Goal: Task Accomplishment & Management: Manage account settings

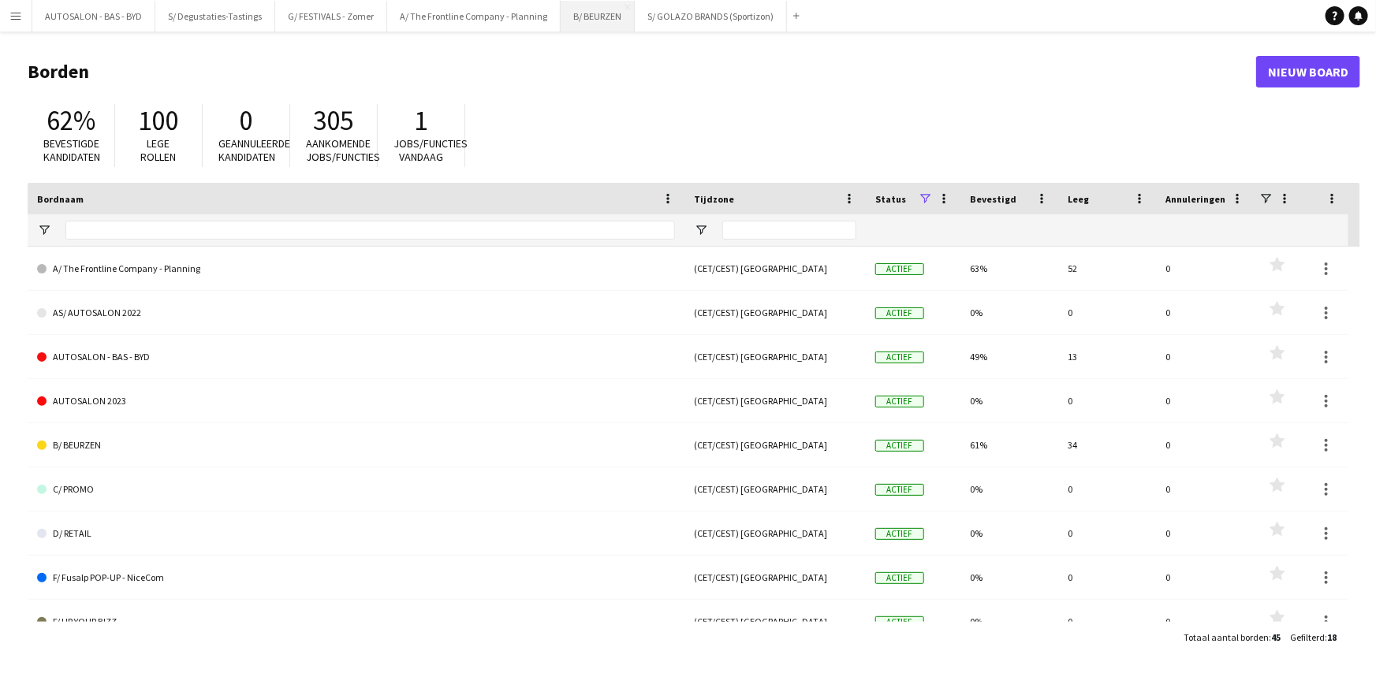
click at [596, 11] on button "B/ BEURZEN Sluiten" at bounding box center [598, 16] width 74 height 31
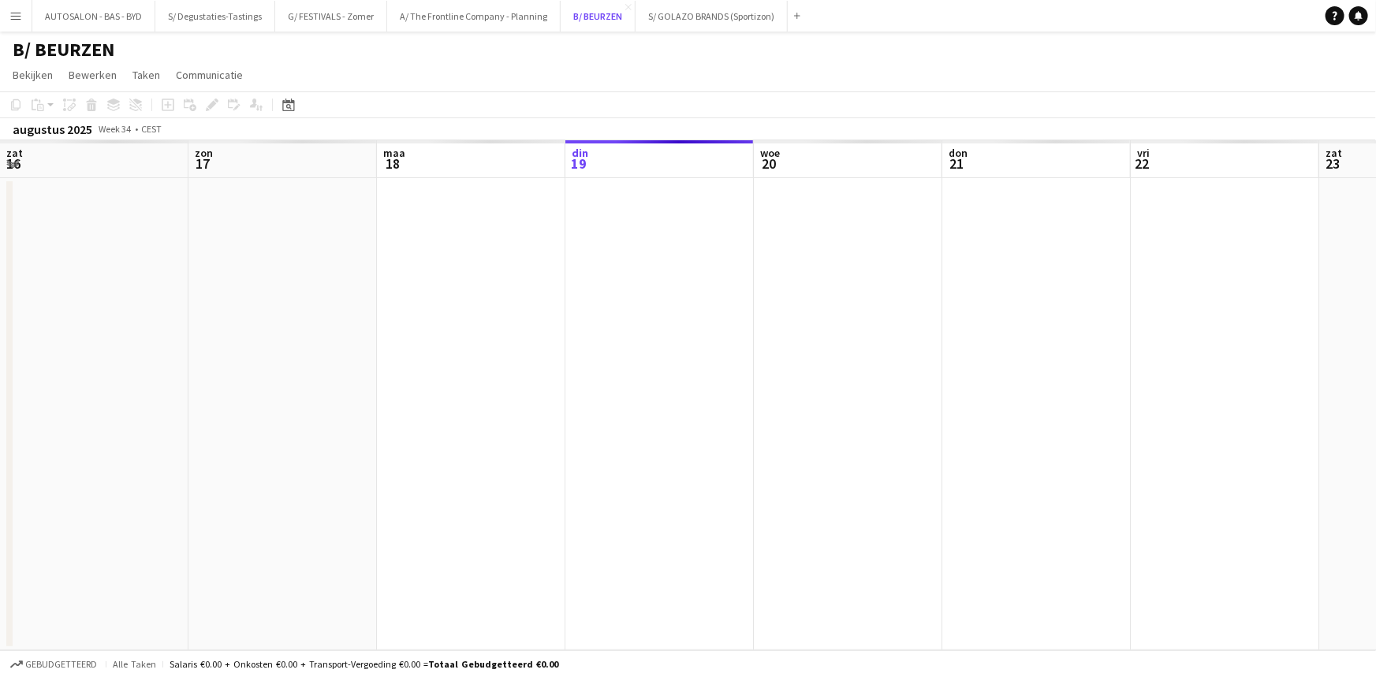
scroll to position [0, 377]
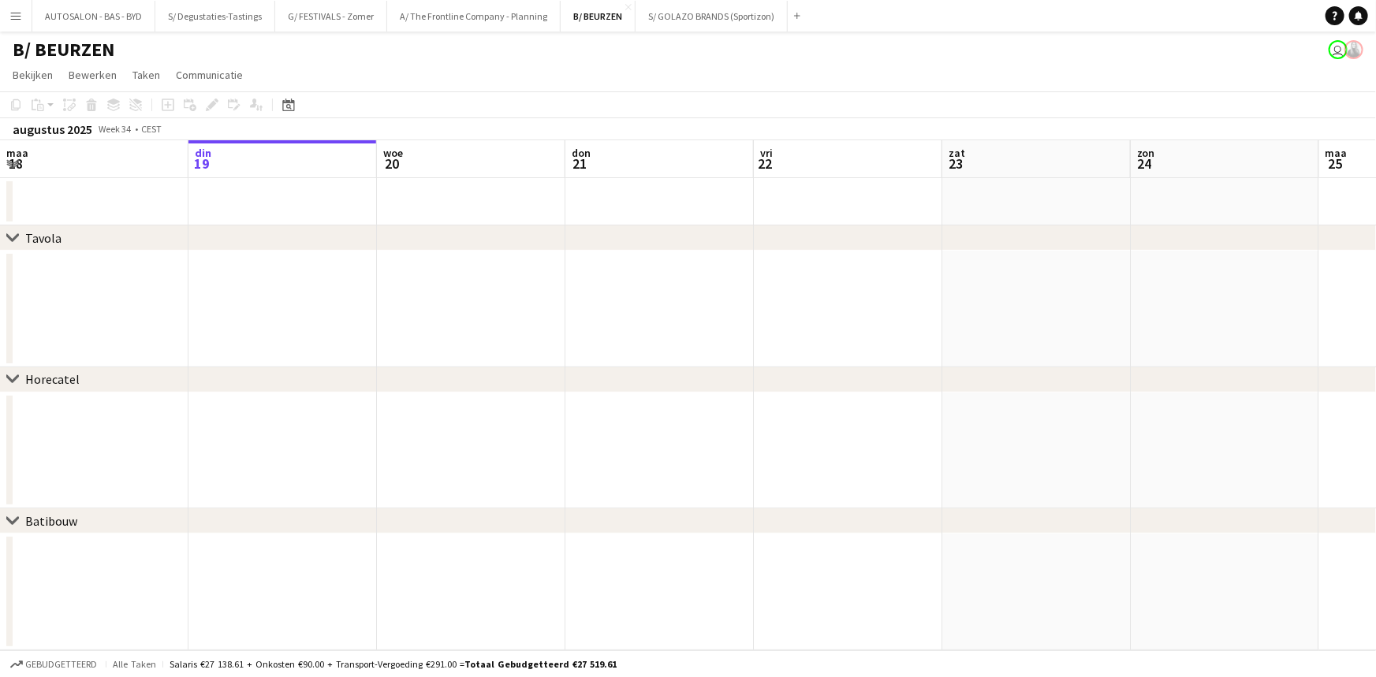
click at [91, 127] on div "[DATE] Week 34 • CEST" at bounding box center [87, 129] width 174 height 22
drag, startPoint x: 891, startPoint y: 306, endPoint x: 473, endPoint y: 303, distance: 417.8
click at [473, 303] on app-calendar-viewport "[DATE] din 19 woe 20 don 21 vri 22 zat 23 [DATE] din 26 woe 27 don 28 vri 29 za…" at bounding box center [688, 395] width 1376 height 510
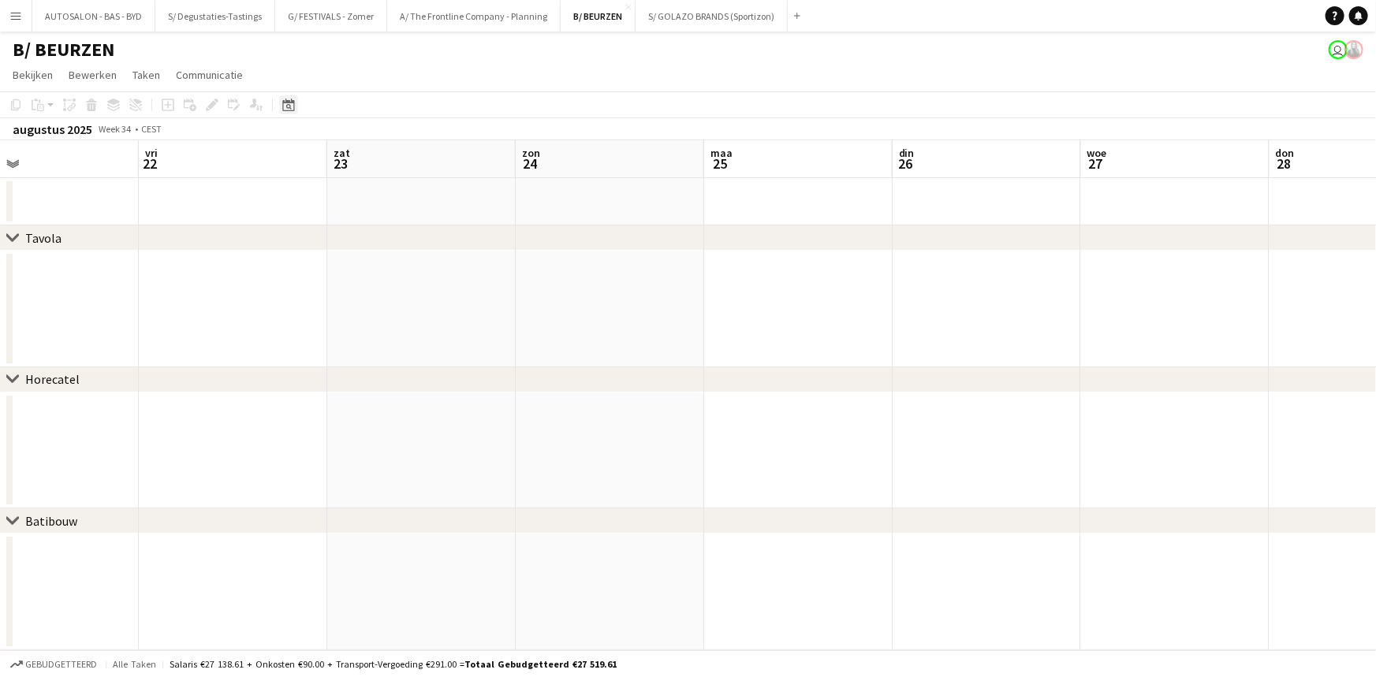
click at [289, 109] on icon at bounding box center [289, 107] width 6 height 6
click at [417, 165] on span "Next month" at bounding box center [416, 159] width 32 height 32
click at [417, 161] on span "Next month" at bounding box center [416, 159] width 32 height 32
click at [367, 276] on span "17" at bounding box center [374, 281] width 19 height 19
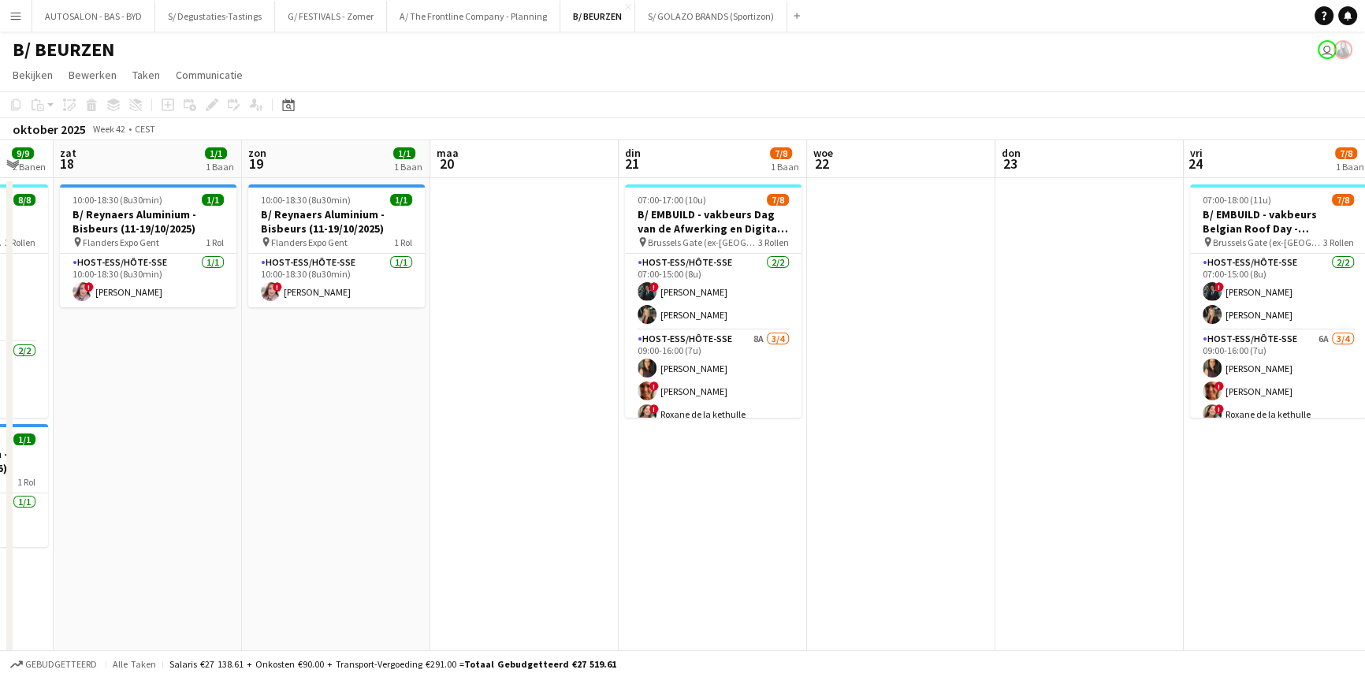
scroll to position [0, 707]
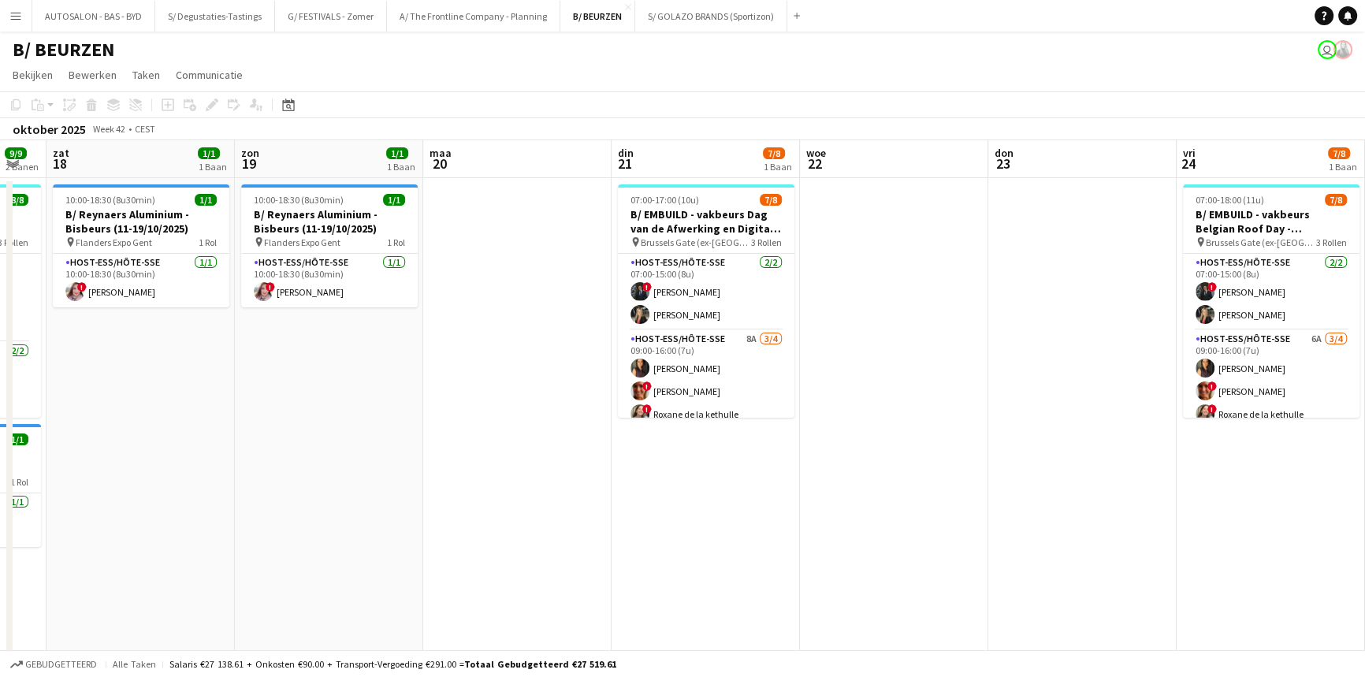
drag, startPoint x: 1064, startPoint y: 399, endPoint x: 523, endPoint y: 404, distance: 541.6
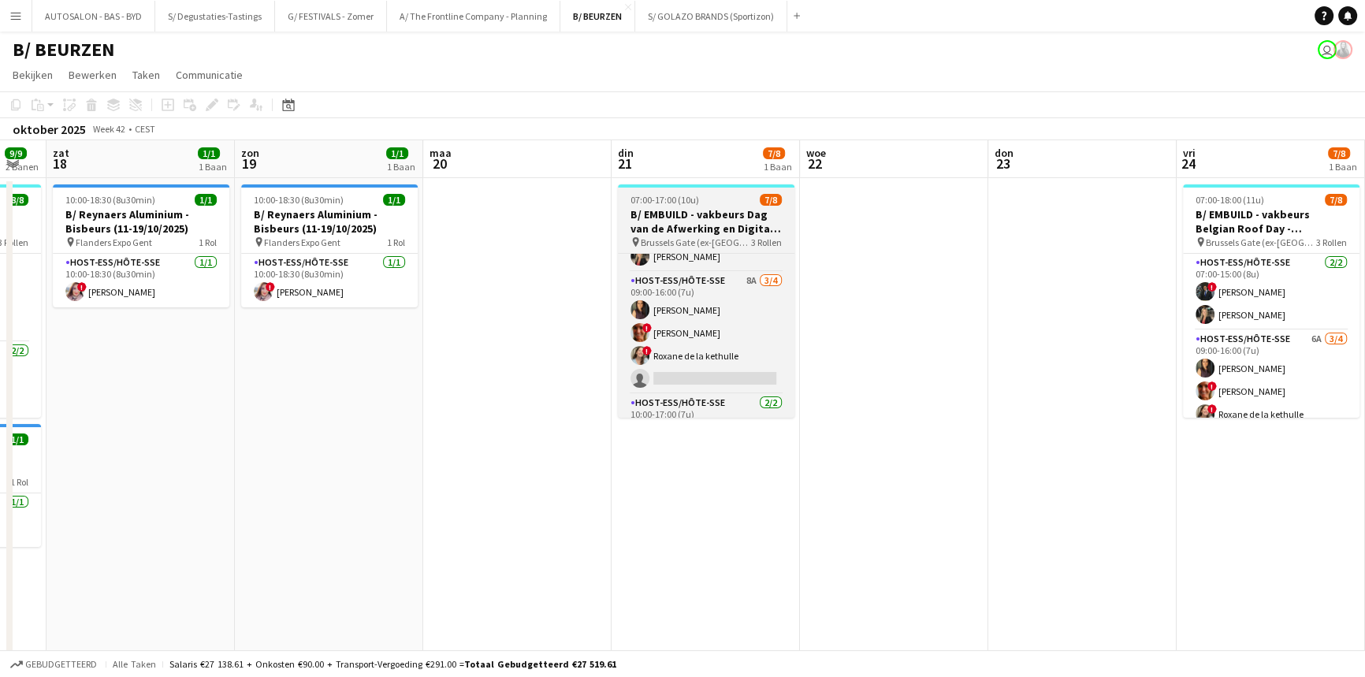
scroll to position [110, 0]
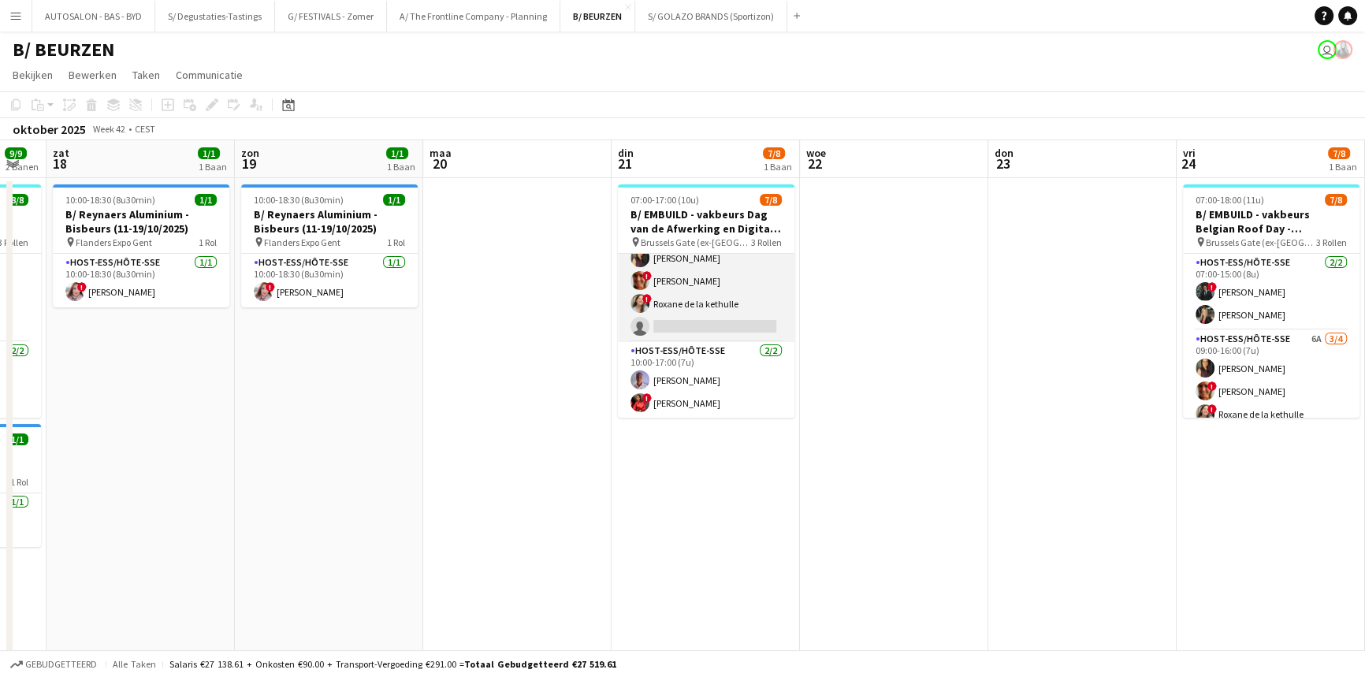
click at [713, 314] on app-card-role "Host-ess/Hôte-sse 8A [DATE] 09:00-16:00 (7u) [PERSON_NAME] ! [PERSON_NAME] ! Ro…" at bounding box center [706, 281] width 177 height 122
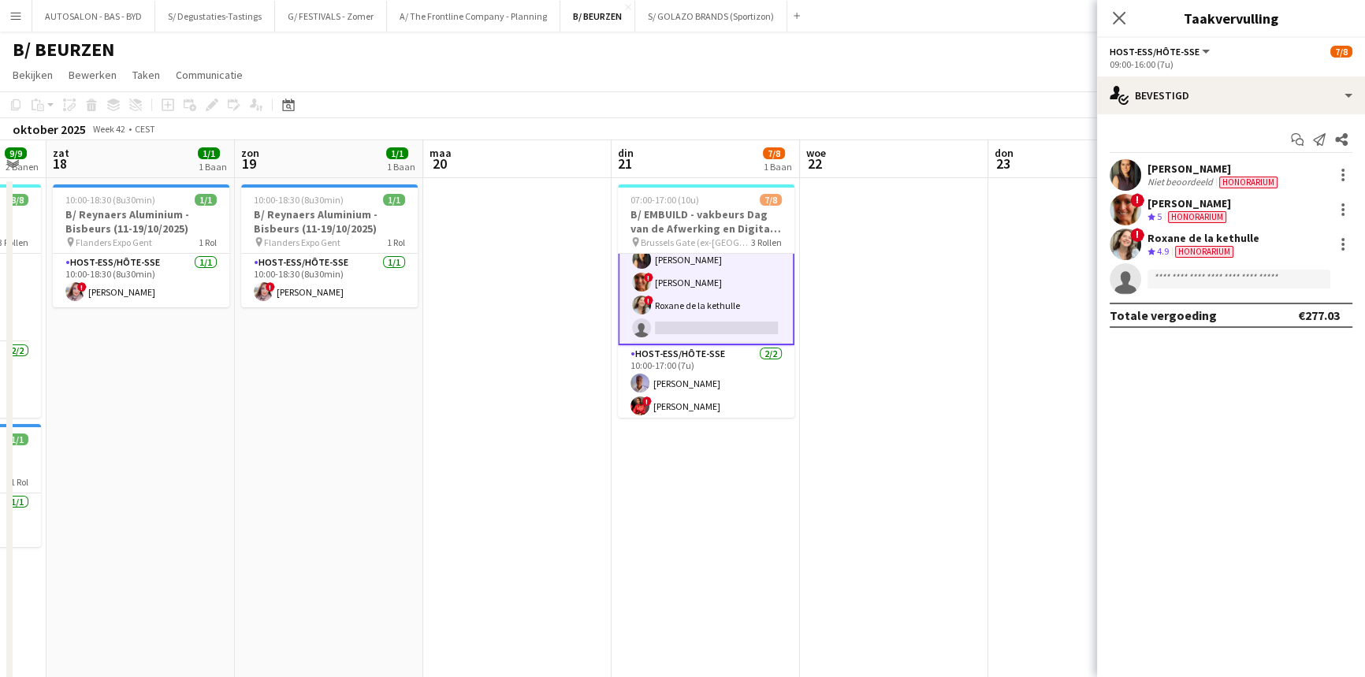
scroll to position [112, 0]
click at [1207, 283] on input at bounding box center [1239, 279] width 183 height 19
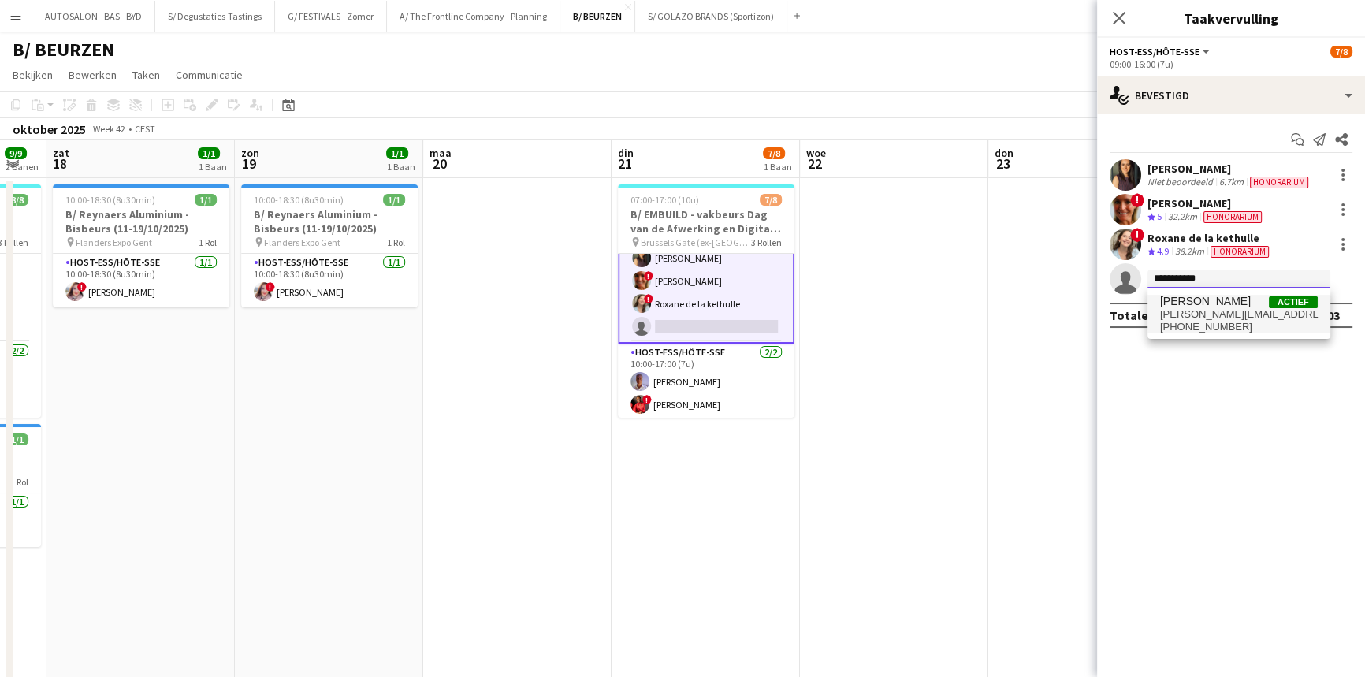
type input "**********"
click at [1207, 308] on span "[PERSON_NAME][EMAIL_ADDRESS][DOMAIN_NAME]" at bounding box center [1239, 314] width 158 height 13
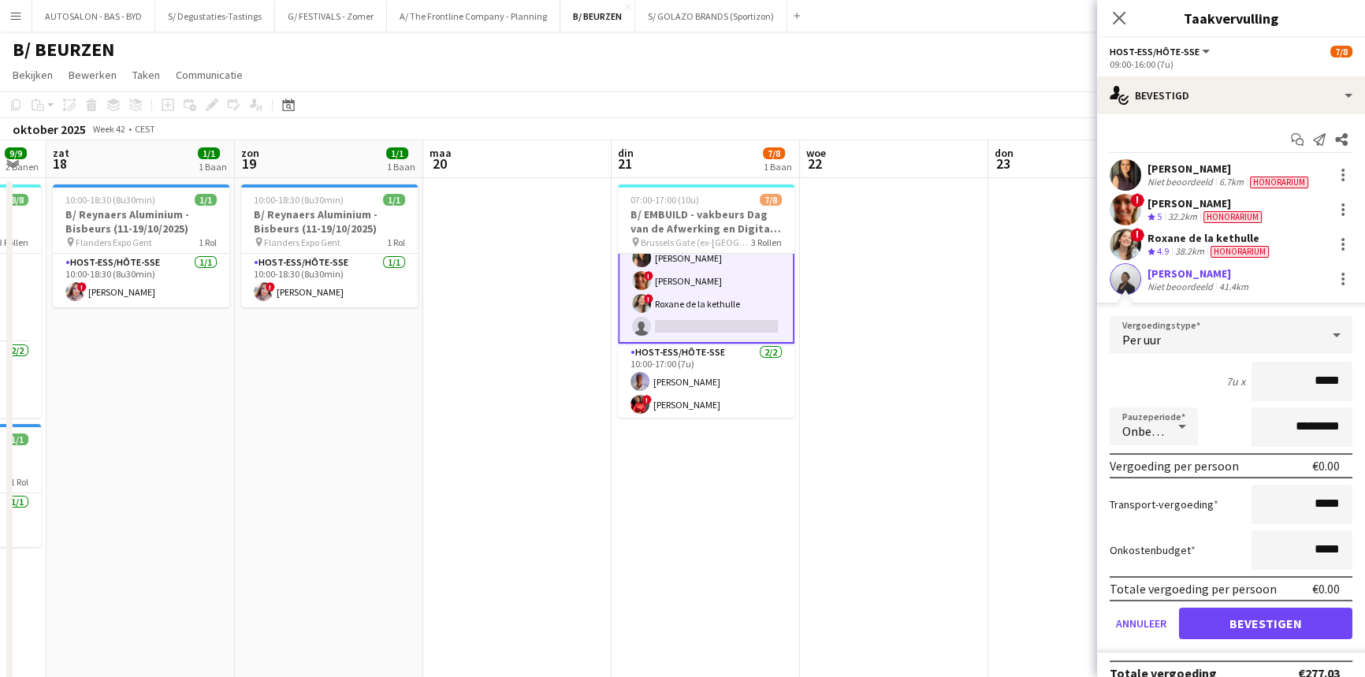
click at [1309, 382] on input "*****" at bounding box center [1302, 381] width 101 height 39
type input "*****"
click at [1252, 421] on input "*********" at bounding box center [1302, 427] width 101 height 39
click at [1178, 427] on icon at bounding box center [1182, 427] width 19 height 32
click at [1235, 419] on div at bounding box center [682, 338] width 1365 height 677
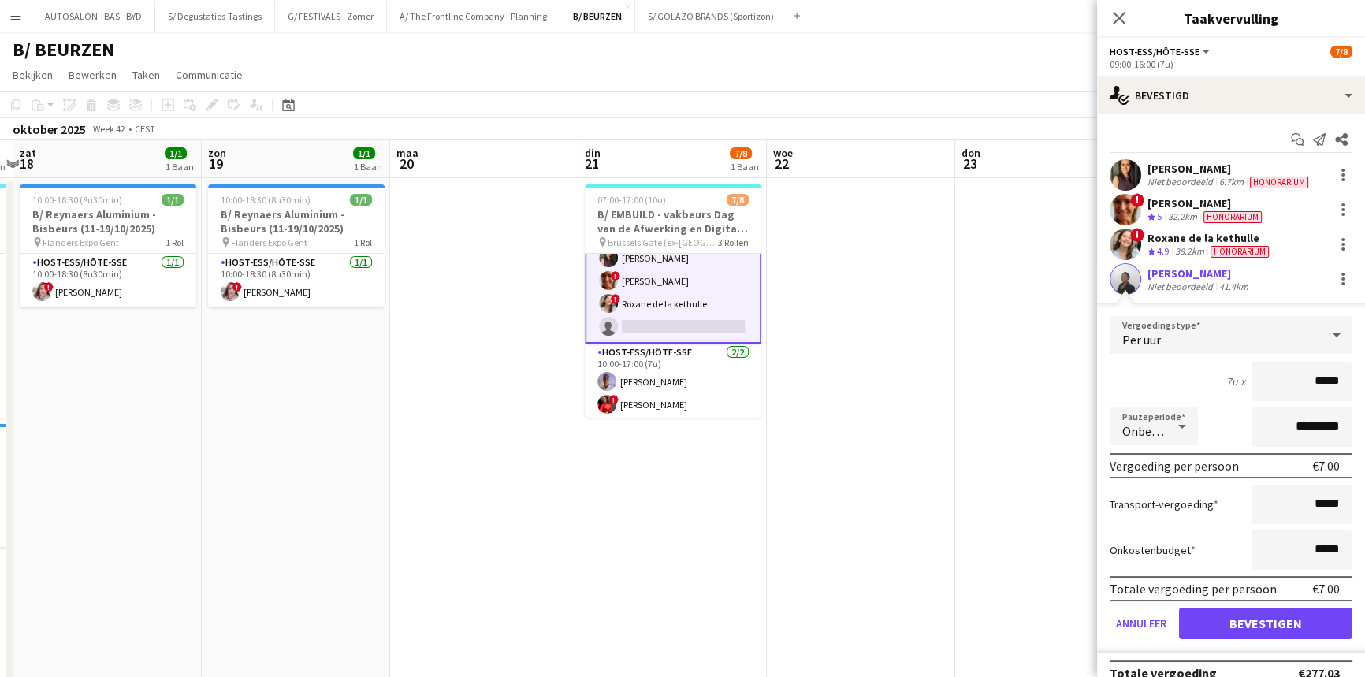
drag, startPoint x: 701, startPoint y: 464, endPoint x: 635, endPoint y: 464, distance: 66.2
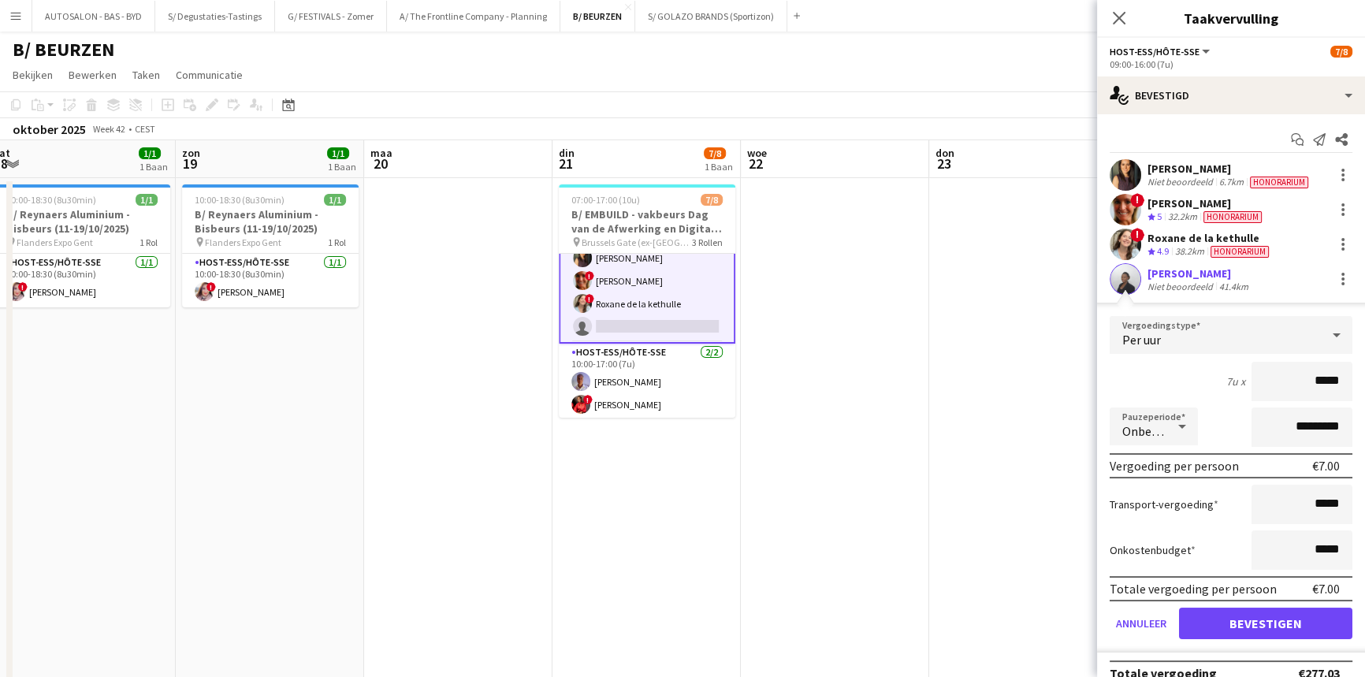
click at [1170, 423] on div at bounding box center [1183, 427] width 32 height 32
click at [1207, 422] on div at bounding box center [682, 338] width 1365 height 677
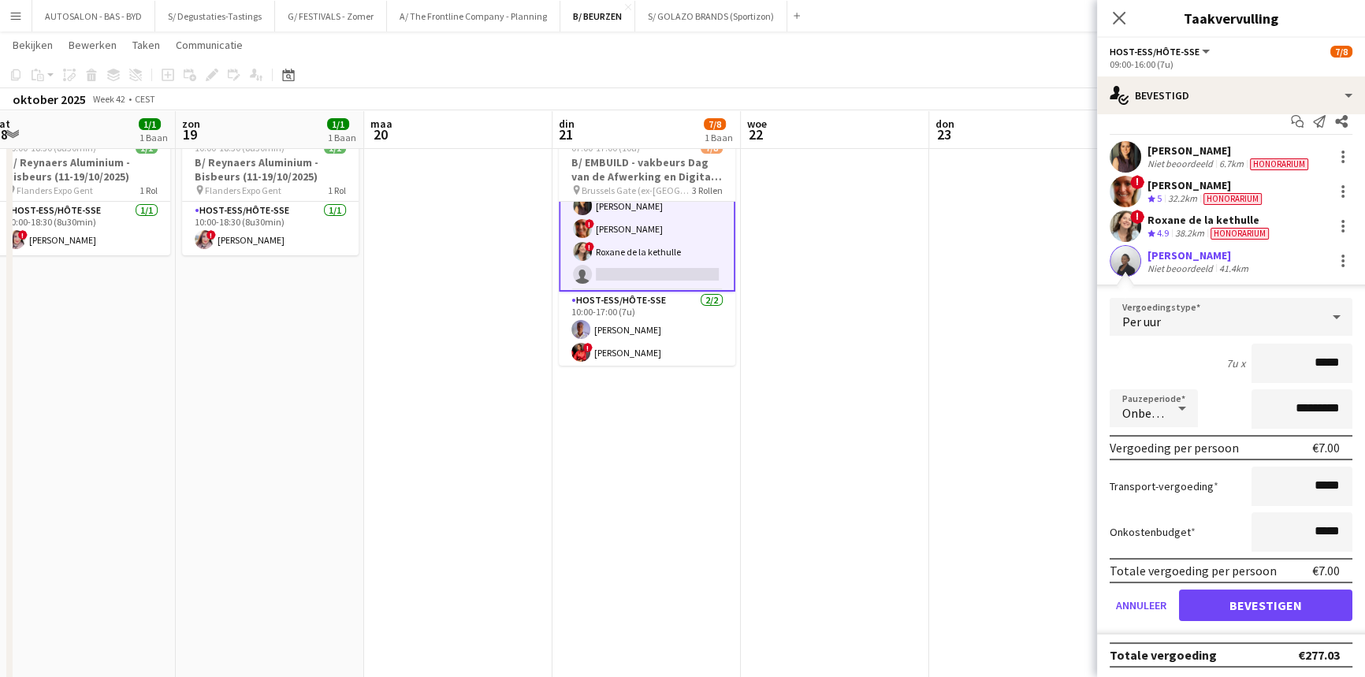
scroll to position [19, 0]
drag, startPoint x: 1287, startPoint y: 407, endPoint x: 1250, endPoint y: 401, distance: 36.7
click at [1265, 413] on input "*********" at bounding box center [1302, 408] width 101 height 39
type input "**********"
click at [1249, 598] on button "Bevestigen" at bounding box center [1265, 605] width 173 height 32
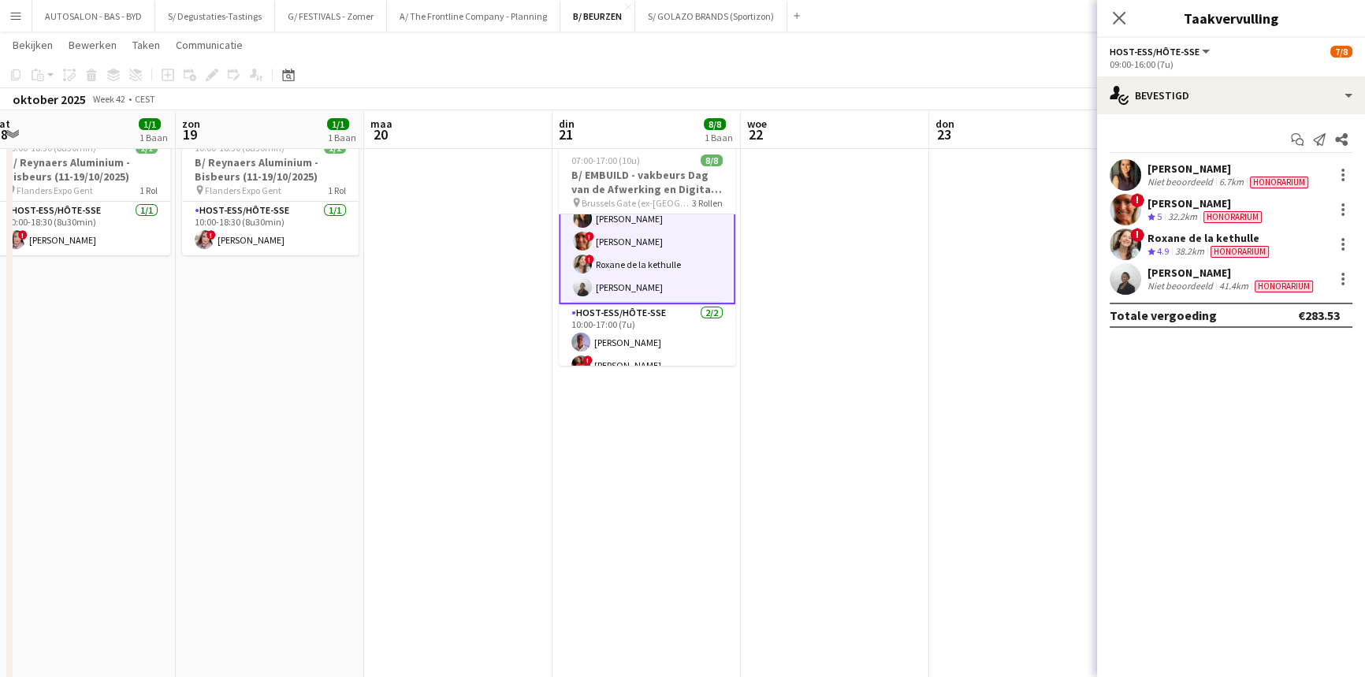
scroll to position [0, 0]
click at [1116, 16] on icon "Sluit pop-in" at bounding box center [1119, 17] width 15 height 15
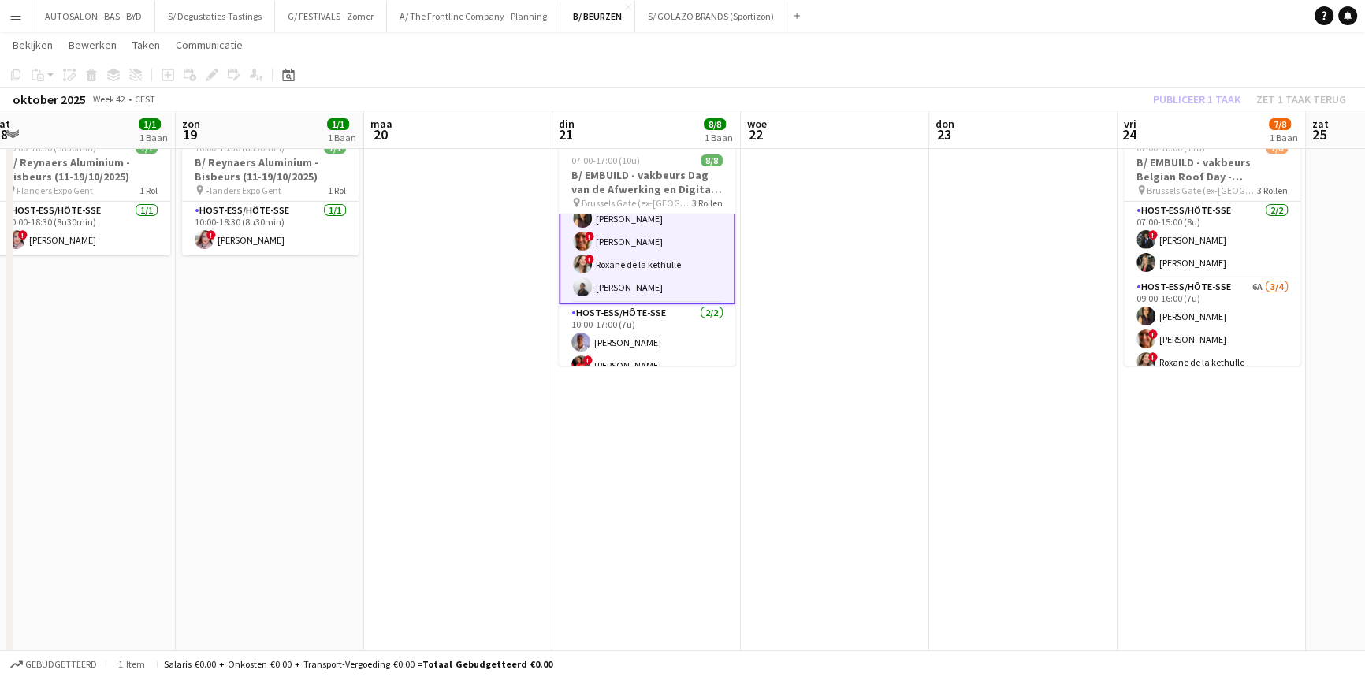
click at [698, 252] on app-card-role "Host-ess/Hôte-sse [DATE] 09:00-16:00 (7u) [PERSON_NAME] ! [PERSON_NAME] ! Roxan…" at bounding box center [647, 241] width 177 height 125
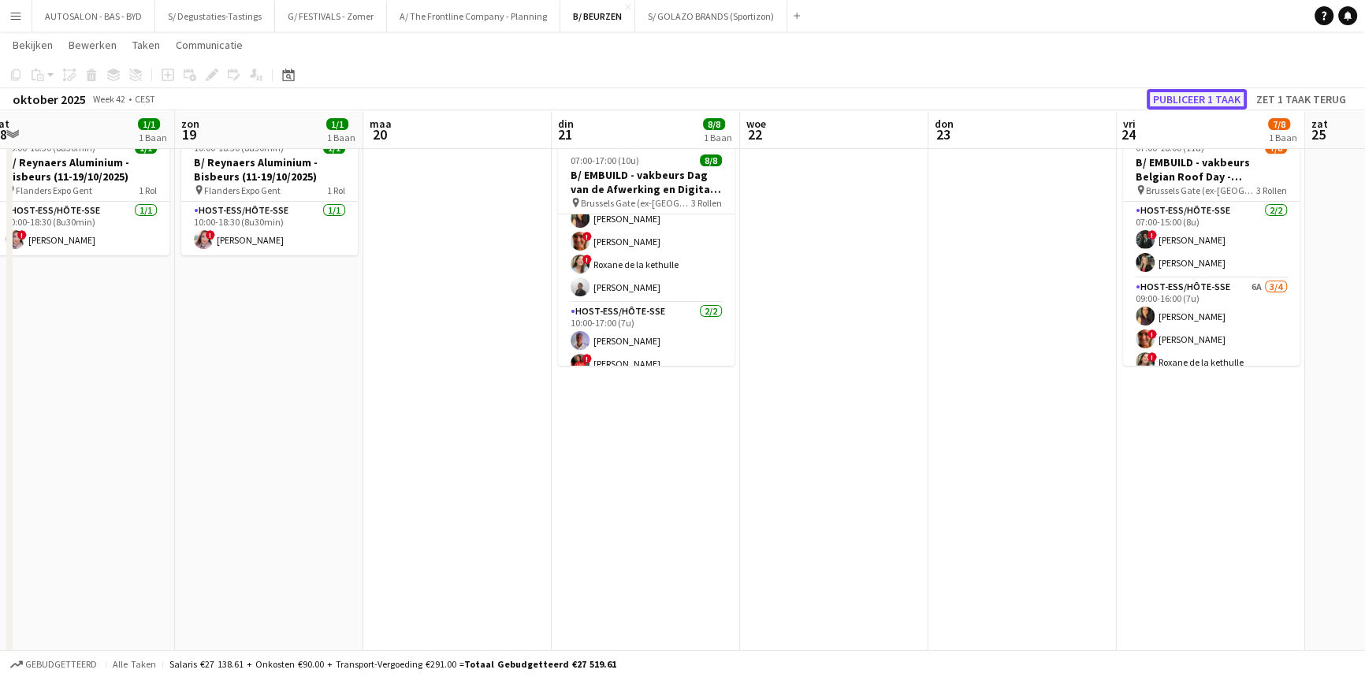
click at [1193, 101] on button "Publiceer 1 taak" at bounding box center [1197, 99] width 100 height 20
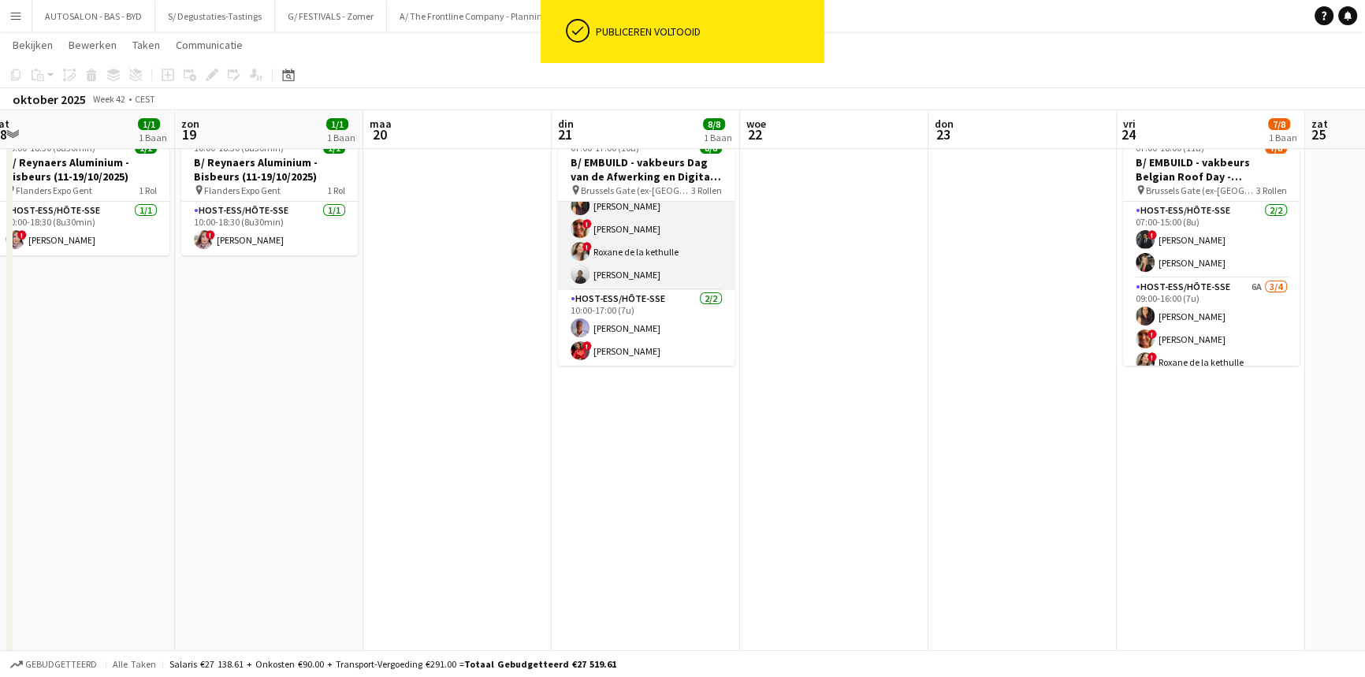
click at [643, 266] on app-card-role "Host-ess/Hôte-sse [DATE] 09:00-16:00 (7u) [PERSON_NAME] ! [PERSON_NAME] ! Roxan…" at bounding box center [646, 229] width 177 height 122
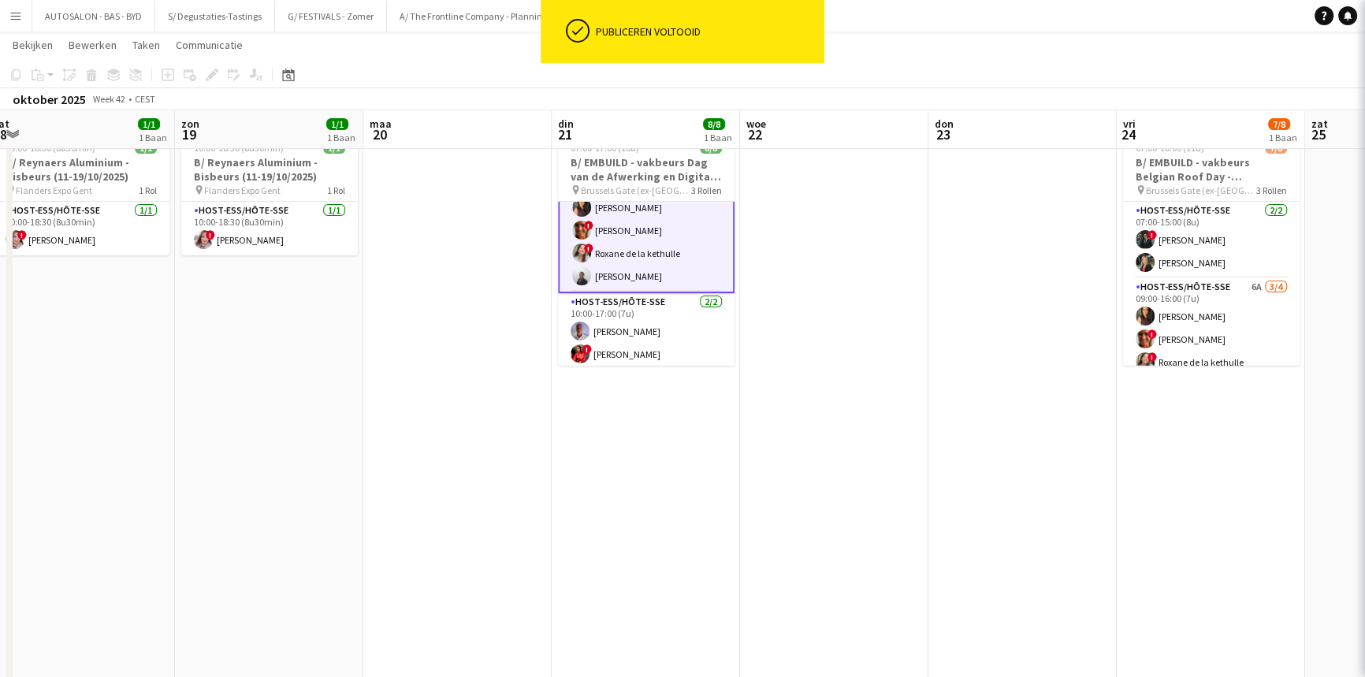
scroll to position [112, 0]
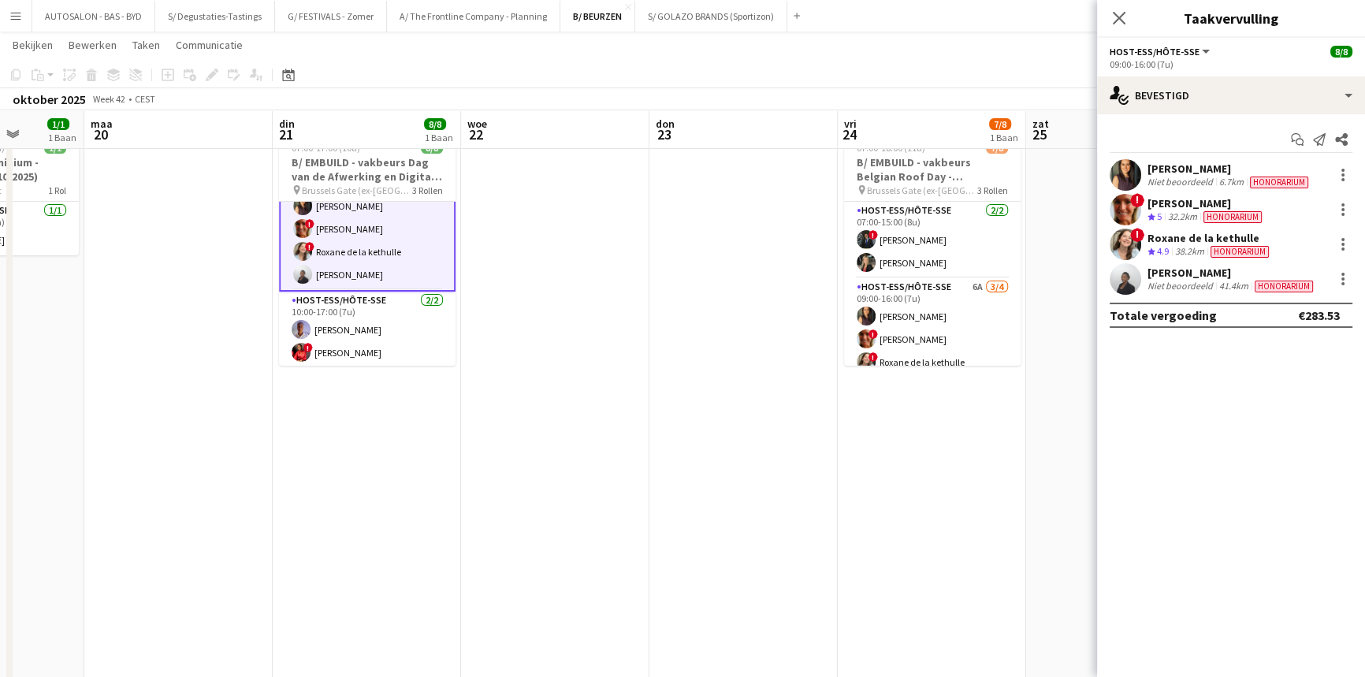
drag, startPoint x: 751, startPoint y: 359, endPoint x: 587, endPoint y: 371, distance: 163.6
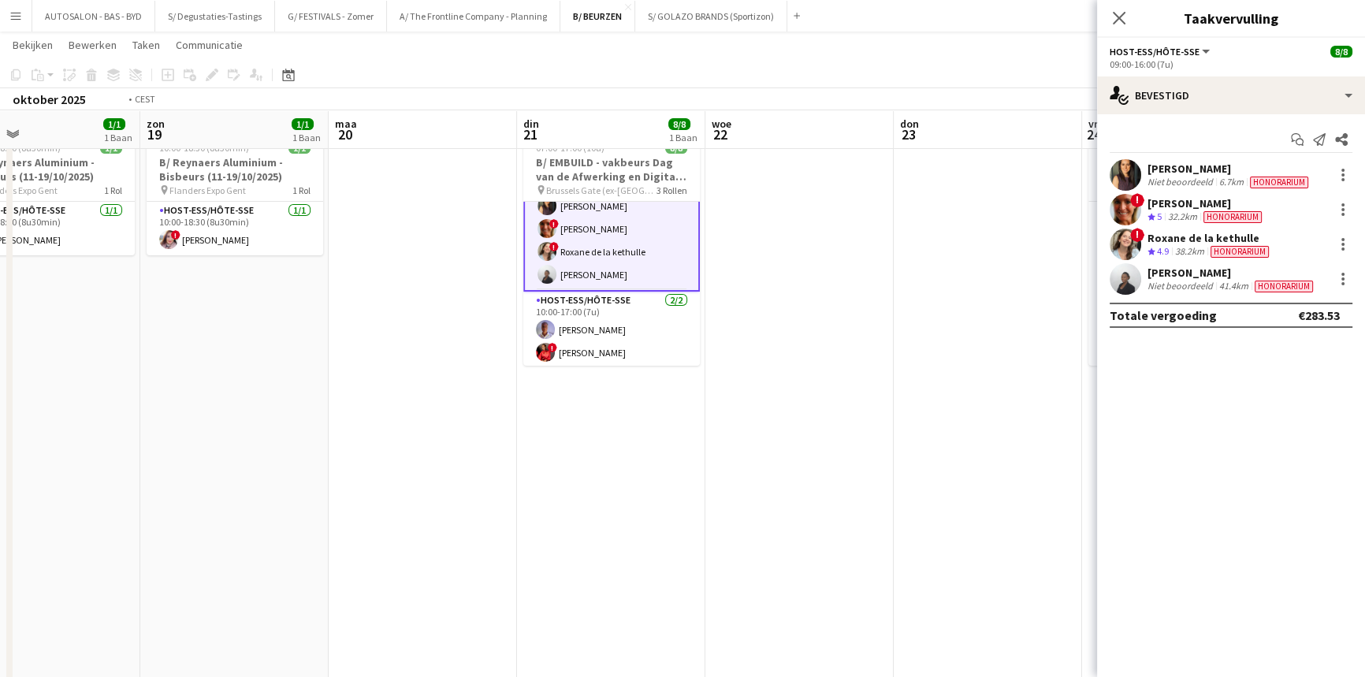
drag, startPoint x: 822, startPoint y: 423, endPoint x: 764, endPoint y: 404, distance: 61.3
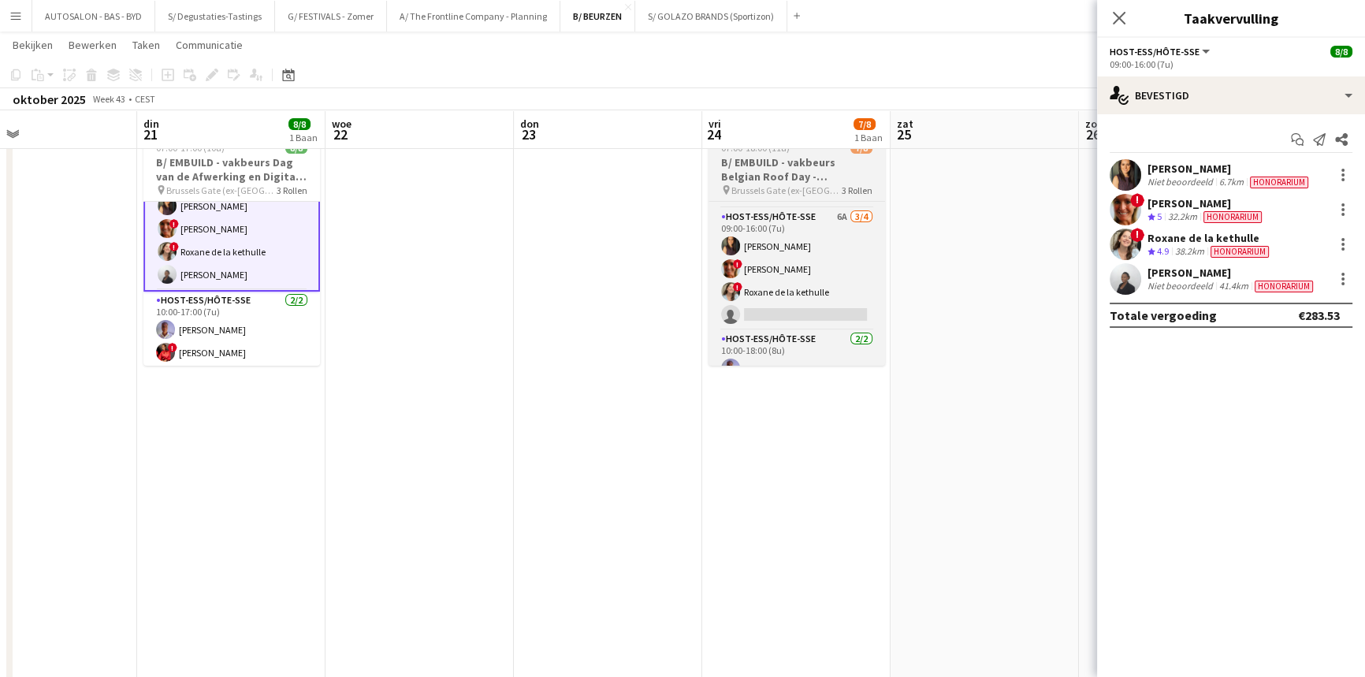
scroll to position [93, 0]
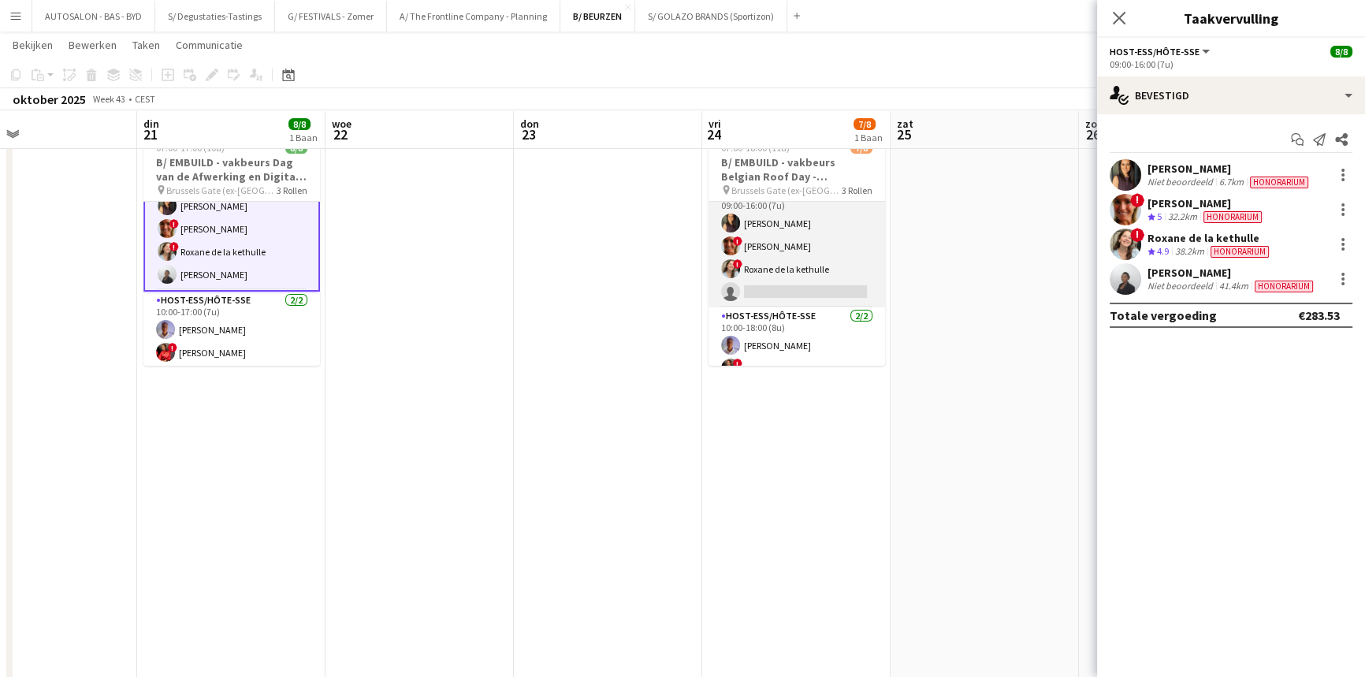
click at [803, 278] on app-card-role "Host-ess/Hôte-sse 6A [DATE] 09:00-16:00 (7u) [PERSON_NAME] ! [PERSON_NAME] ! Ro…" at bounding box center [797, 246] width 177 height 122
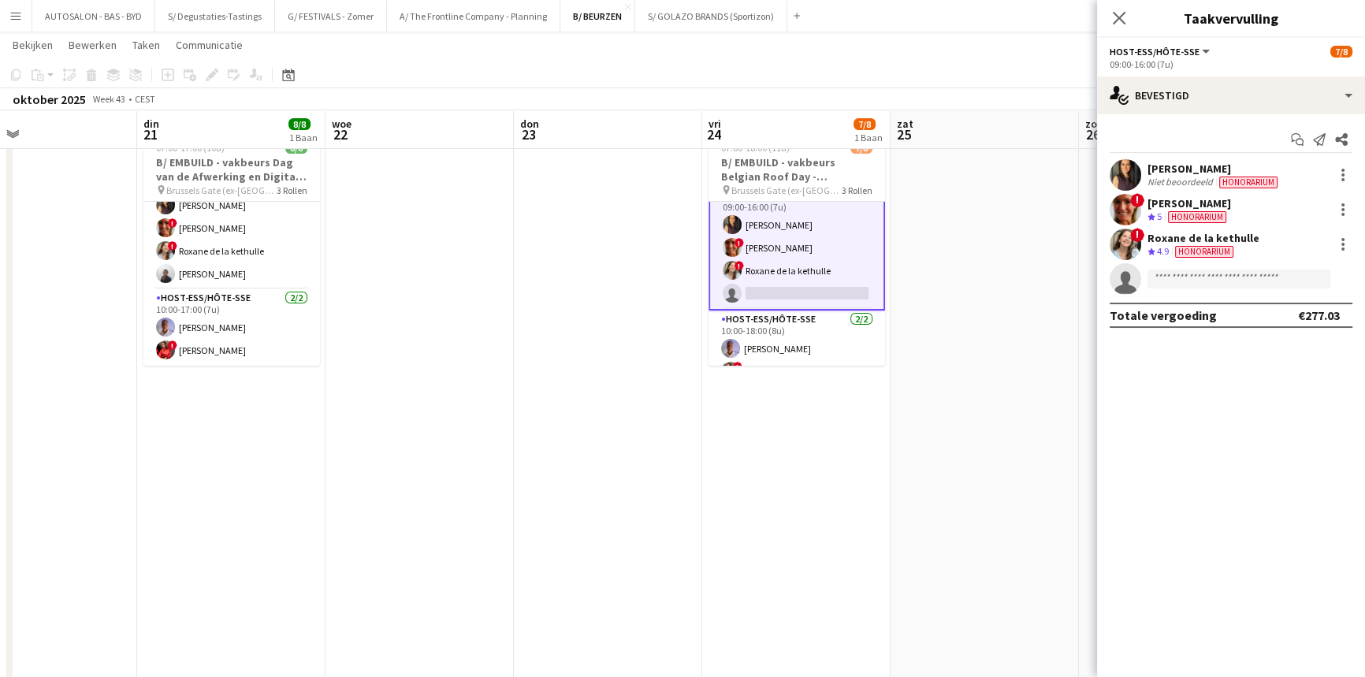
scroll to position [95, 0]
click at [1201, 284] on input at bounding box center [1239, 279] width 183 height 19
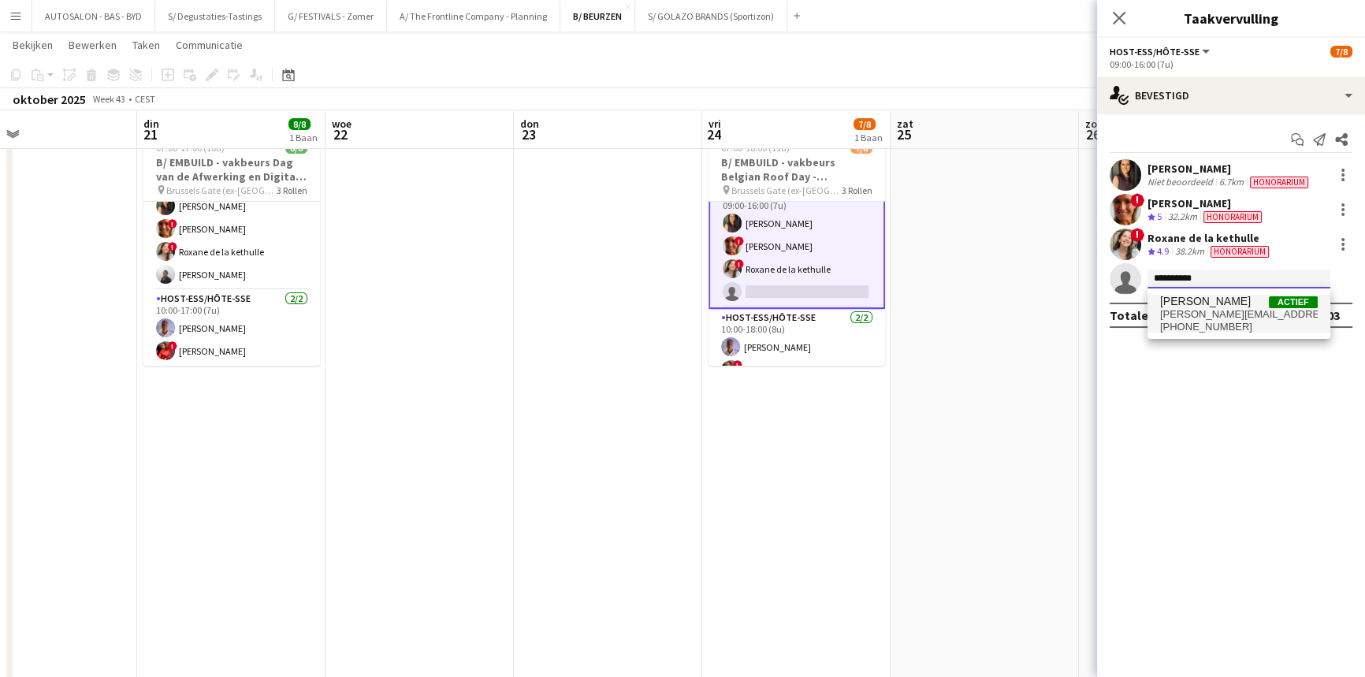
type input "**********"
click at [1194, 326] on span "[PHONE_NUMBER]" at bounding box center [1239, 327] width 158 height 13
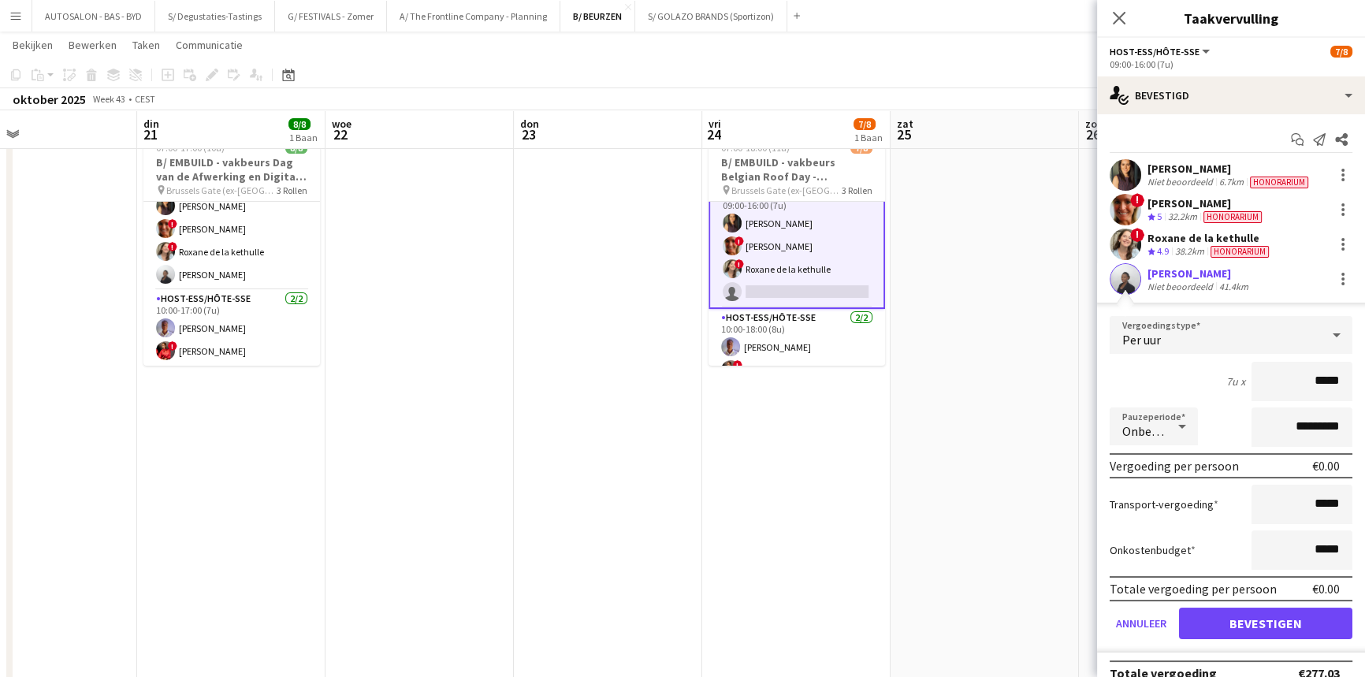
click at [1316, 380] on input "*****" at bounding box center [1302, 381] width 101 height 39
type input "**"
click at [1198, 389] on div "7u x **" at bounding box center [1231, 381] width 243 height 39
click at [1336, 375] on input "**" at bounding box center [1302, 381] width 101 height 39
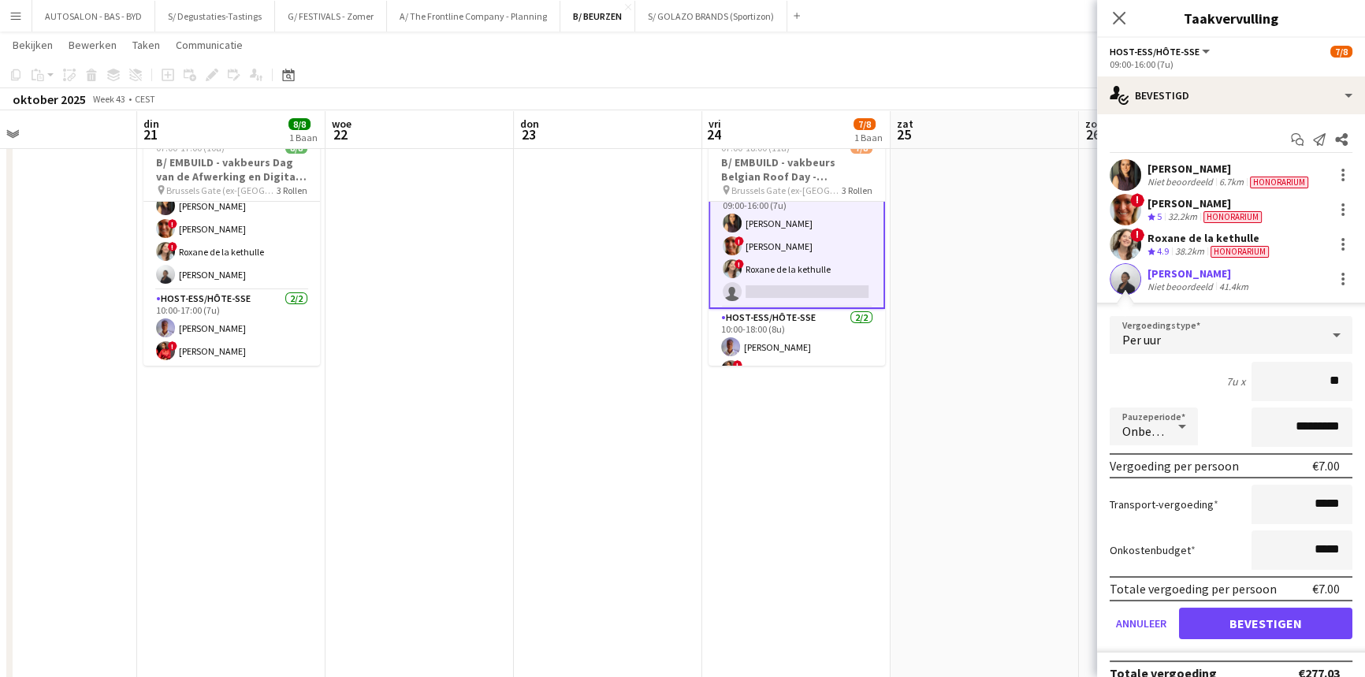
click at [1347, 381] on form "Vergoedingstype Per uur 7u x ** Pauzeperiode Onbetaald ********* Vergoeding per…" at bounding box center [1231, 484] width 268 height 337
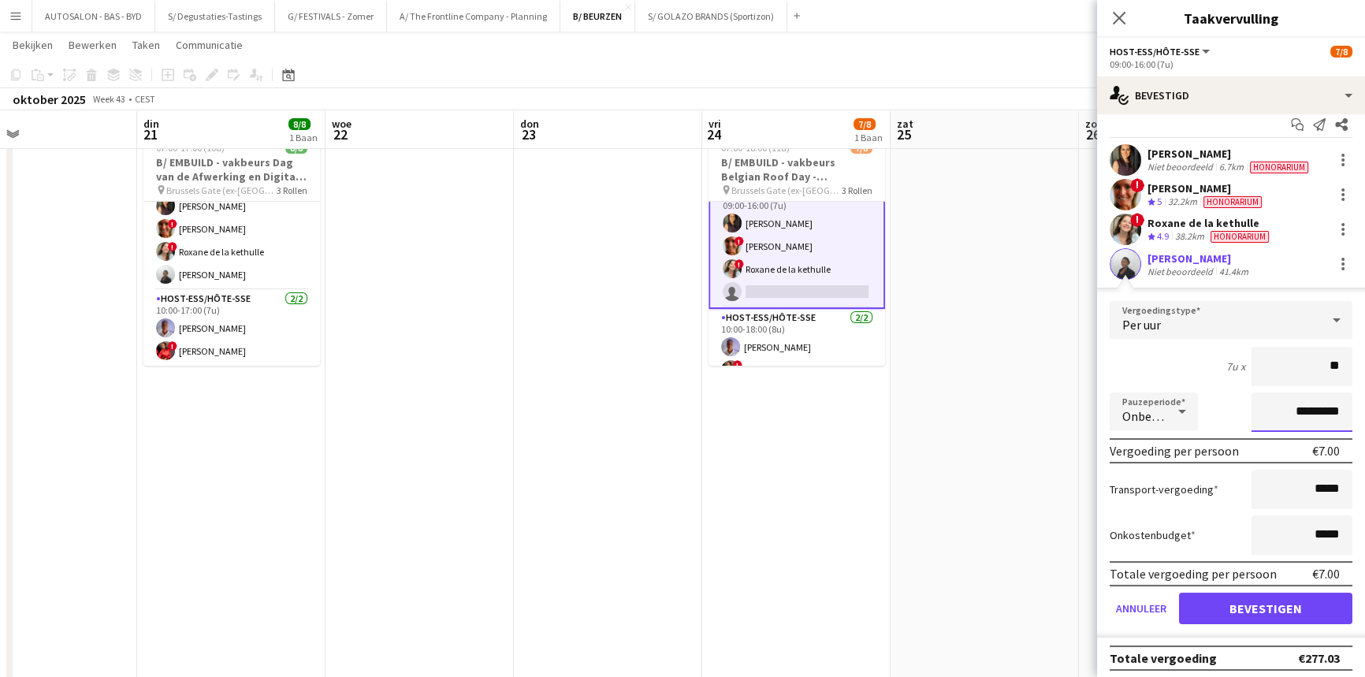
click at [1295, 412] on input "*********" at bounding box center [1302, 412] width 101 height 39
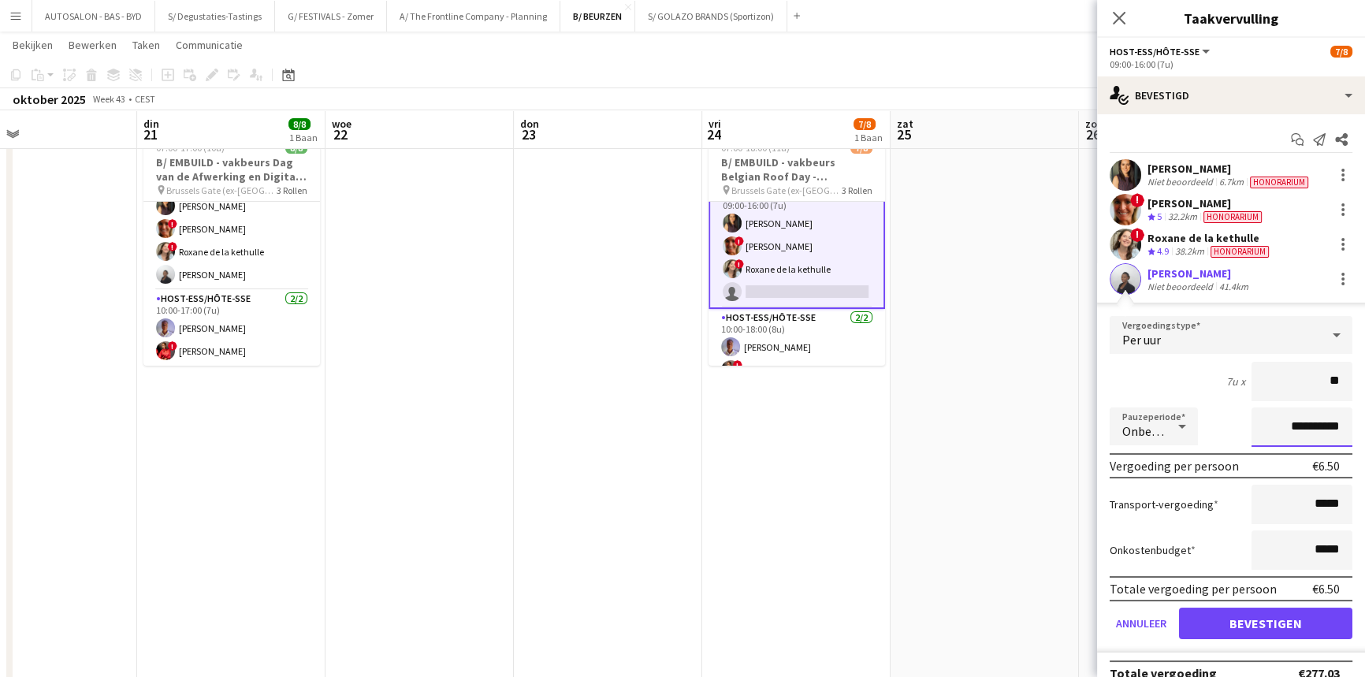
scroll to position [19, 0]
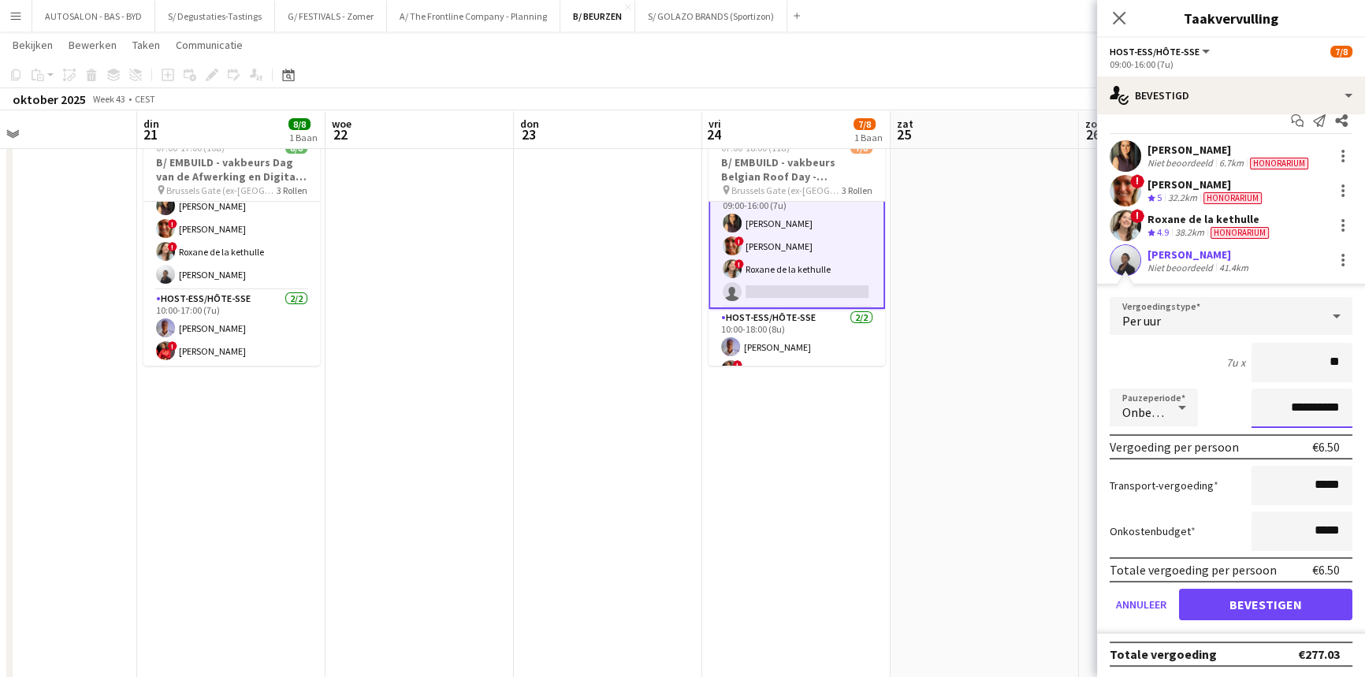
type input "**********"
click at [1246, 592] on button "Bevestigen" at bounding box center [1265, 605] width 173 height 32
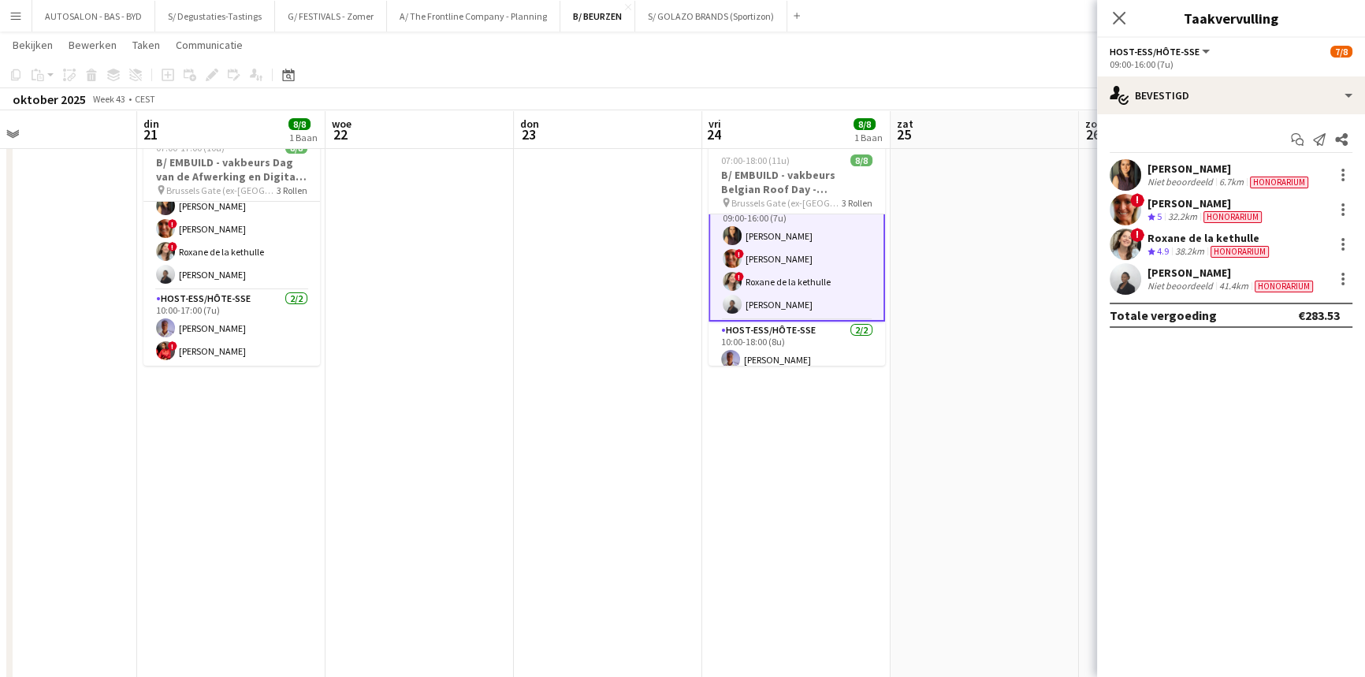
scroll to position [0, 0]
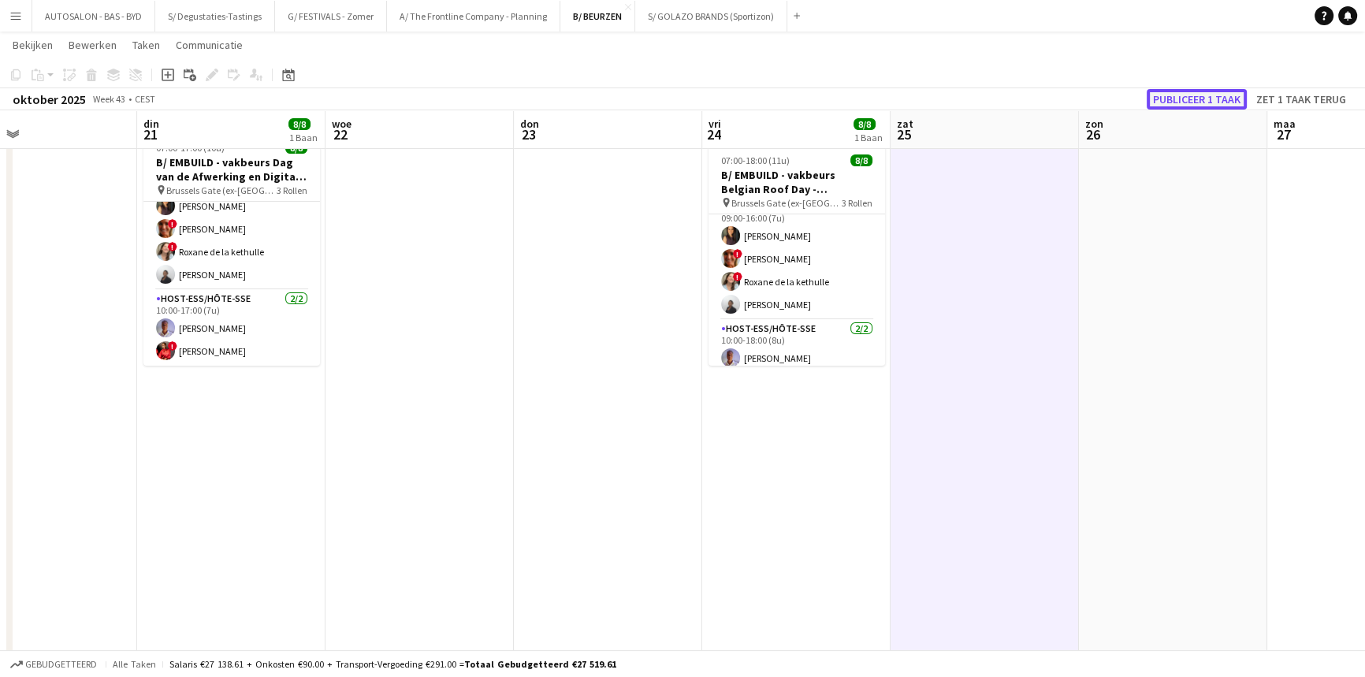
click at [1196, 101] on button "Publiceer 1 taak" at bounding box center [1197, 99] width 100 height 20
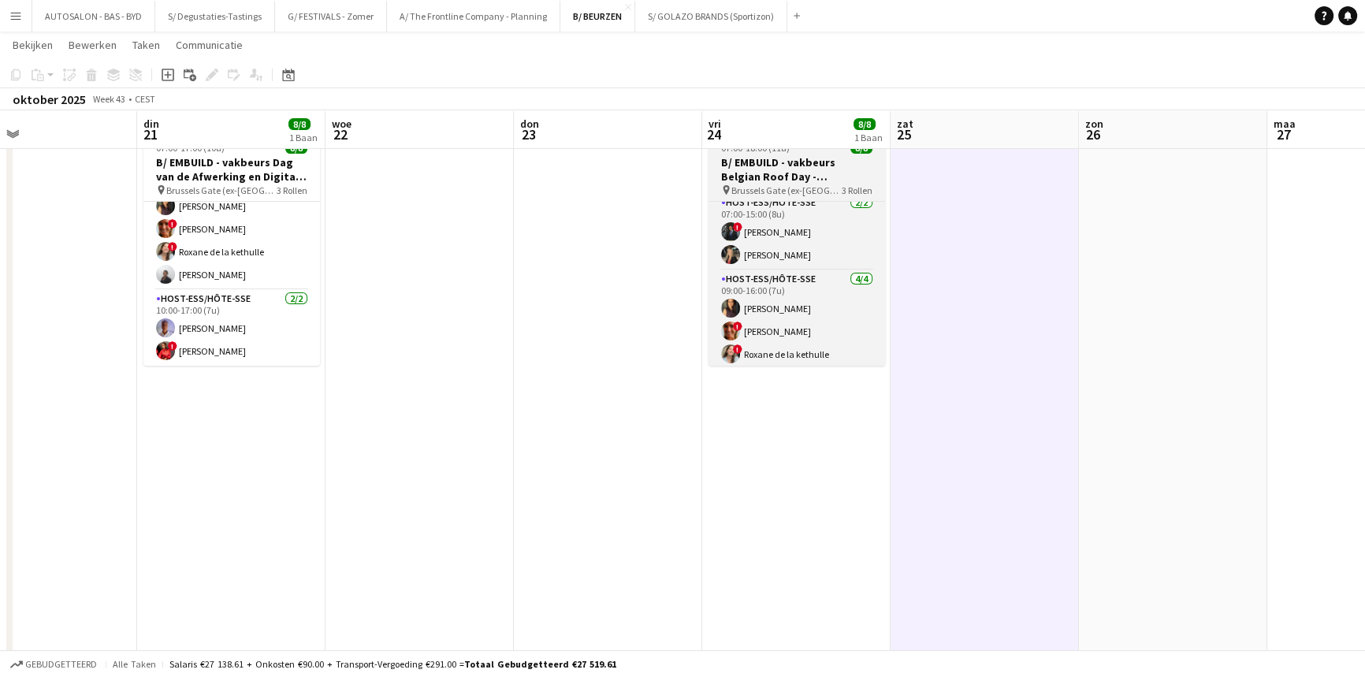
scroll to position [0, 0]
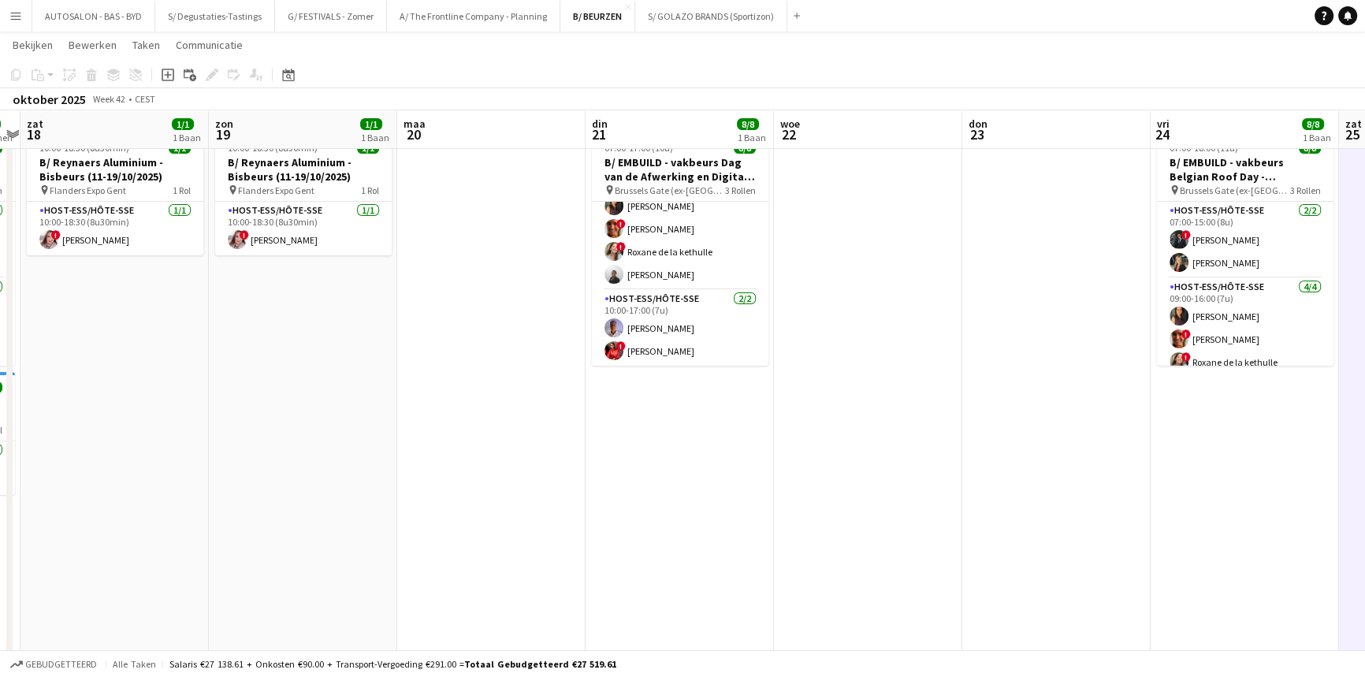
drag, startPoint x: 386, startPoint y: 517, endPoint x: 1187, endPoint y: 483, distance: 802.5
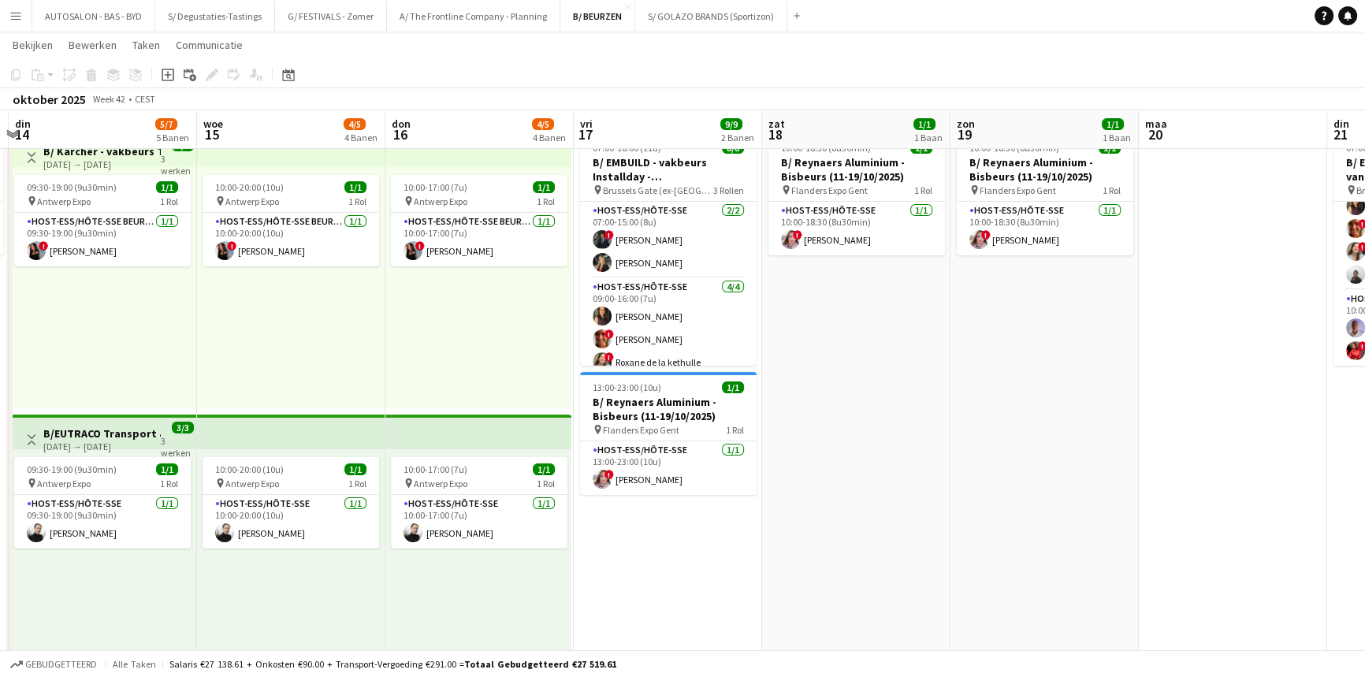
drag, startPoint x: 533, startPoint y: 515, endPoint x: 846, endPoint y: 469, distance: 316.3
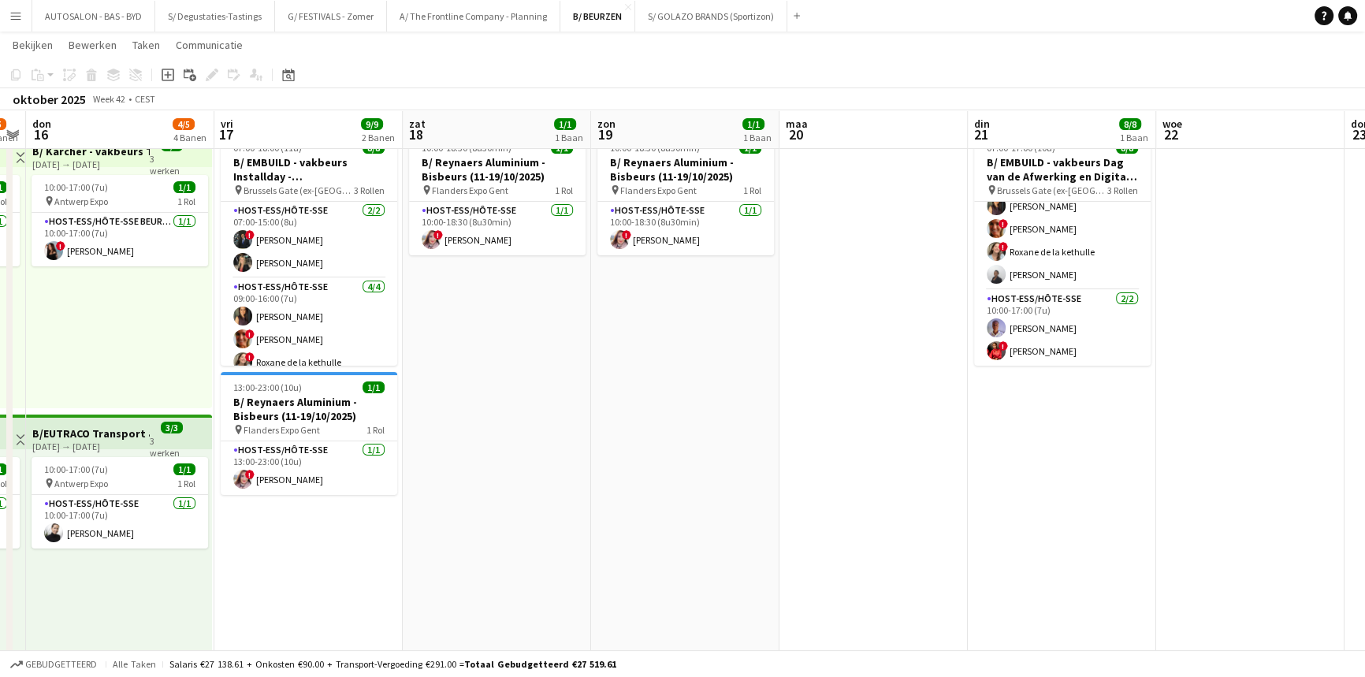
scroll to position [0, 713]
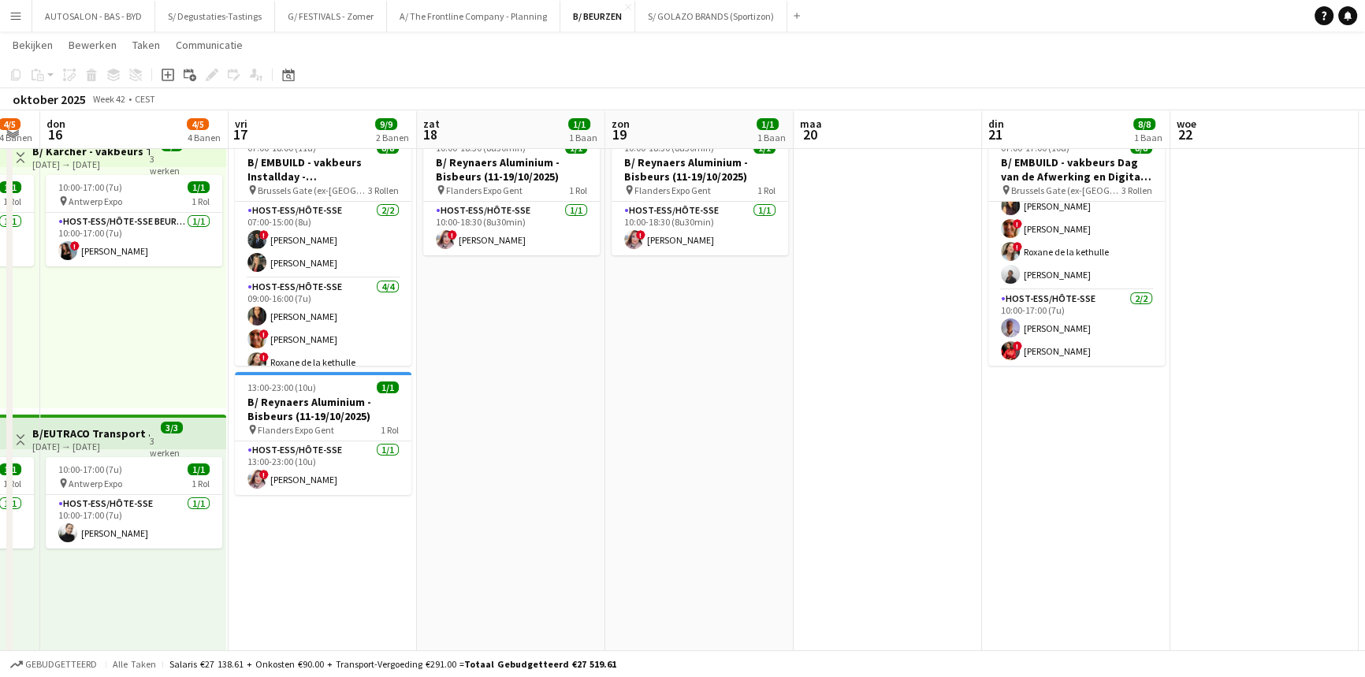
drag, startPoint x: 997, startPoint y: 441, endPoint x: 631, endPoint y: 479, distance: 368.5
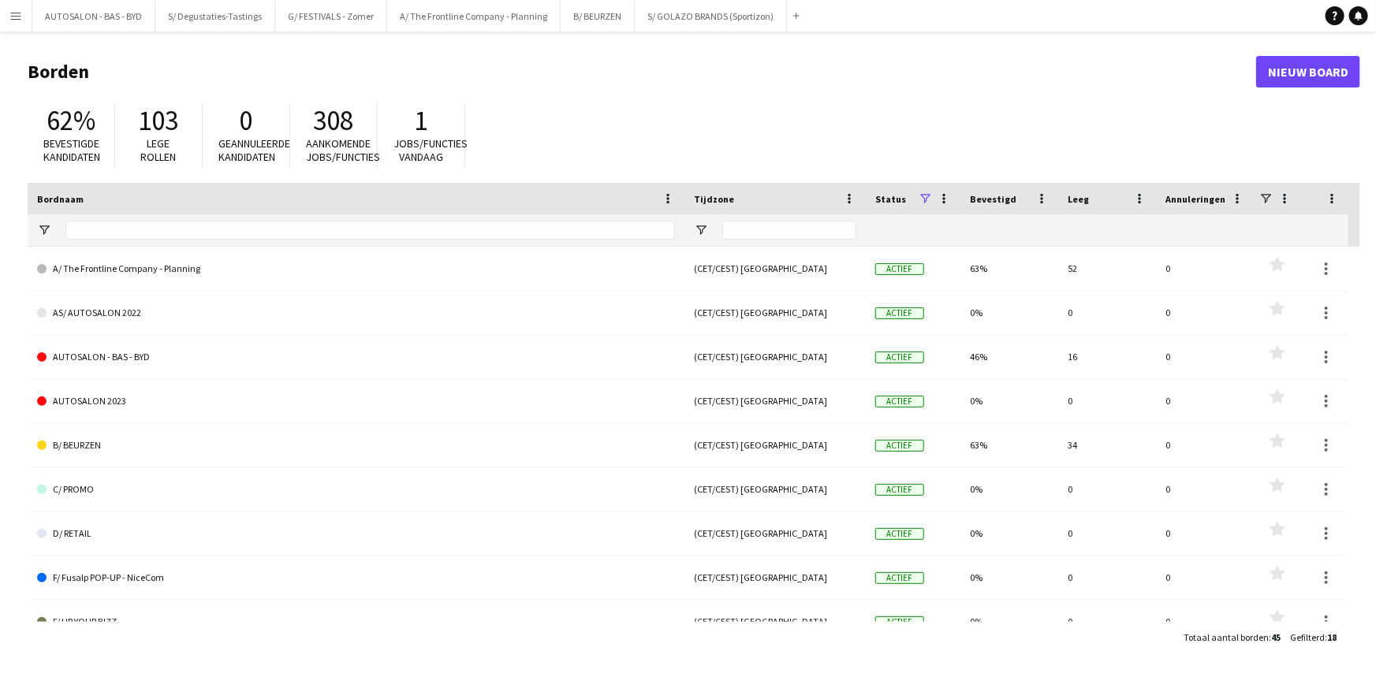
click at [19, 19] on app-icon "Menu" at bounding box center [15, 15] width 13 height 13
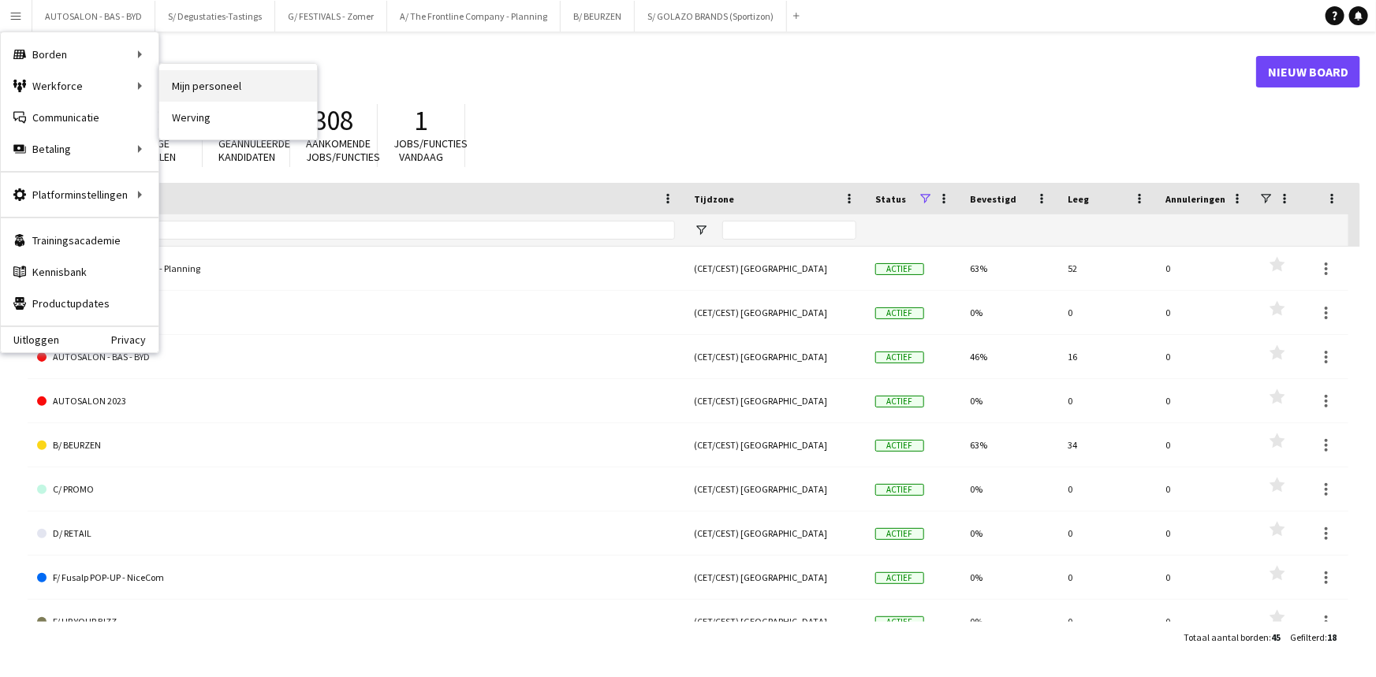
click at [206, 80] on link "Mijn personeel" at bounding box center [238, 86] width 158 height 32
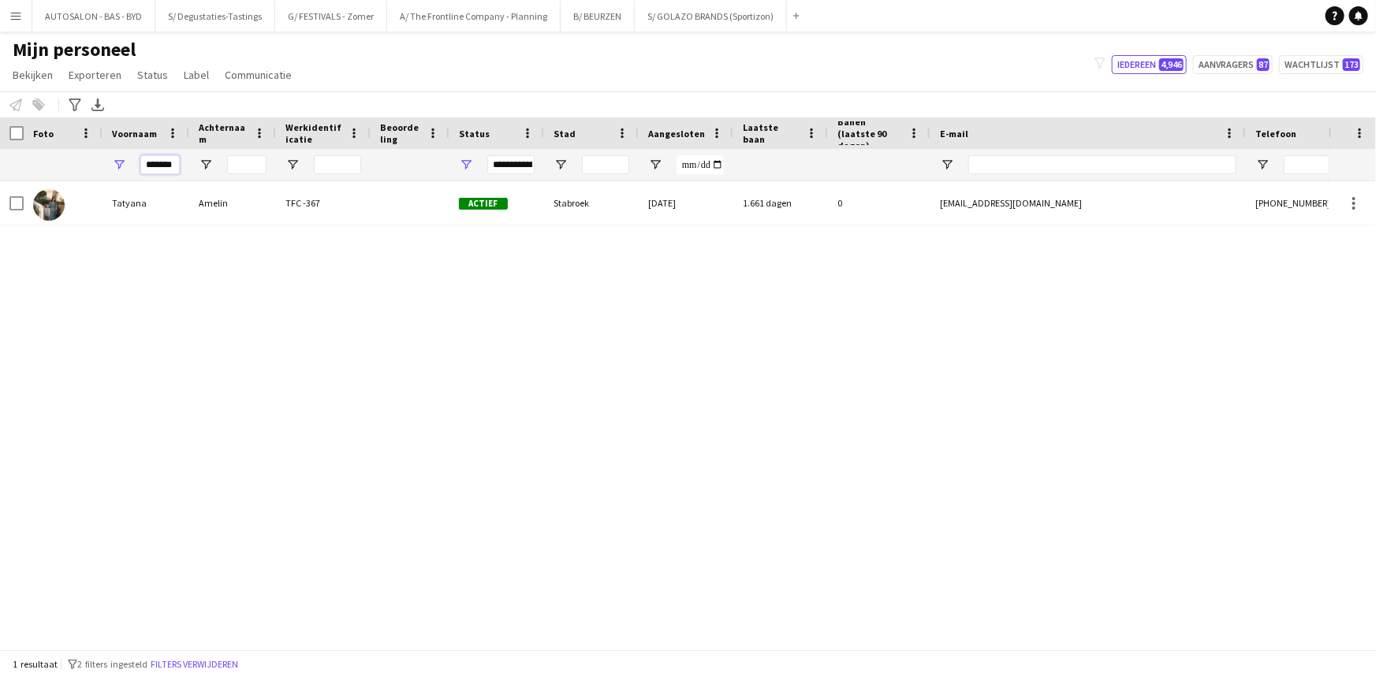
click at [158, 159] on input "*******" at bounding box center [159, 164] width 39 height 19
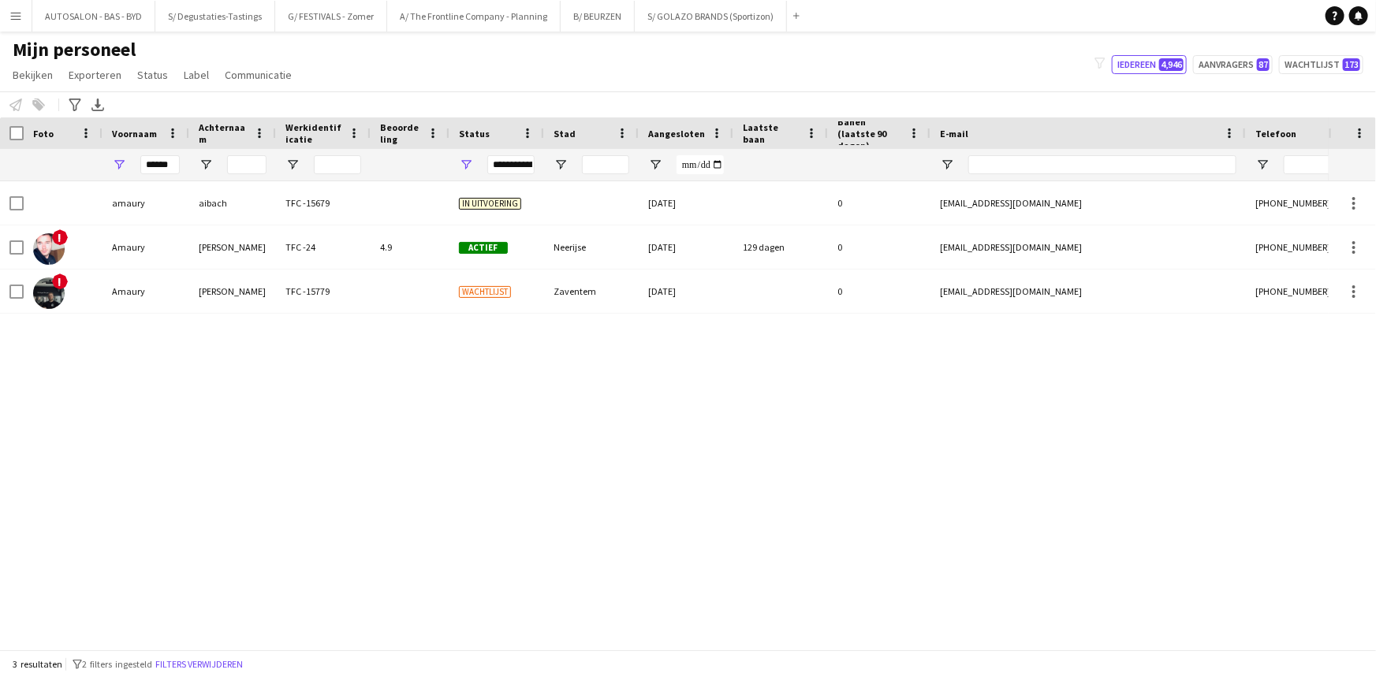
click at [222, 292] on div "Van Nuffel" at bounding box center [232, 291] width 87 height 43
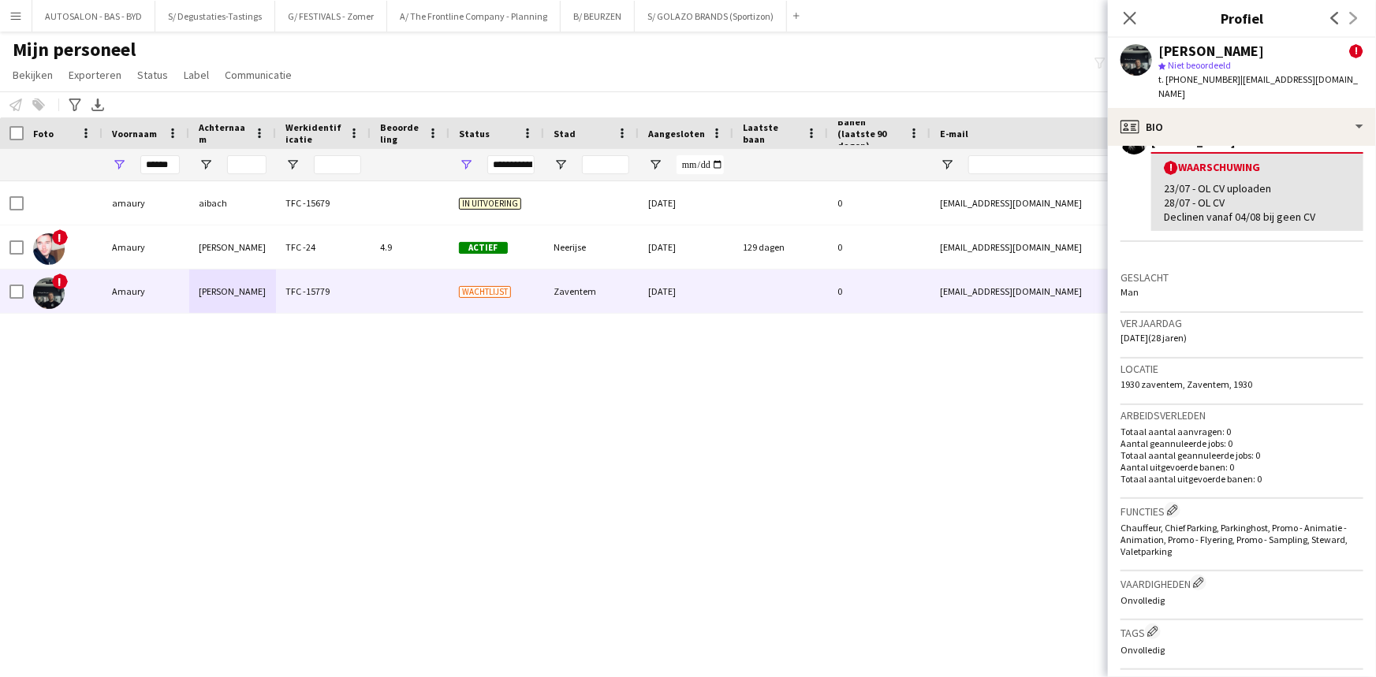
drag, startPoint x: 1295, startPoint y: 464, endPoint x: 1295, endPoint y: 528, distance: 63.9
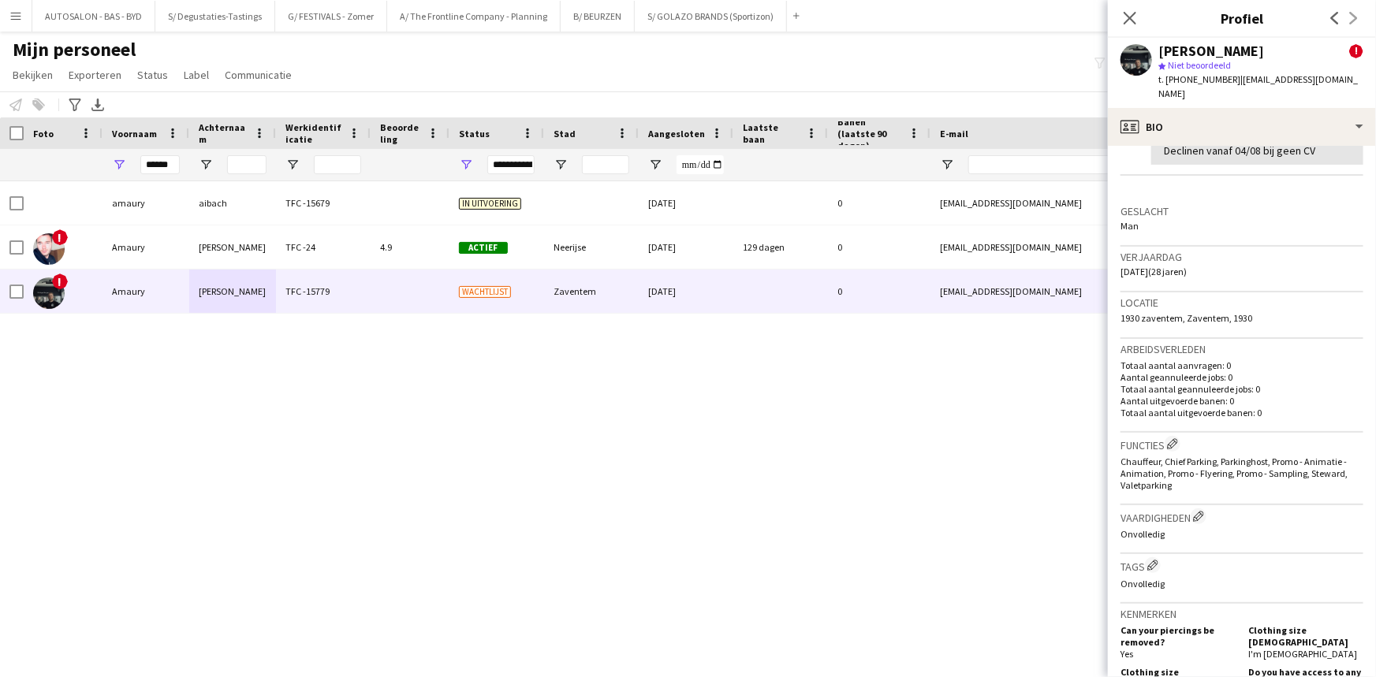
drag, startPoint x: 1268, startPoint y: 423, endPoint x: 1268, endPoint y: 460, distance: 36.3
click at [1250, 465] on div "Chauffeur, Chief Parking, Parkinghost, Promo - Animatie - Animation, Promo - Fl…" at bounding box center [1241, 471] width 243 height 35
click at [166, 159] on input "******" at bounding box center [159, 164] width 39 height 19
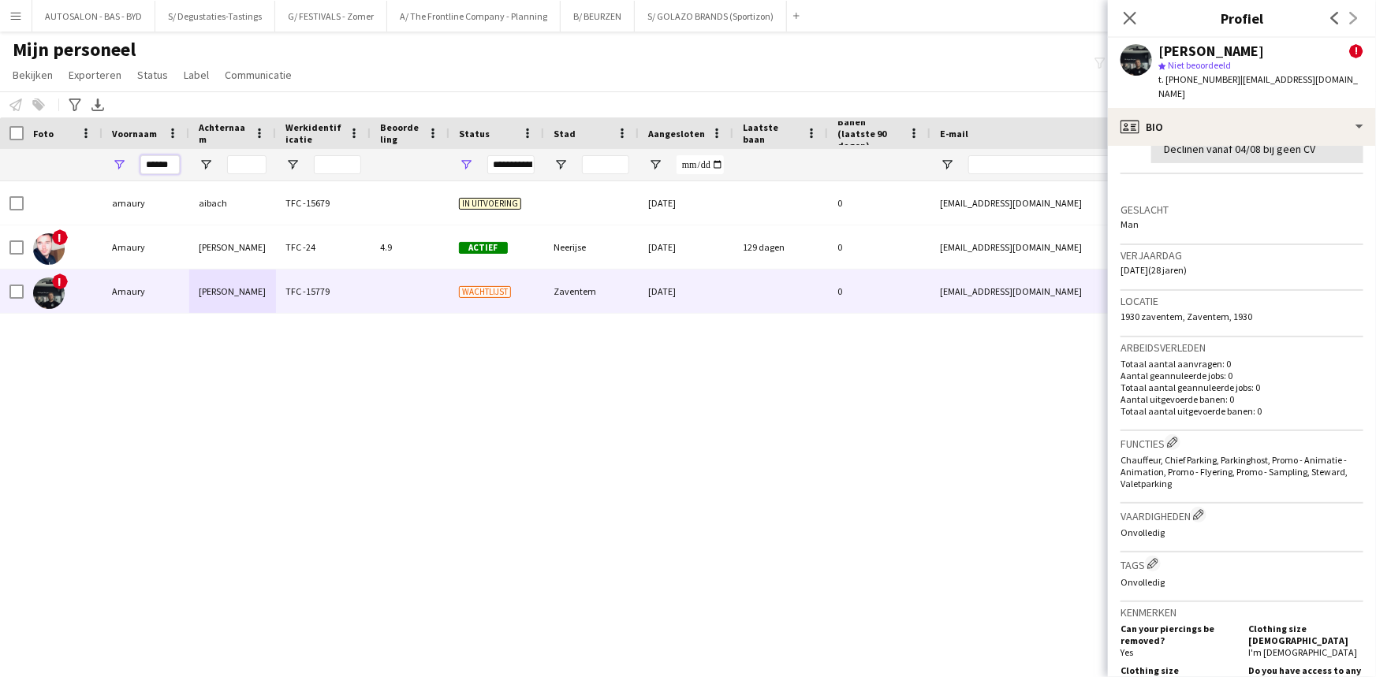
type input "*****"
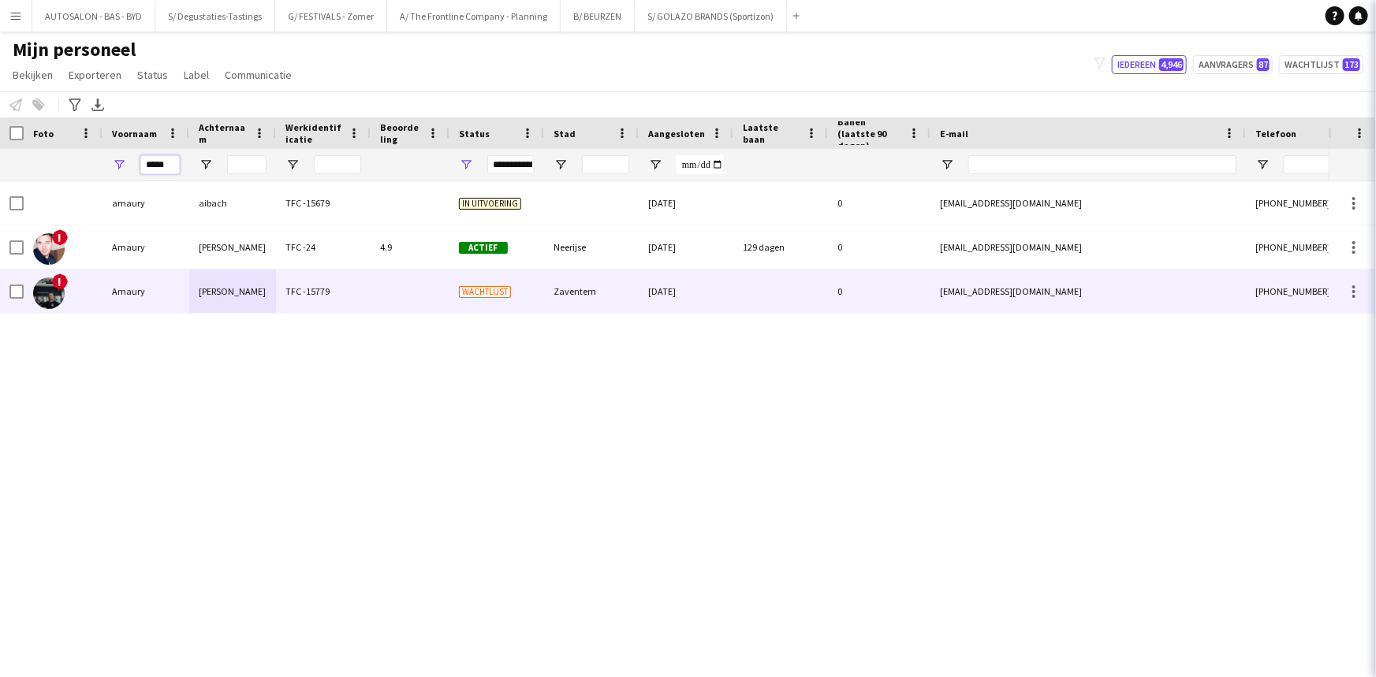
click at [151, 169] on input "*****" at bounding box center [159, 164] width 39 height 19
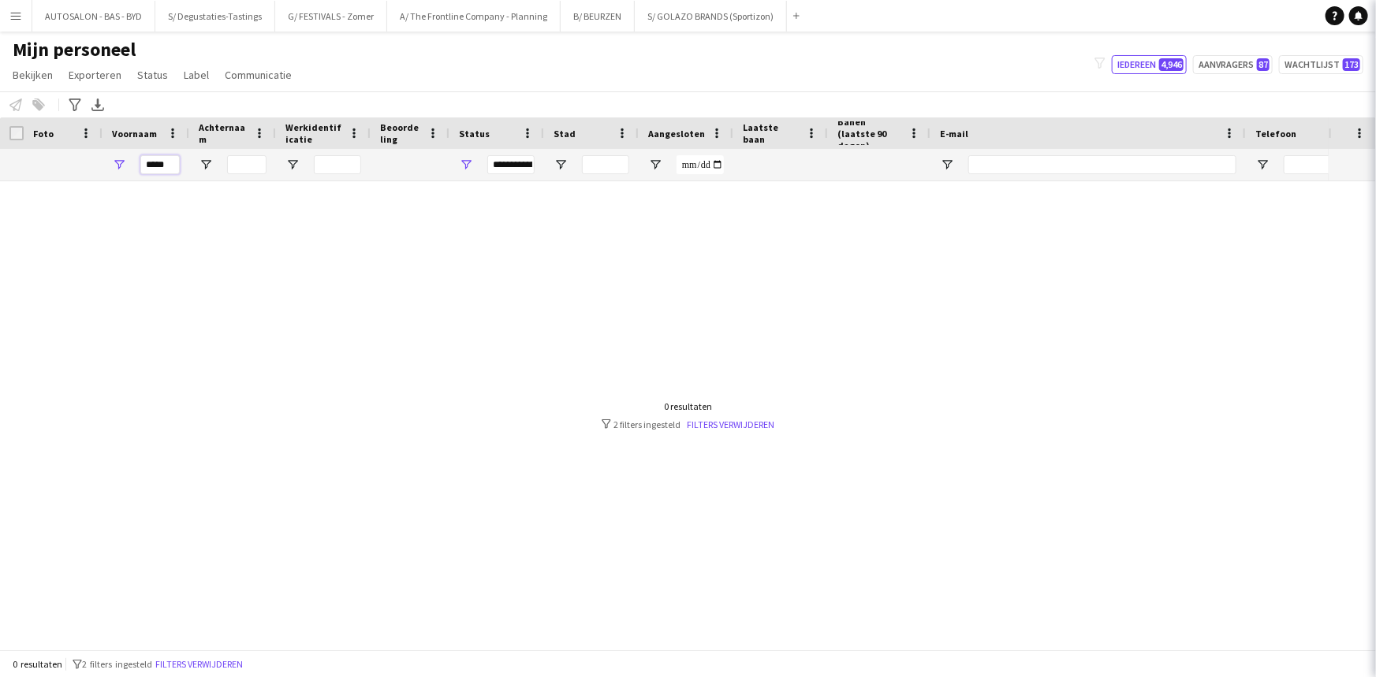
click at [151, 169] on input "*****" at bounding box center [159, 164] width 39 height 19
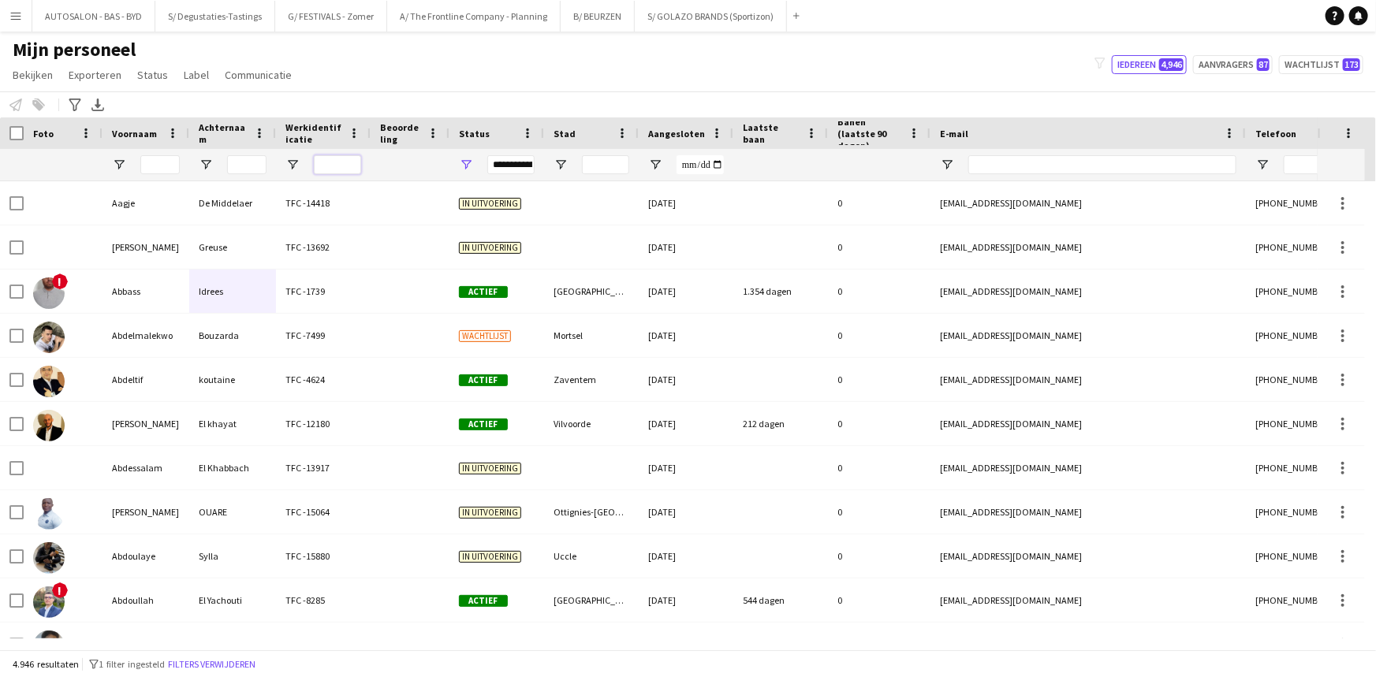
click at [338, 162] on input "Werkidentificatie Filter Invoer" at bounding box center [337, 164] width 47 height 19
click at [989, 173] on input "E-mail Filter Invoer" at bounding box center [1102, 164] width 268 height 19
paste input "**********"
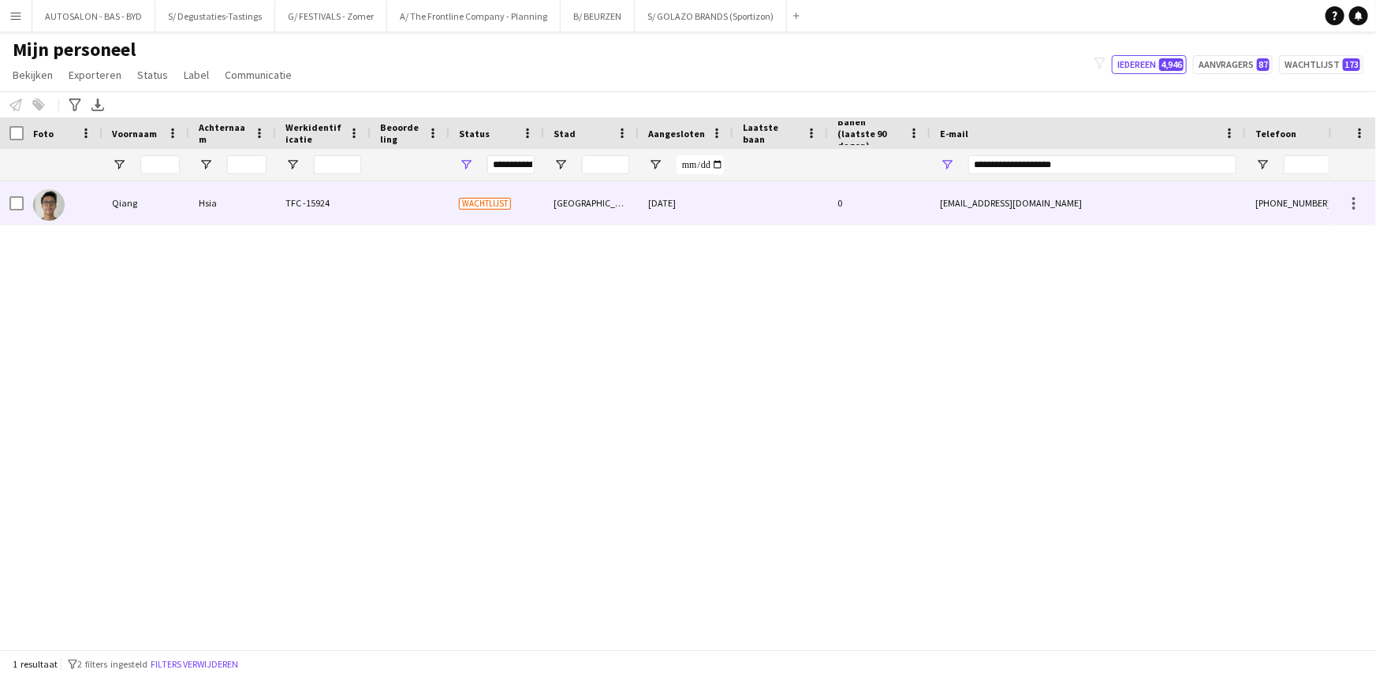
click at [259, 209] on div "Hsia" at bounding box center [232, 202] width 87 height 43
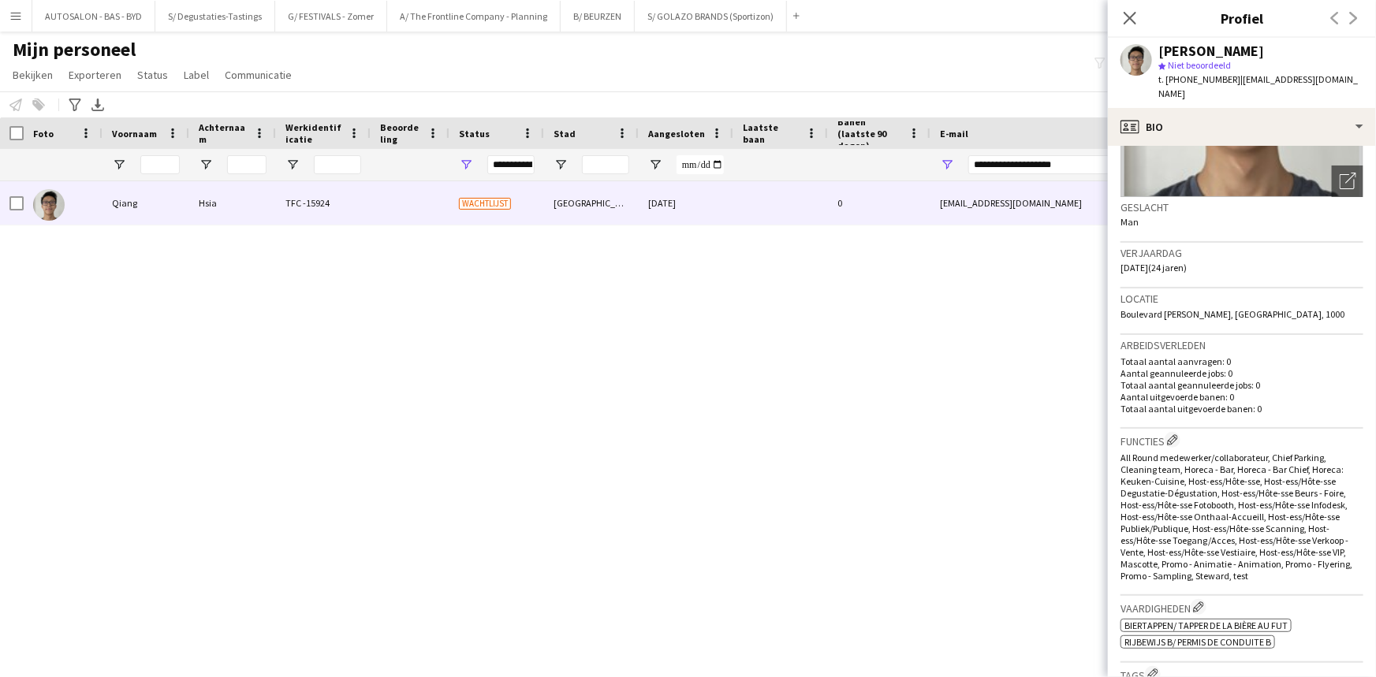
scroll to position [0, 0]
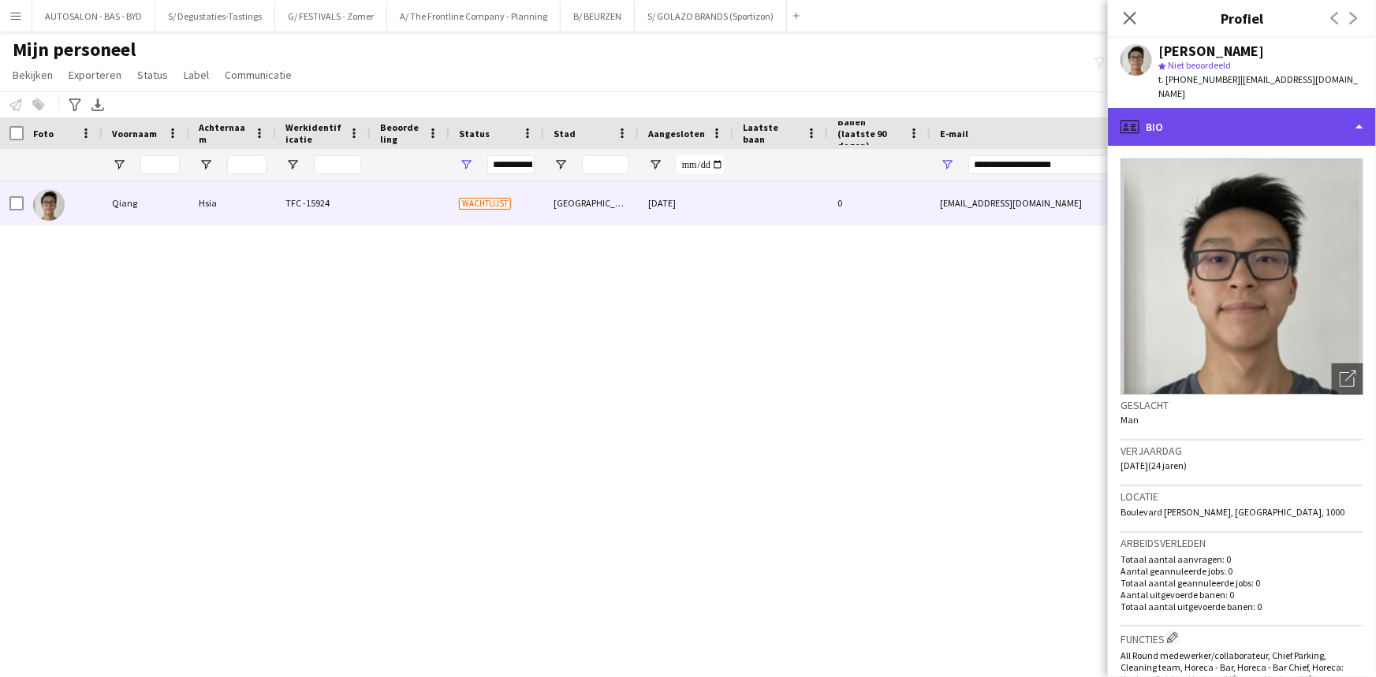
click at [1216, 115] on div "profile Bio" at bounding box center [1242, 127] width 268 height 38
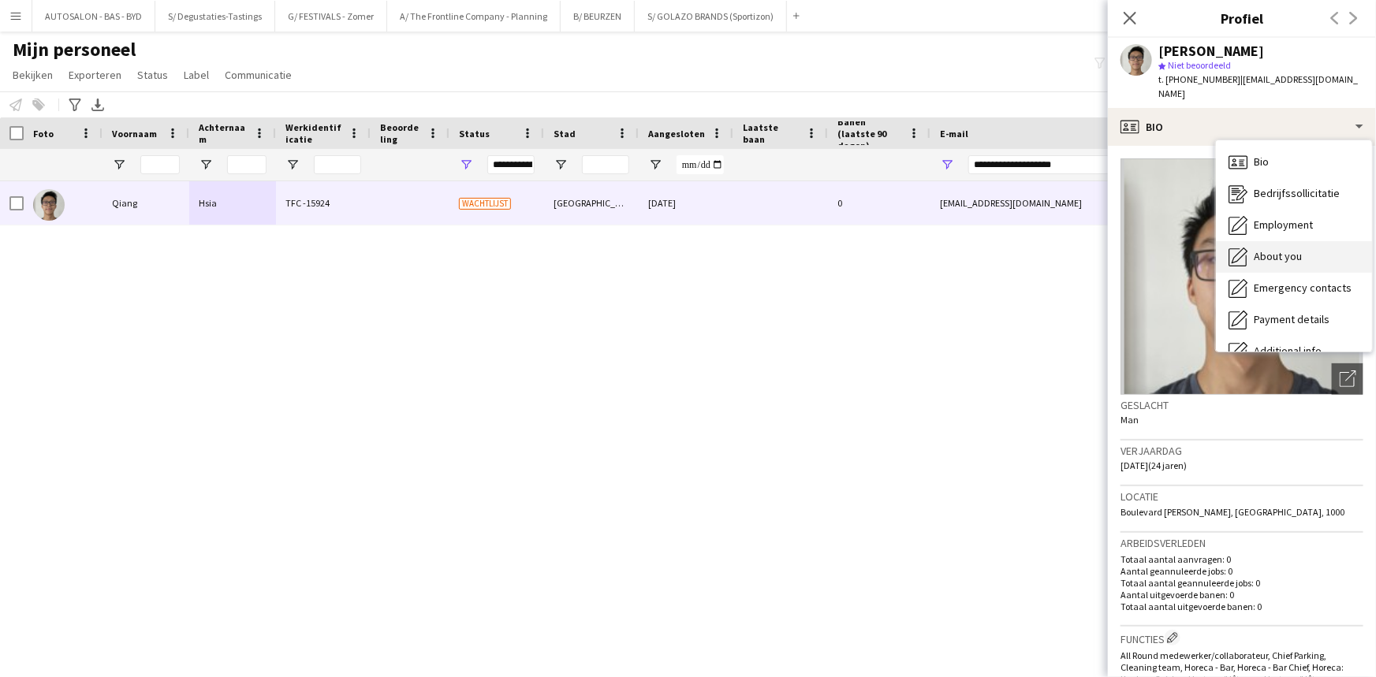
click at [1267, 249] on span "About you" at bounding box center [1278, 256] width 48 height 14
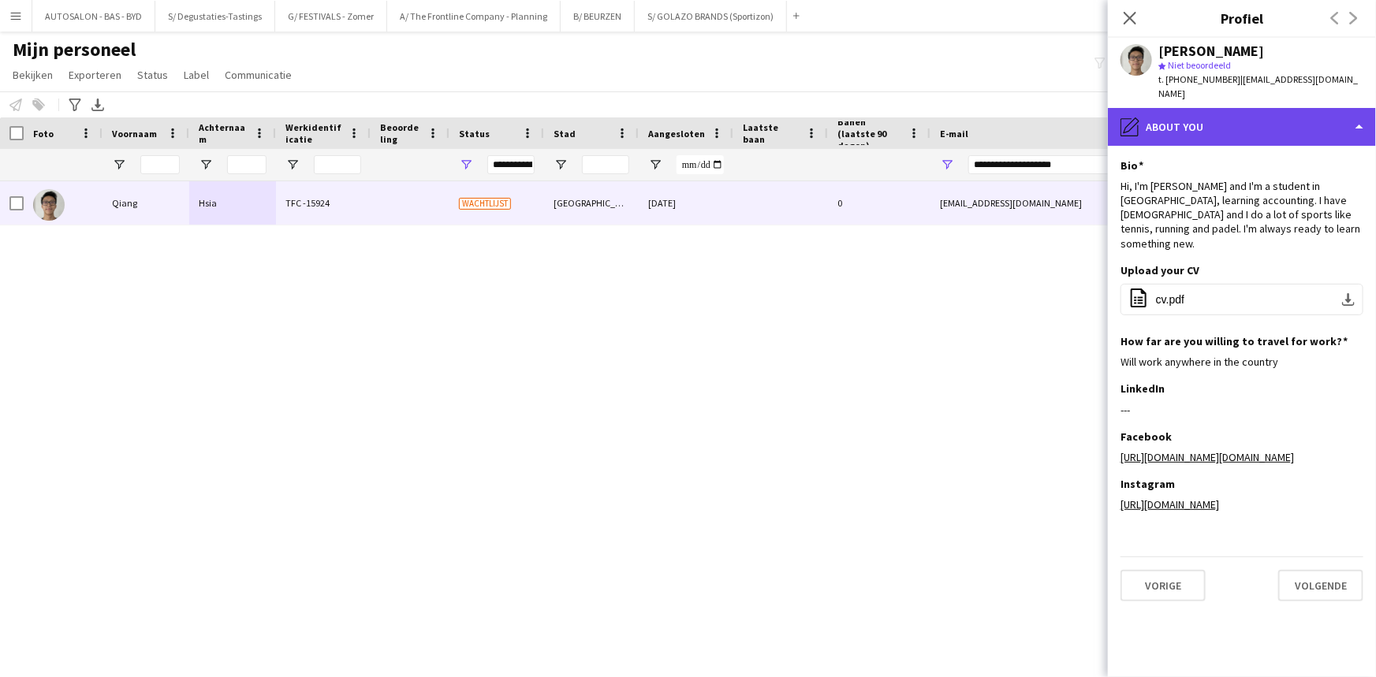
click at [1208, 111] on div "pencil4 About you" at bounding box center [1242, 127] width 268 height 38
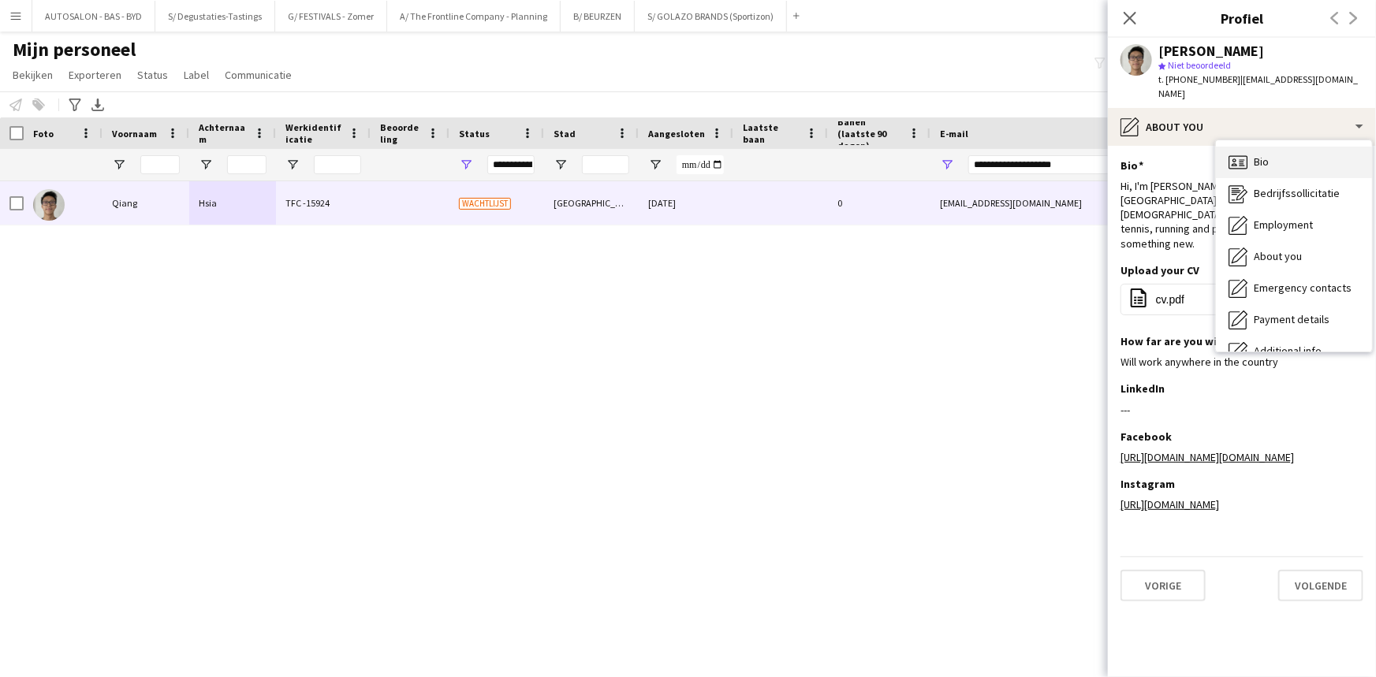
click at [1273, 152] on div "Bio Bio" at bounding box center [1294, 163] width 156 height 32
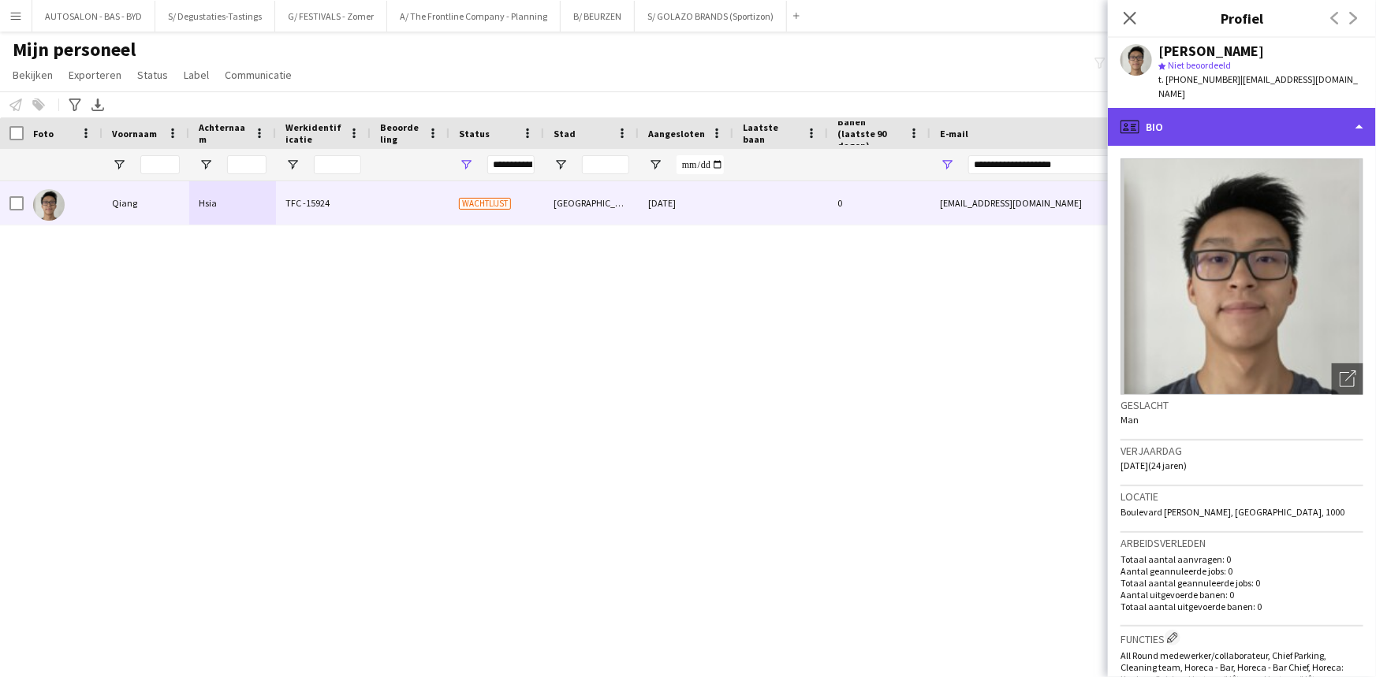
click at [1245, 128] on div "profile Bio" at bounding box center [1242, 127] width 268 height 38
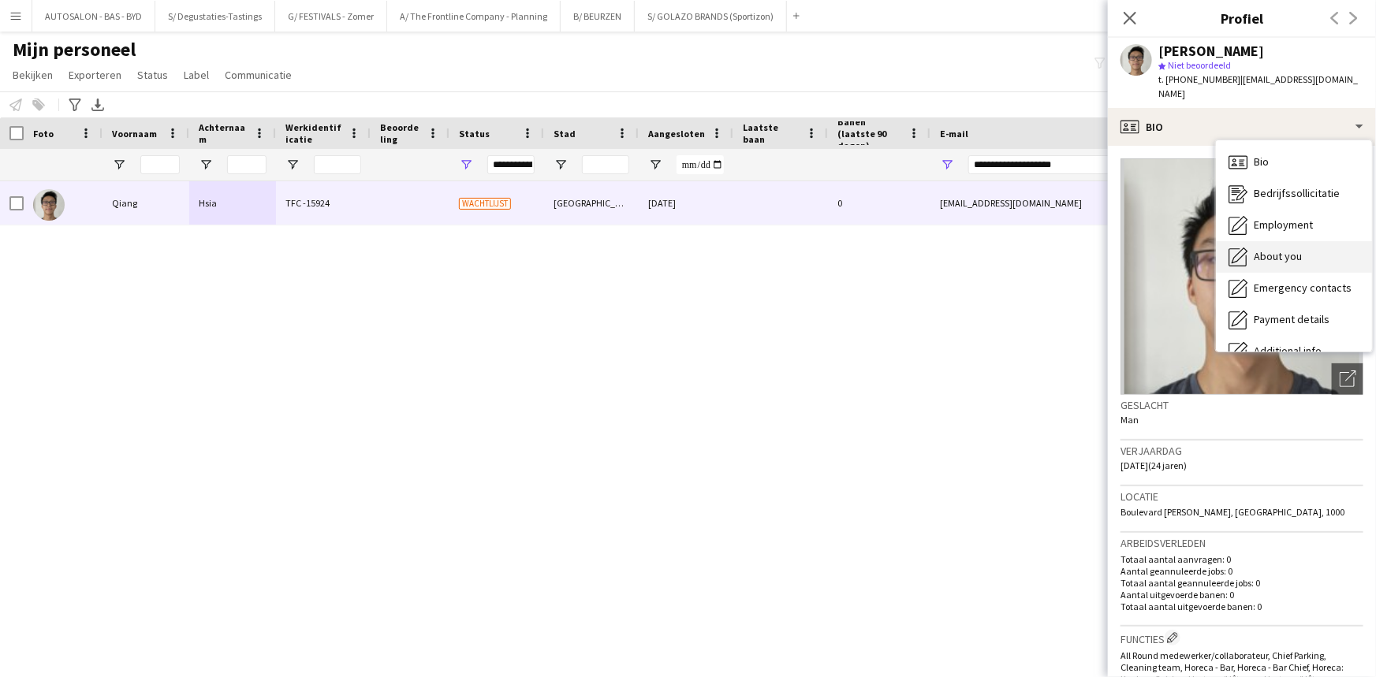
click at [1254, 241] on div "About you About you" at bounding box center [1294, 257] width 156 height 32
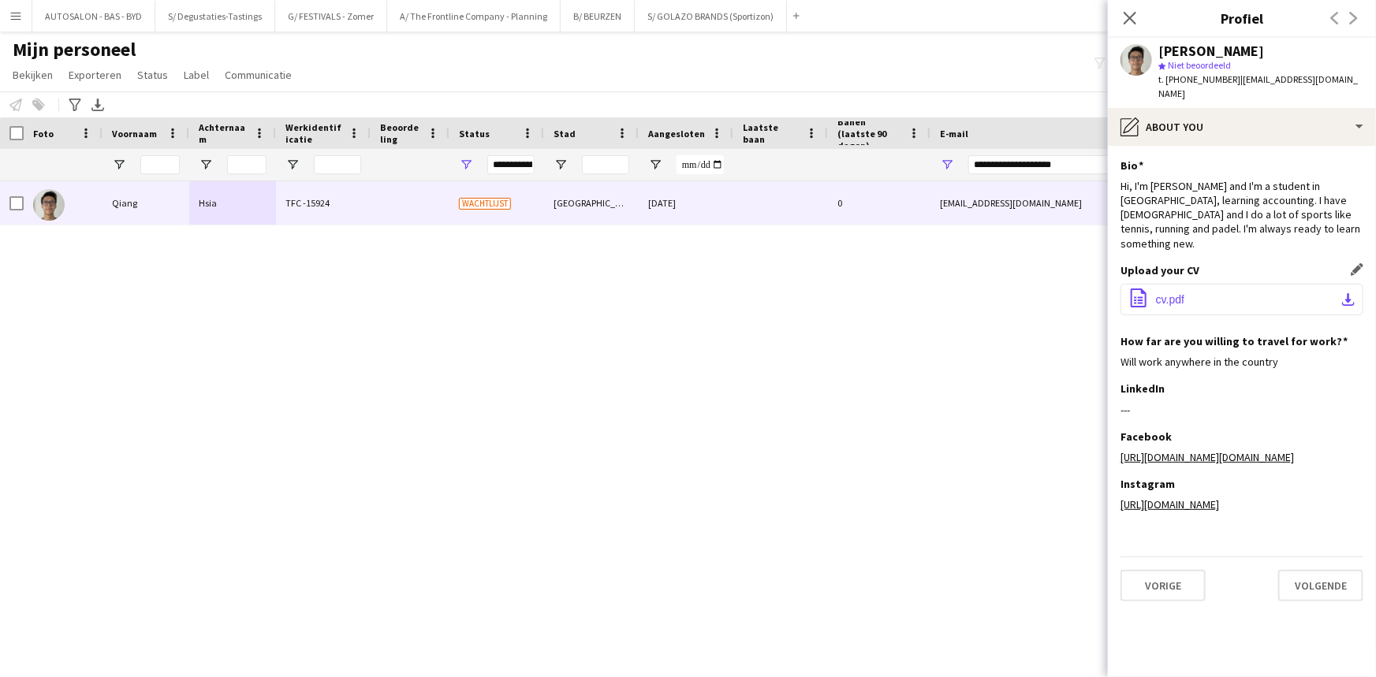
click at [1160, 293] on span "cv.pdf" at bounding box center [1170, 299] width 28 height 13
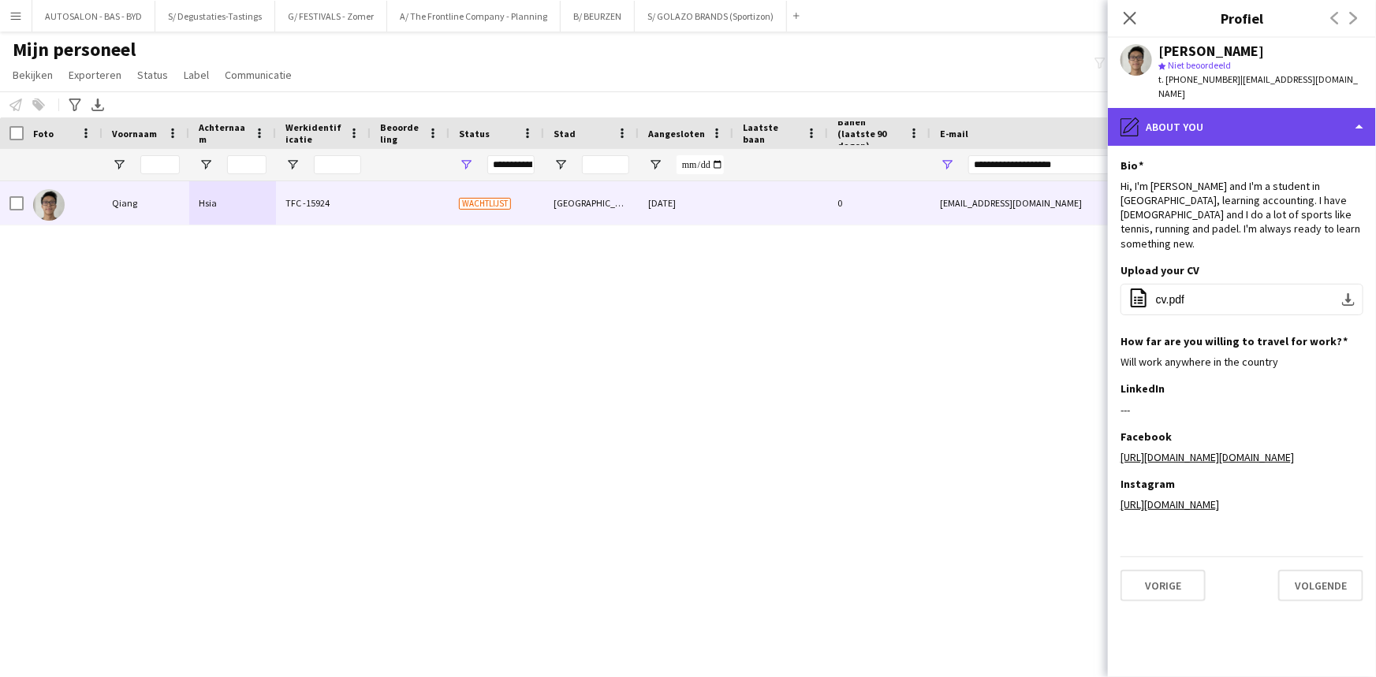
click at [1231, 112] on div "pencil4 About you" at bounding box center [1242, 127] width 268 height 38
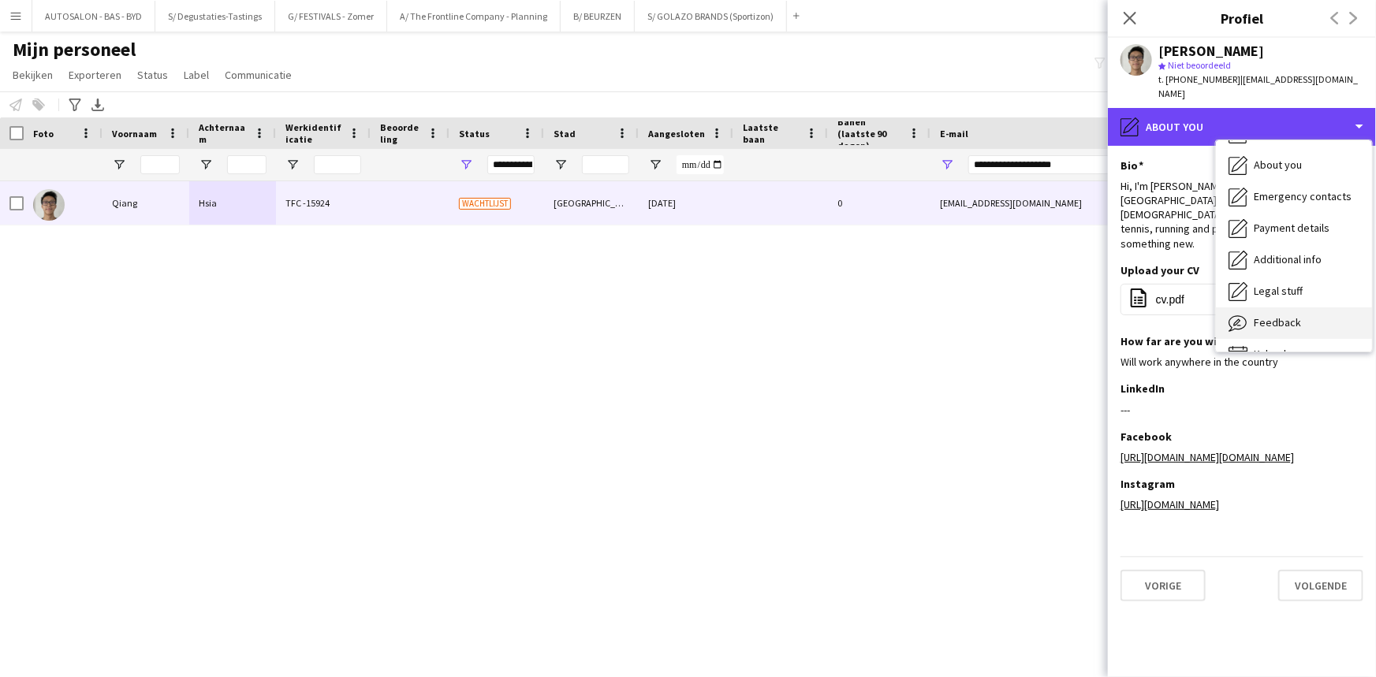
scroll to position [116, 0]
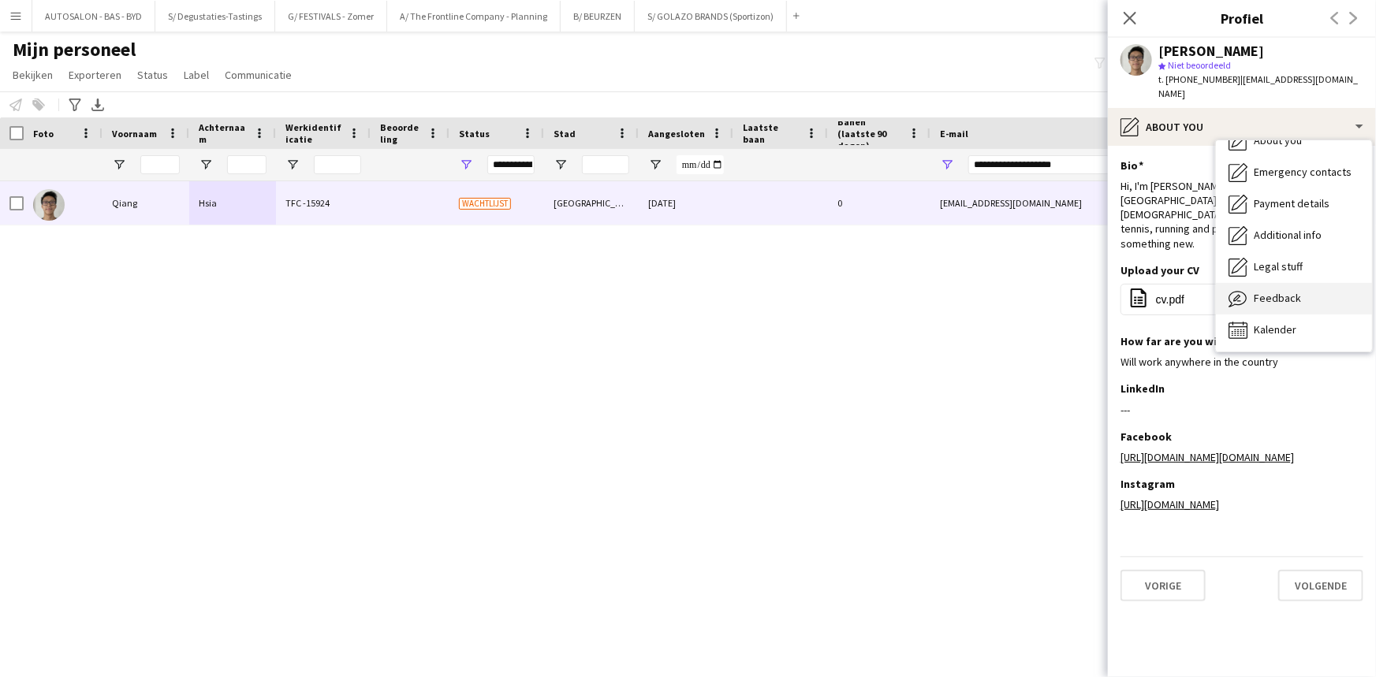
click at [1292, 291] on span "Feedback" at bounding box center [1277, 298] width 47 height 14
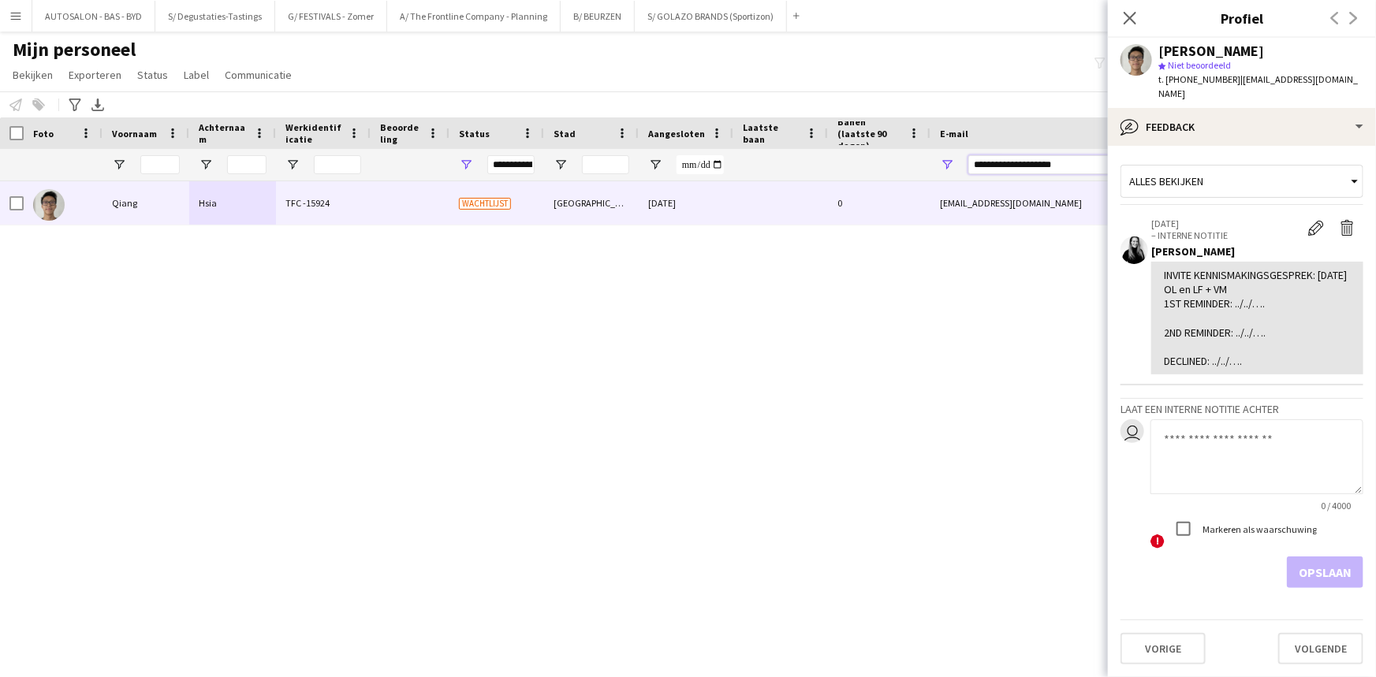
click at [1008, 166] on input "**********" at bounding box center [1102, 164] width 268 height 19
paste input "****"
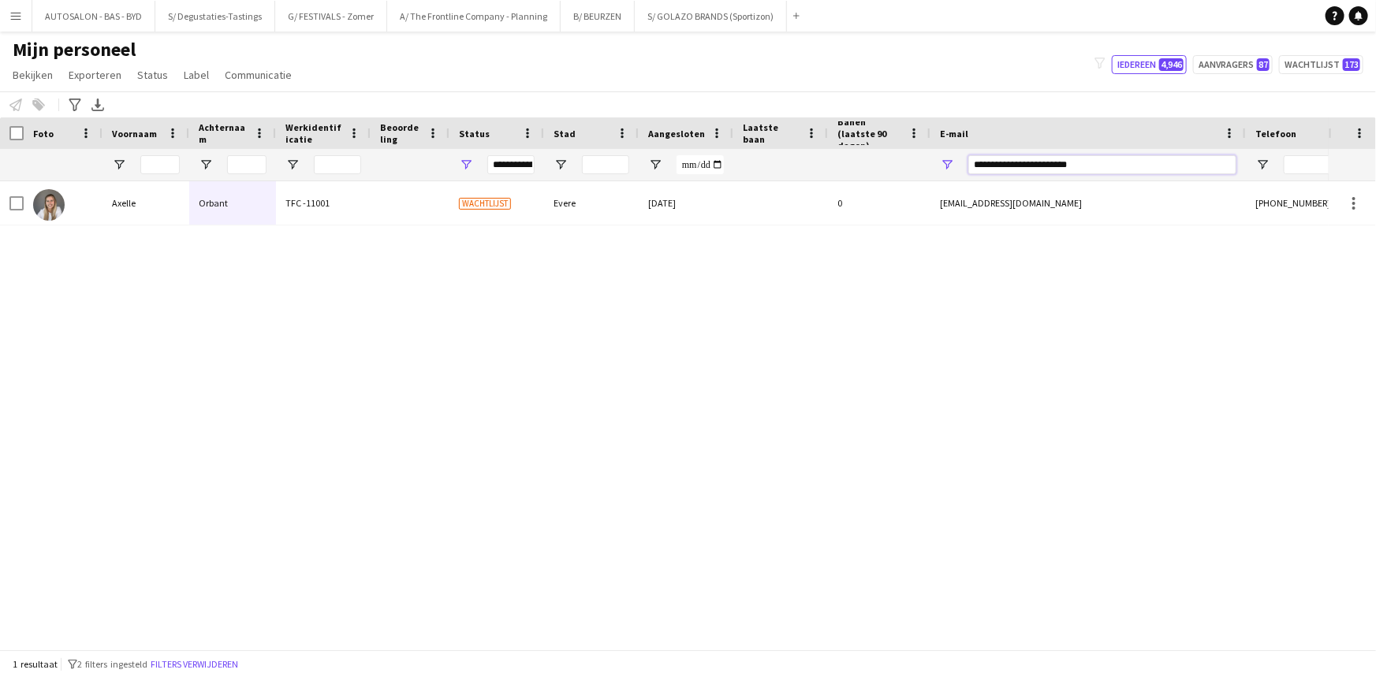
type input "**********"
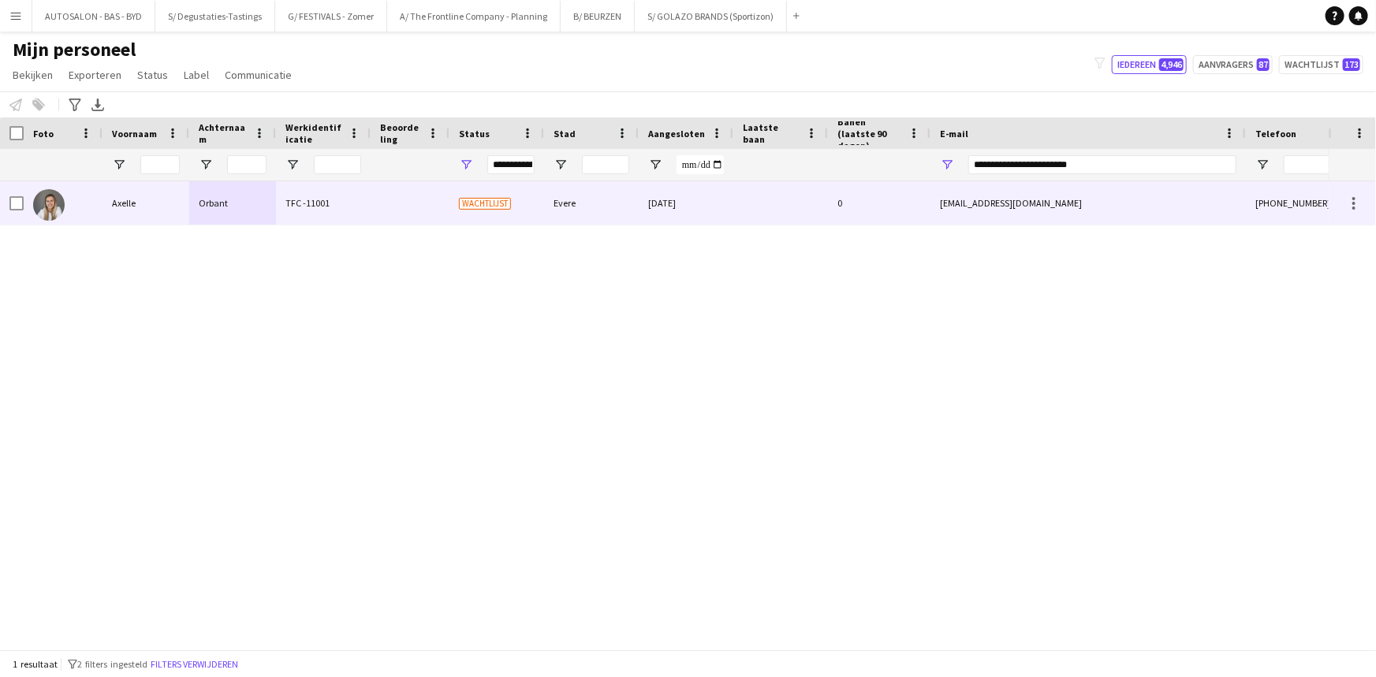
click at [908, 190] on div "0" at bounding box center [879, 202] width 102 height 43
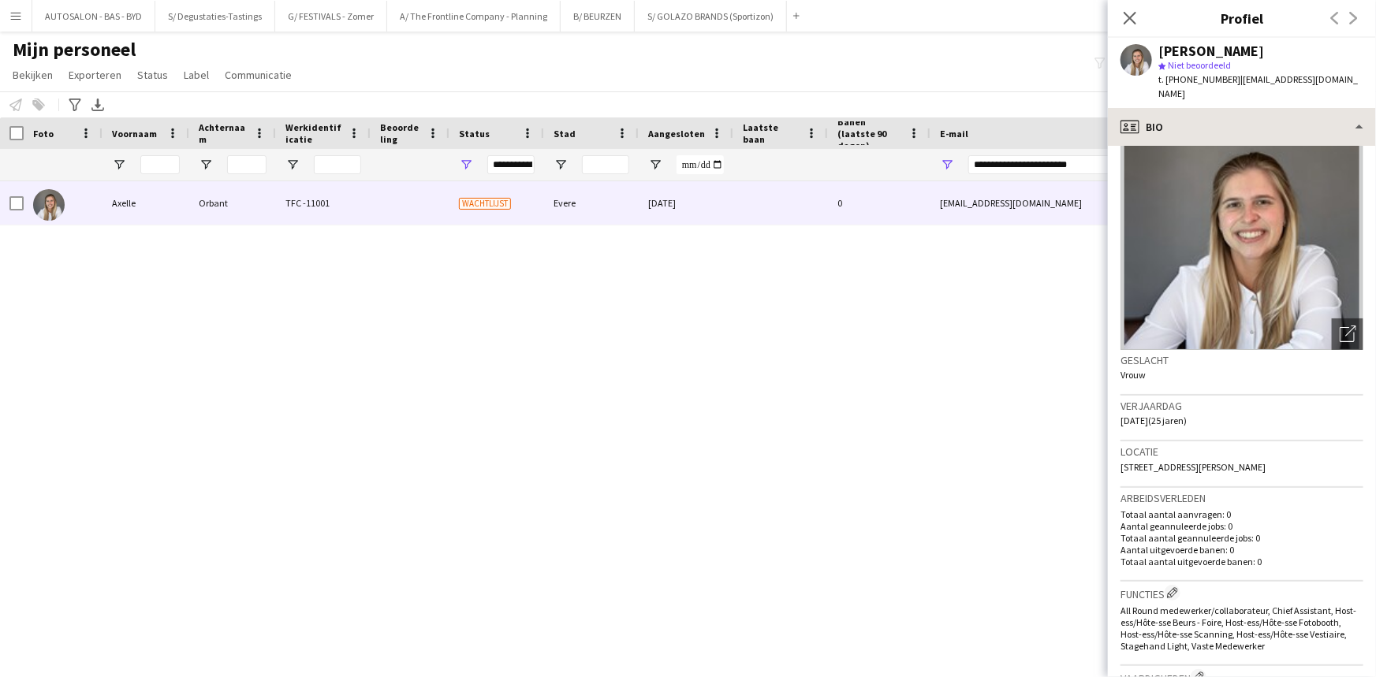
scroll to position [47, 0]
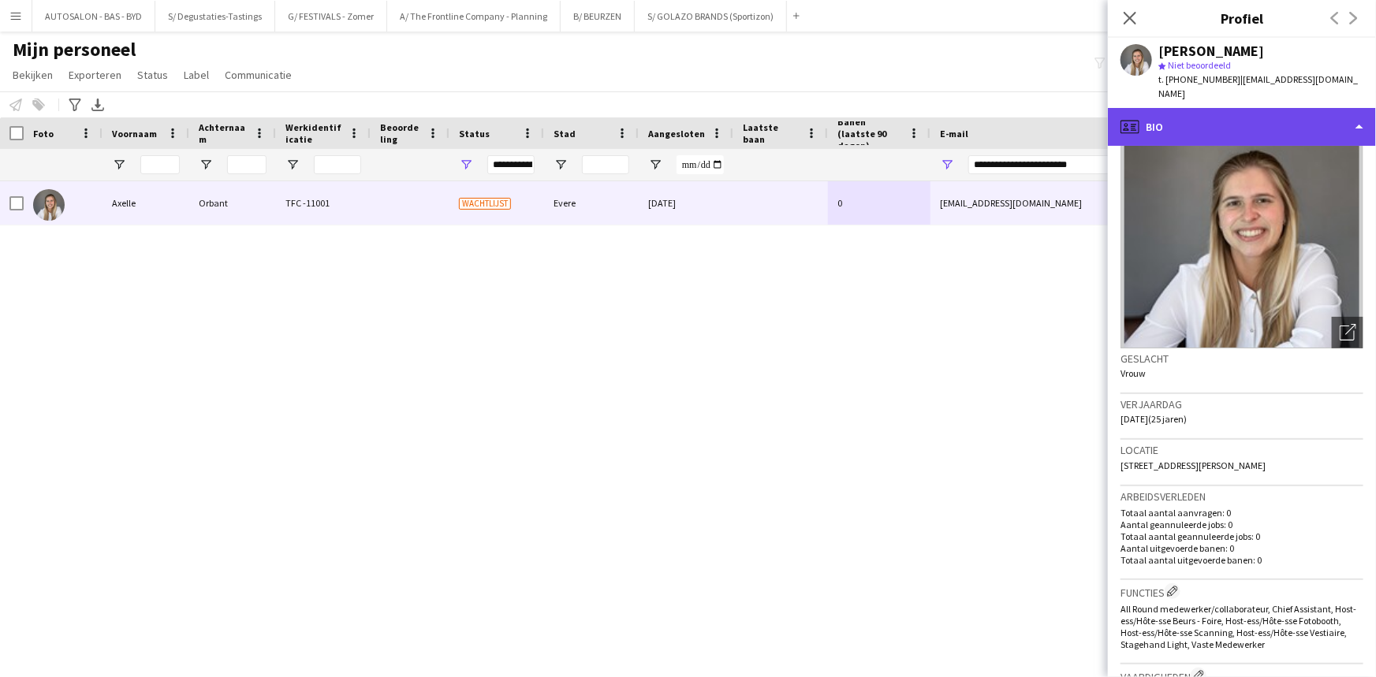
click at [1289, 108] on div "profile Bio" at bounding box center [1242, 127] width 268 height 38
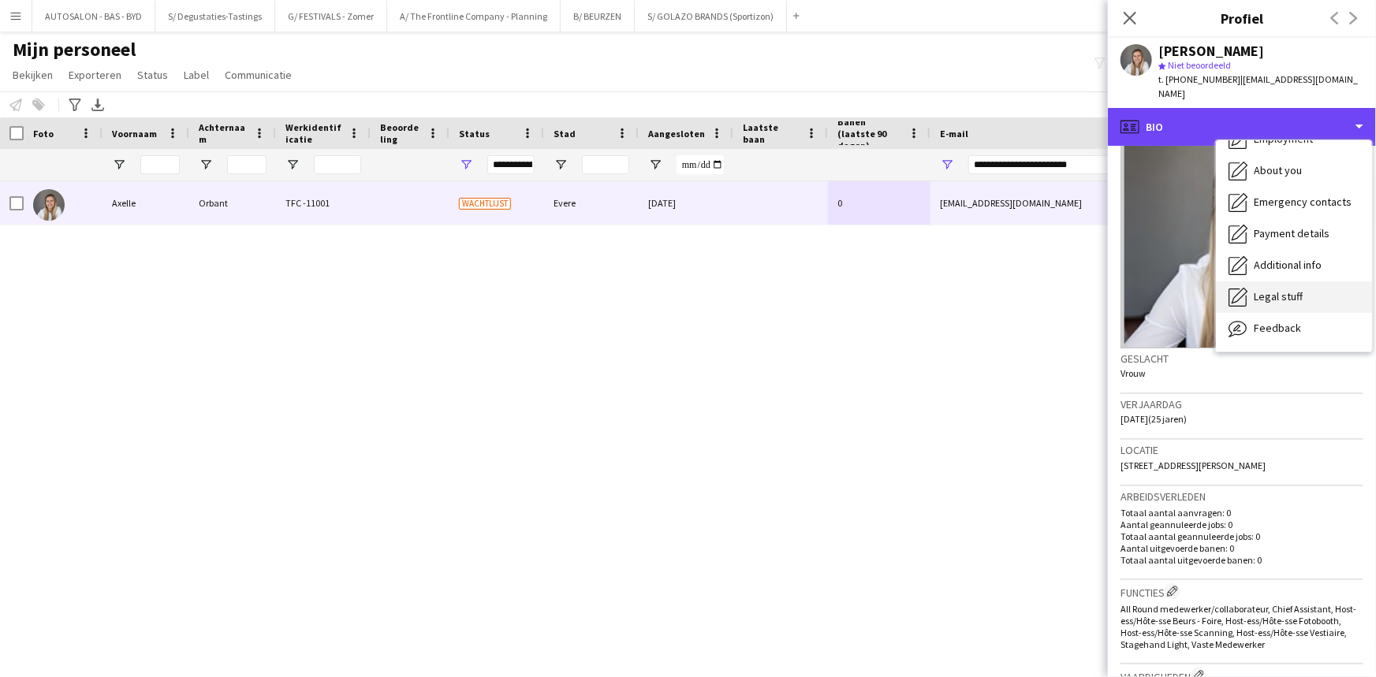
scroll to position [116, 0]
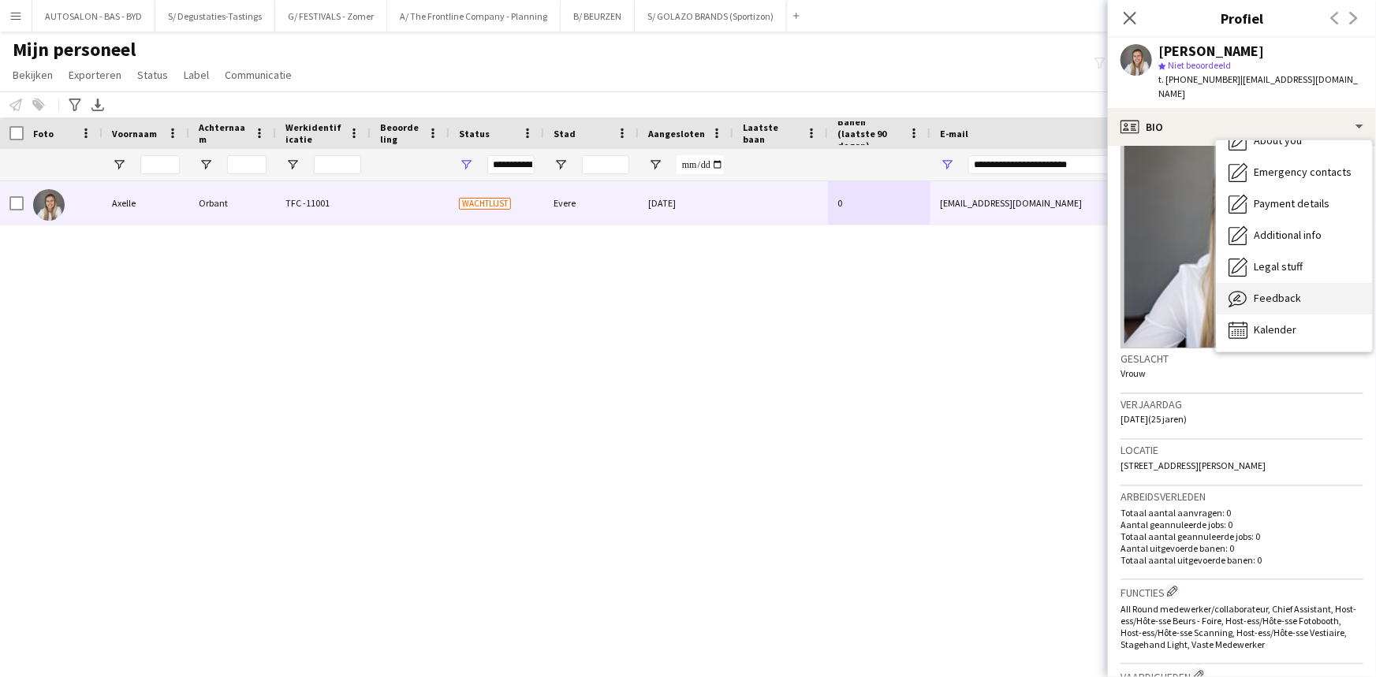
click at [1303, 283] on div "Feedback Feedback" at bounding box center [1294, 299] width 156 height 32
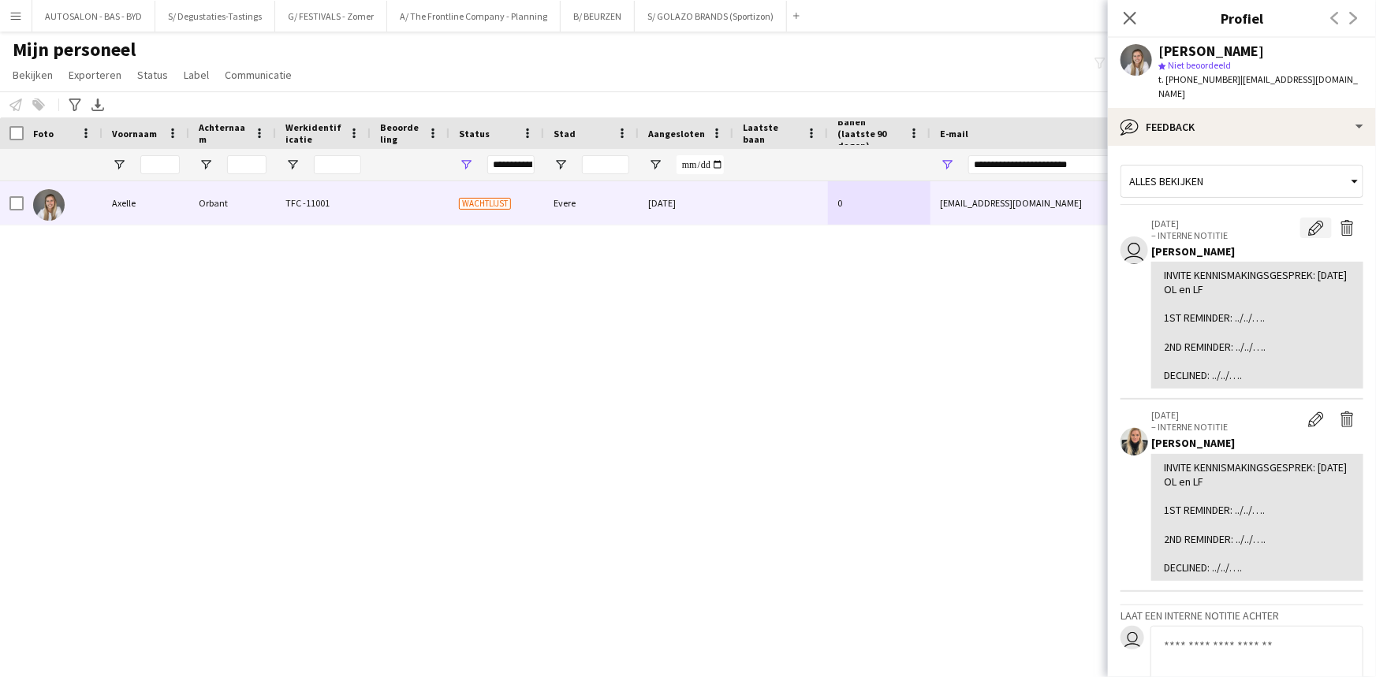
click at [1309, 220] on app-icon "Bewerk interne notitie" at bounding box center [1316, 228] width 16 height 16
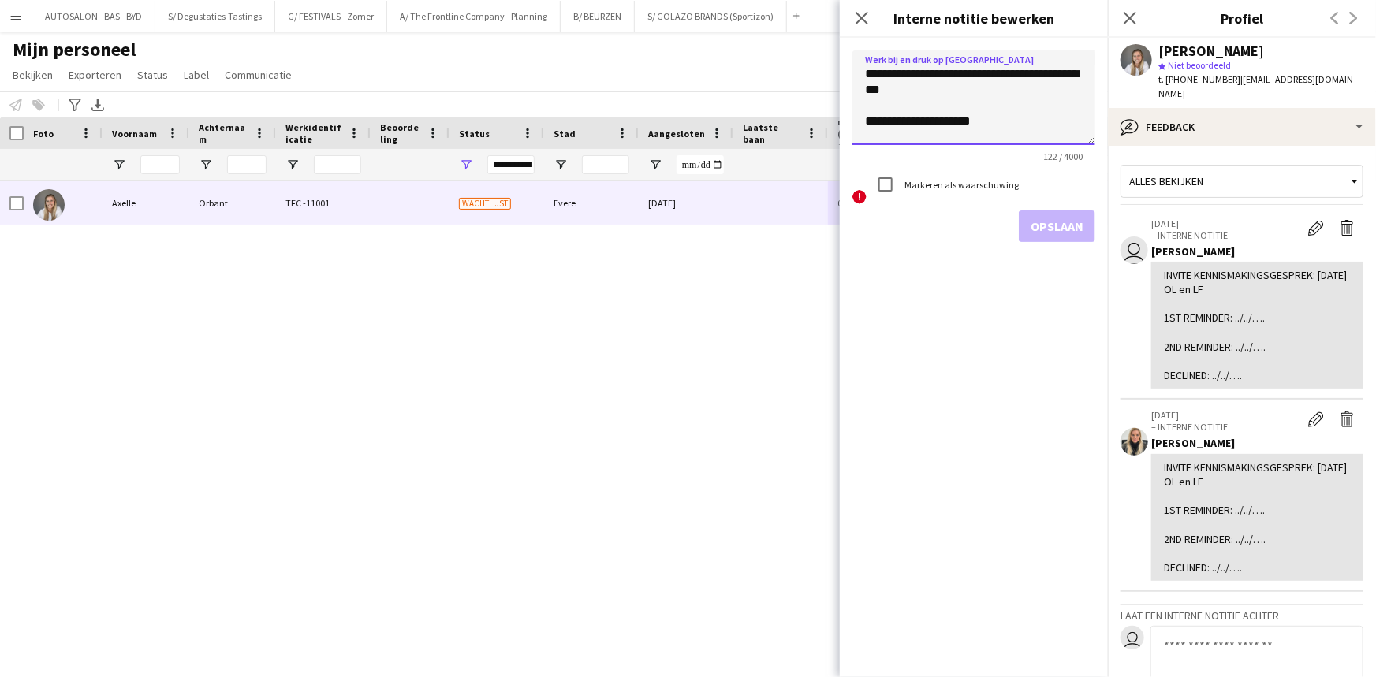
drag, startPoint x: 890, startPoint y: 102, endPoint x: 873, endPoint y: 48, distance: 57.1
click at [864, 65] on textarea "**********" at bounding box center [973, 97] width 243 height 95
click at [866, 71] on textarea "**********" at bounding box center [973, 97] width 243 height 95
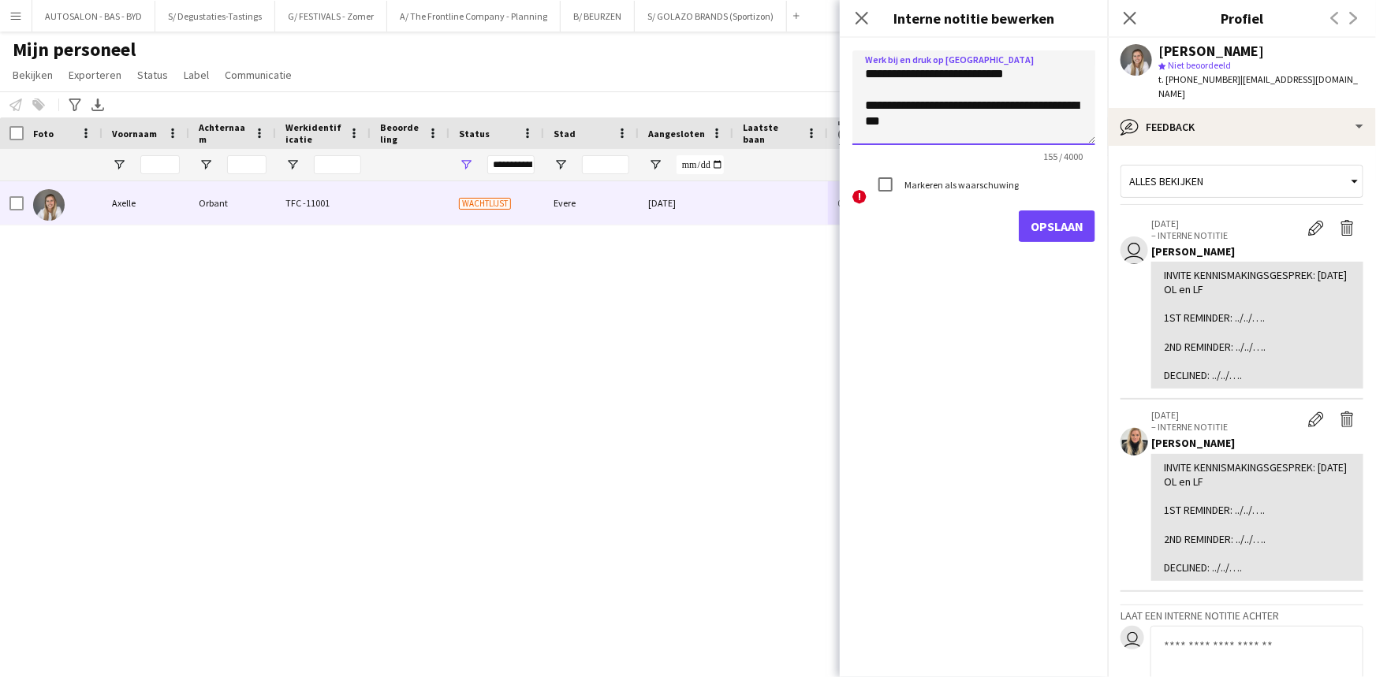
click at [867, 76] on textarea "**********" at bounding box center [973, 97] width 243 height 95
type textarea "**********"
click at [1074, 228] on button "Opslaan" at bounding box center [1057, 226] width 76 height 32
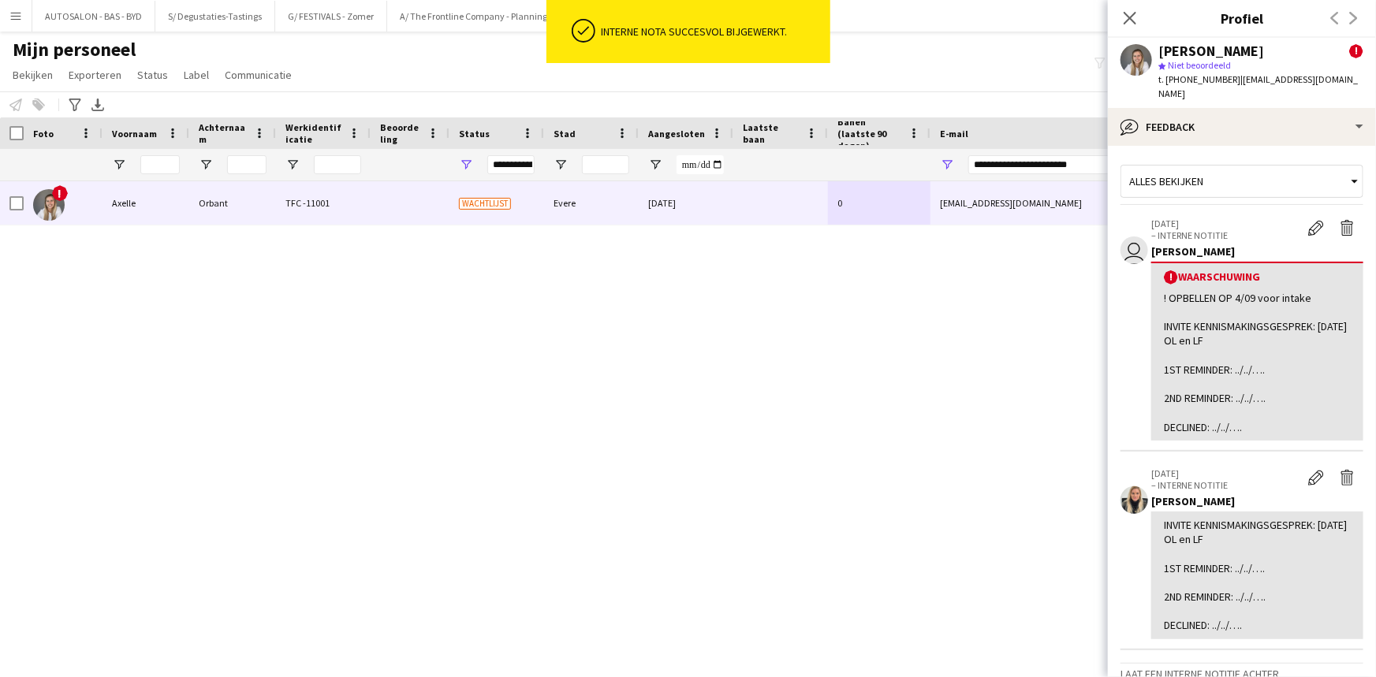
click at [862, 418] on div "! Axelle Orbant TFC -11001 Wachtlijst Evere 24-07-2024 0 orbantaxelle@hotmail.c…" at bounding box center [664, 409] width 1328 height 457
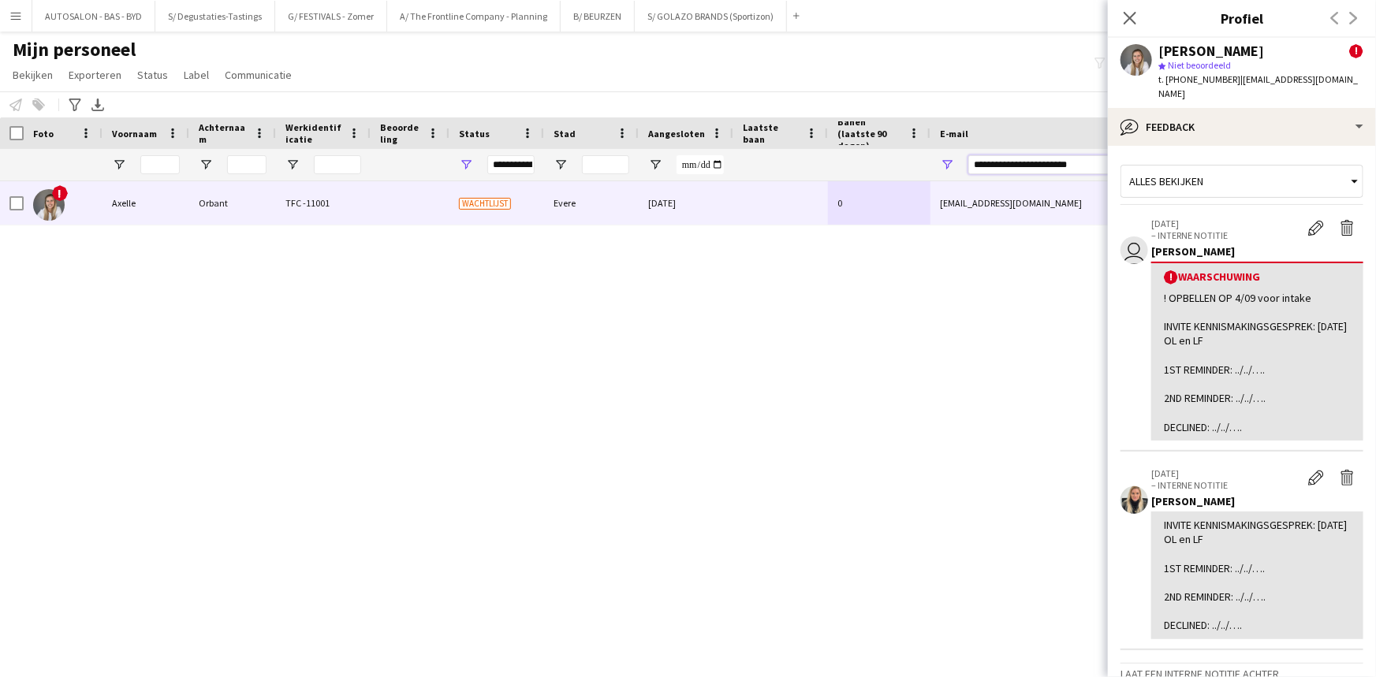
click at [991, 165] on input "**********" at bounding box center [1102, 164] width 268 height 19
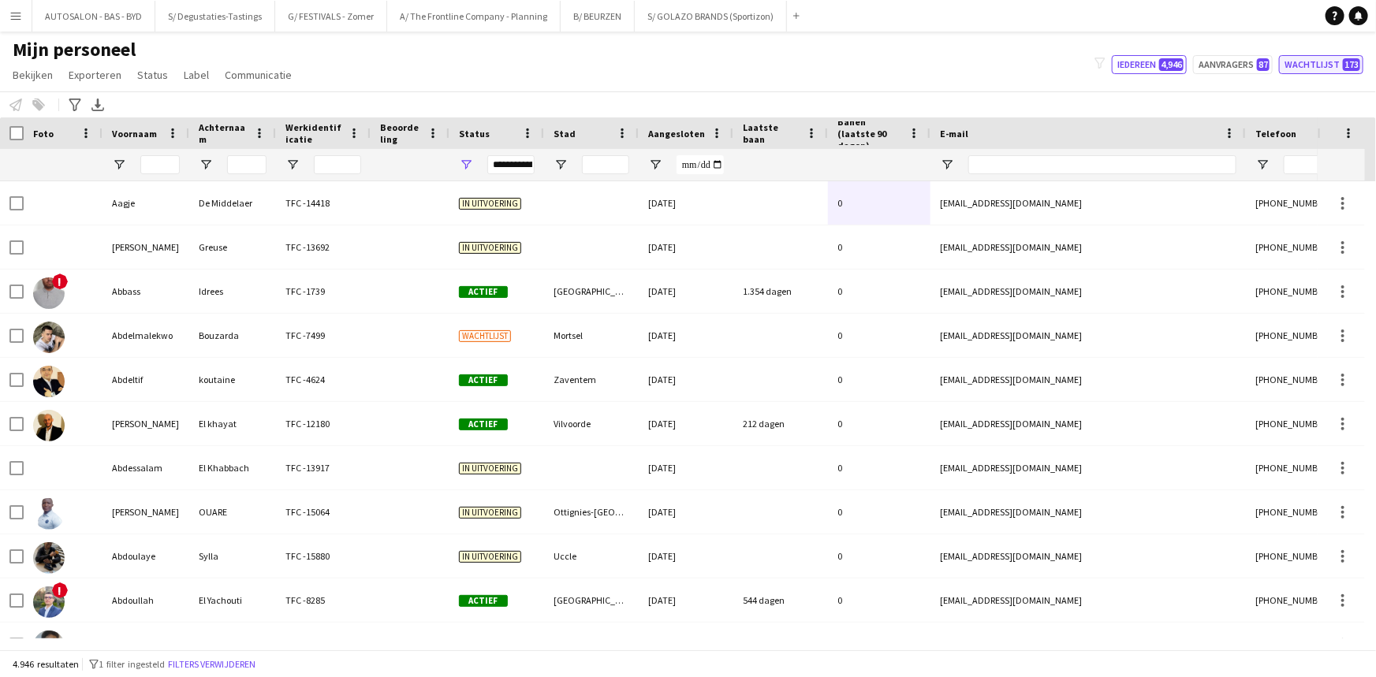
click at [1292, 61] on button "Wachtlijst 173" at bounding box center [1321, 64] width 84 height 19
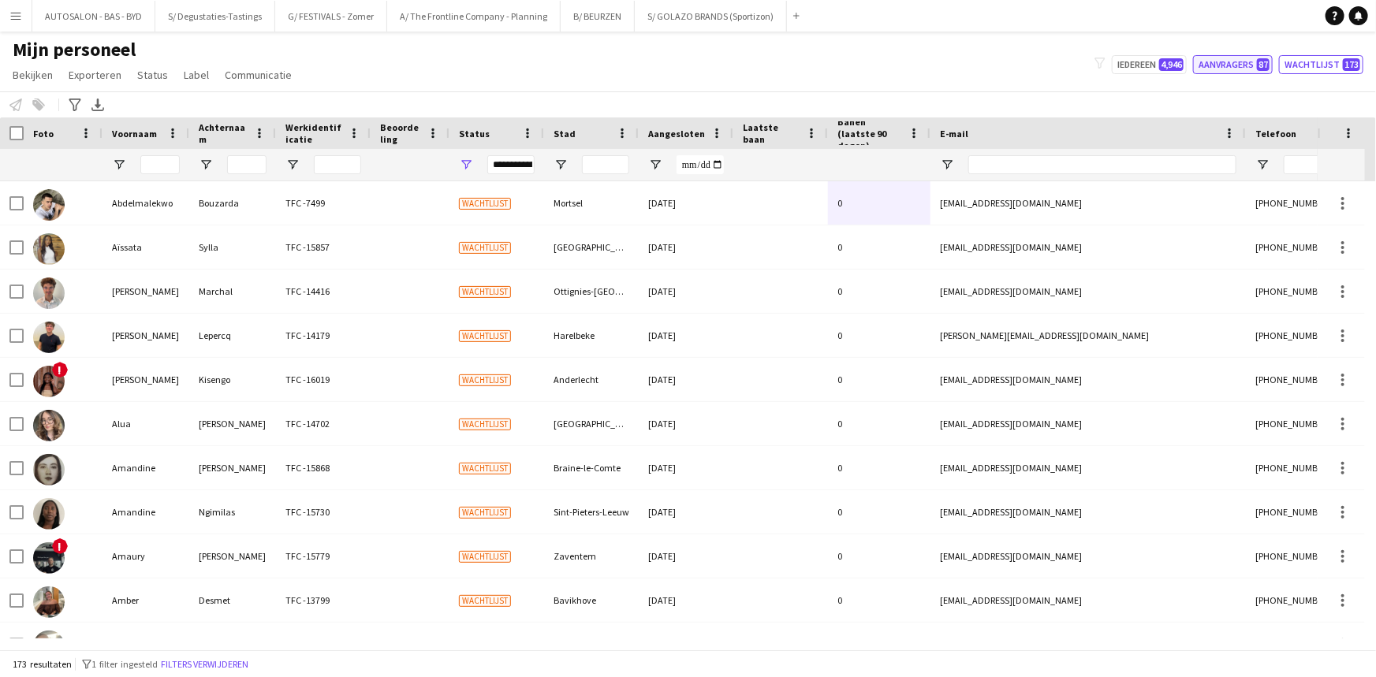
click at [1242, 64] on button "Aanvragers 87" at bounding box center [1233, 64] width 80 height 19
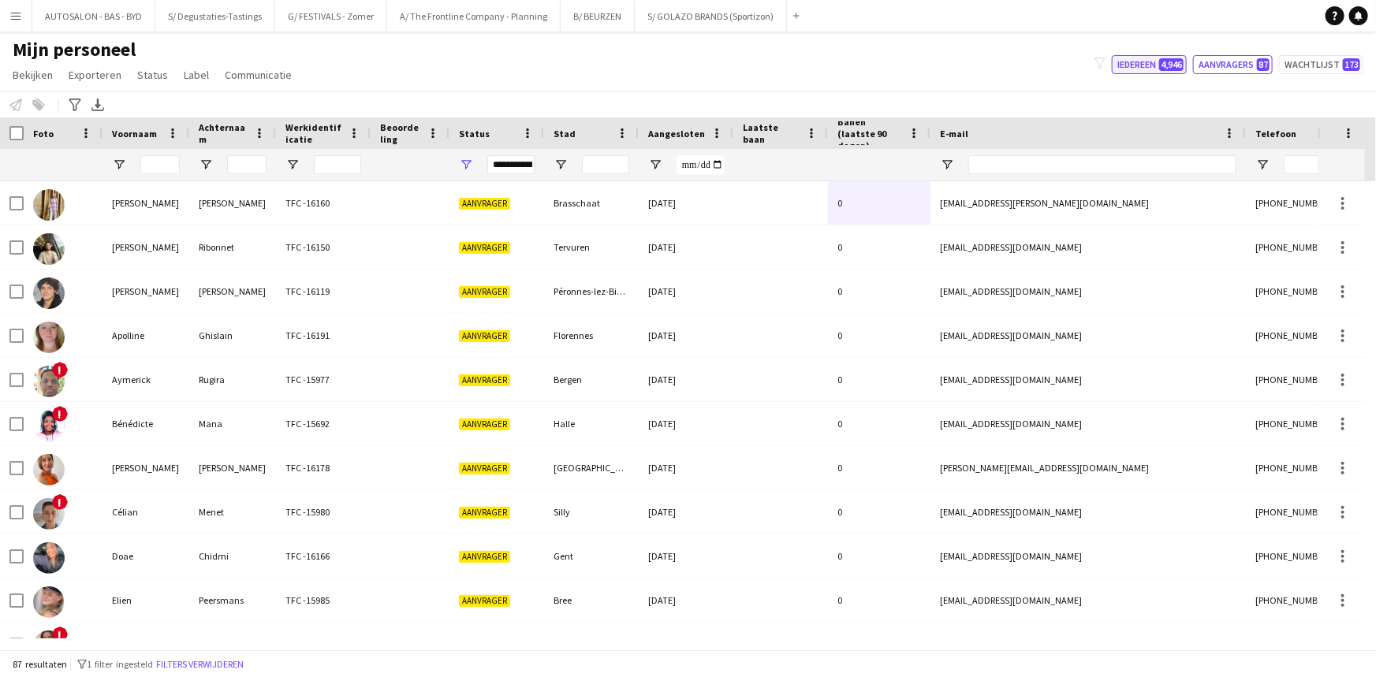
click at [1178, 61] on span "4,946" at bounding box center [1171, 64] width 24 height 13
type input "**********"
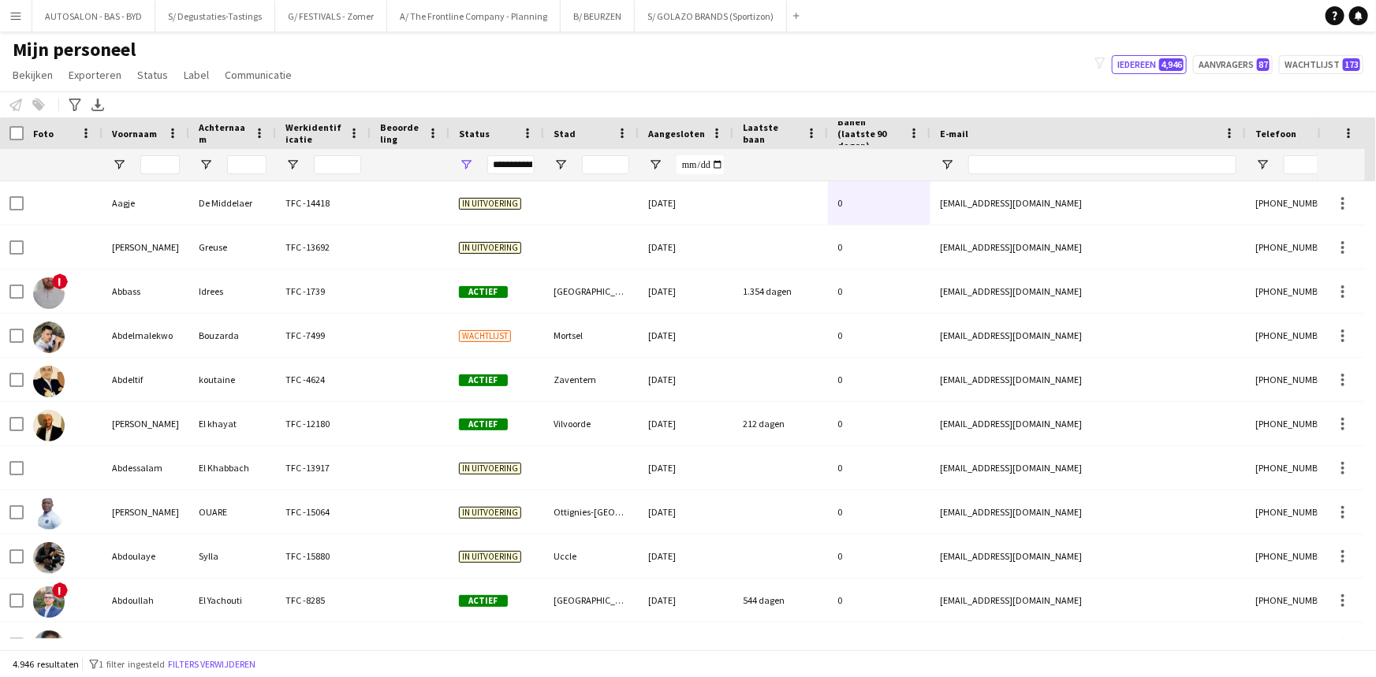
click at [1102, 58] on icon "filter-1" at bounding box center [1099, 63] width 11 height 11
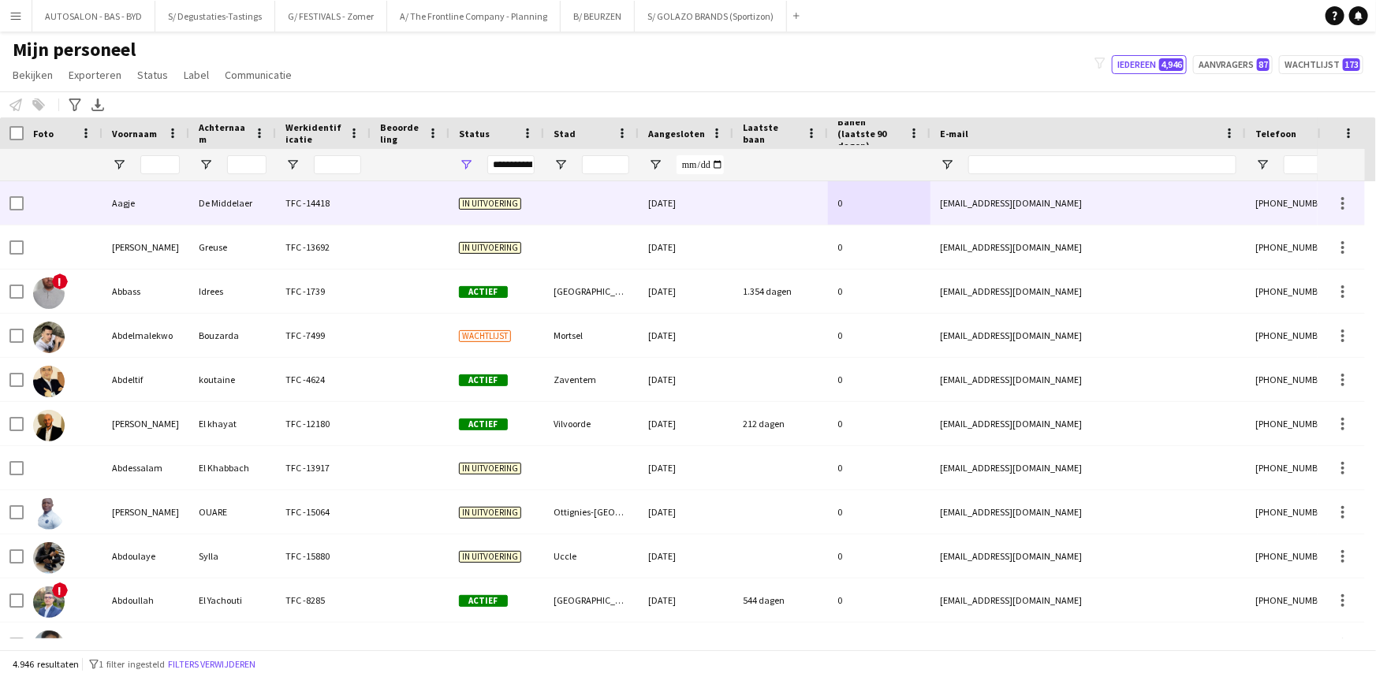
click at [434, 214] on div at bounding box center [410, 202] width 79 height 43
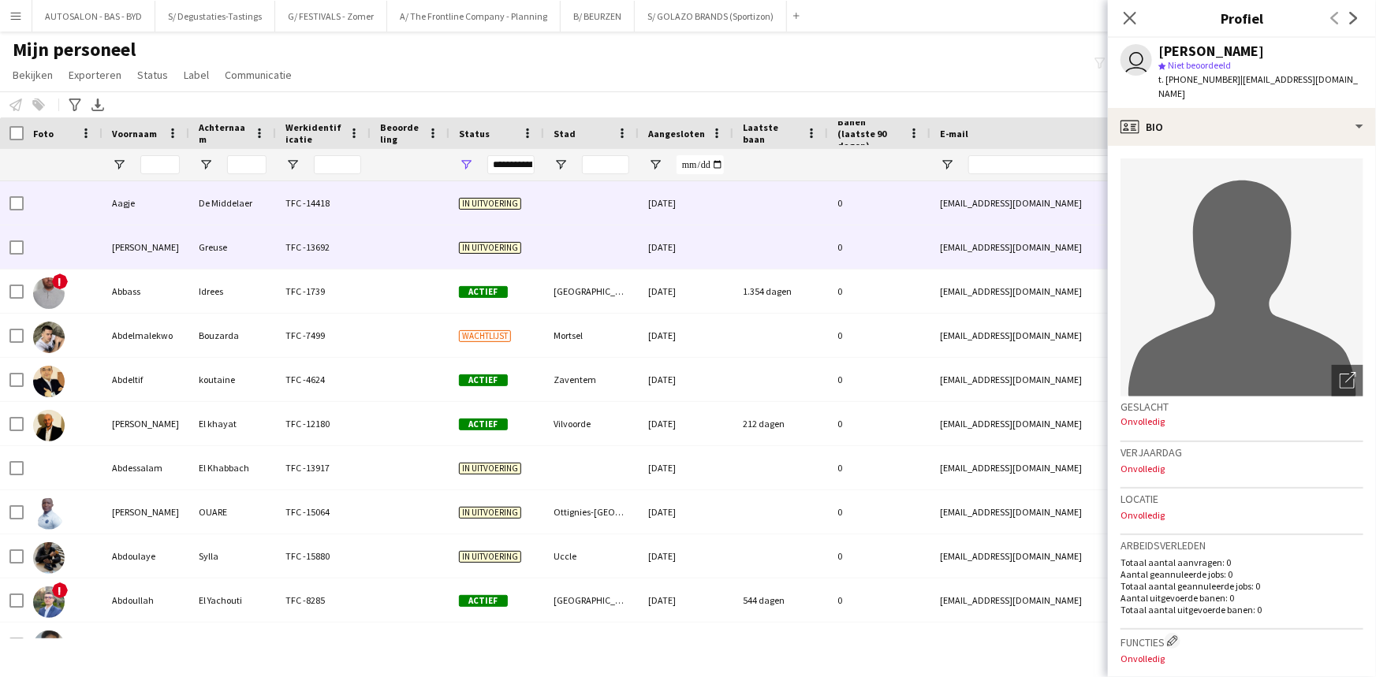
click at [381, 250] on div at bounding box center [410, 246] width 79 height 43
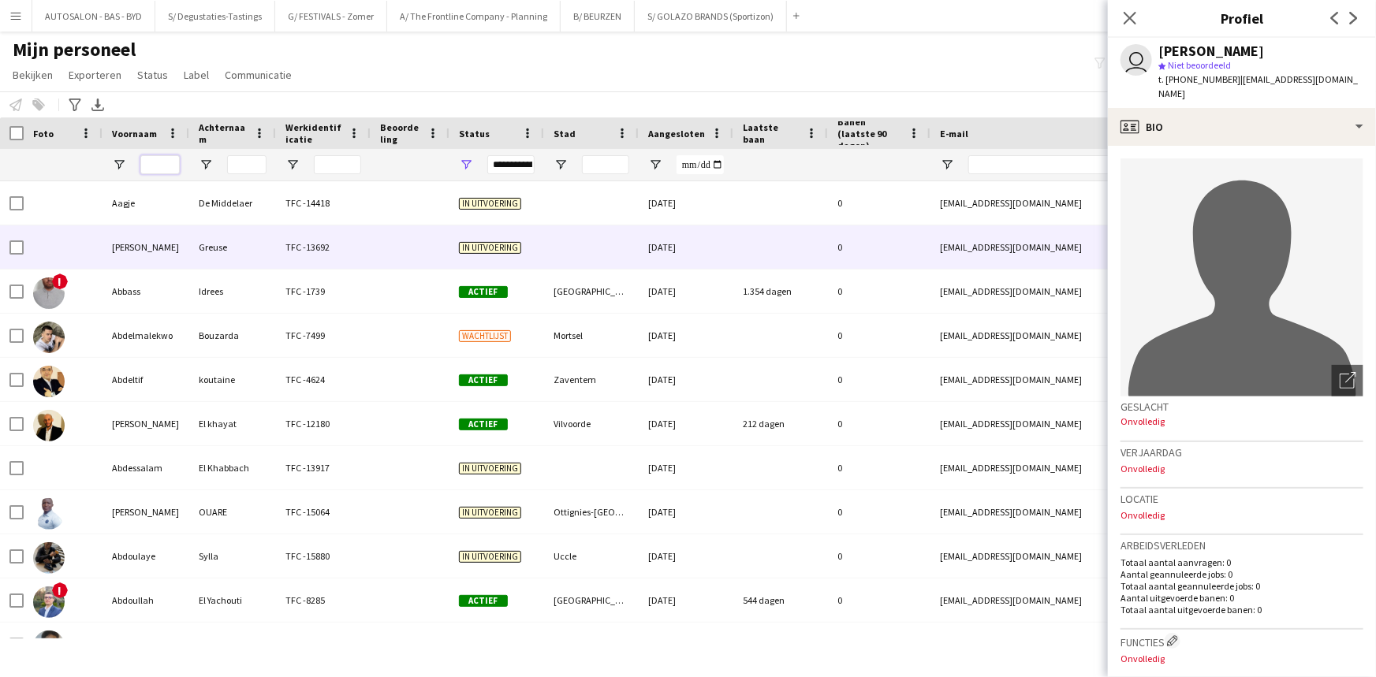
click at [154, 166] on input "Voornaam Filter Invoer" at bounding box center [159, 164] width 39 height 19
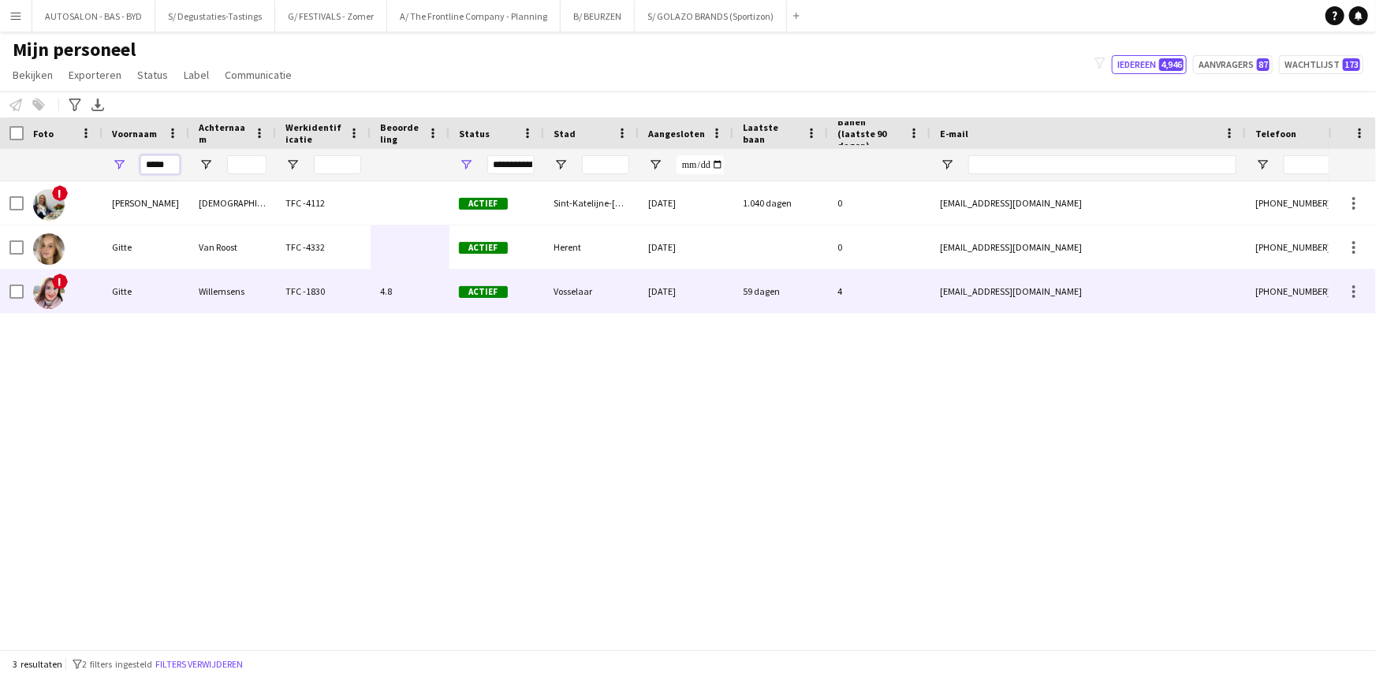
type input "*****"
click at [140, 294] on div "Gitte" at bounding box center [145, 291] width 87 height 43
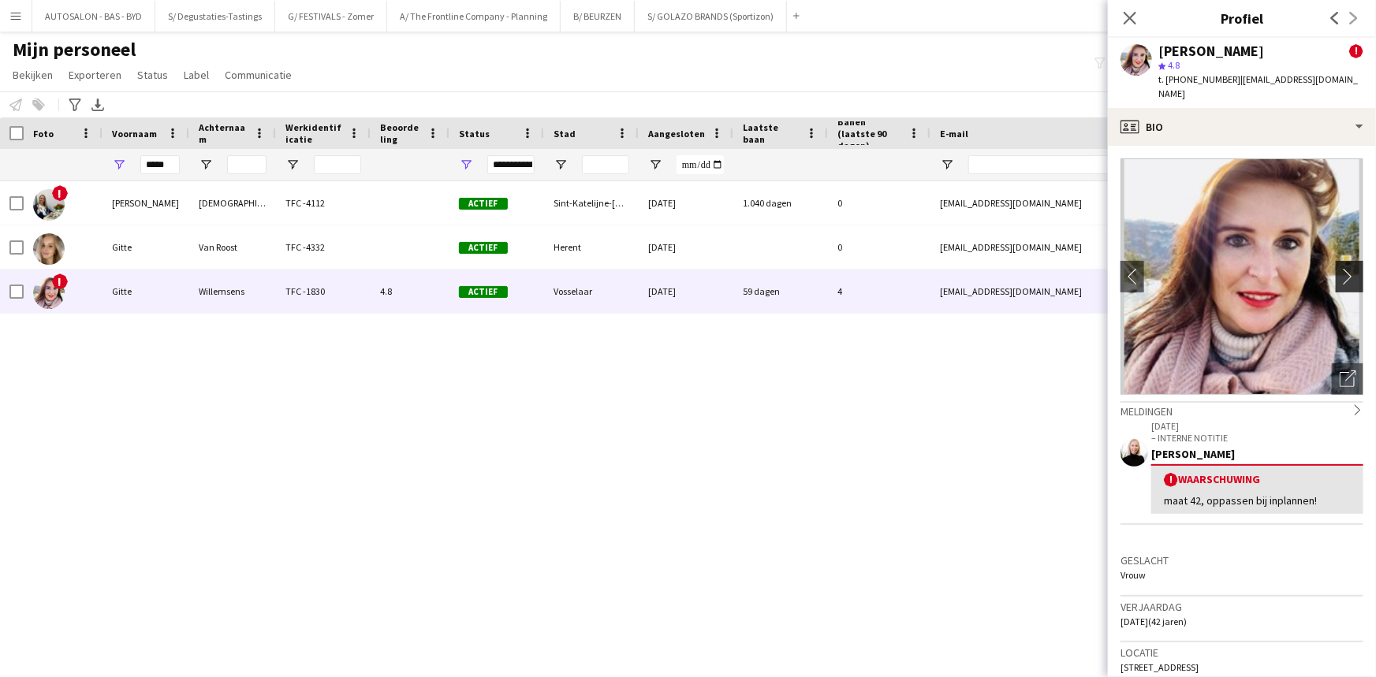
click at [1347, 268] on app-icon "chevron-right" at bounding box center [1351, 276] width 24 height 17
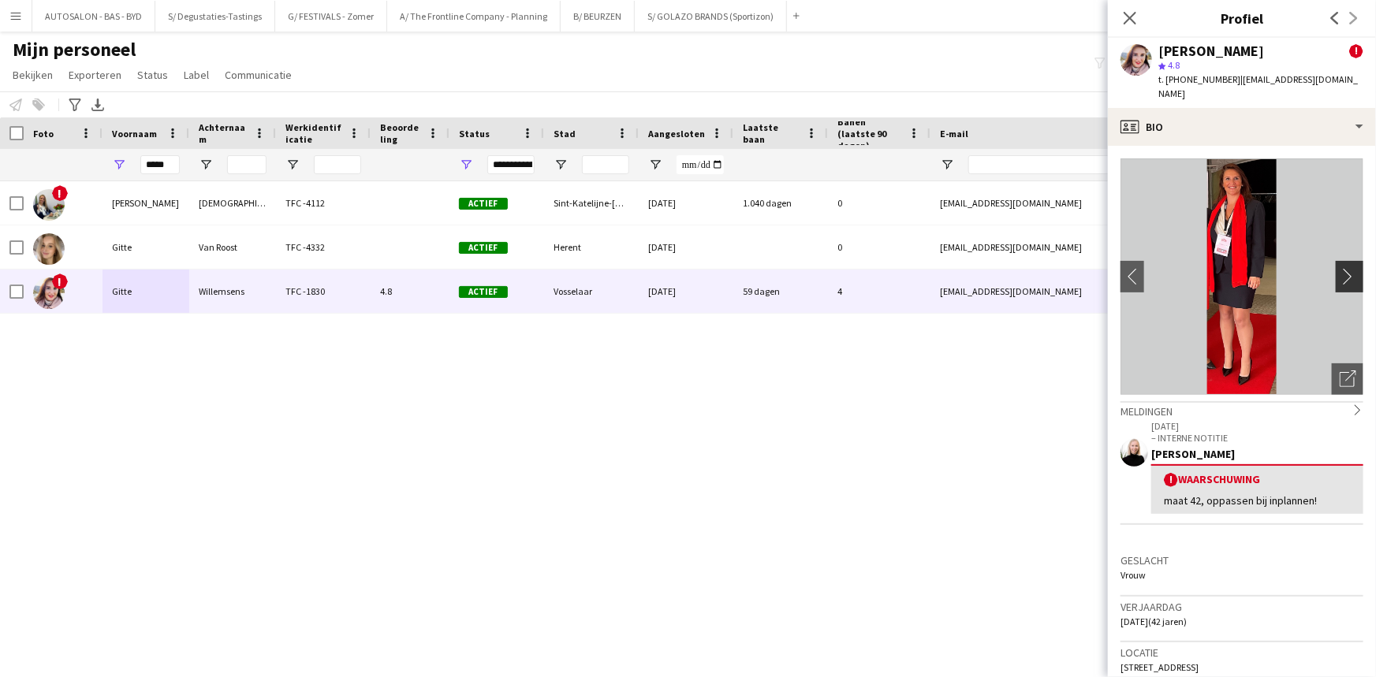
click at [1347, 268] on app-icon "chevron-right" at bounding box center [1351, 276] width 24 height 17
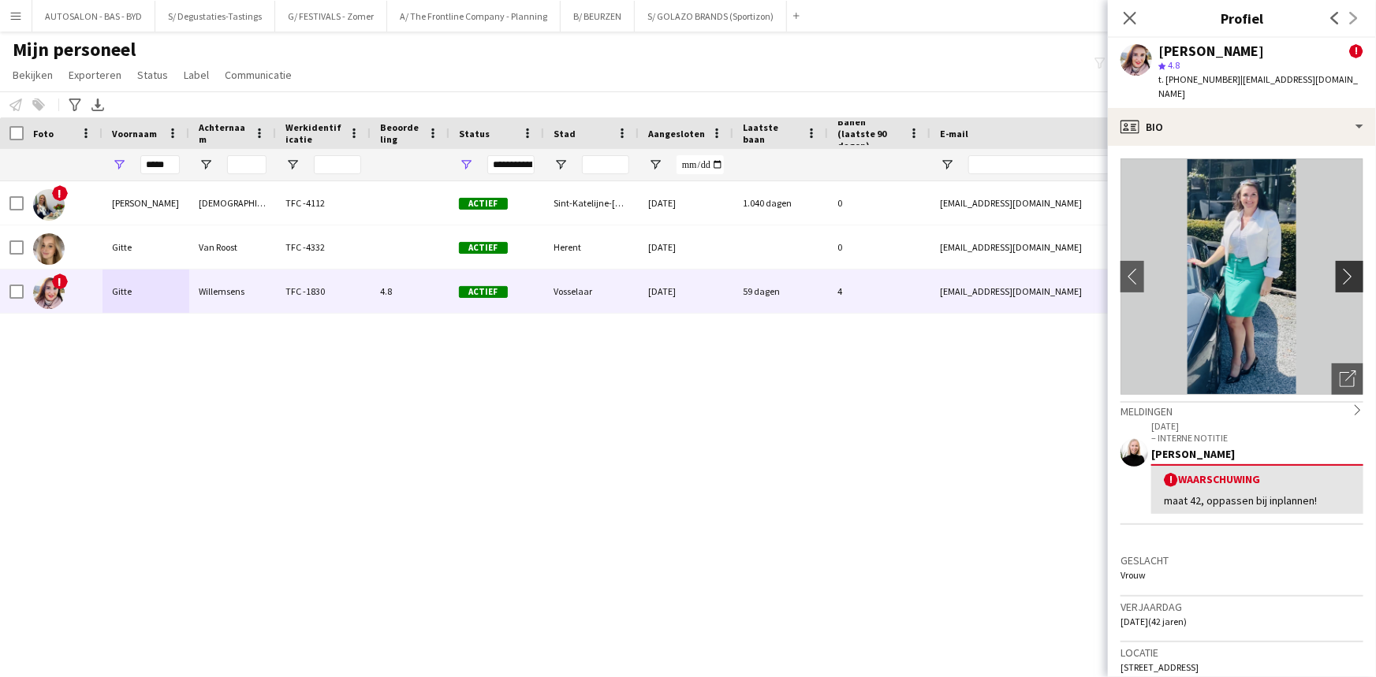
click at [1344, 268] on app-icon "chevron-right" at bounding box center [1351, 276] width 24 height 17
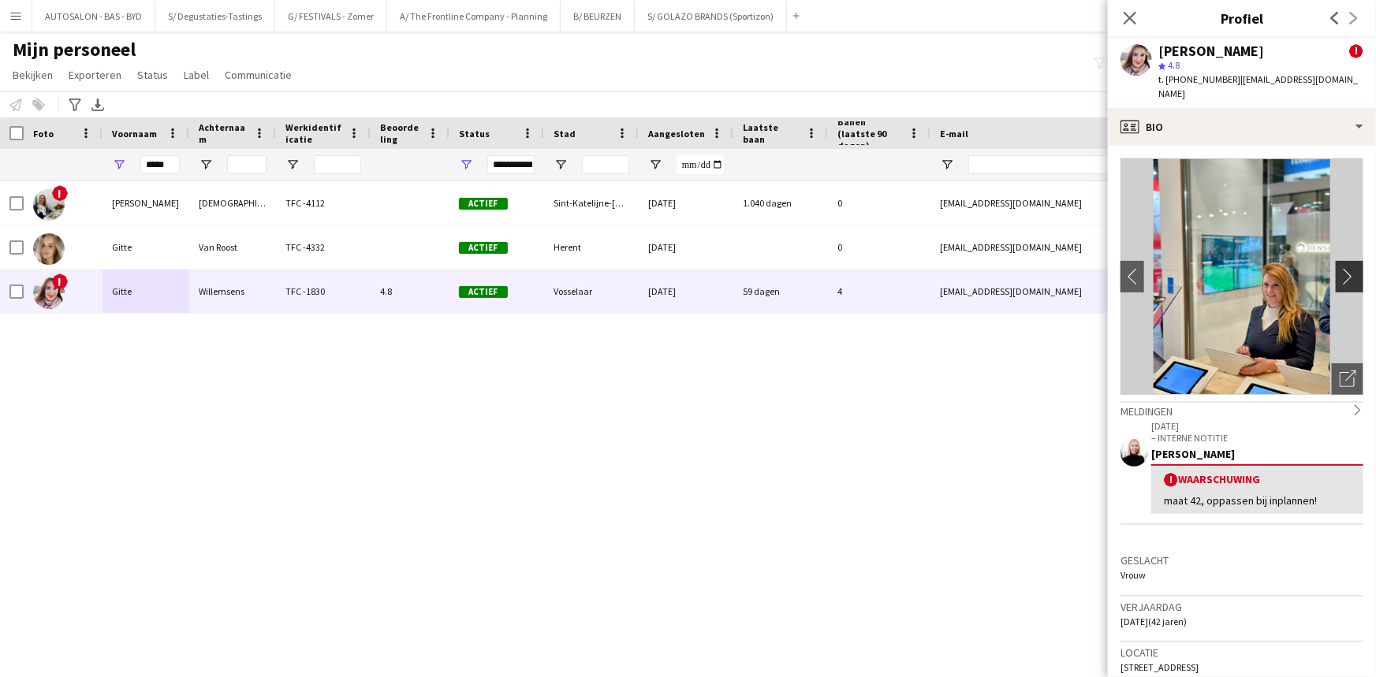
click at [1343, 268] on app-icon "chevron-right" at bounding box center [1351, 276] width 24 height 17
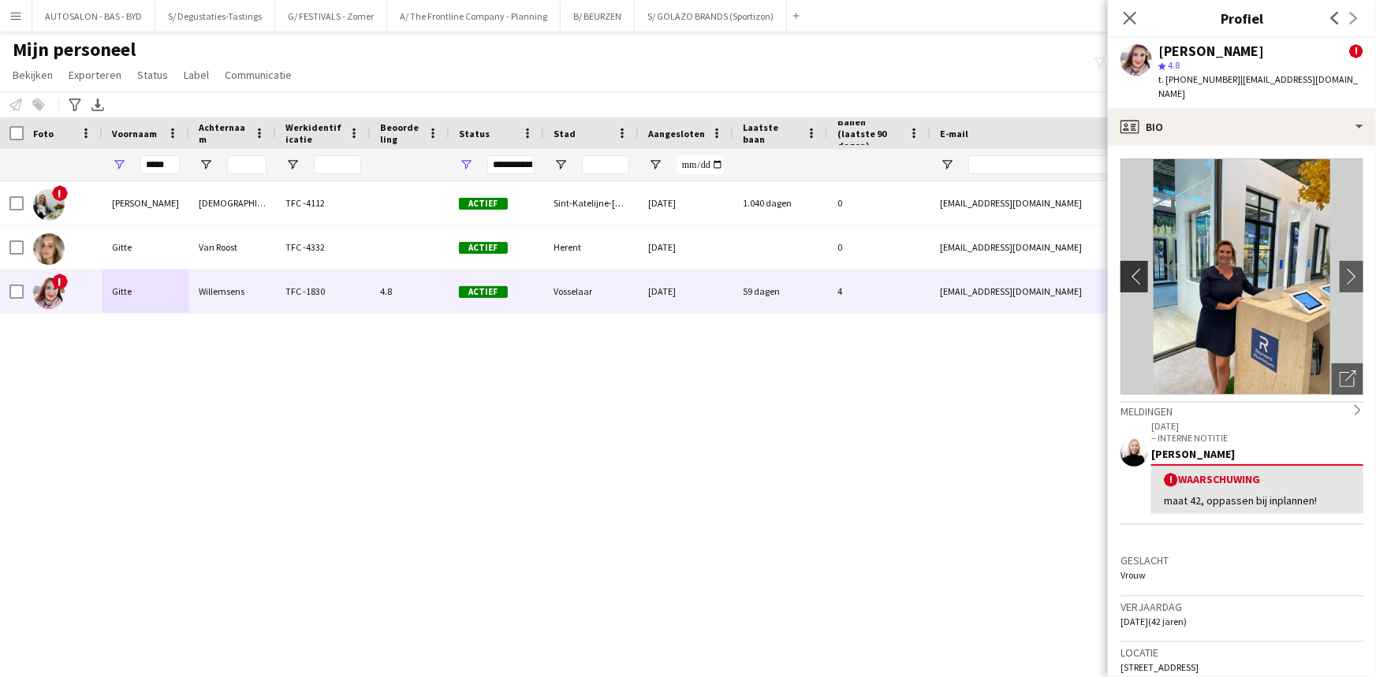
click at [1135, 268] on app-icon "chevron-left" at bounding box center [1132, 276] width 24 height 17
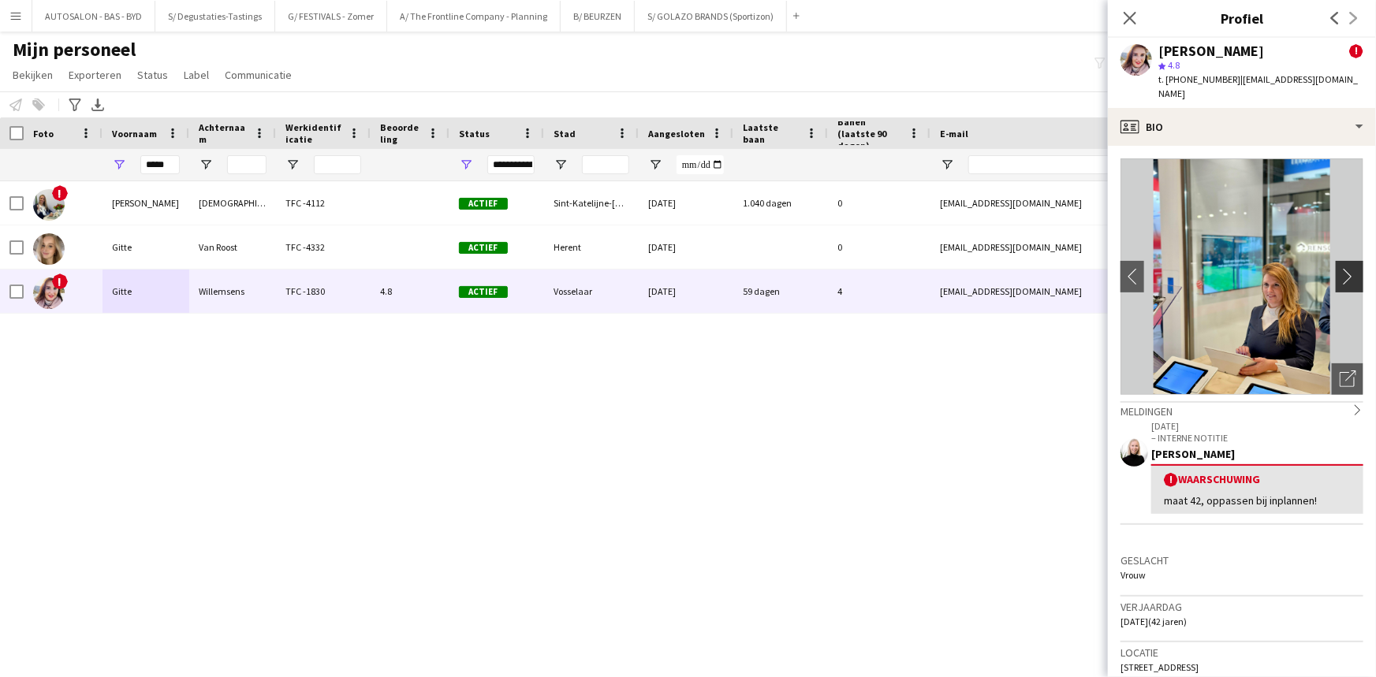
click at [1339, 268] on app-icon "chevron-right" at bounding box center [1351, 276] width 24 height 17
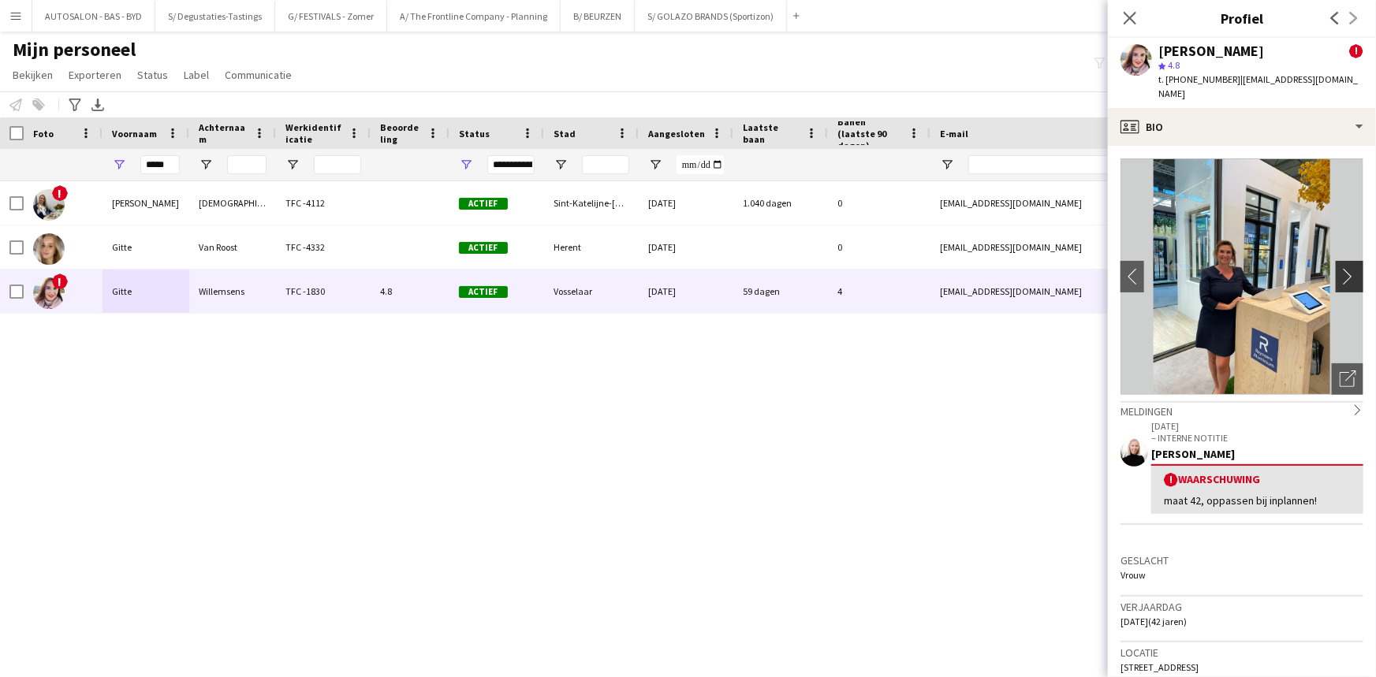
click at [1339, 268] on app-icon "chevron-right" at bounding box center [1351, 276] width 24 height 17
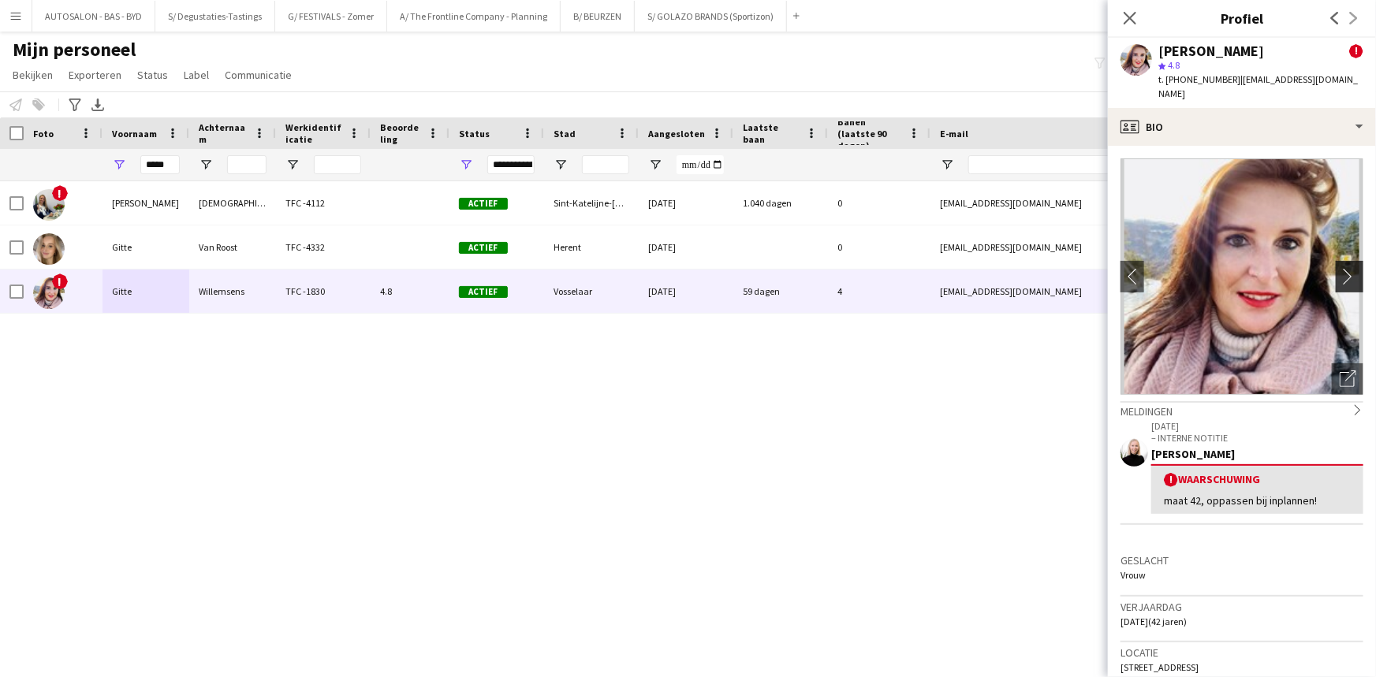
click at [1339, 268] on app-icon "chevron-right" at bounding box center [1351, 276] width 24 height 17
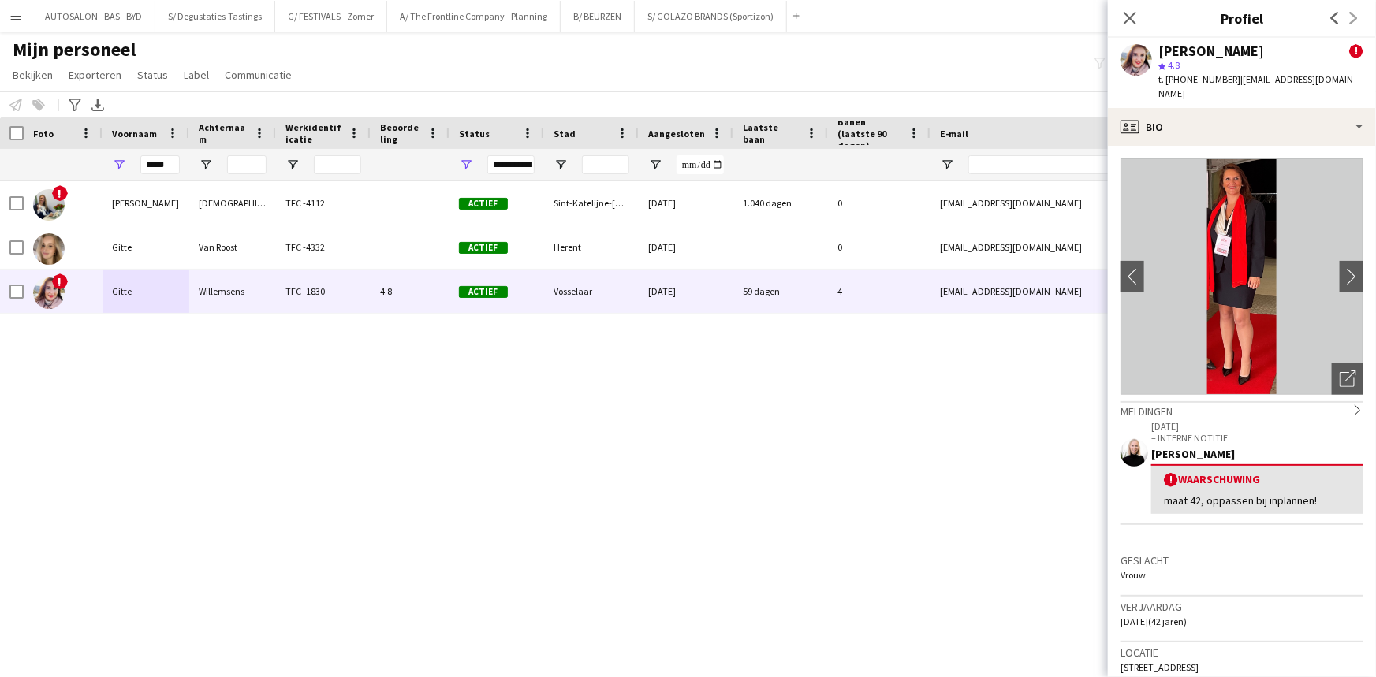
click at [720, 449] on div "! Brigitte Baeten TFC -4112 Actief Sint-Katelijne-Waver 30-07-2022 1.040 dagen …" at bounding box center [664, 409] width 1328 height 457
click at [166, 168] on input "*****" at bounding box center [159, 164] width 39 height 19
type input "*******"
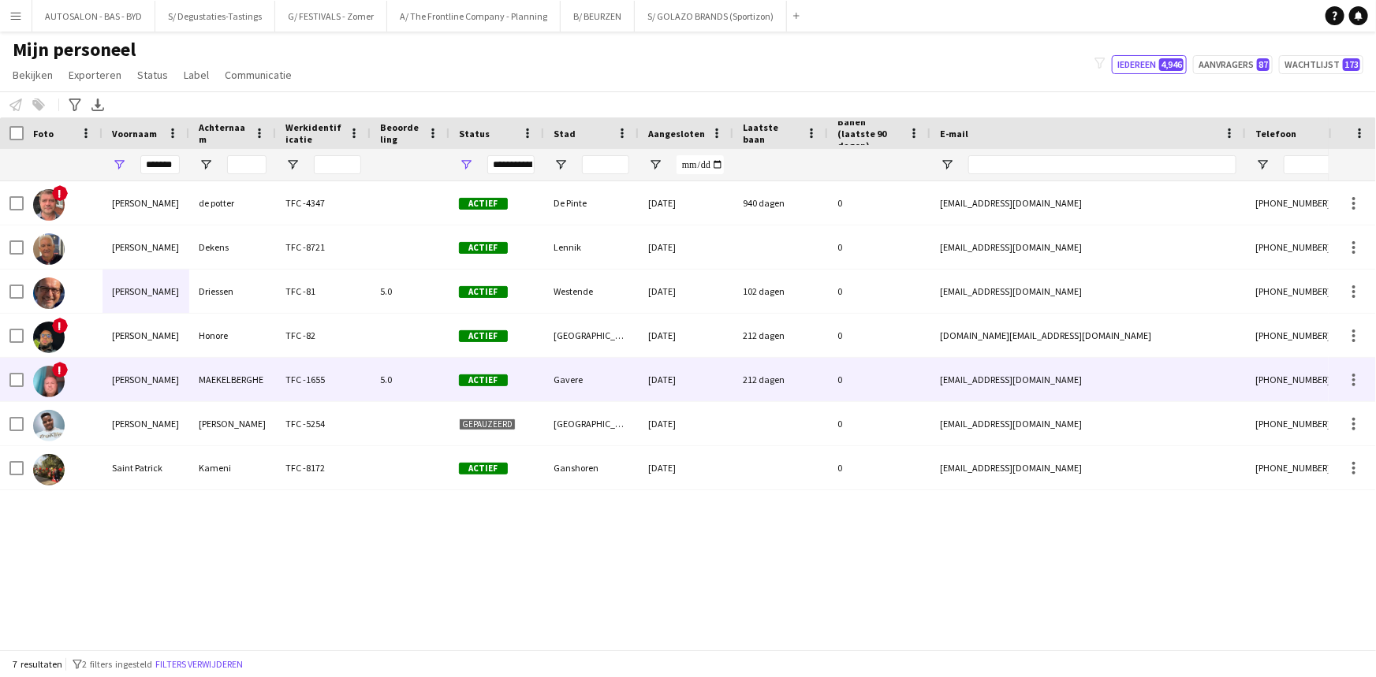
click at [155, 388] on div "Patrick" at bounding box center [145, 379] width 87 height 43
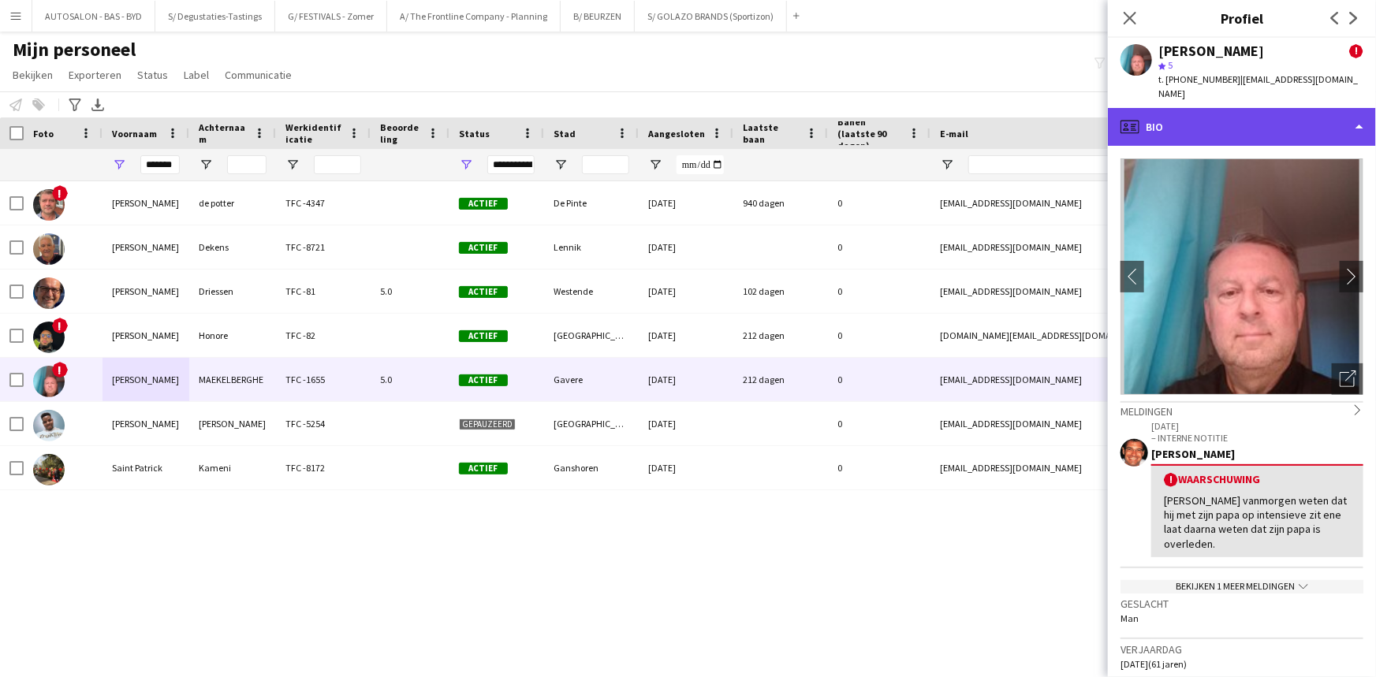
click at [1223, 110] on div "profile Bio" at bounding box center [1242, 127] width 268 height 38
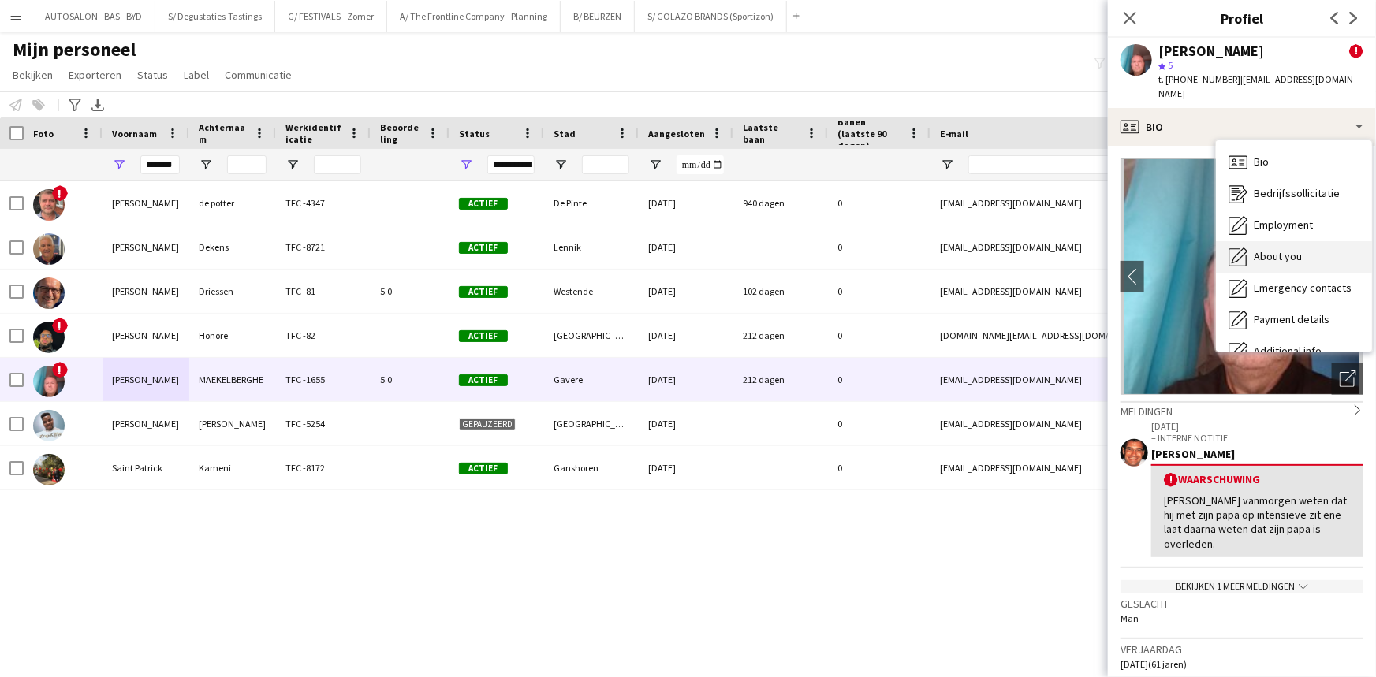
click at [1266, 249] on span "About you" at bounding box center [1278, 256] width 48 height 14
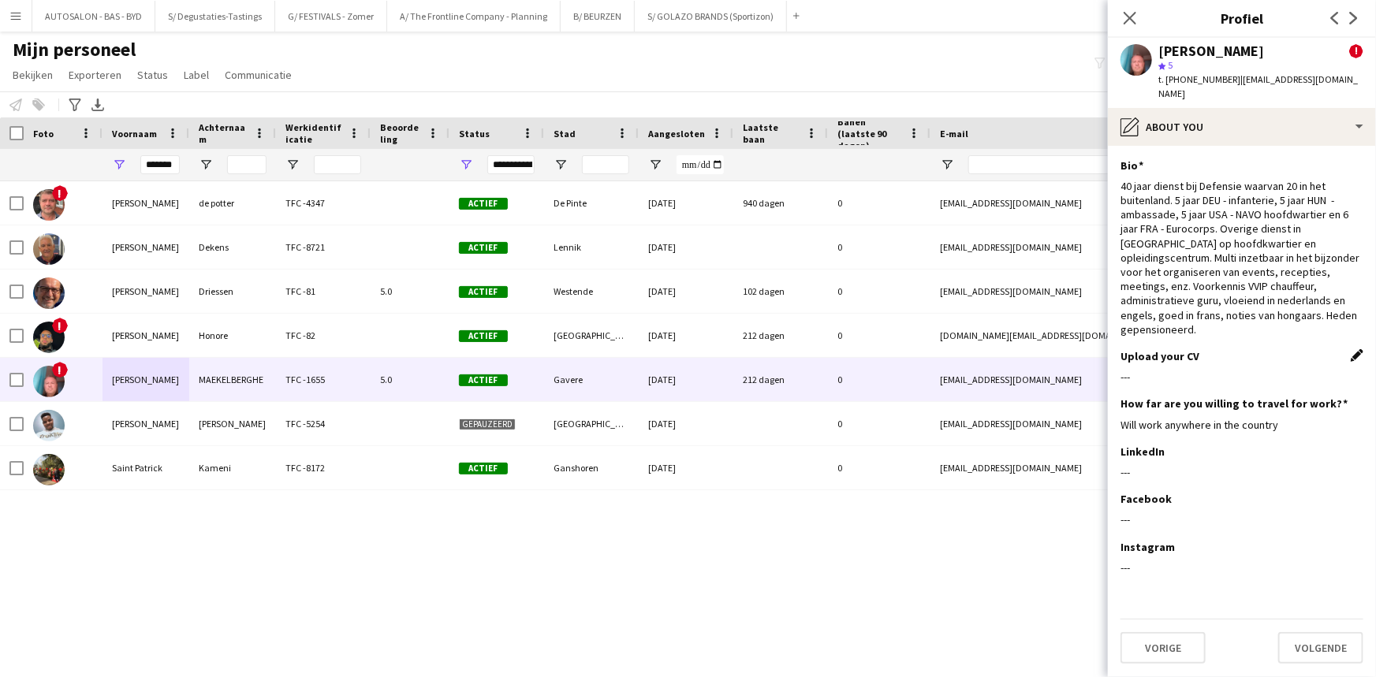
click at [1356, 349] on app-icon "Dit veld bewerken" at bounding box center [1356, 355] width 13 height 13
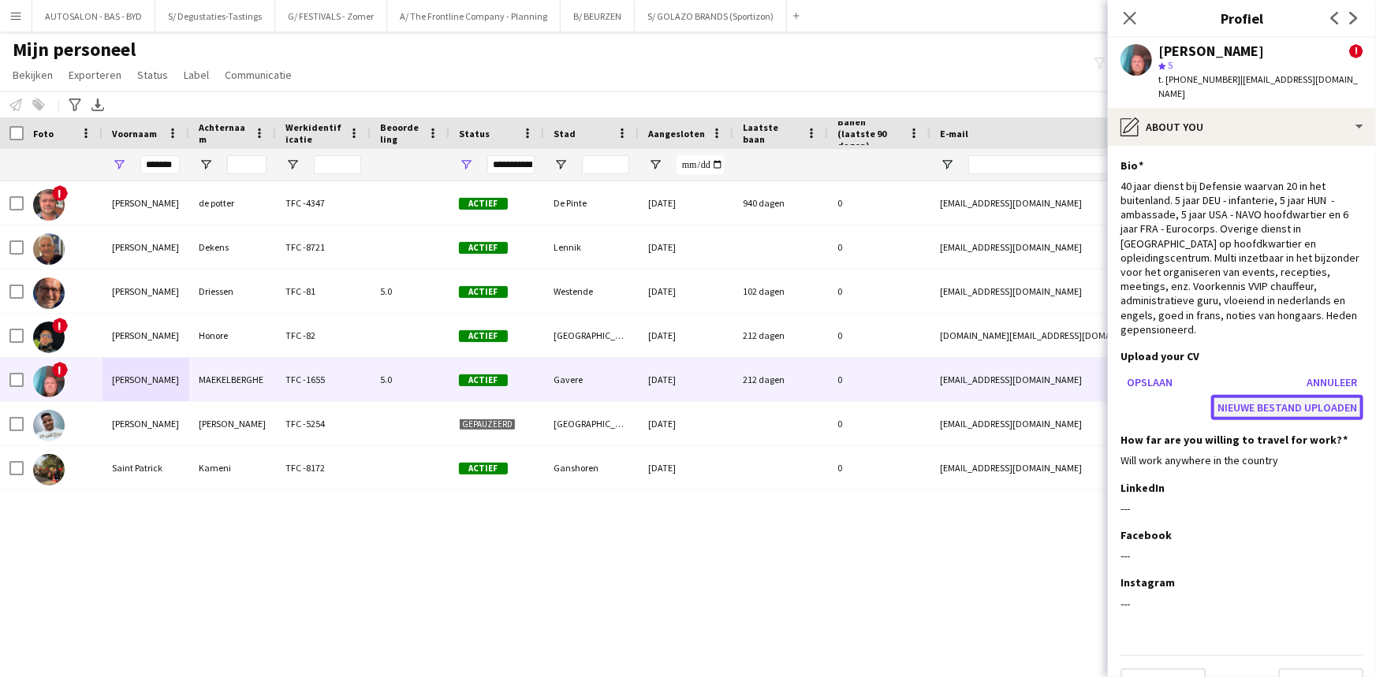
click at [1272, 395] on button "Nieuwe bestand uploaden" at bounding box center [1287, 407] width 152 height 25
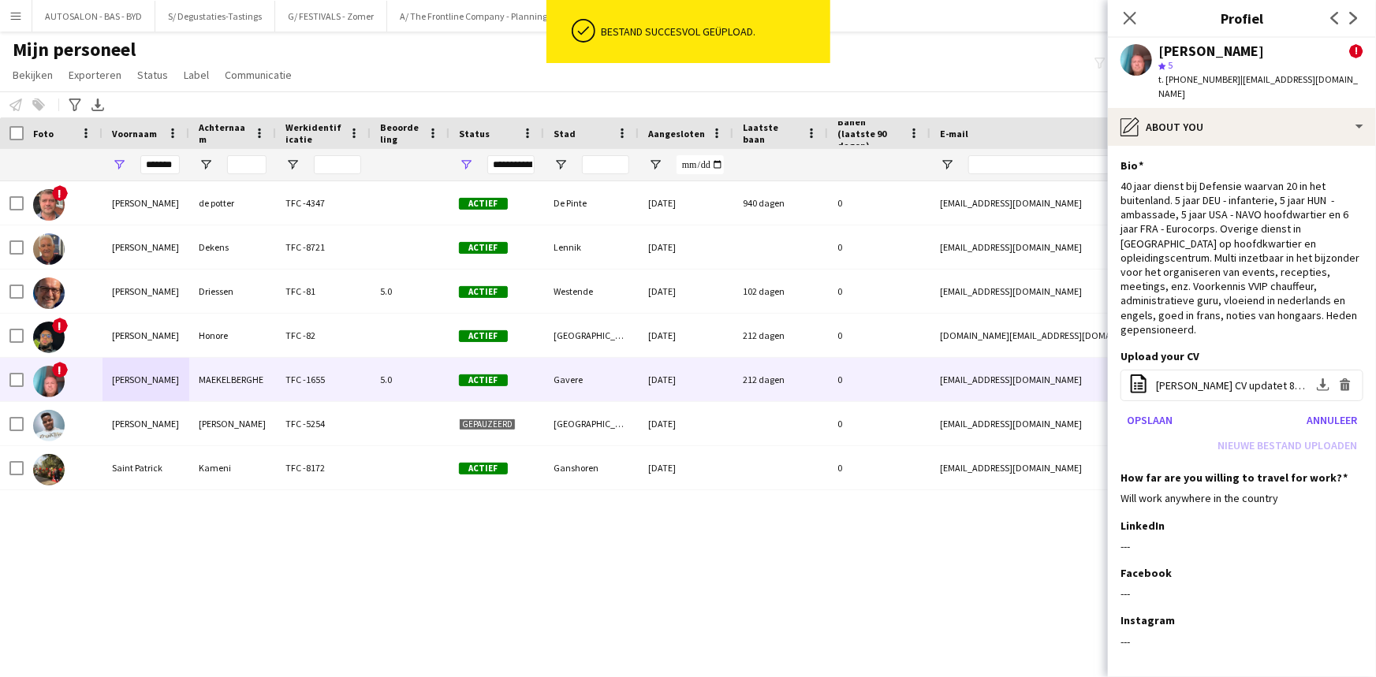
click at [1259, 427] on div "Opslaan Annuleer Nieuwe bestand uploaden" at bounding box center [1241, 433] width 243 height 50
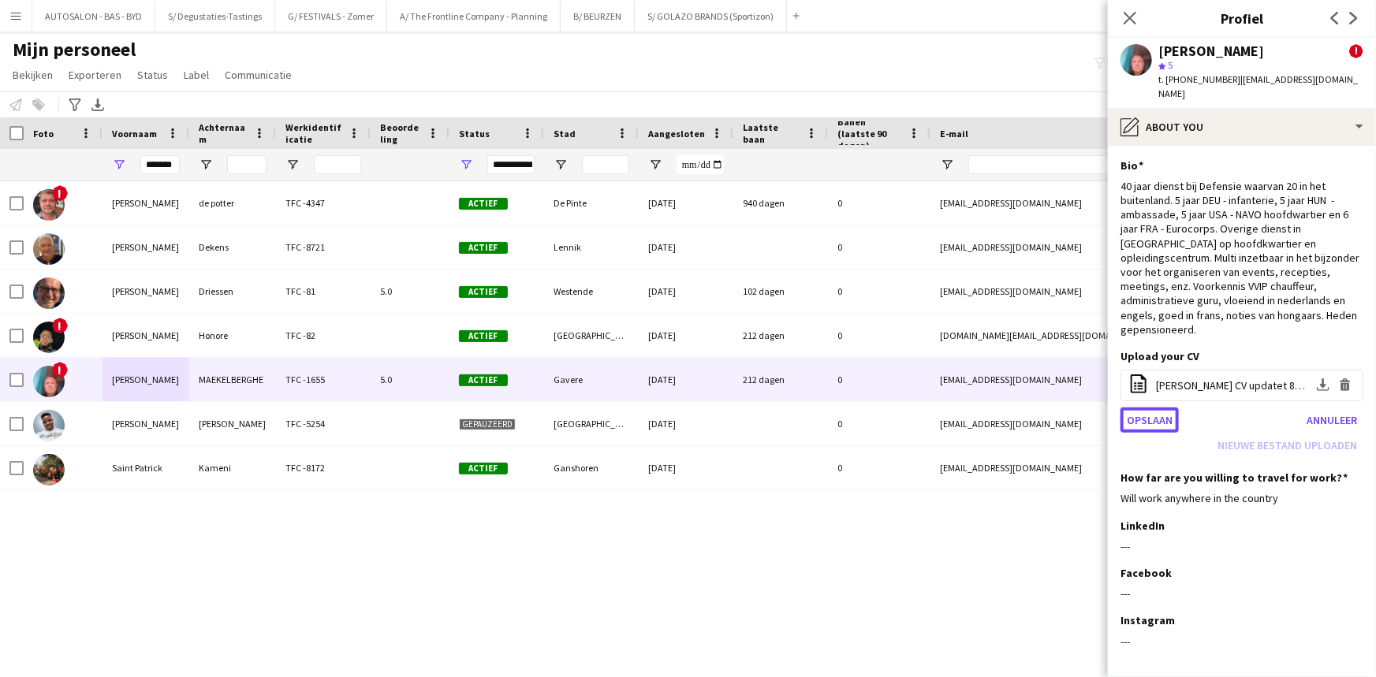
click at [1154, 408] on button "Opslaan" at bounding box center [1149, 420] width 58 height 25
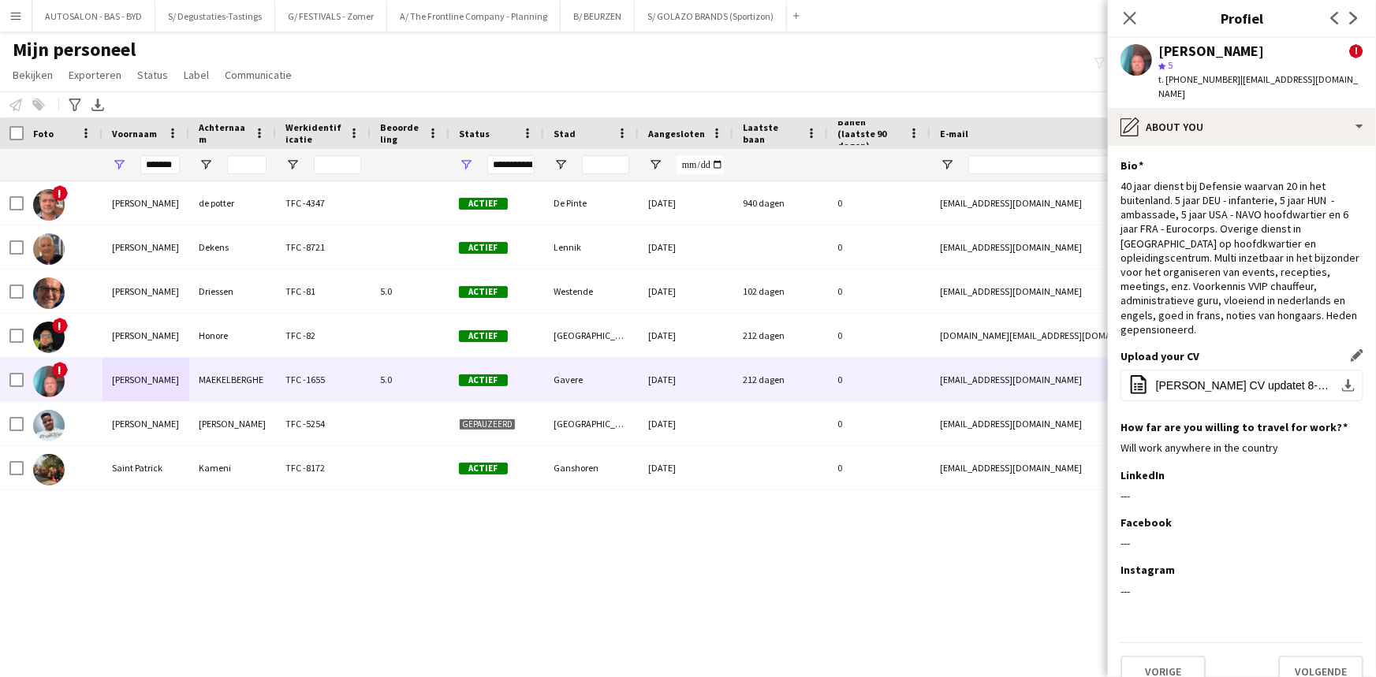
click at [939, 602] on div "! patrick de potter TFC -4347 Actief De Pinte 15-09-2022 940 dagen 0 patrick.de…" at bounding box center [664, 409] width 1328 height 457
click at [1123, 13] on icon "Sluit pop-in" at bounding box center [1129, 17] width 15 height 15
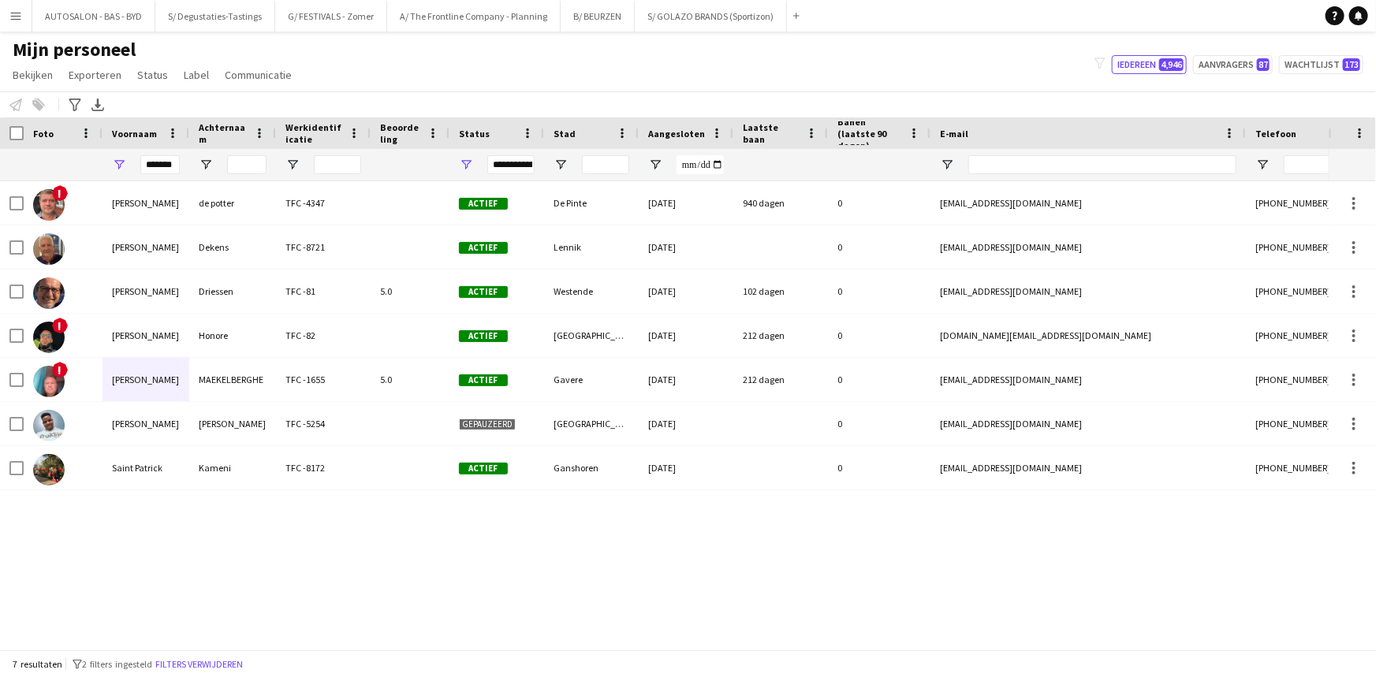
click at [348, 509] on div "! patrick de potter TFC -4347 Actief De Pinte 15-09-2022 940 dagen 0 patrick.de…" at bounding box center [664, 409] width 1328 height 457
click at [170, 165] on input "*******" at bounding box center [159, 164] width 39 height 19
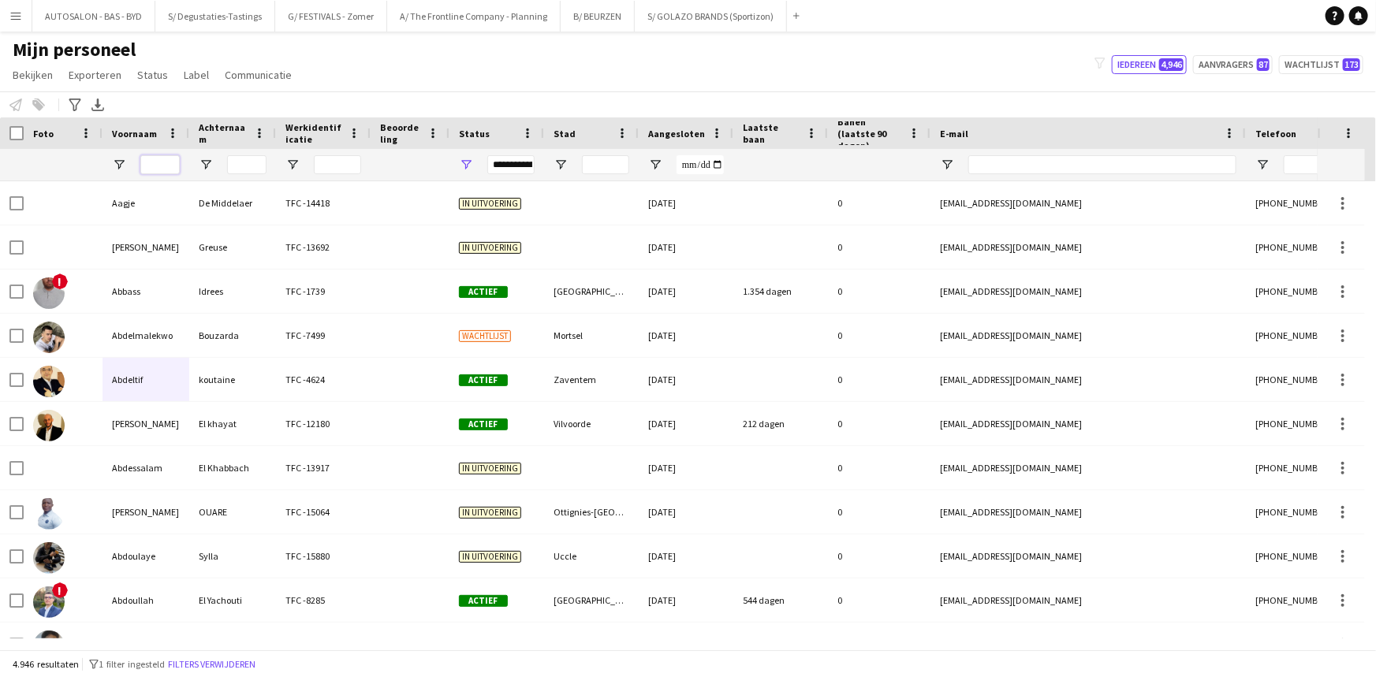
click at [162, 162] on input "Voornaam Filter Invoer" at bounding box center [159, 164] width 39 height 19
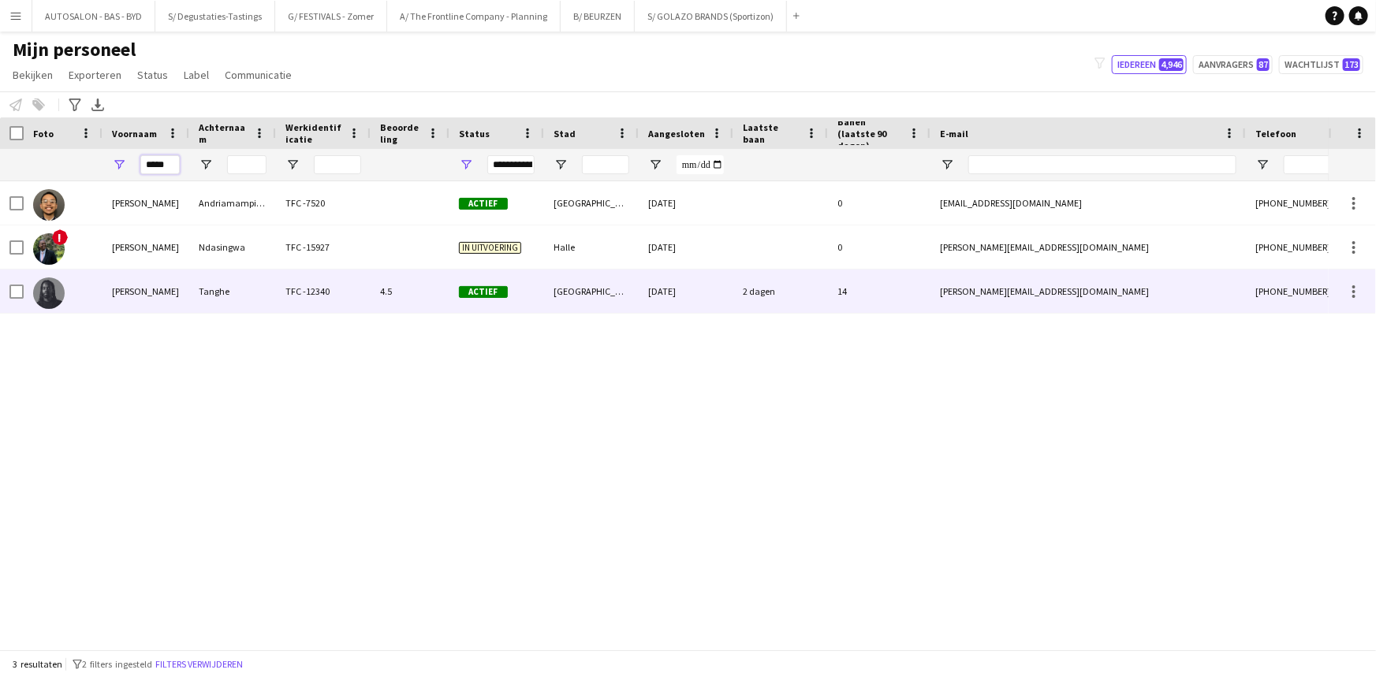
type input "*****"
click at [155, 292] on div "Bruce" at bounding box center [145, 291] width 87 height 43
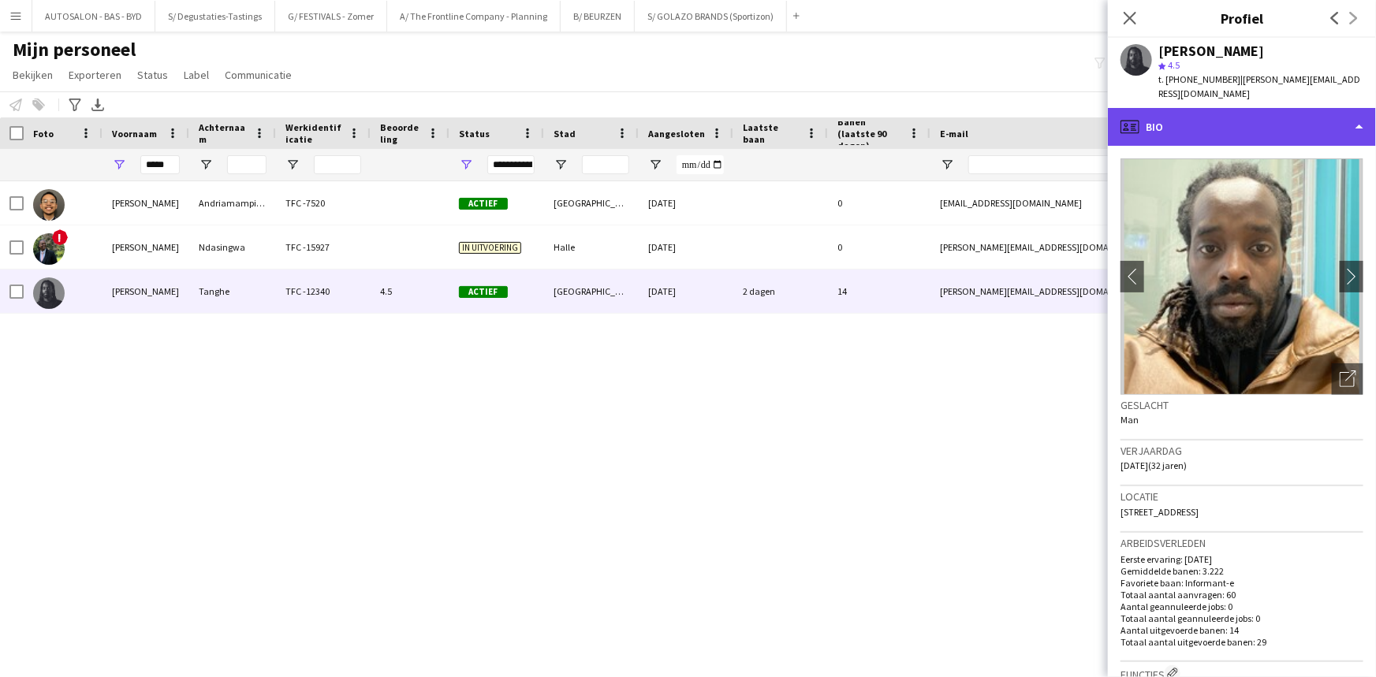
click at [1276, 111] on div "profile Bio" at bounding box center [1242, 127] width 268 height 38
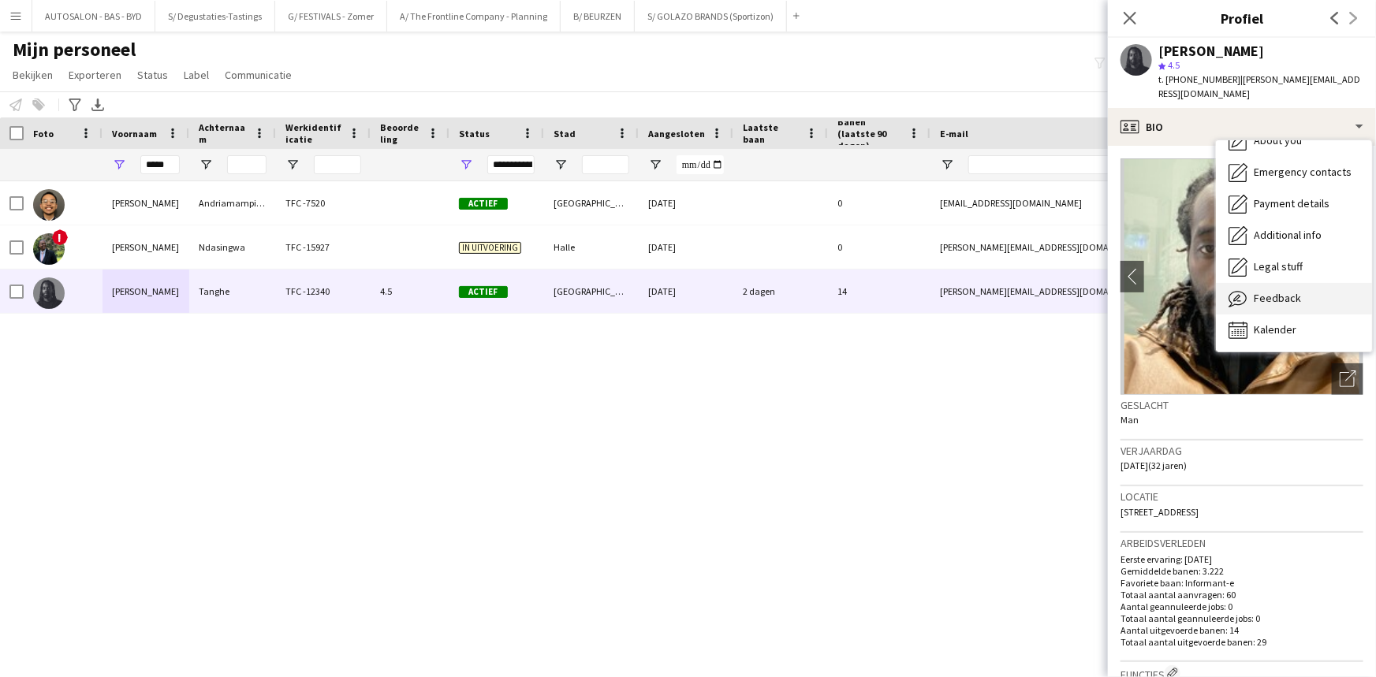
click at [1285, 291] on span "Feedback" at bounding box center [1277, 298] width 47 height 14
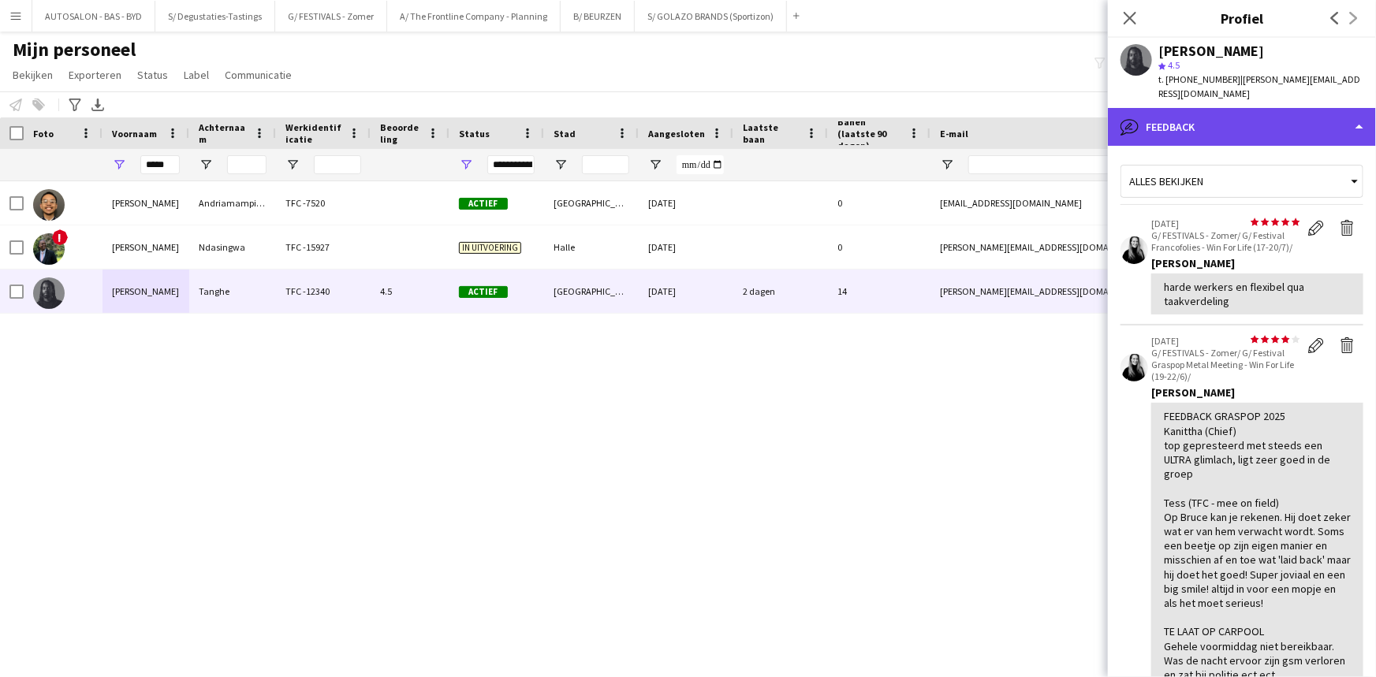
click at [1265, 113] on div "bubble-pencil Feedback" at bounding box center [1242, 127] width 268 height 38
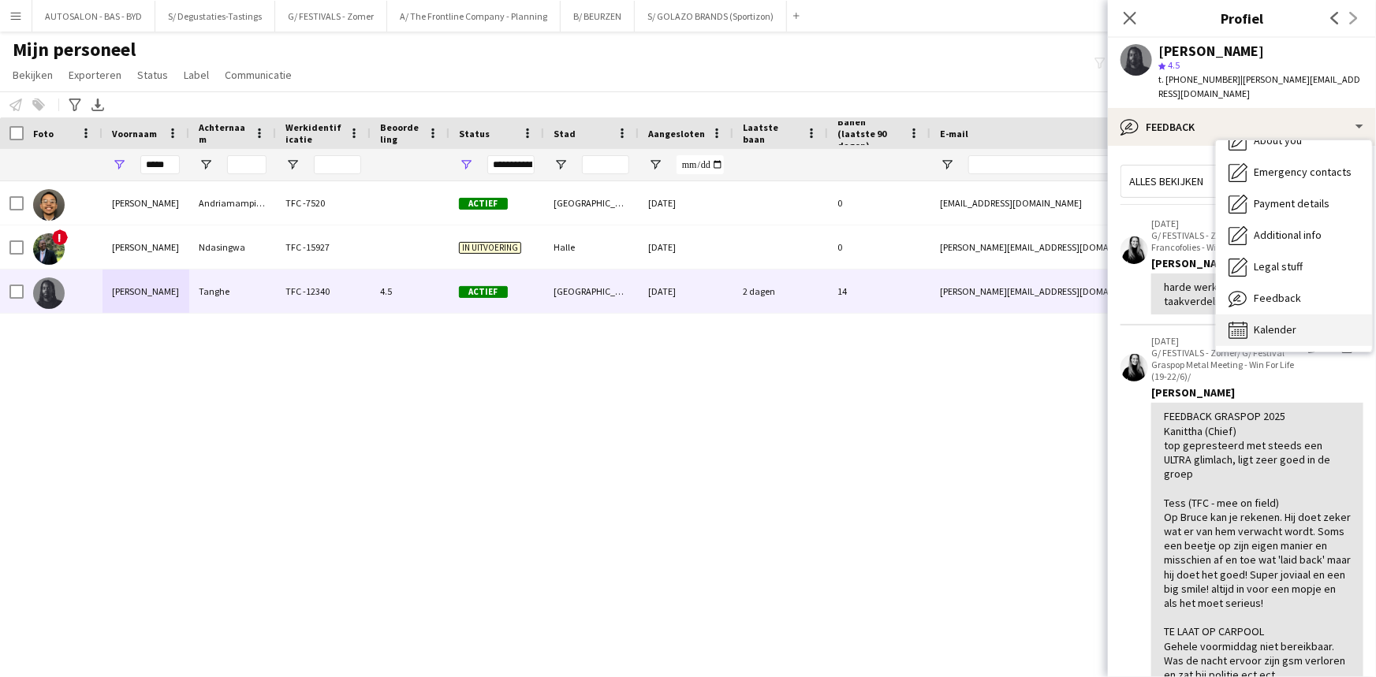
click at [1270, 322] on span "Kalender" at bounding box center [1275, 329] width 43 height 14
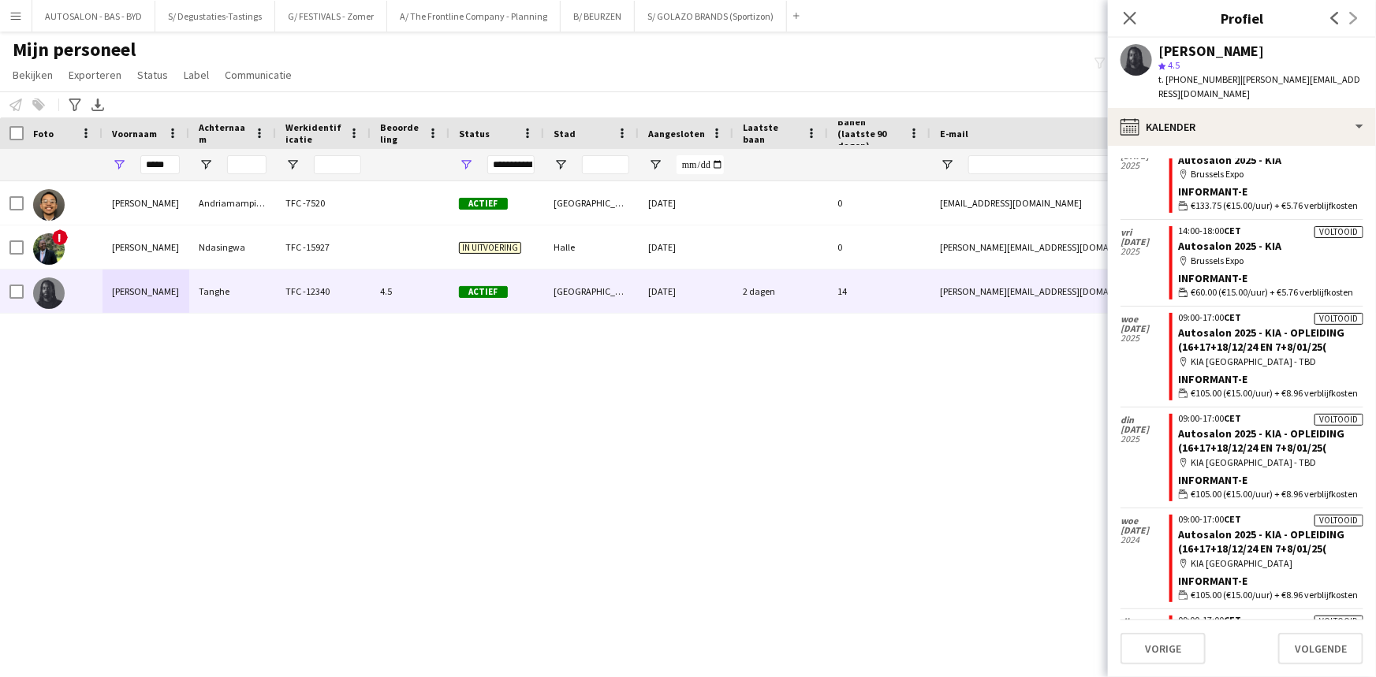
scroll to position [4886, 0]
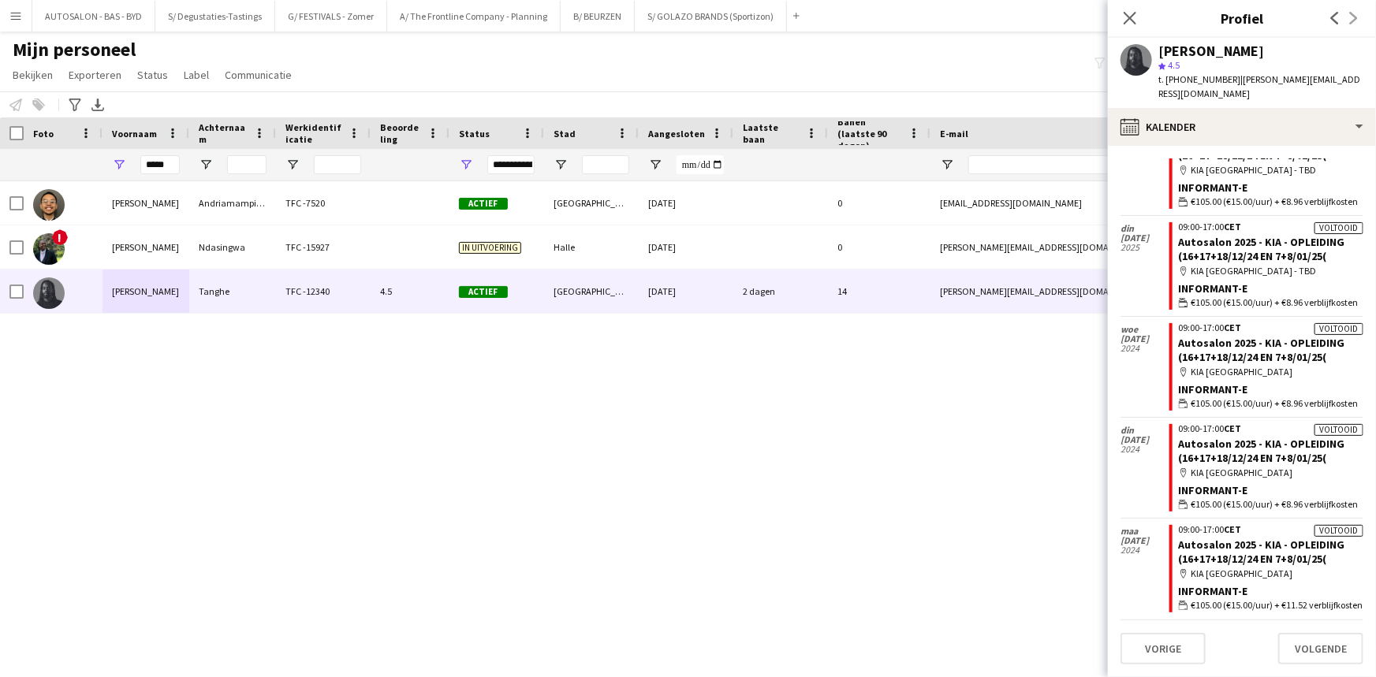
click at [1222, 63] on div "star 4.5" at bounding box center [1260, 65] width 205 height 14
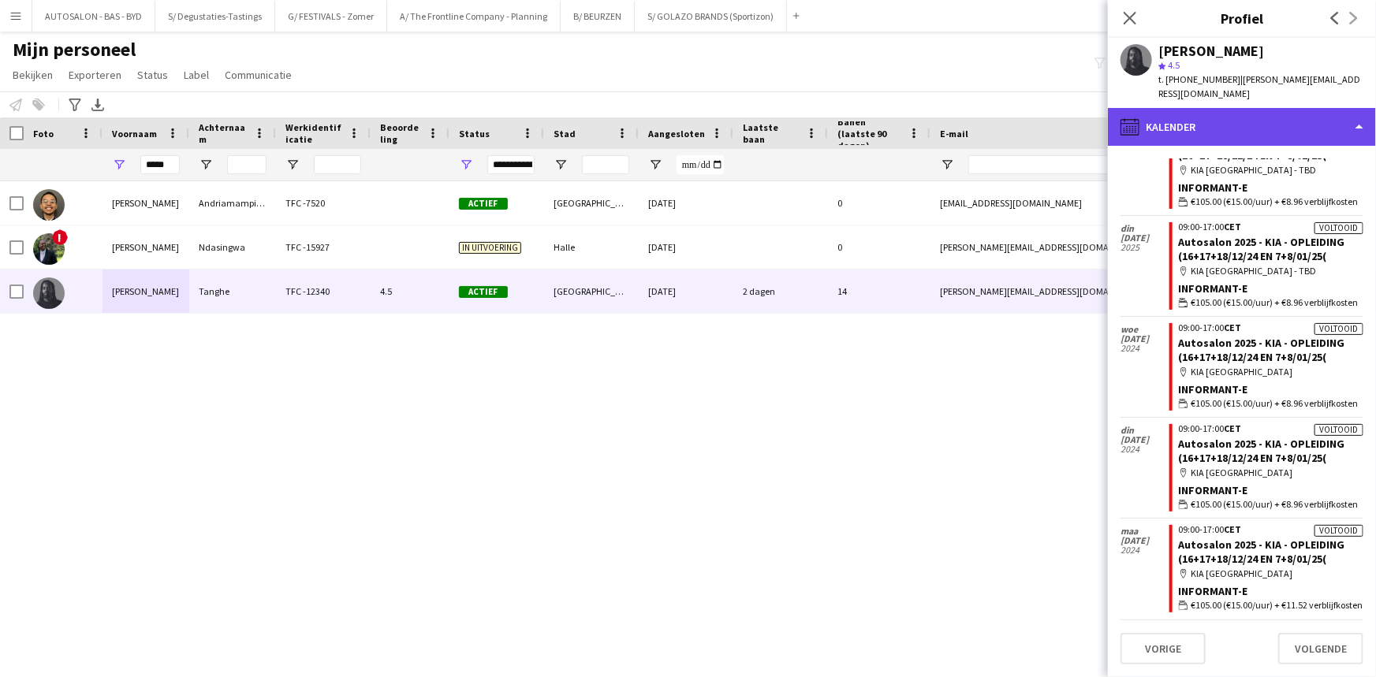
click at [1201, 112] on div "calendar-full Kalender" at bounding box center [1242, 127] width 268 height 38
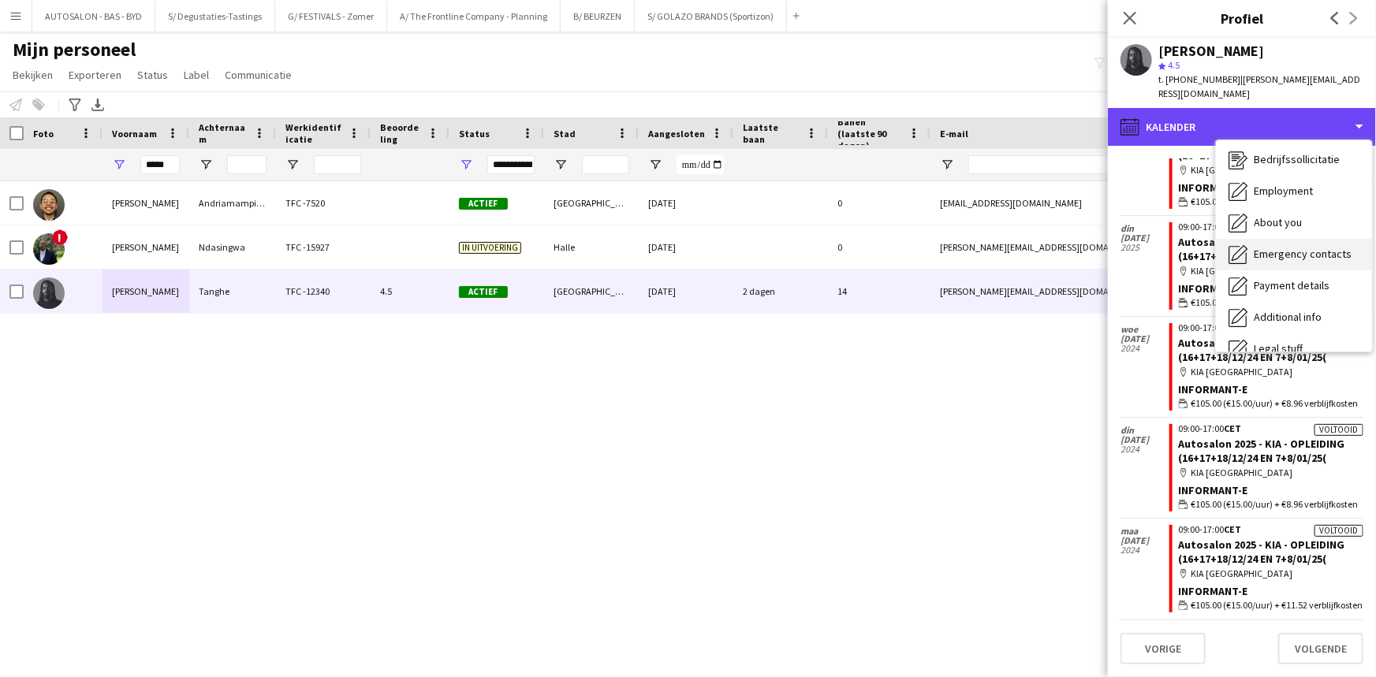
scroll to position [0, 0]
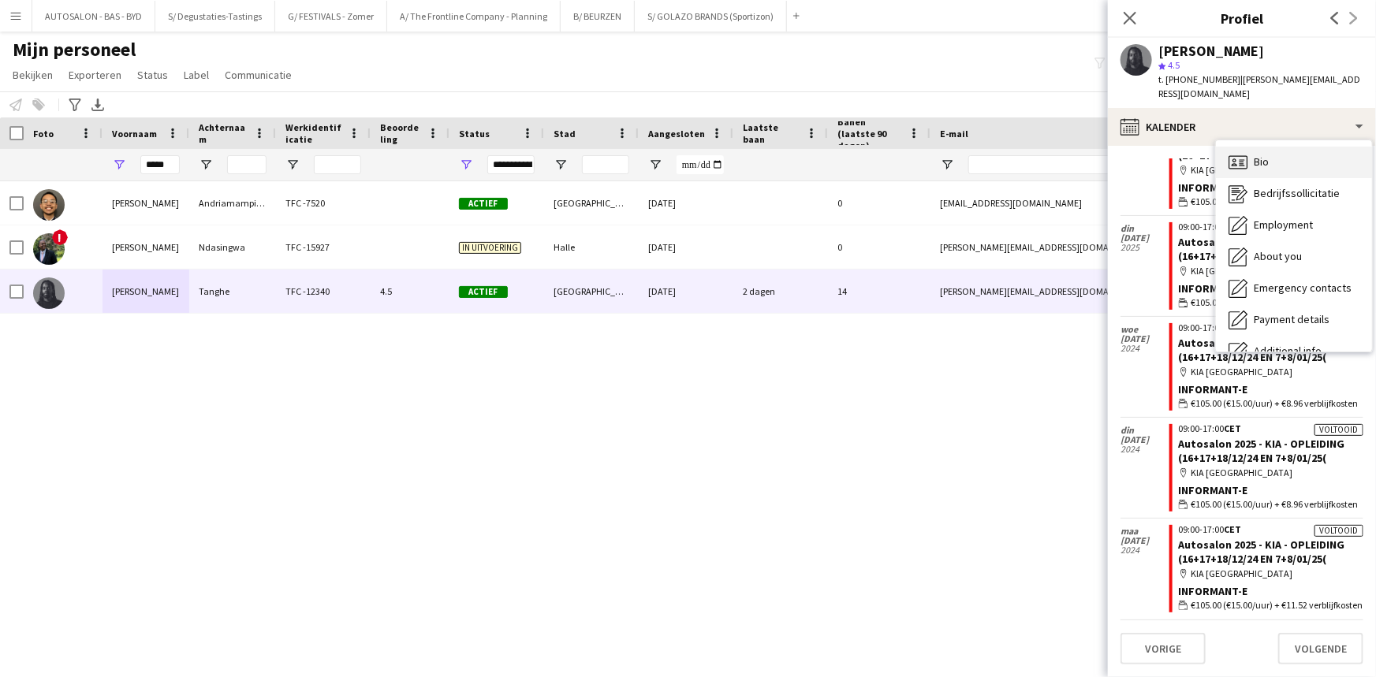
click at [1271, 151] on div "Bio Bio" at bounding box center [1294, 163] width 156 height 32
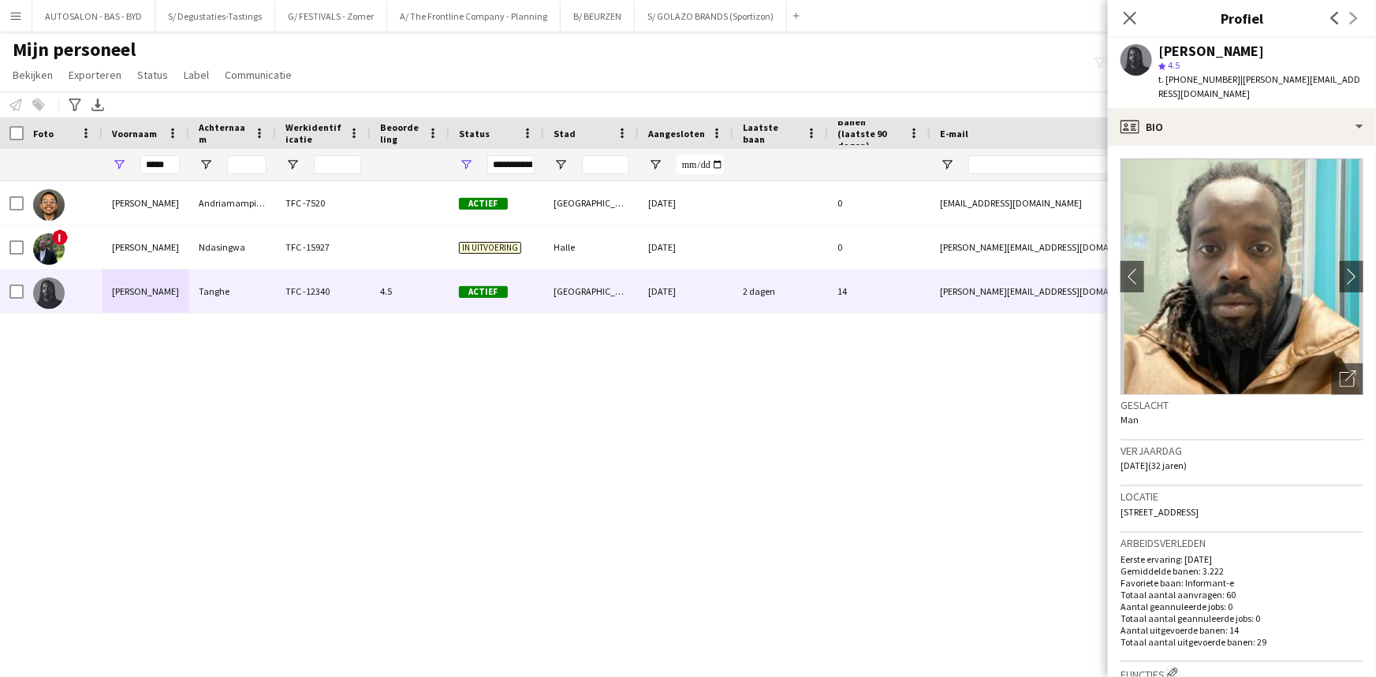
click at [1198, 504] on div "Locatie 27 Rue Royale, Bruxelles, 1000" at bounding box center [1241, 509] width 243 height 46
click at [1198, 506] on span "27 Rue Royale, Bruxelles, 1000" at bounding box center [1159, 512] width 78 height 12
click at [1347, 268] on app-icon "chevron-right" at bounding box center [1351, 276] width 24 height 17
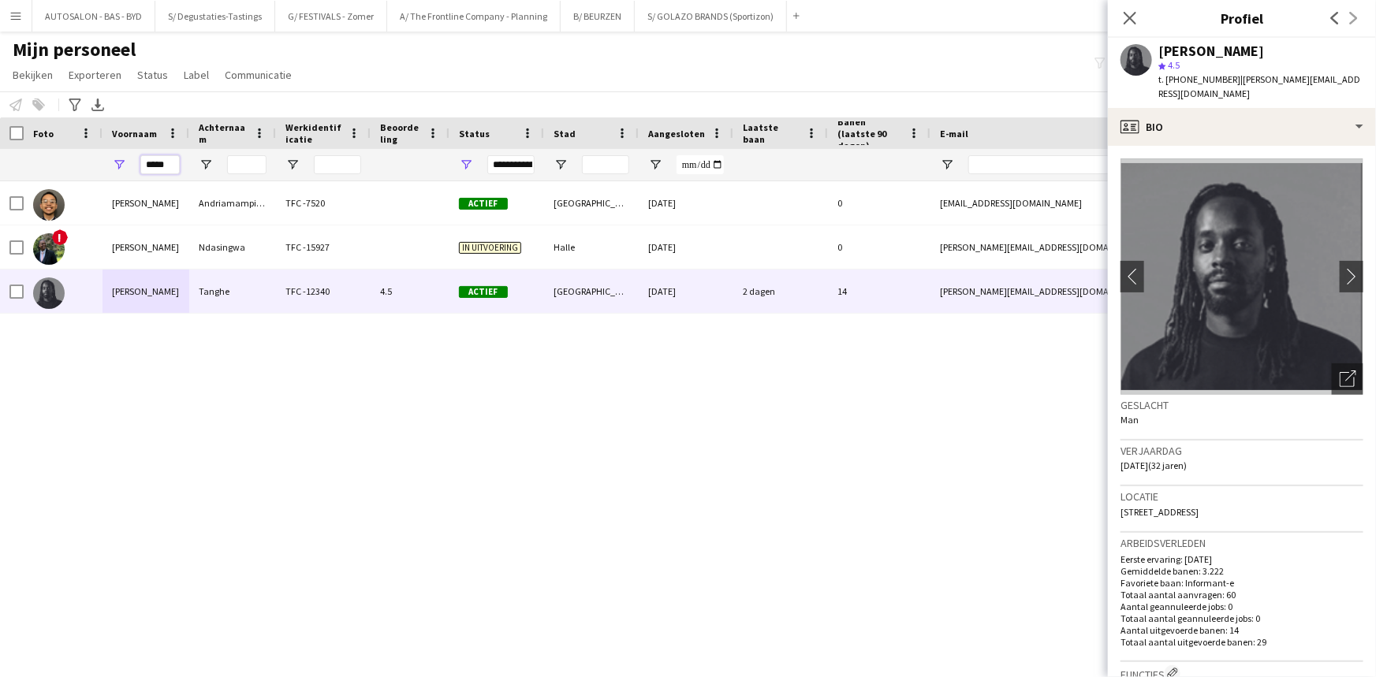
click at [163, 163] on input "*****" at bounding box center [159, 164] width 39 height 19
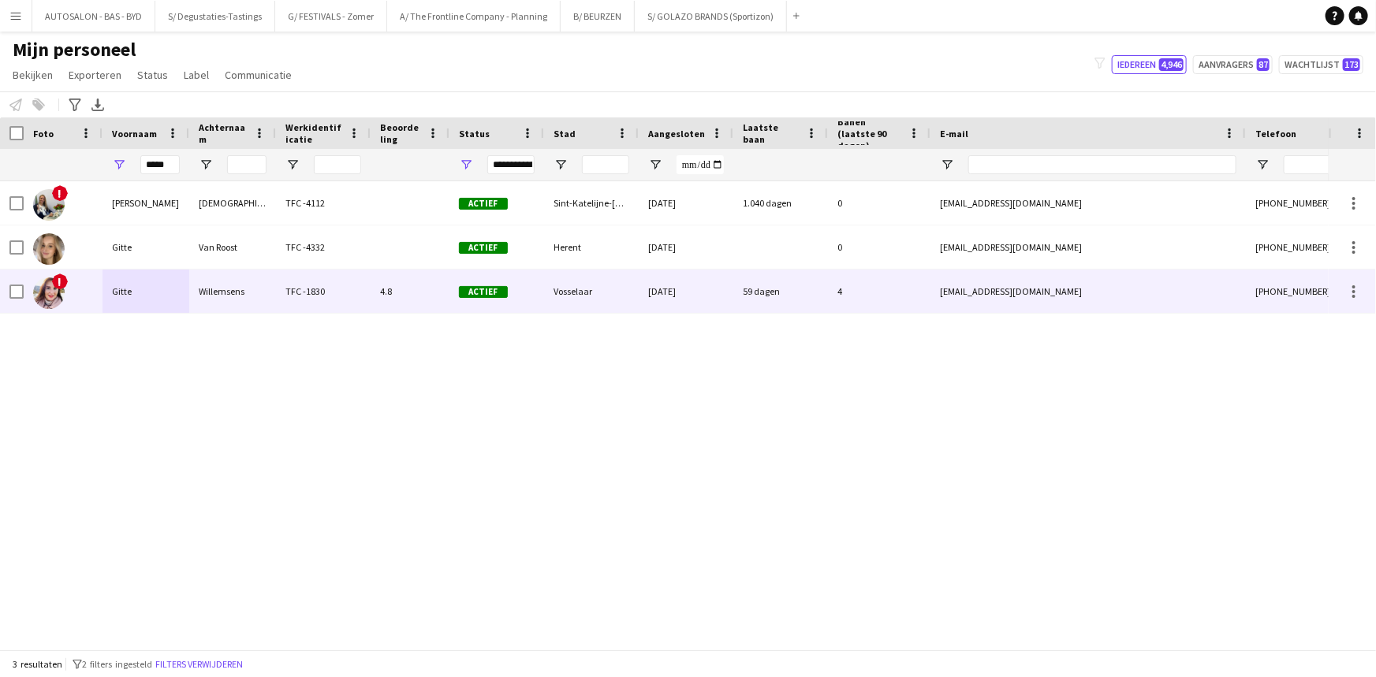
click at [168, 290] on div "Gitte" at bounding box center [145, 291] width 87 height 43
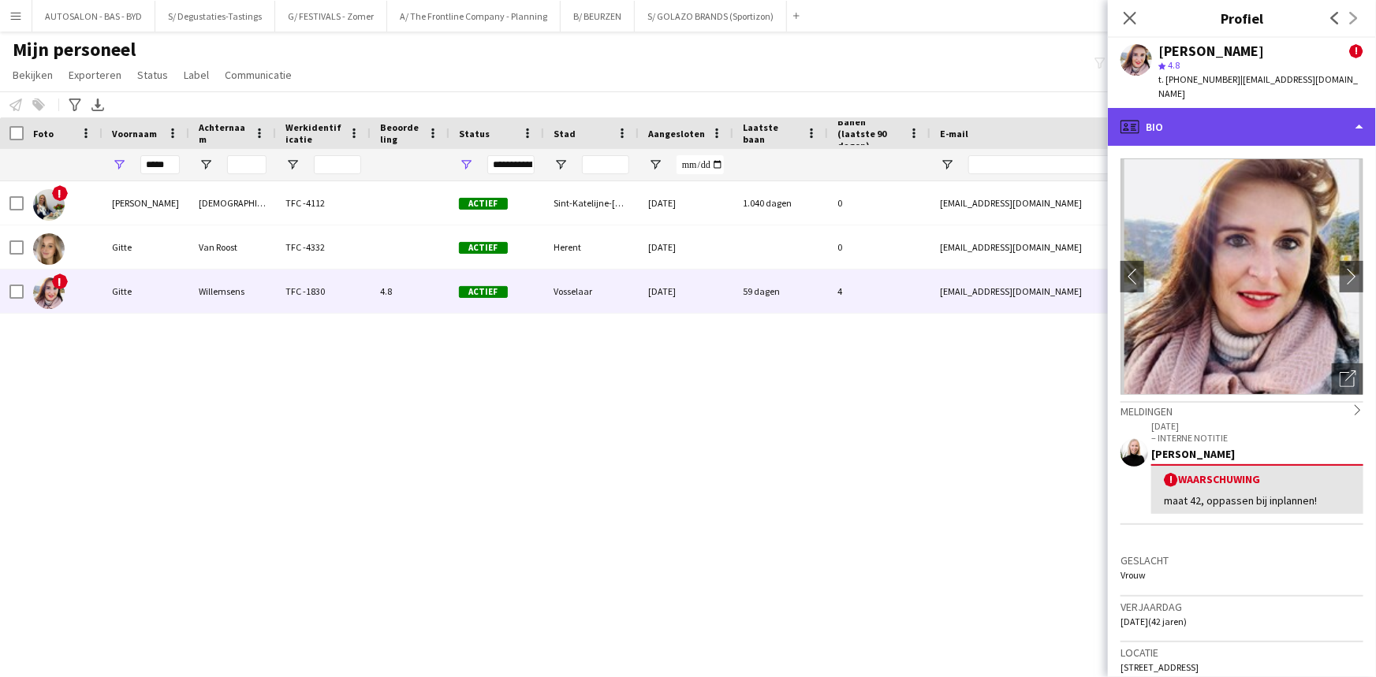
click at [1191, 108] on div "profile Bio" at bounding box center [1242, 127] width 268 height 38
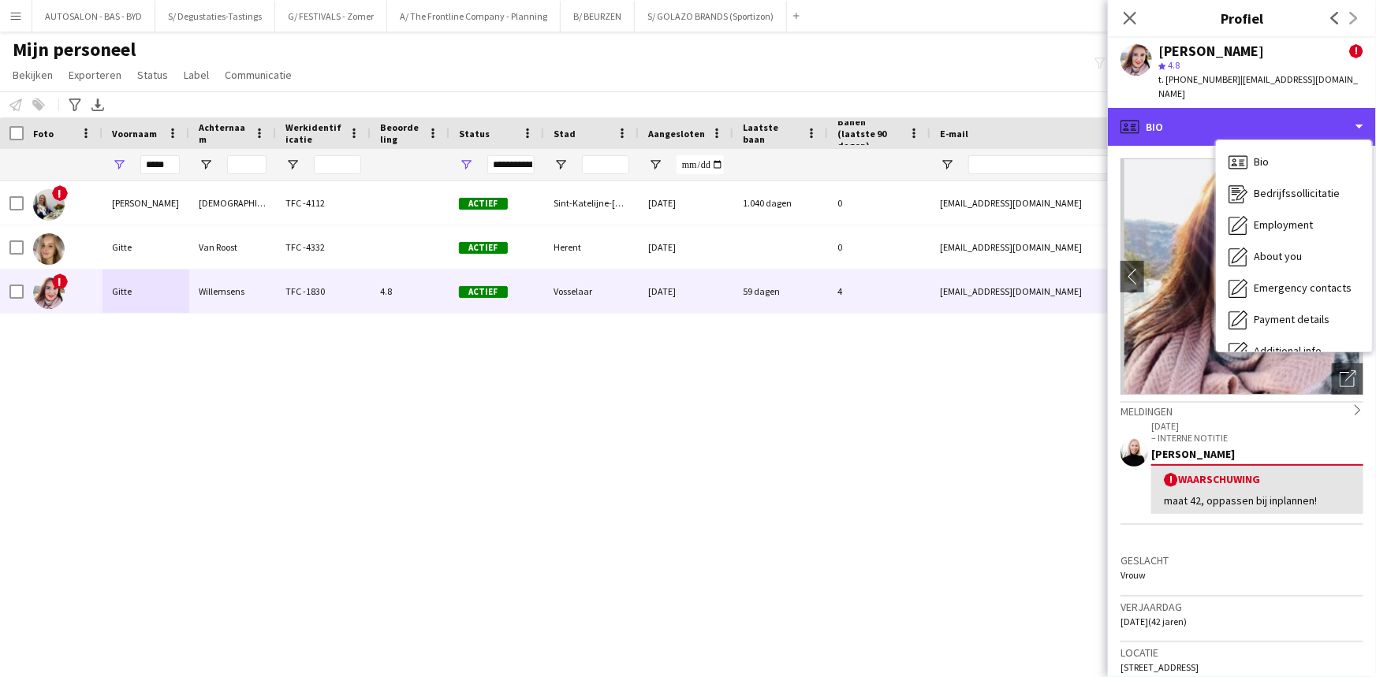
scroll to position [116, 0]
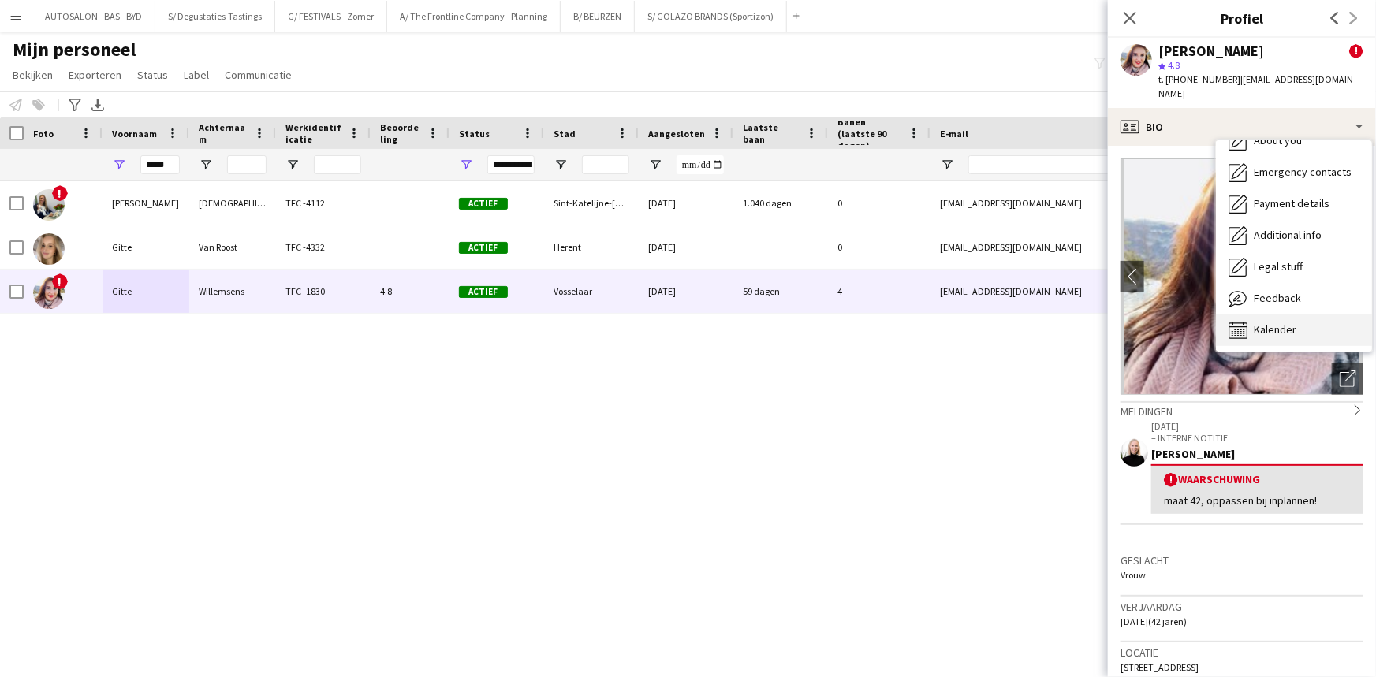
click at [1265, 322] on span "Kalender" at bounding box center [1275, 329] width 43 height 14
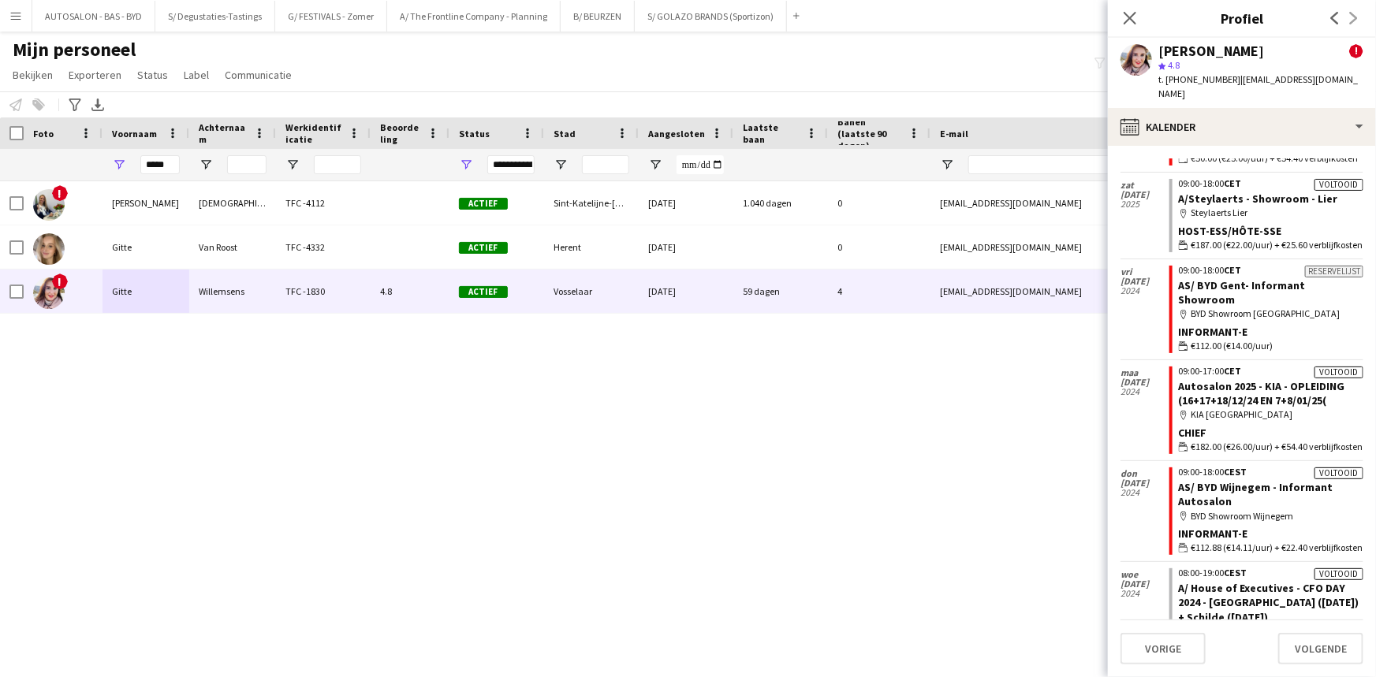
scroll to position [5304, 0]
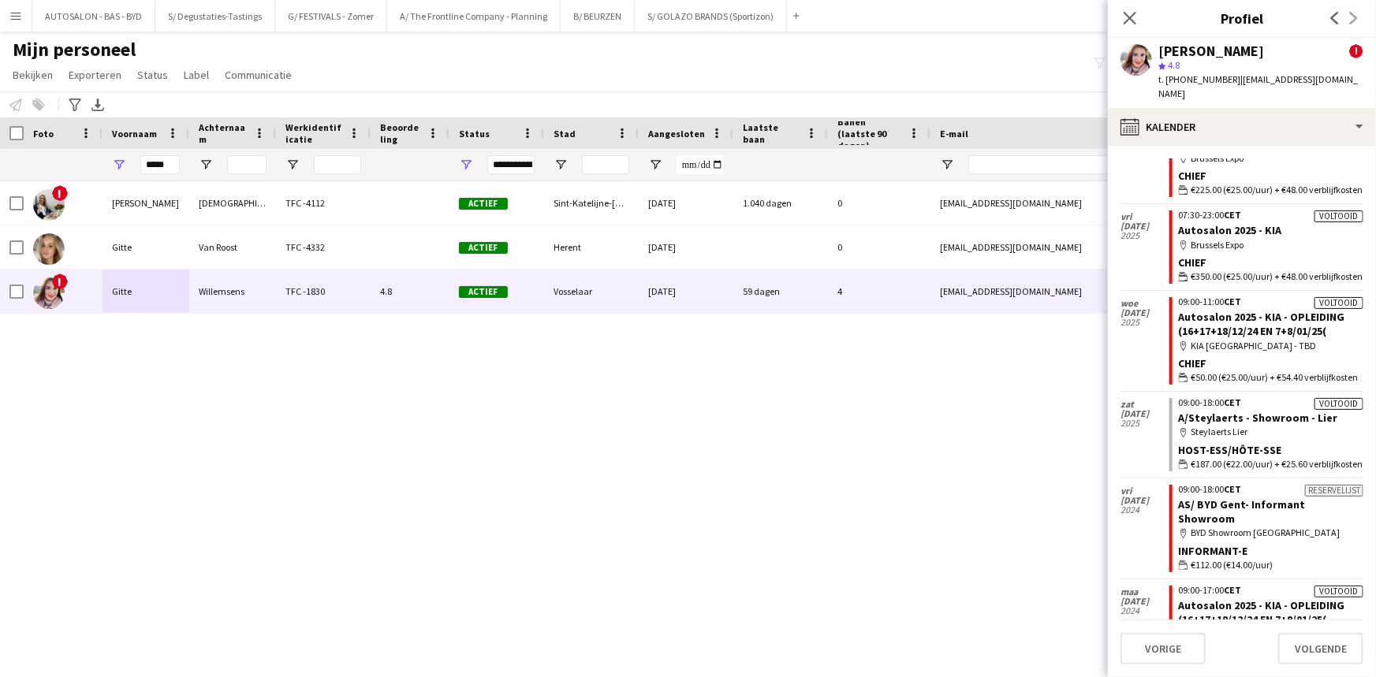
click at [1263, 24] on span "€300.00 (€25.00/uur) + €27.84 verblijfkosten" at bounding box center [1277, 17] width 172 height 14
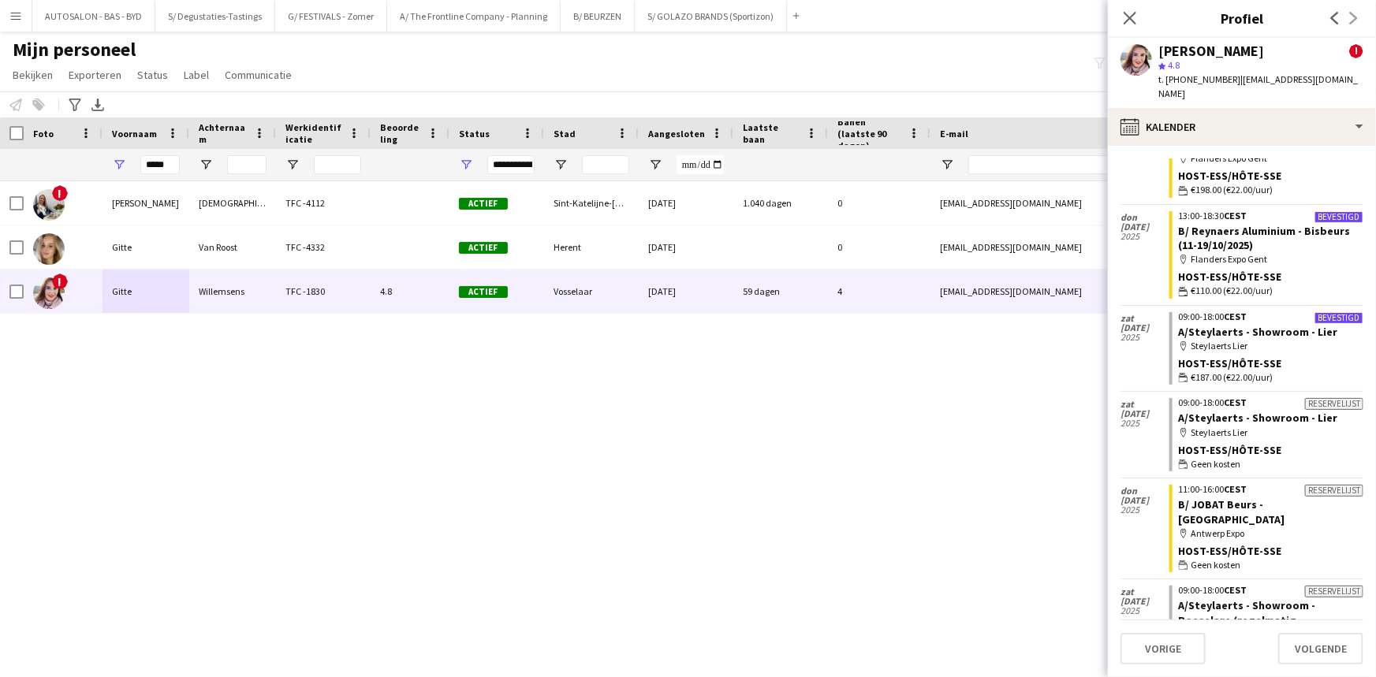
scroll to position [0, 0]
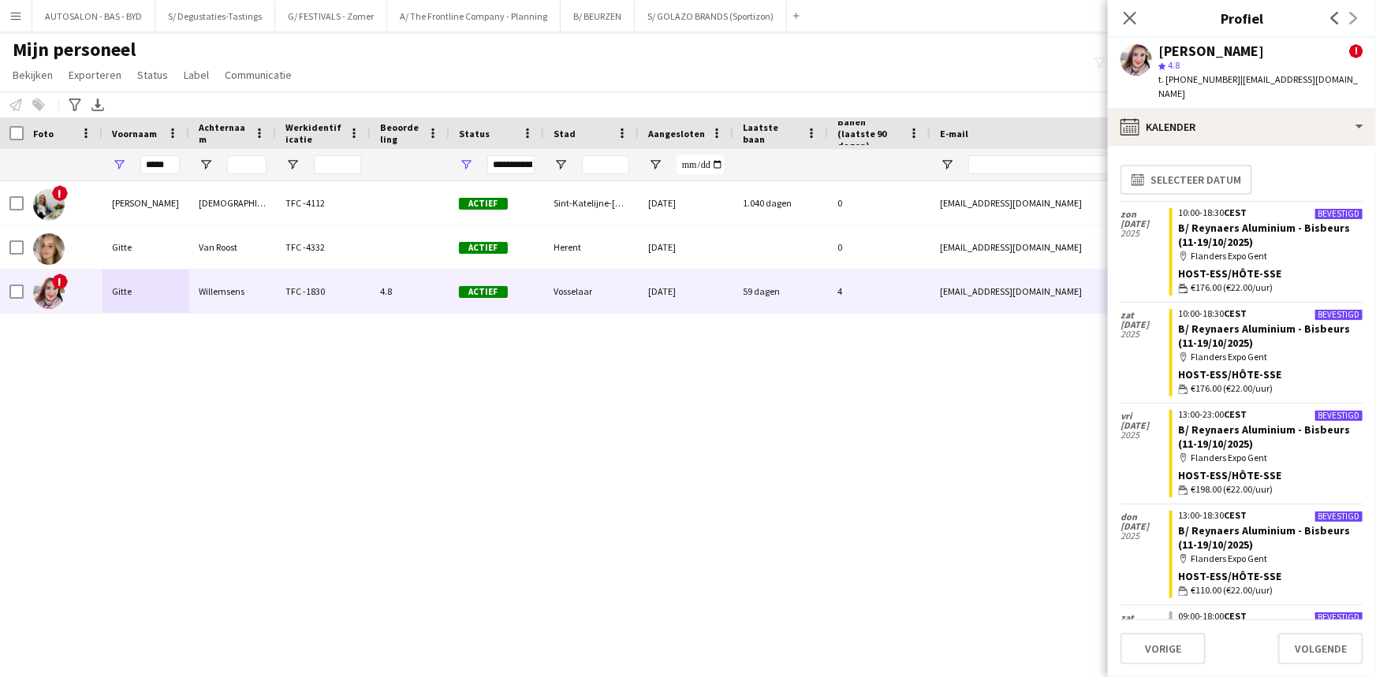
click at [326, 358] on div "! Brigitte Baeten TFC -4112 Actief Sint-Katelijne-Waver 30-07-2022 1.040 dagen …" at bounding box center [664, 409] width 1328 height 457
click at [150, 168] on input "*****" at bounding box center [159, 164] width 39 height 19
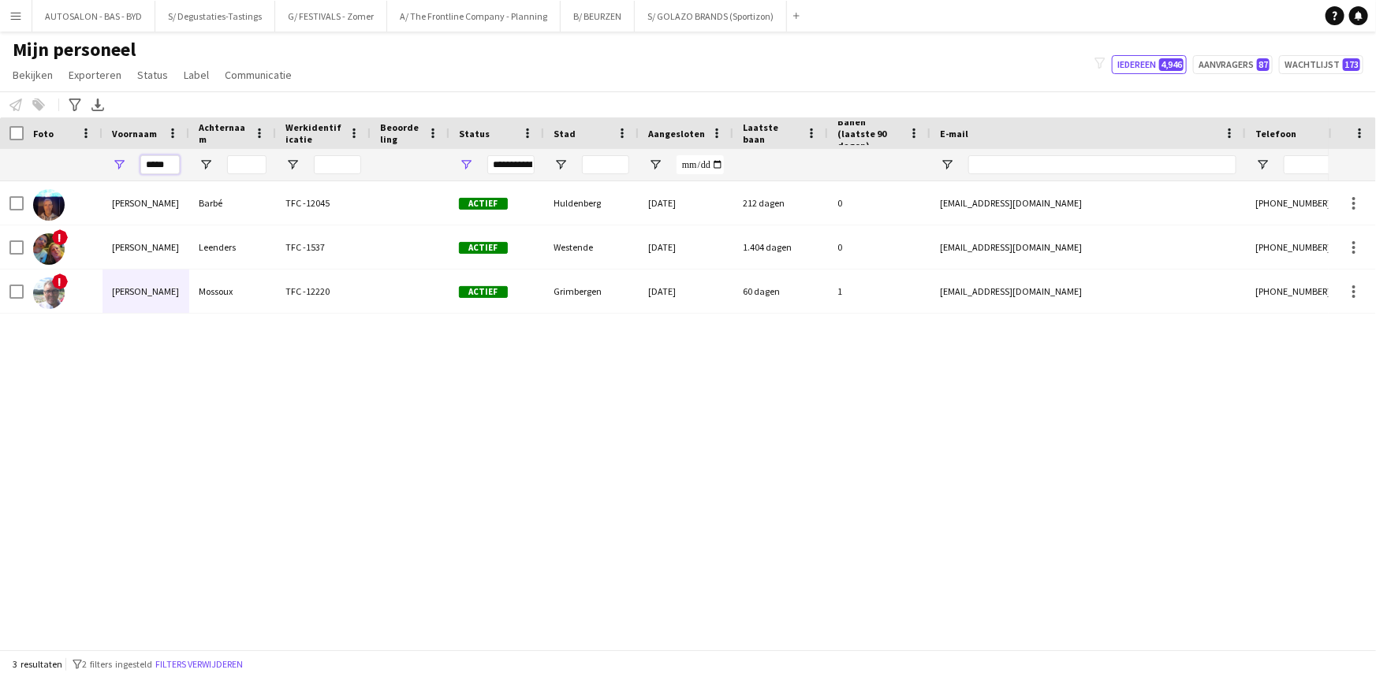
type input "*****"
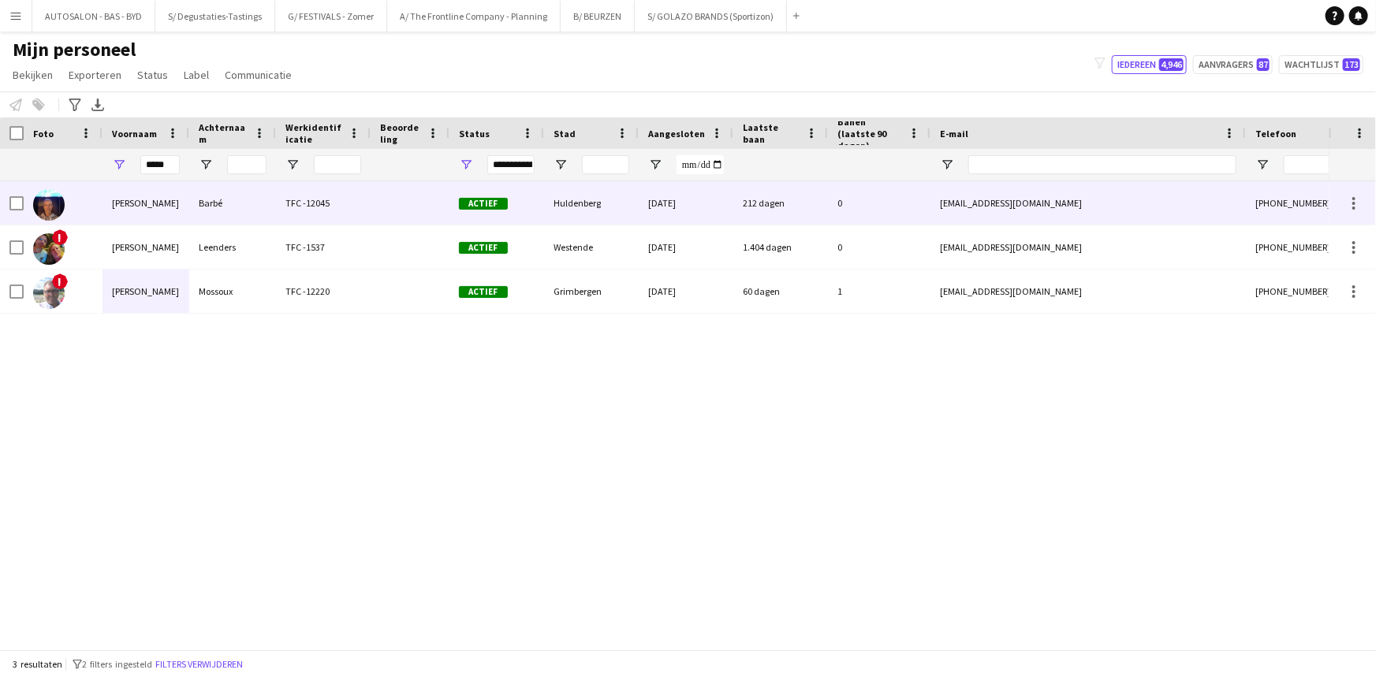
click at [204, 199] on div "Barbé" at bounding box center [232, 202] width 87 height 43
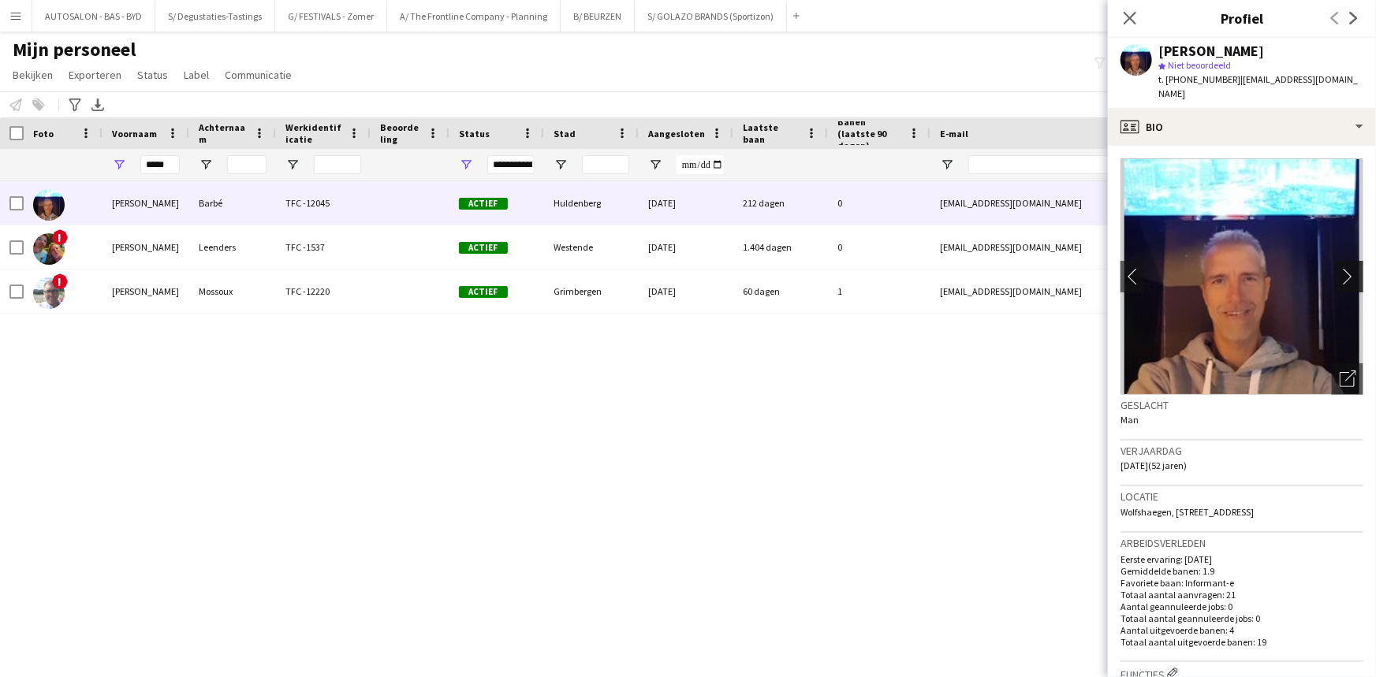
click at [1339, 268] on app-icon "chevron-right" at bounding box center [1351, 276] width 24 height 17
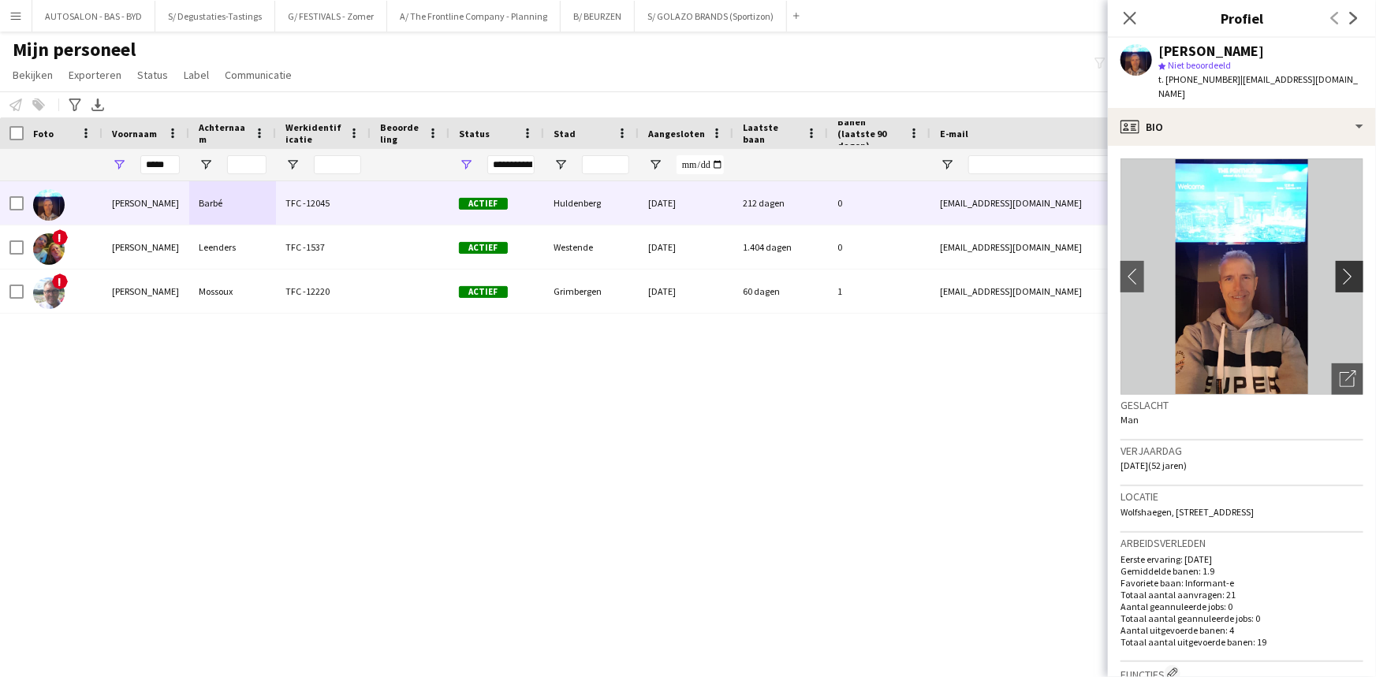
click at [1339, 268] on app-icon "chevron-right" at bounding box center [1351, 276] width 24 height 17
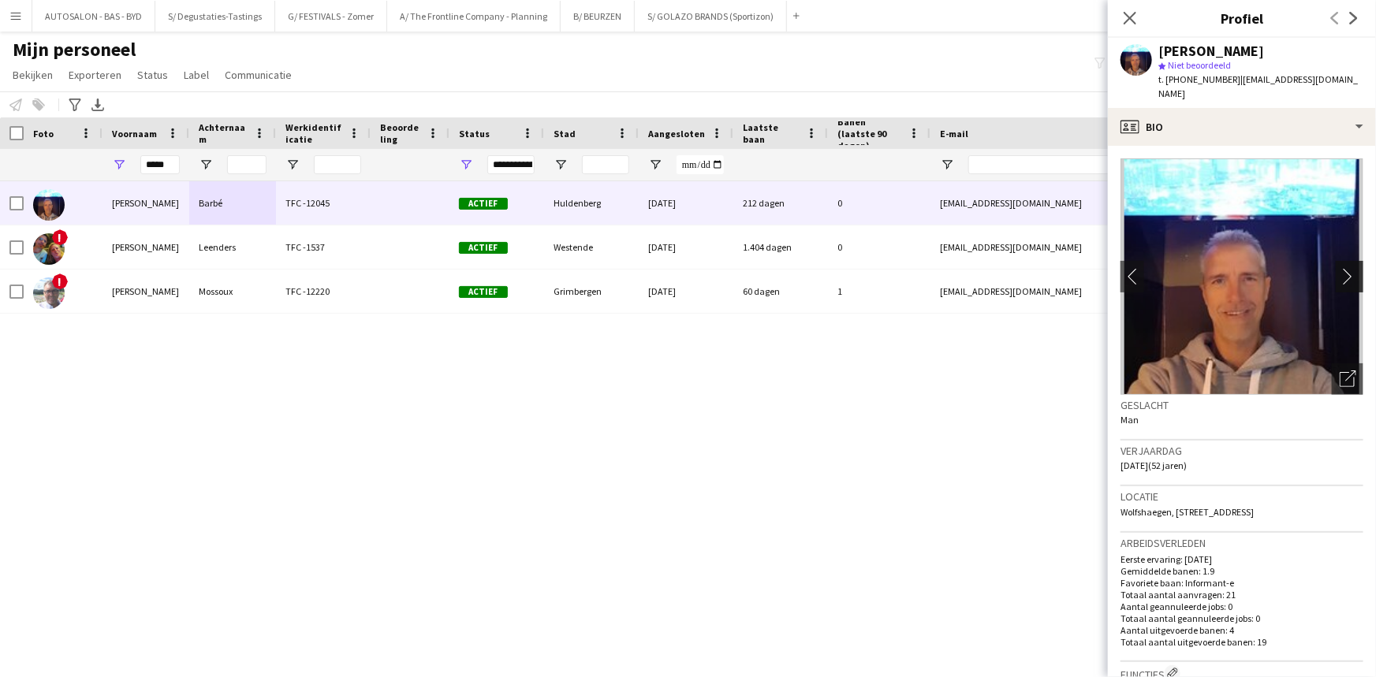
click at [1347, 268] on app-icon "chevron-right" at bounding box center [1351, 276] width 24 height 17
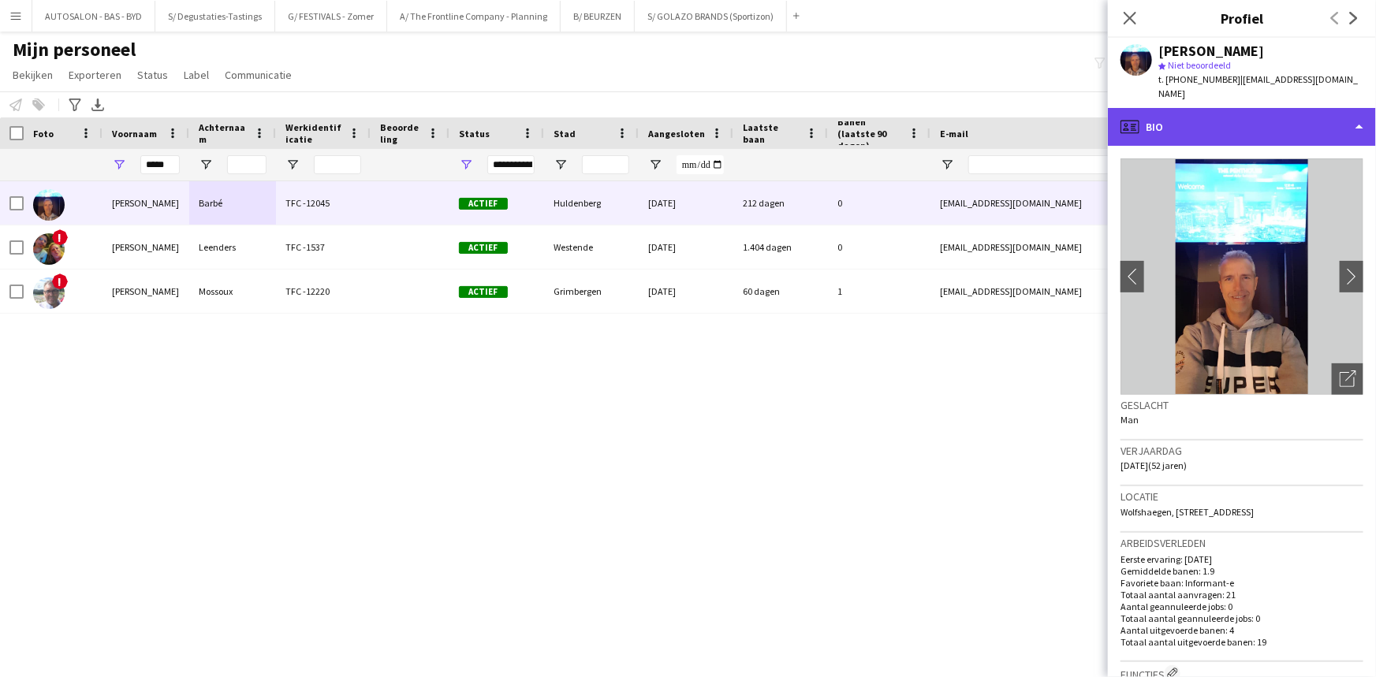
click at [1276, 108] on div "profile Bio" at bounding box center [1242, 127] width 268 height 38
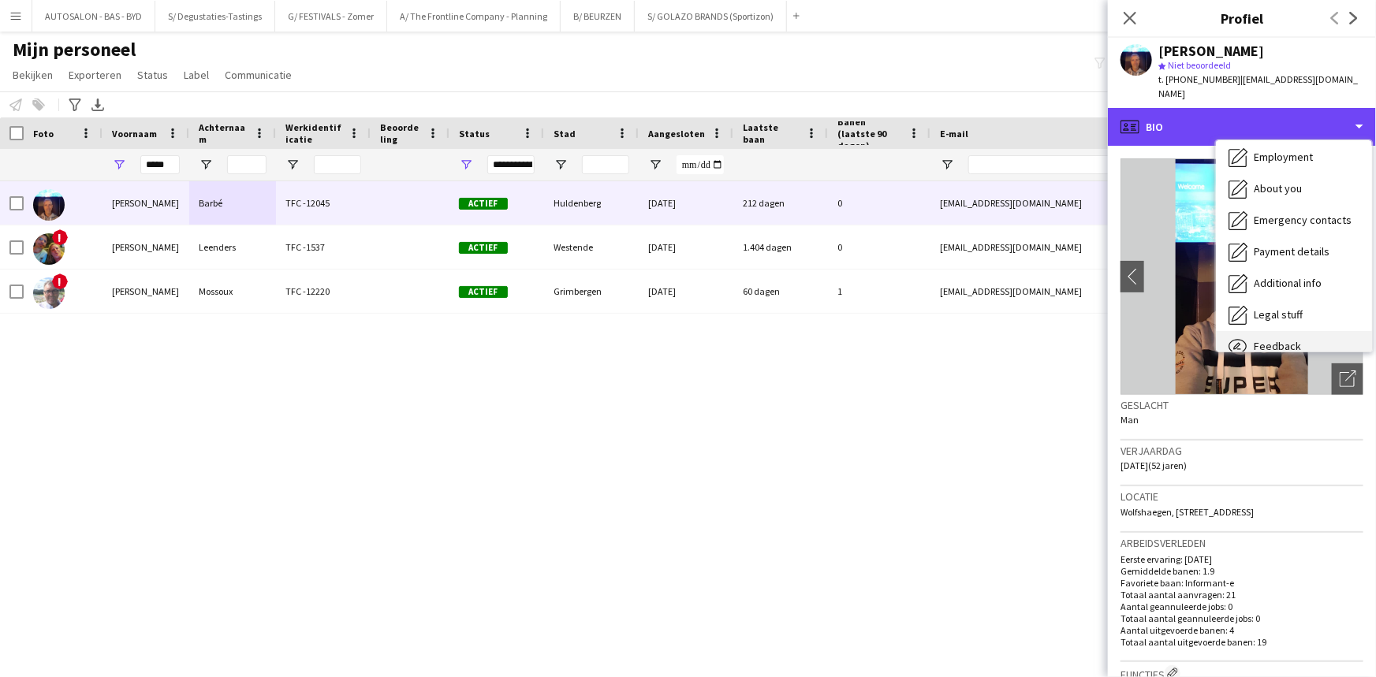
scroll to position [116, 0]
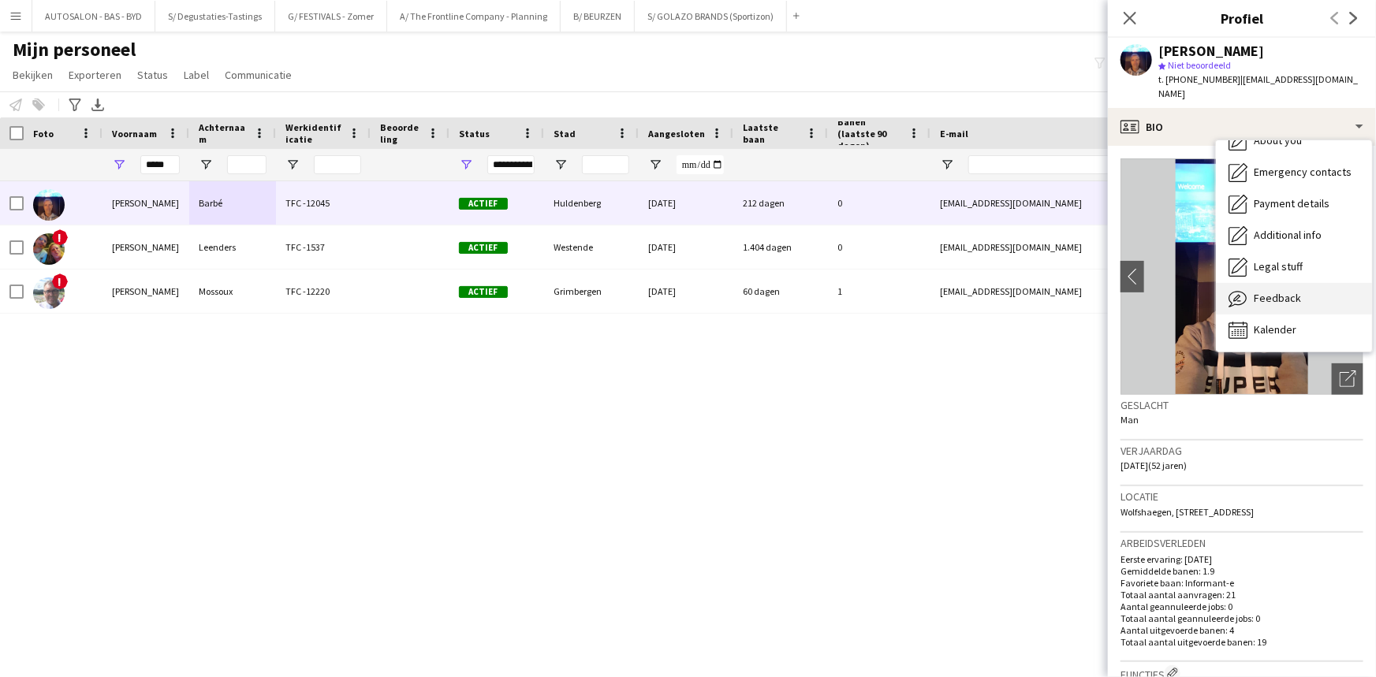
click at [1274, 291] on span "Feedback" at bounding box center [1277, 298] width 47 height 14
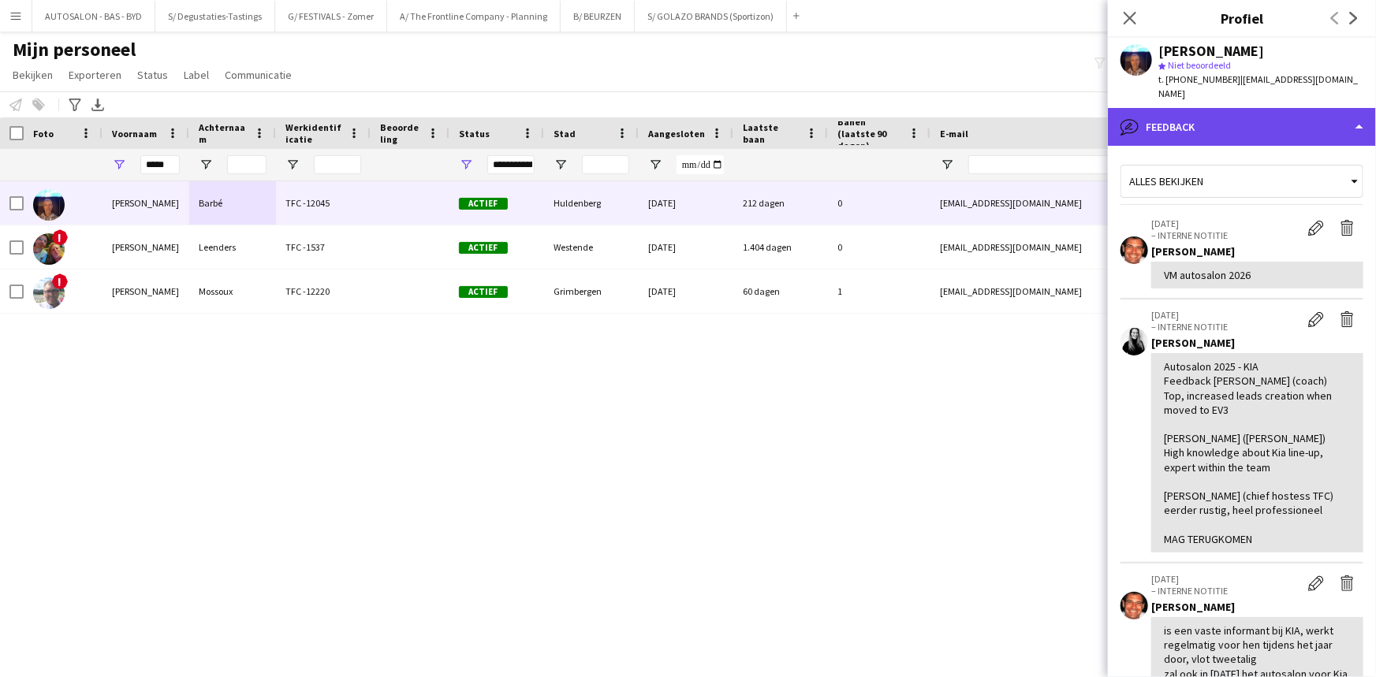
click at [1225, 110] on div "bubble-pencil Feedback" at bounding box center [1242, 127] width 268 height 38
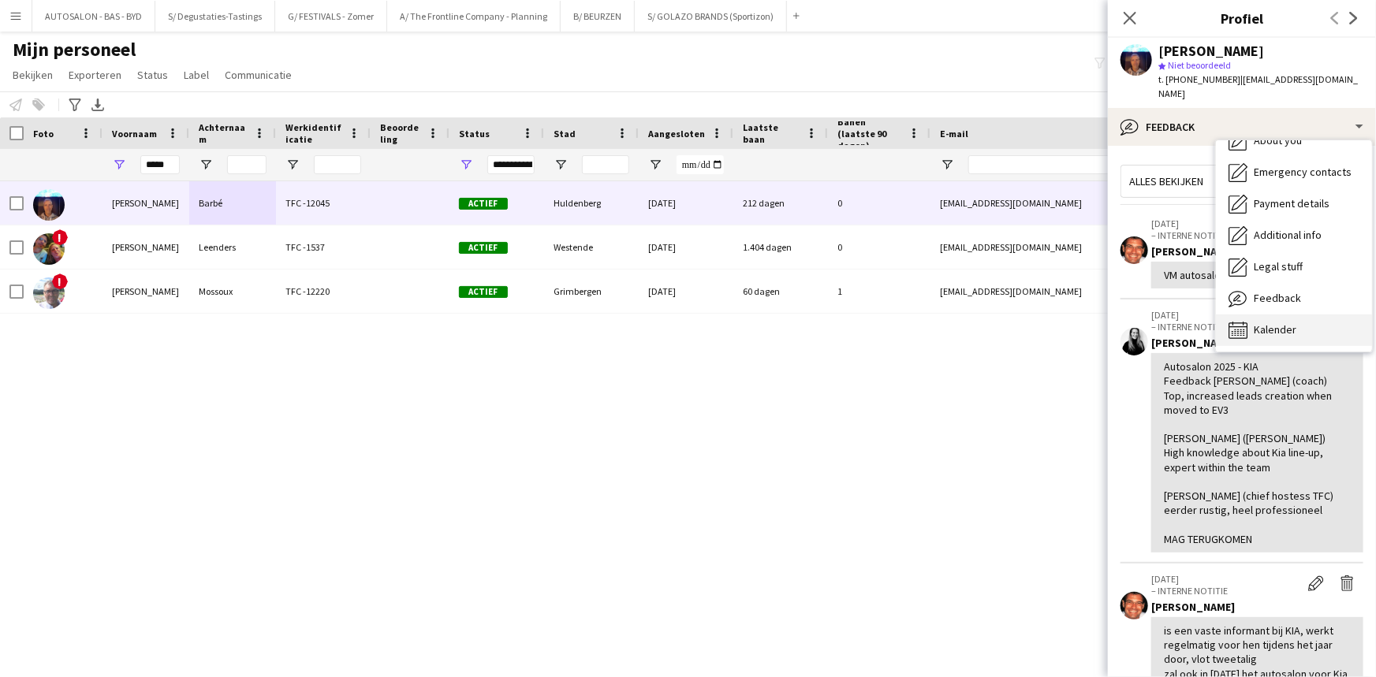
click at [1254, 322] on span "Kalender" at bounding box center [1275, 329] width 43 height 14
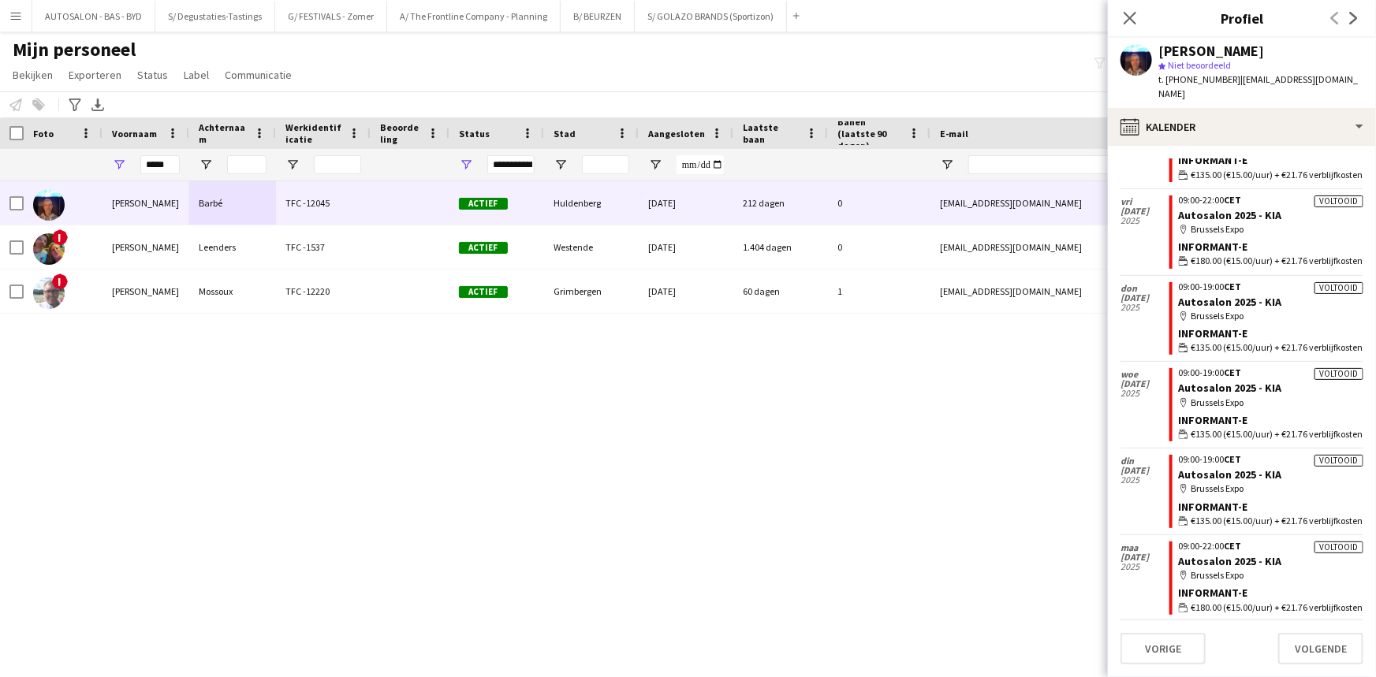
scroll to position [792, 0]
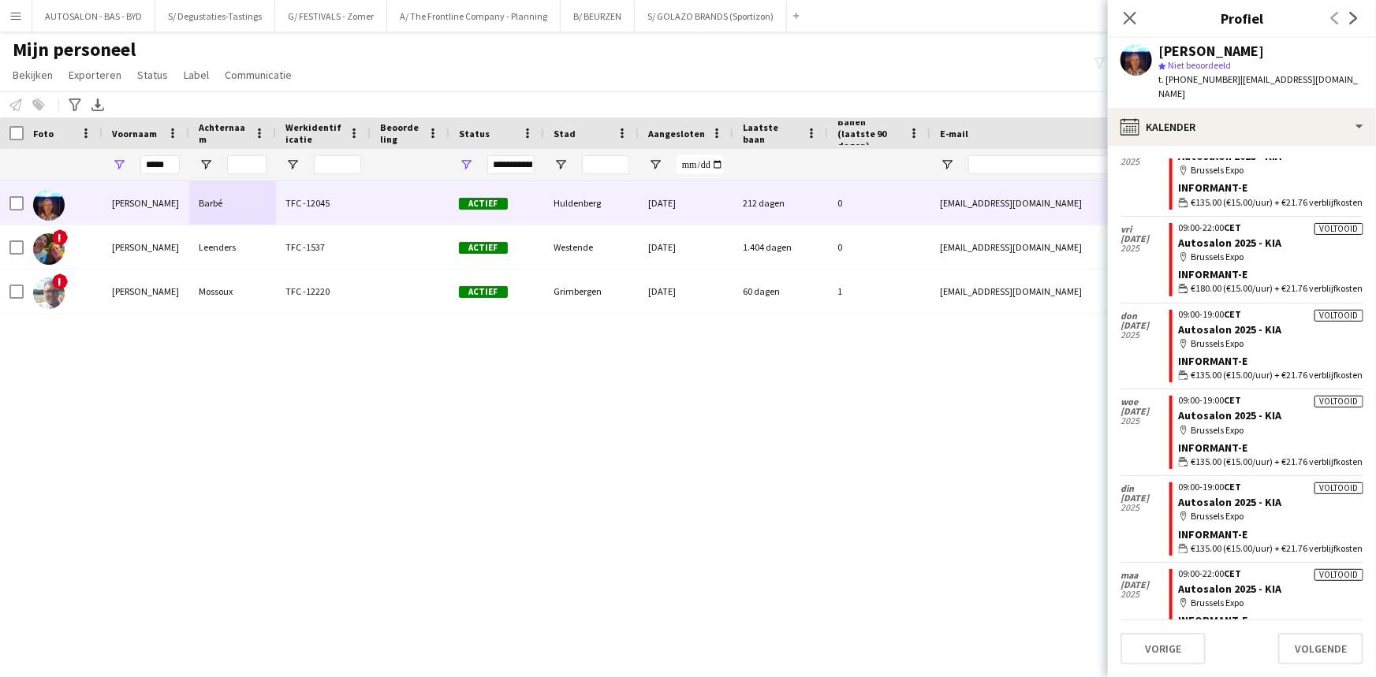
click at [1209, 57] on div "Alain Barbé" at bounding box center [1211, 51] width 106 height 14
drag, startPoint x: 756, startPoint y: 376, endPoint x: 479, endPoint y: 290, distance: 289.8
click at [754, 374] on div "Alain Barbé TFC -12045 Actief Huldenberg 24-10-2024 212 dagen 0 alain730@hotmai…" at bounding box center [664, 409] width 1328 height 457
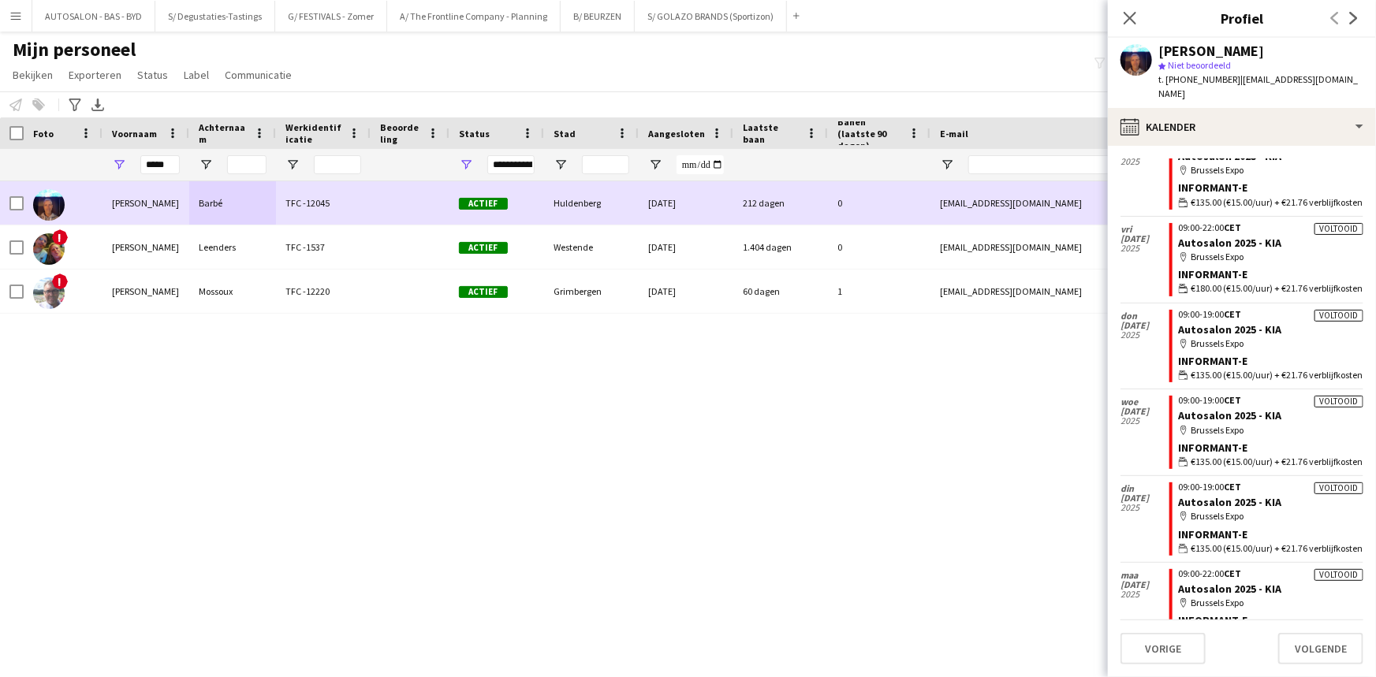
click at [306, 204] on div "TFC -12045" at bounding box center [323, 202] width 95 height 43
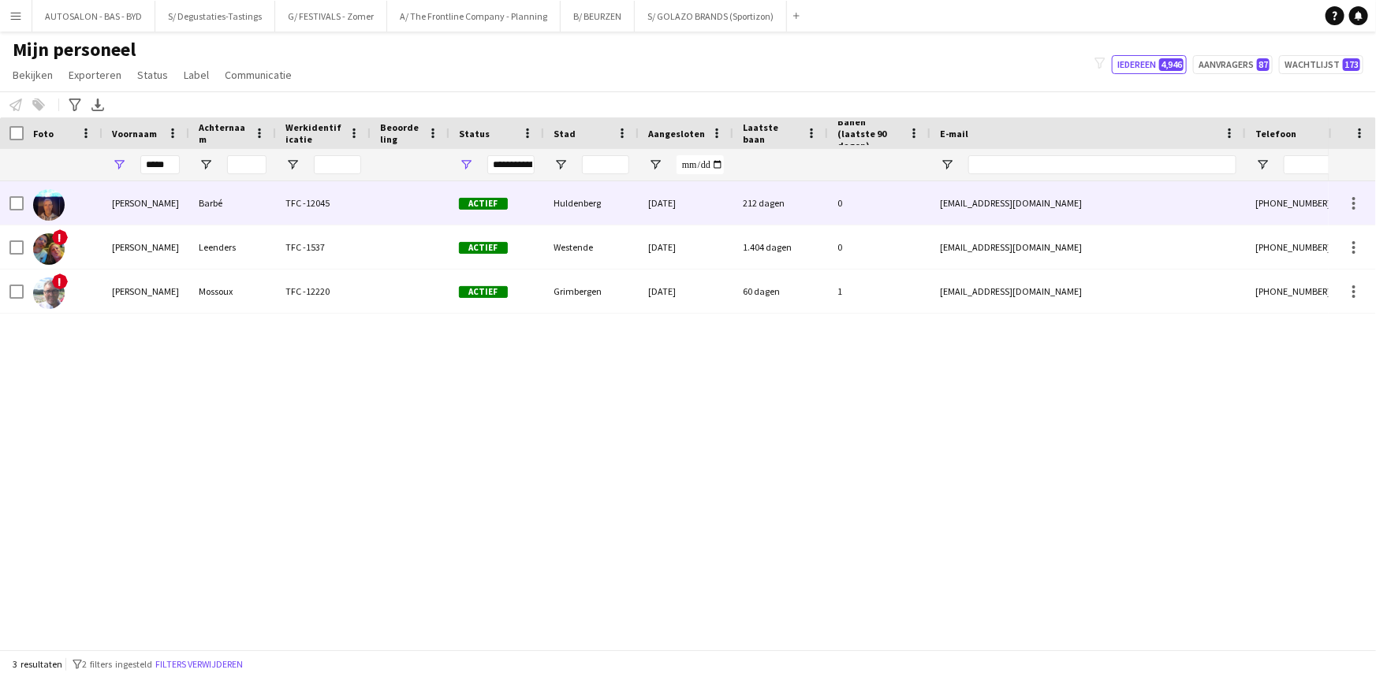
click at [377, 207] on div at bounding box center [410, 202] width 79 height 43
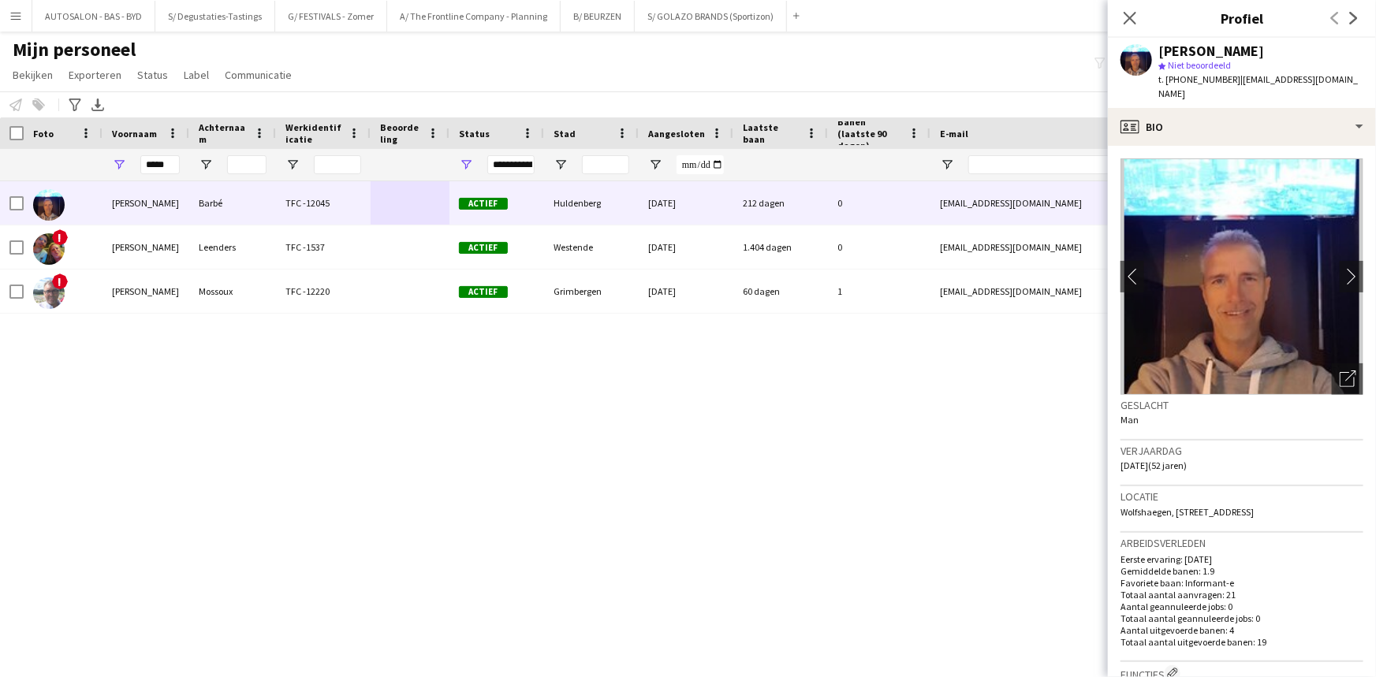
drag, startPoint x: 1300, startPoint y: 264, endPoint x: 1321, endPoint y: 264, distance: 20.5
click at [1301, 264] on img at bounding box center [1241, 276] width 243 height 237
click at [1321, 264] on img at bounding box center [1241, 276] width 243 height 237
click at [1341, 268] on app-icon "chevron-right" at bounding box center [1351, 276] width 24 height 17
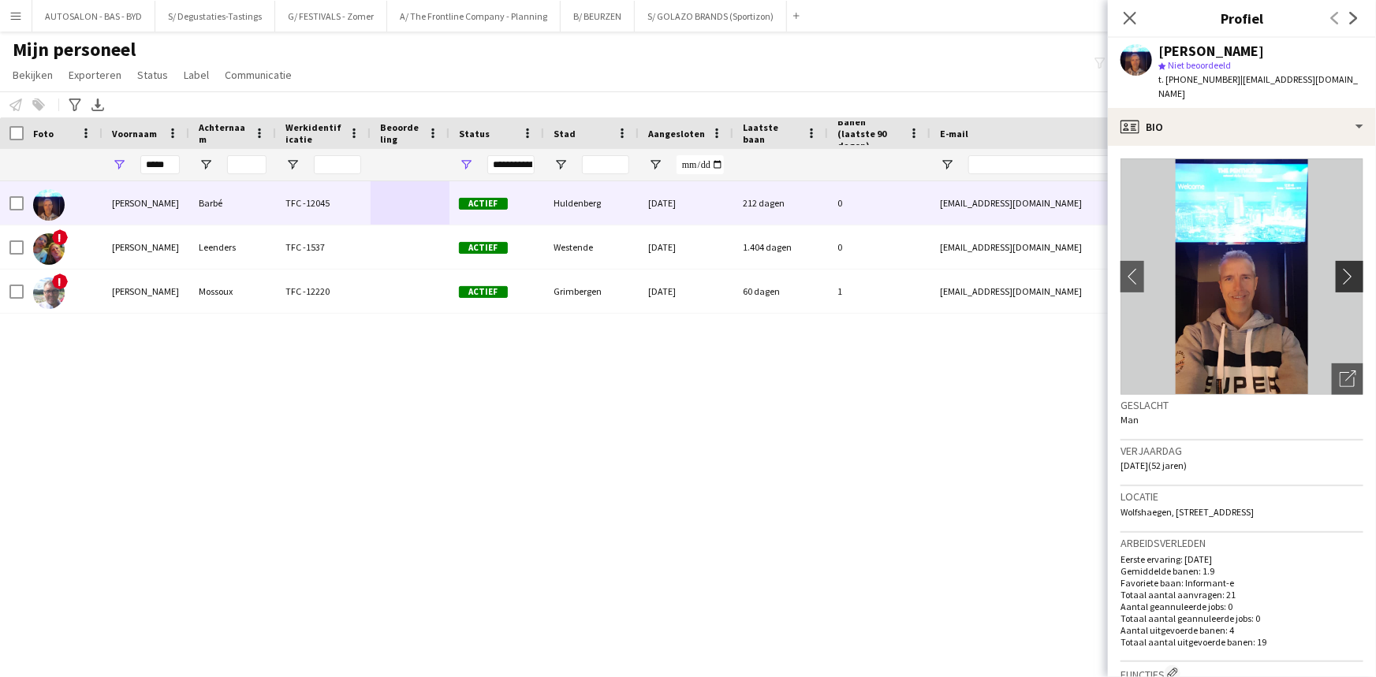
click at [1341, 268] on app-icon "chevron-right" at bounding box center [1351, 276] width 24 height 17
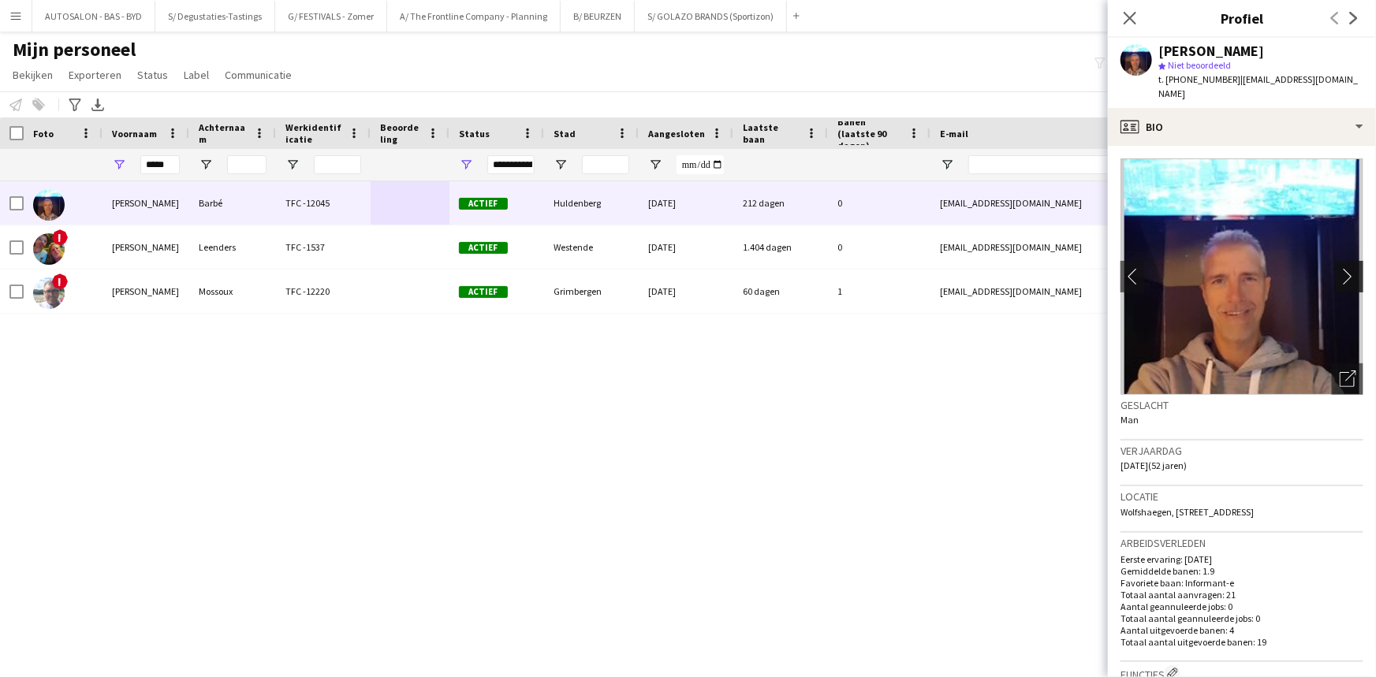
click at [1341, 268] on app-icon "chevron-right" at bounding box center [1351, 276] width 24 height 17
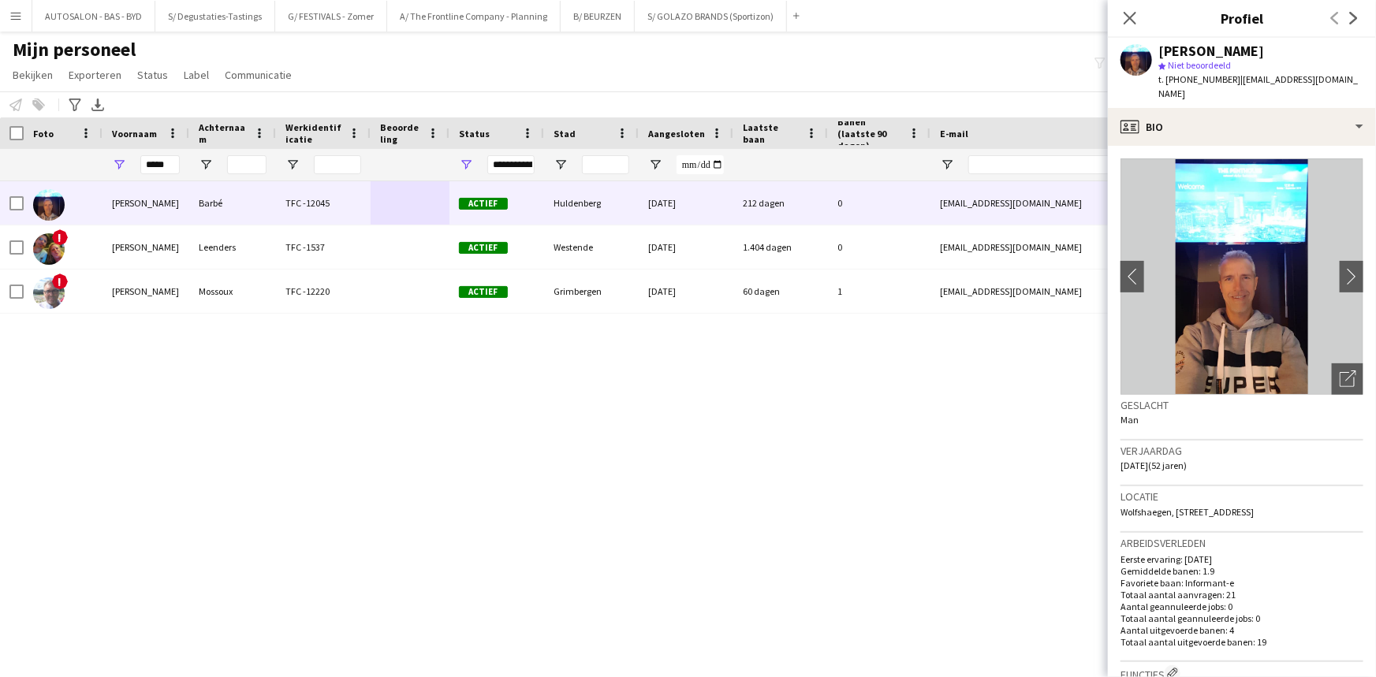
click at [1355, 262] on app-crew-profile-bio "chevron-left chevron-right Foto's pop-up openen Geslacht Man Verjaardag 14-07-1…" at bounding box center [1242, 411] width 268 height 531
click at [1339, 268] on app-icon "chevron-right" at bounding box center [1351, 276] width 24 height 17
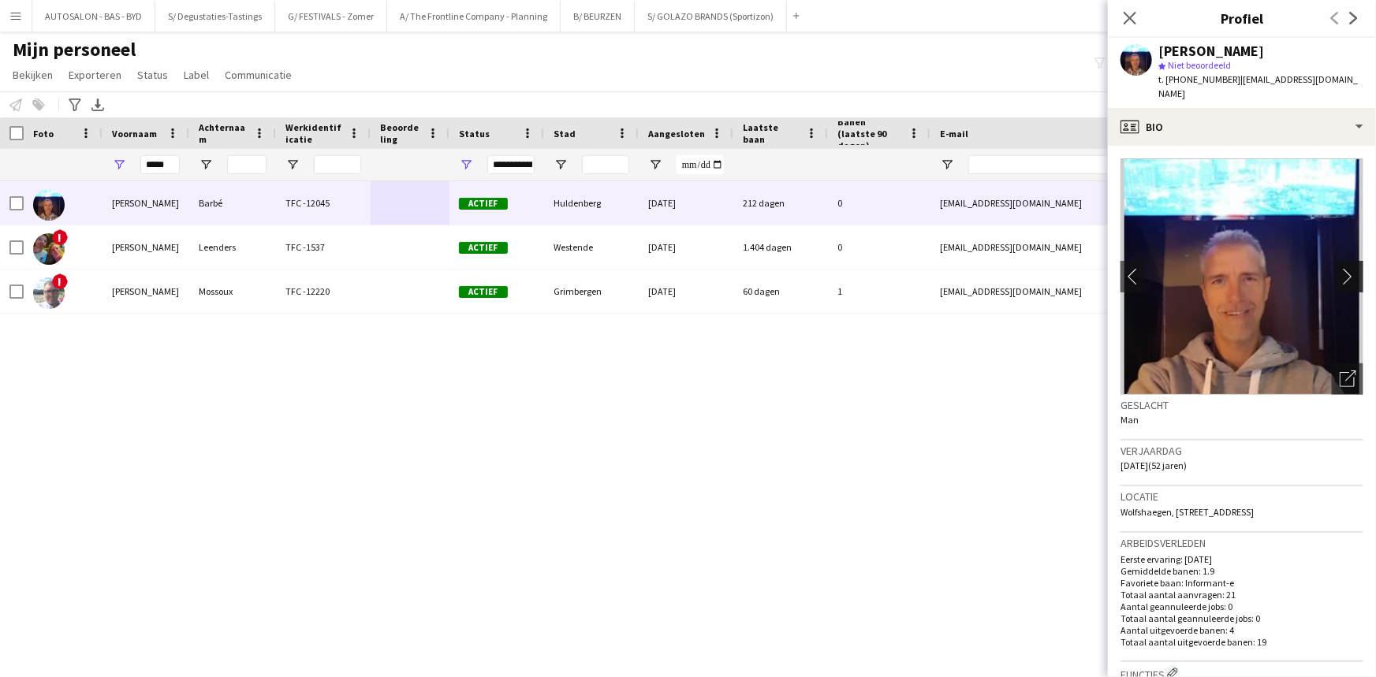
click at [1339, 268] on app-icon "chevron-right" at bounding box center [1351, 276] width 24 height 17
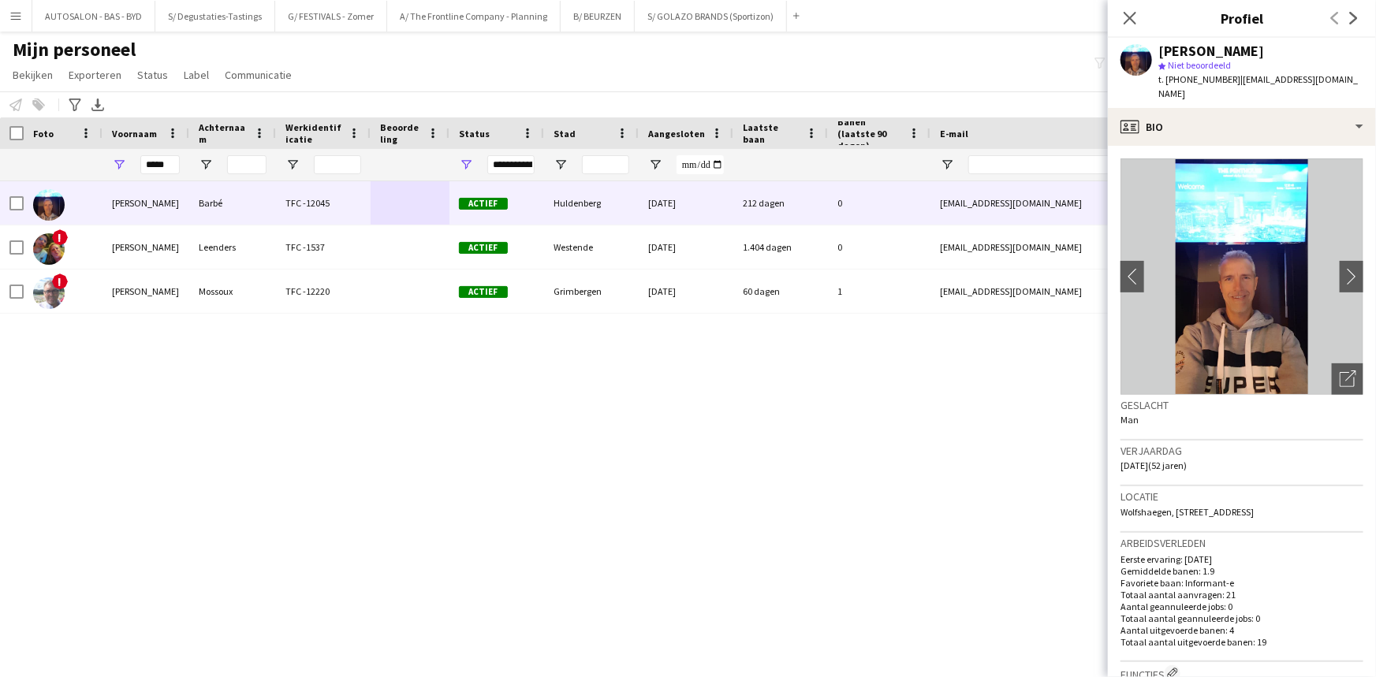
scroll to position [823, 0]
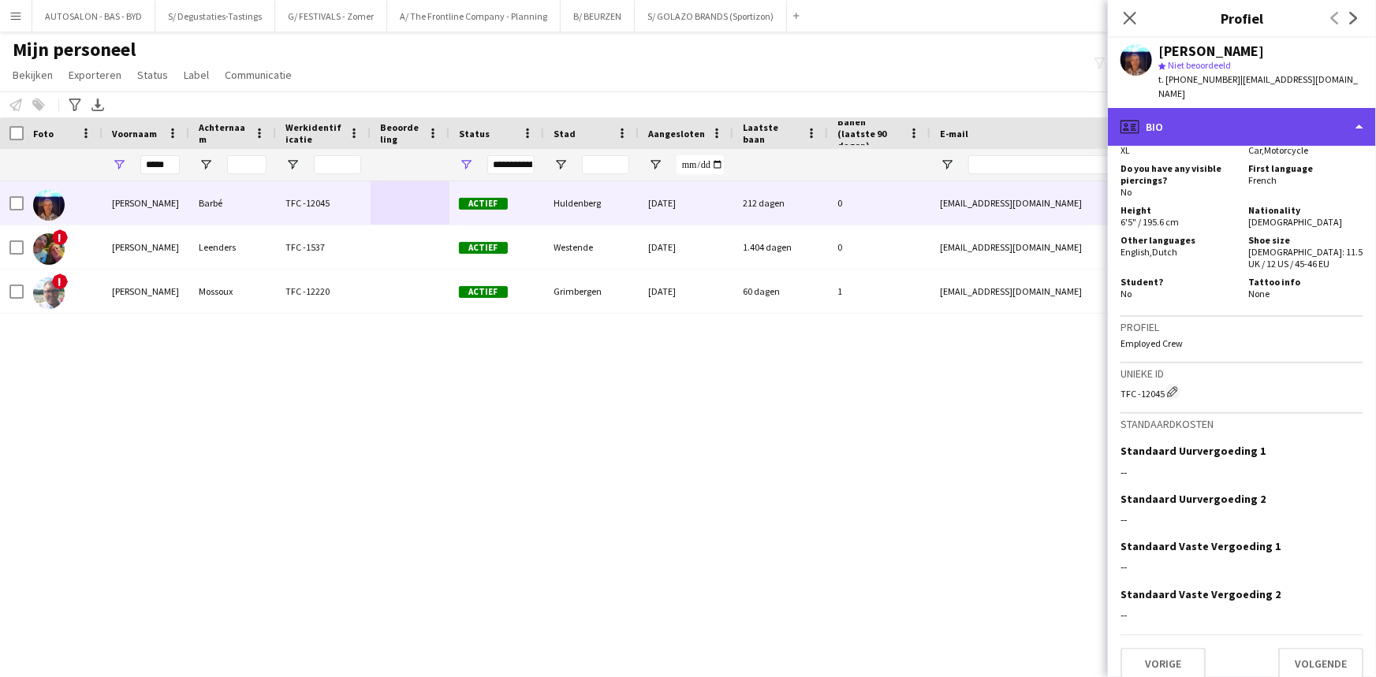
click at [1172, 109] on div "profile Bio" at bounding box center [1242, 127] width 268 height 38
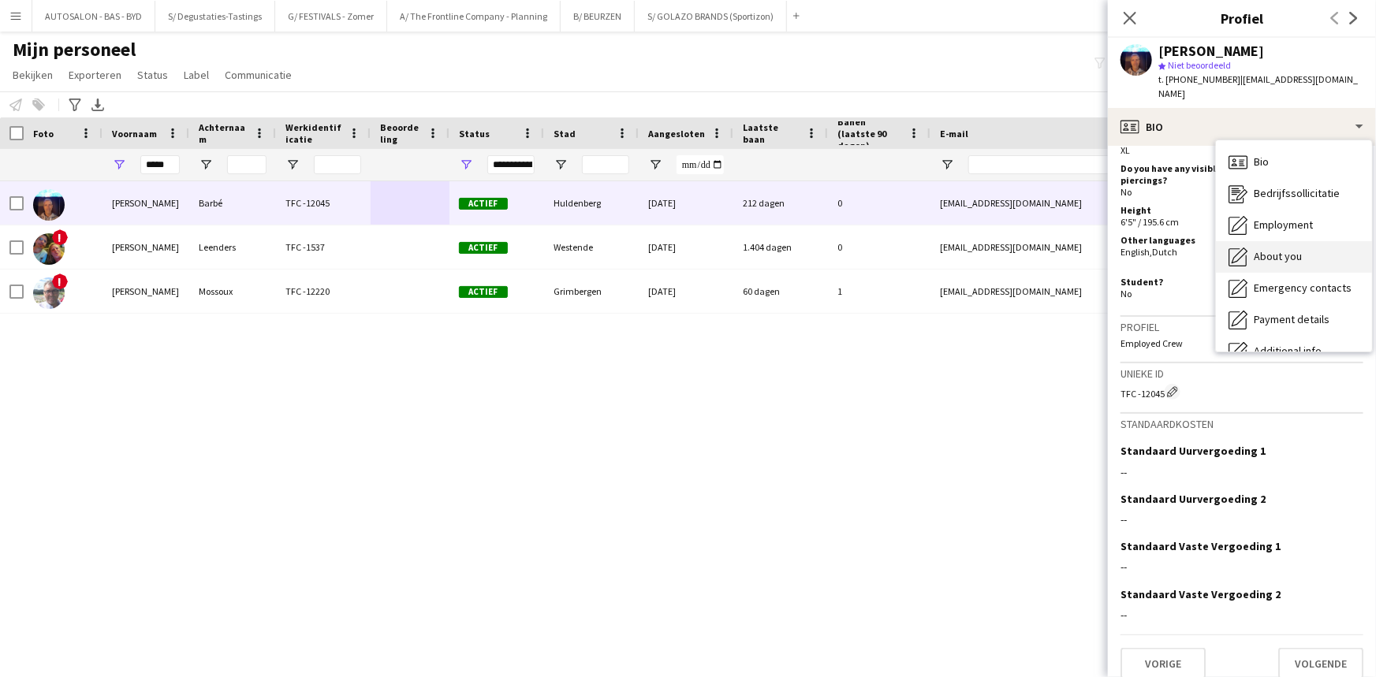
click at [1276, 249] on span "About you" at bounding box center [1278, 256] width 48 height 14
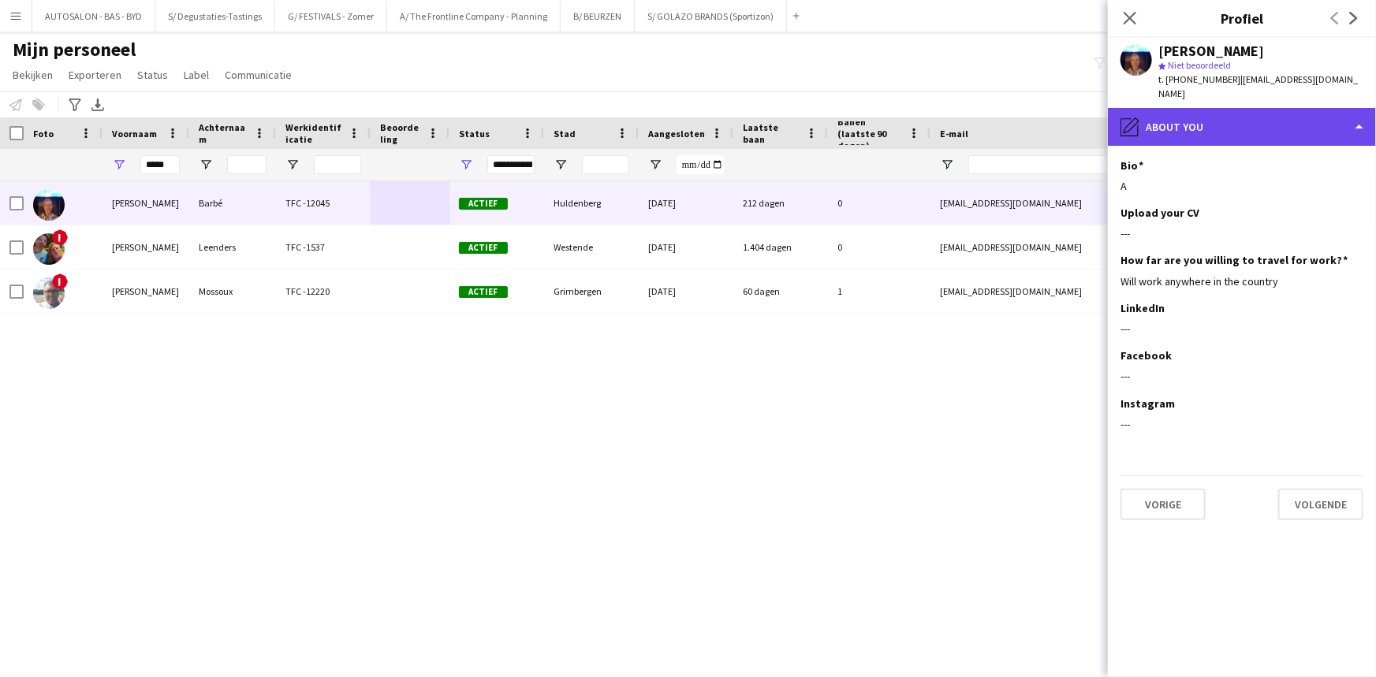
click at [1187, 117] on div "pencil4 About you" at bounding box center [1242, 127] width 268 height 38
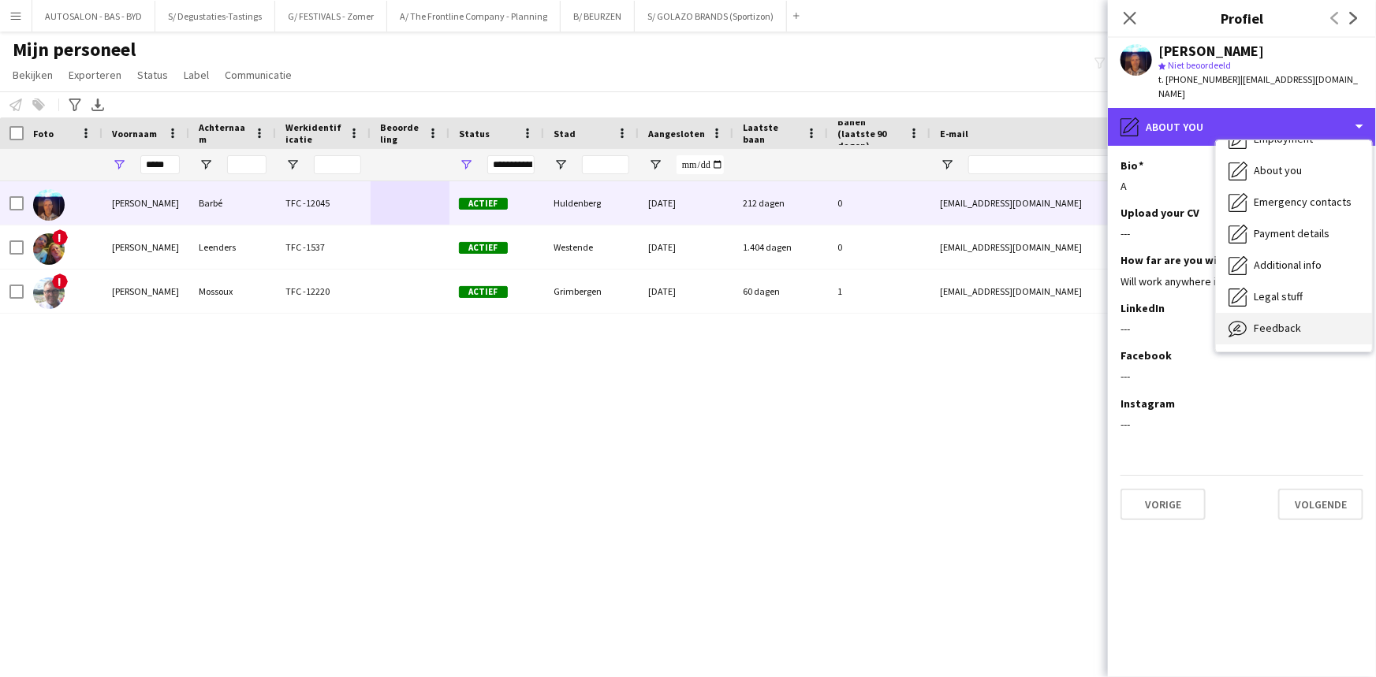
scroll to position [116, 0]
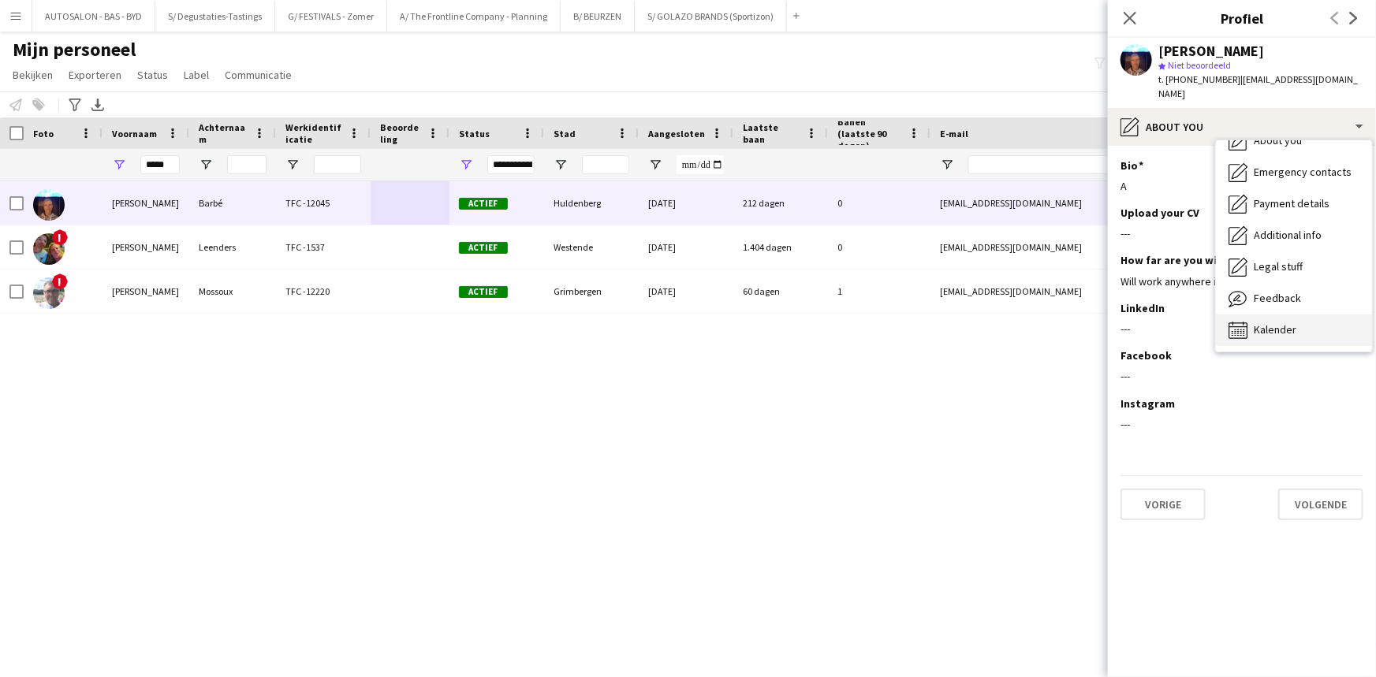
click at [1284, 322] on span "Kalender" at bounding box center [1275, 329] width 43 height 14
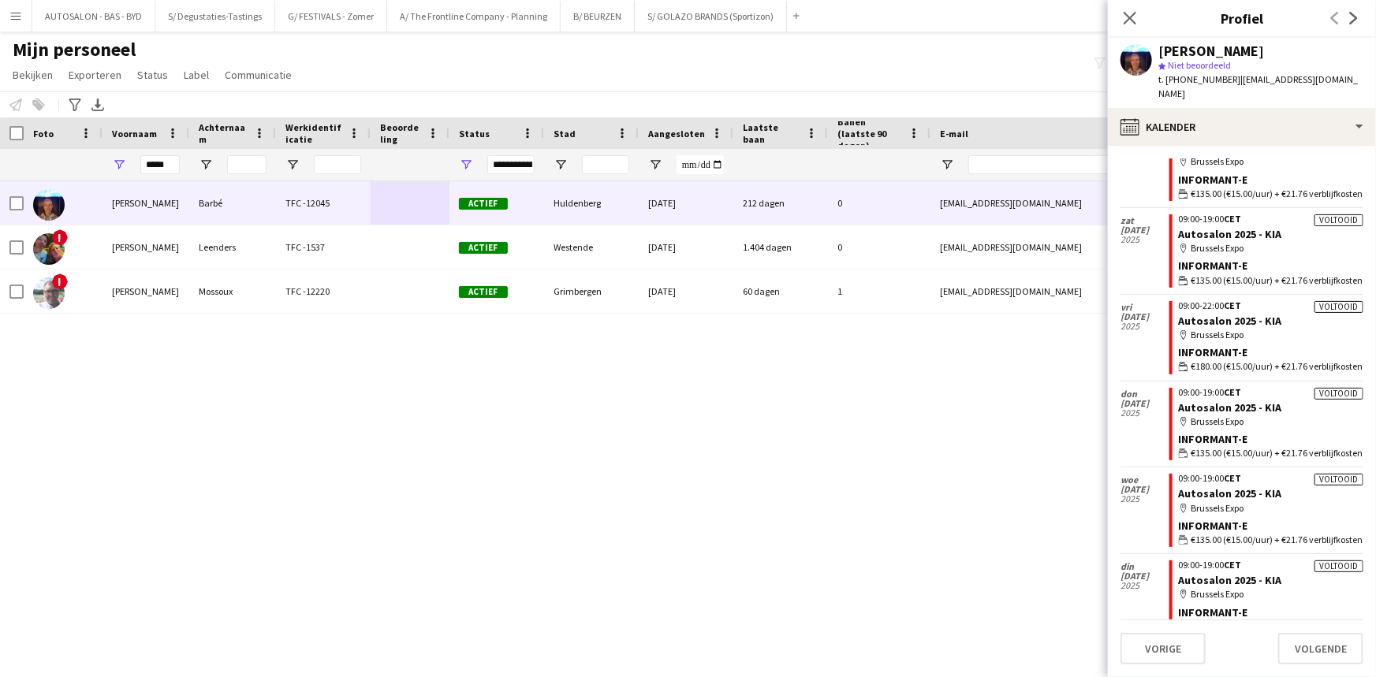
scroll to position [1053, 0]
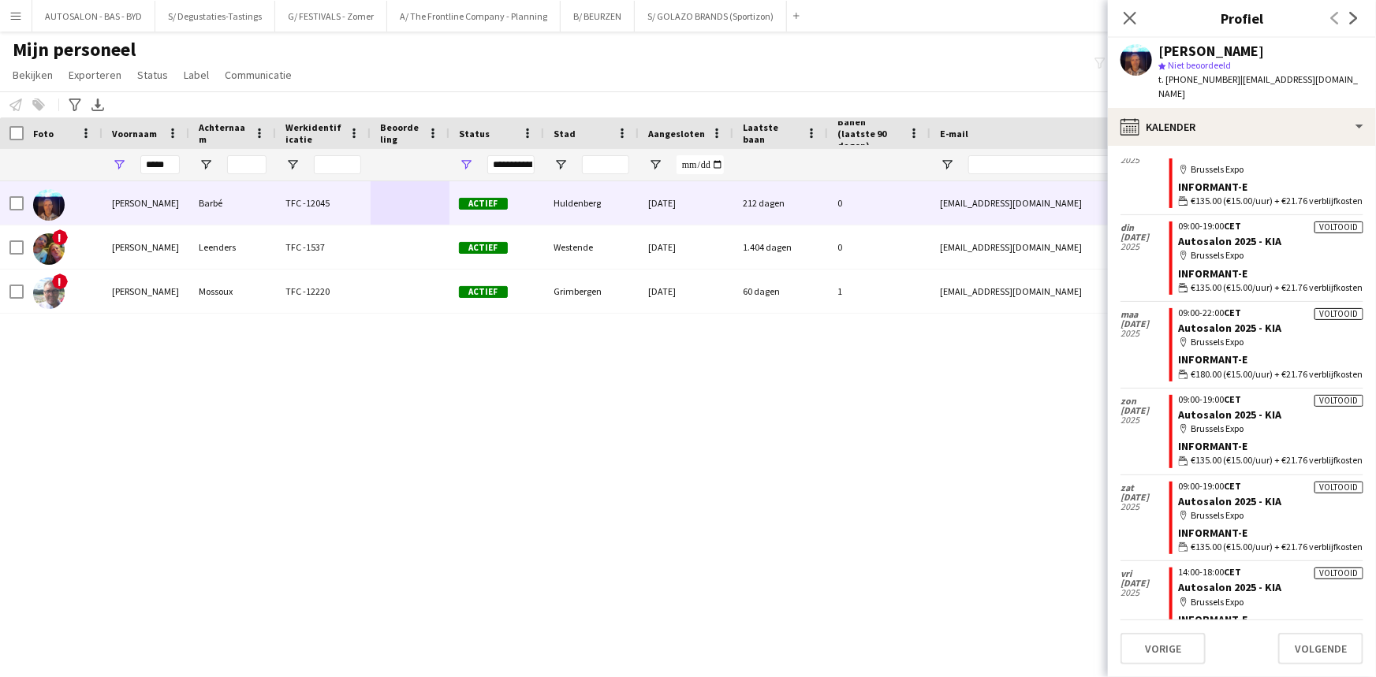
drag, startPoint x: 1012, startPoint y: 352, endPoint x: 941, endPoint y: 322, distance: 77.7
click at [1012, 352] on div "Alain Barbé TFC -12045 Actief Huldenberg 24-10-2024 212 dagen 0 alain730@hotmai…" at bounding box center [664, 409] width 1328 height 457
click at [141, 167] on input "*****" at bounding box center [159, 164] width 39 height 19
click at [175, 166] on input "*****" at bounding box center [159, 164] width 39 height 19
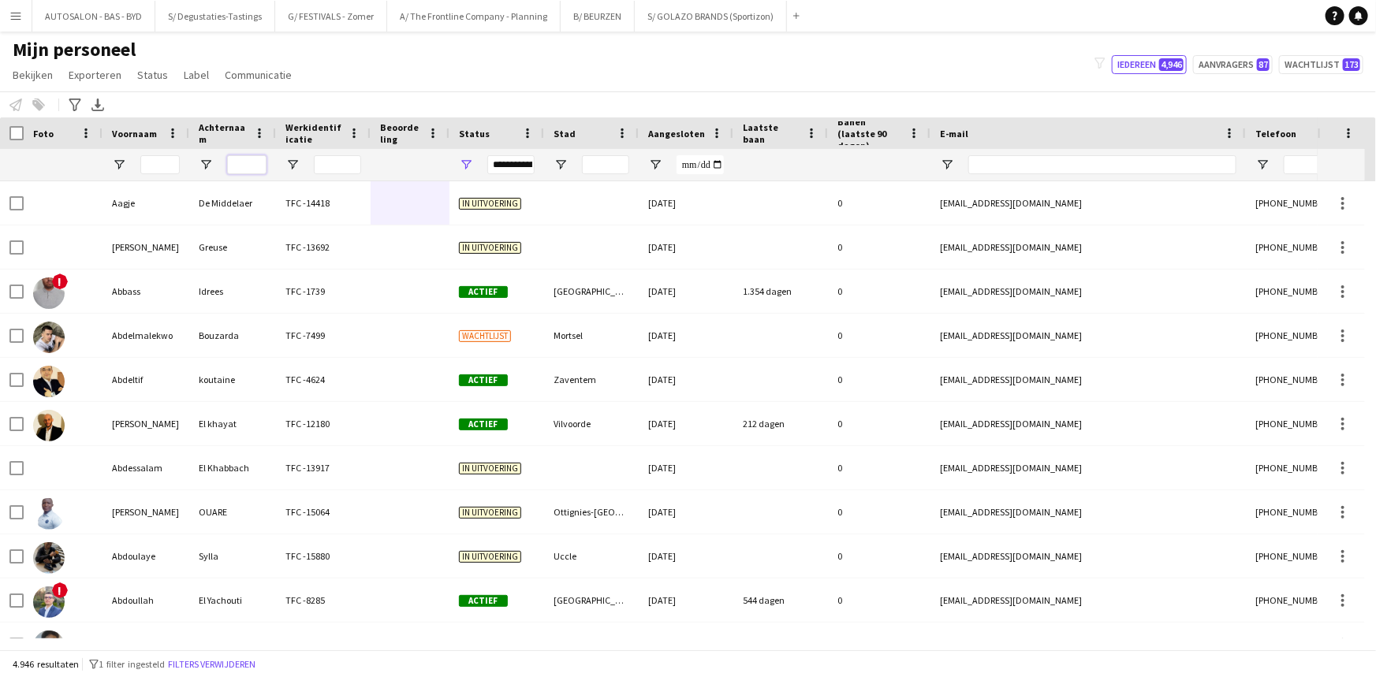
click at [249, 166] on input "Achternaam Filter Invoer" at bounding box center [246, 164] width 39 height 19
paste input "*******"
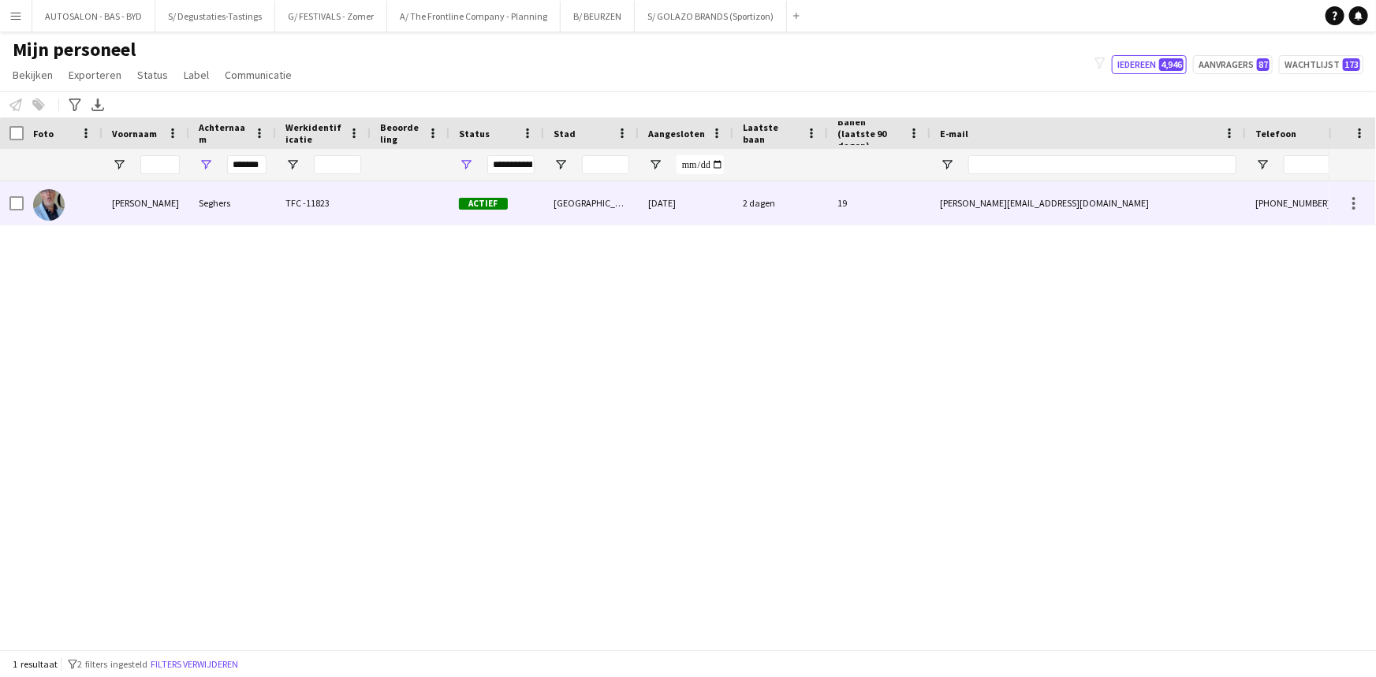
click at [199, 203] on div "Seghers" at bounding box center [232, 202] width 87 height 43
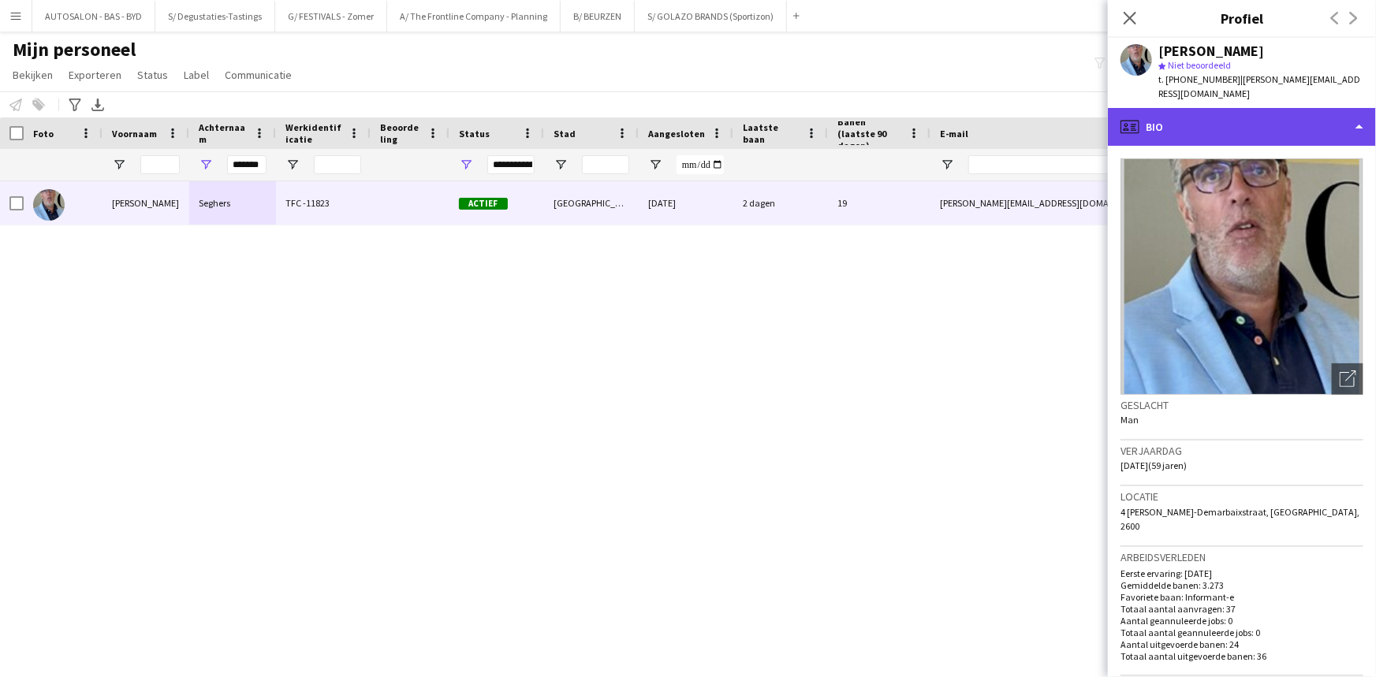
click at [1235, 117] on div "profile Bio" at bounding box center [1242, 127] width 268 height 38
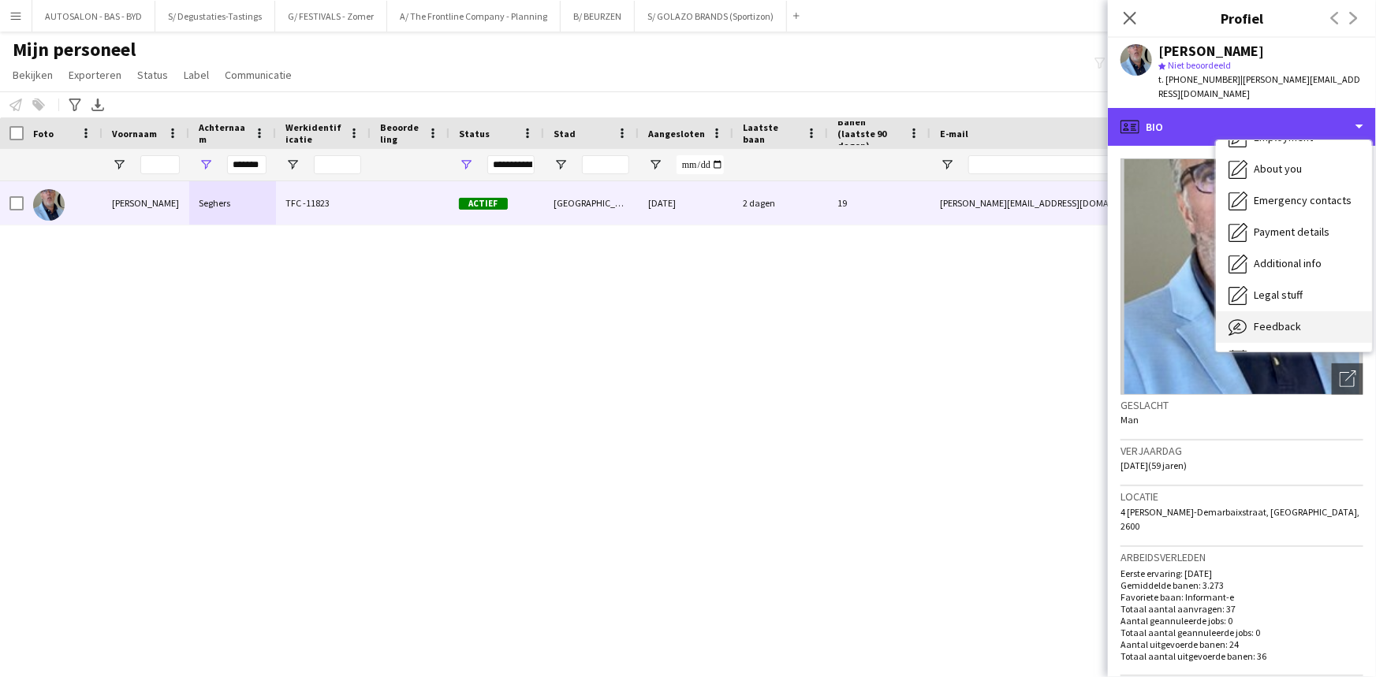
scroll to position [116, 0]
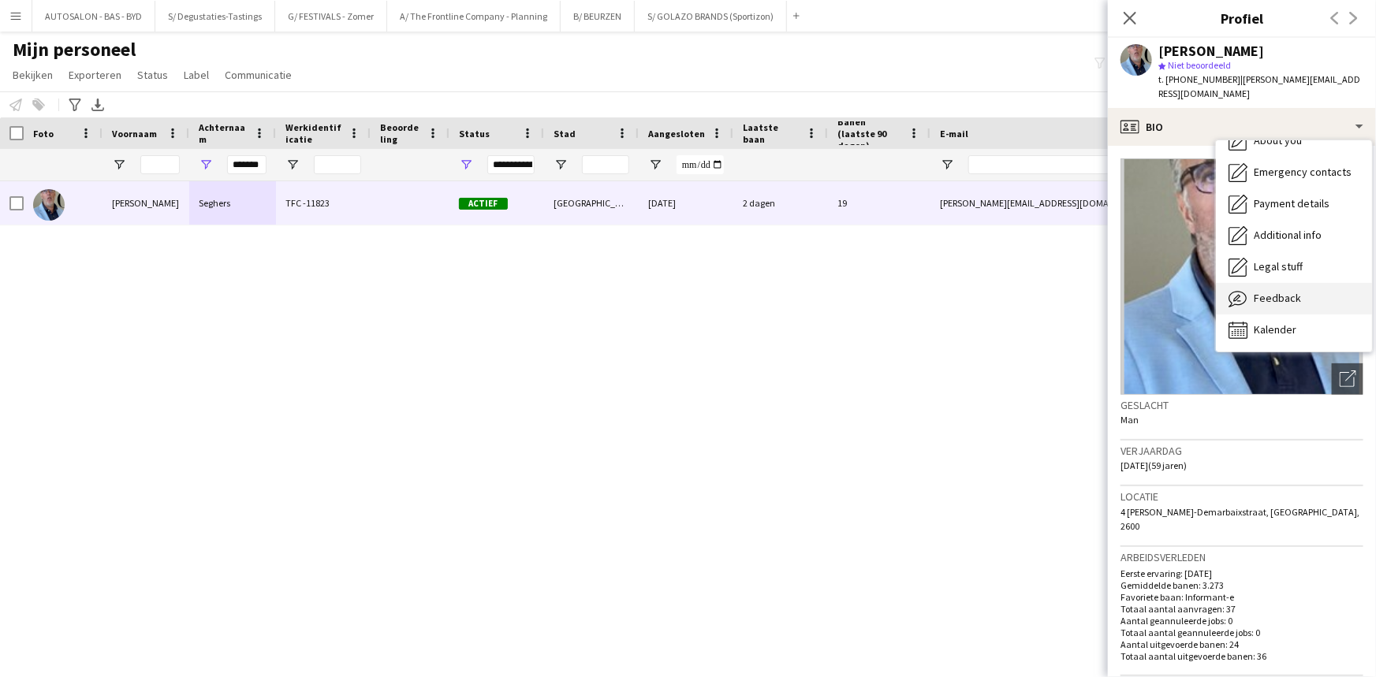
click at [1289, 291] on span "Feedback" at bounding box center [1277, 298] width 47 height 14
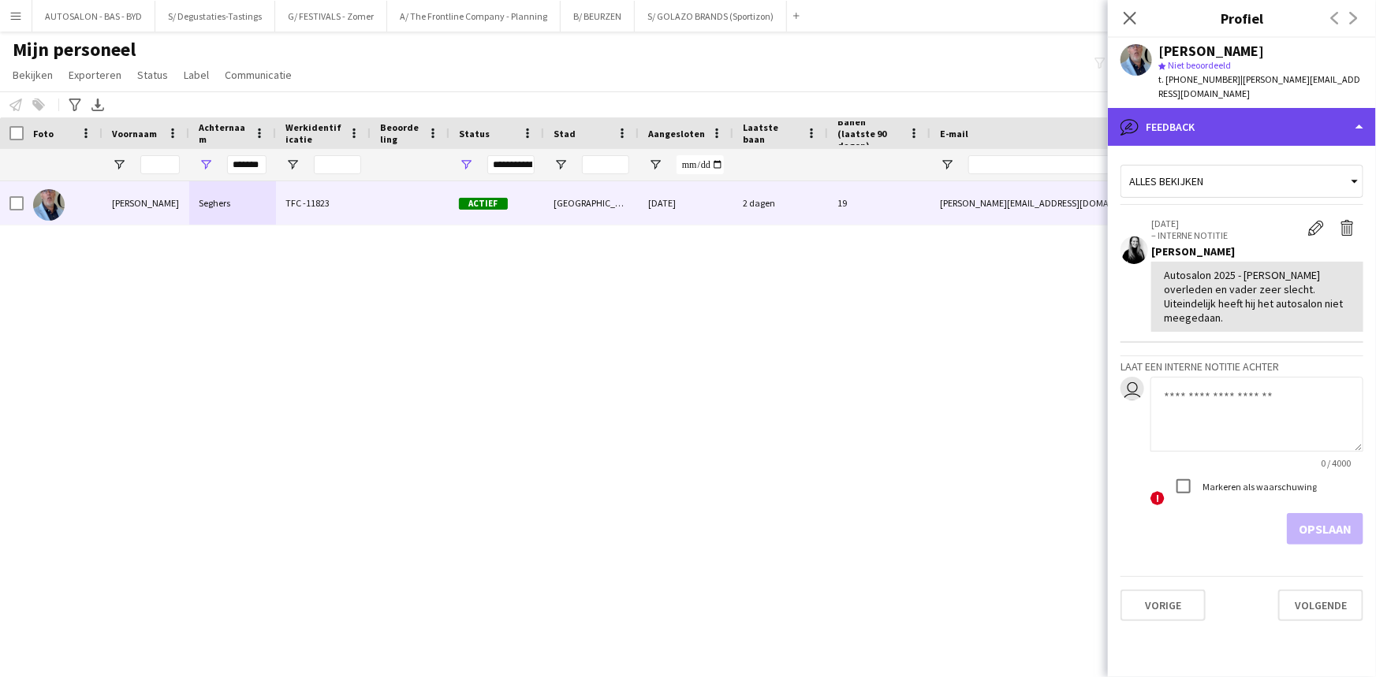
click at [1242, 112] on div "bubble-pencil Feedback" at bounding box center [1242, 127] width 268 height 38
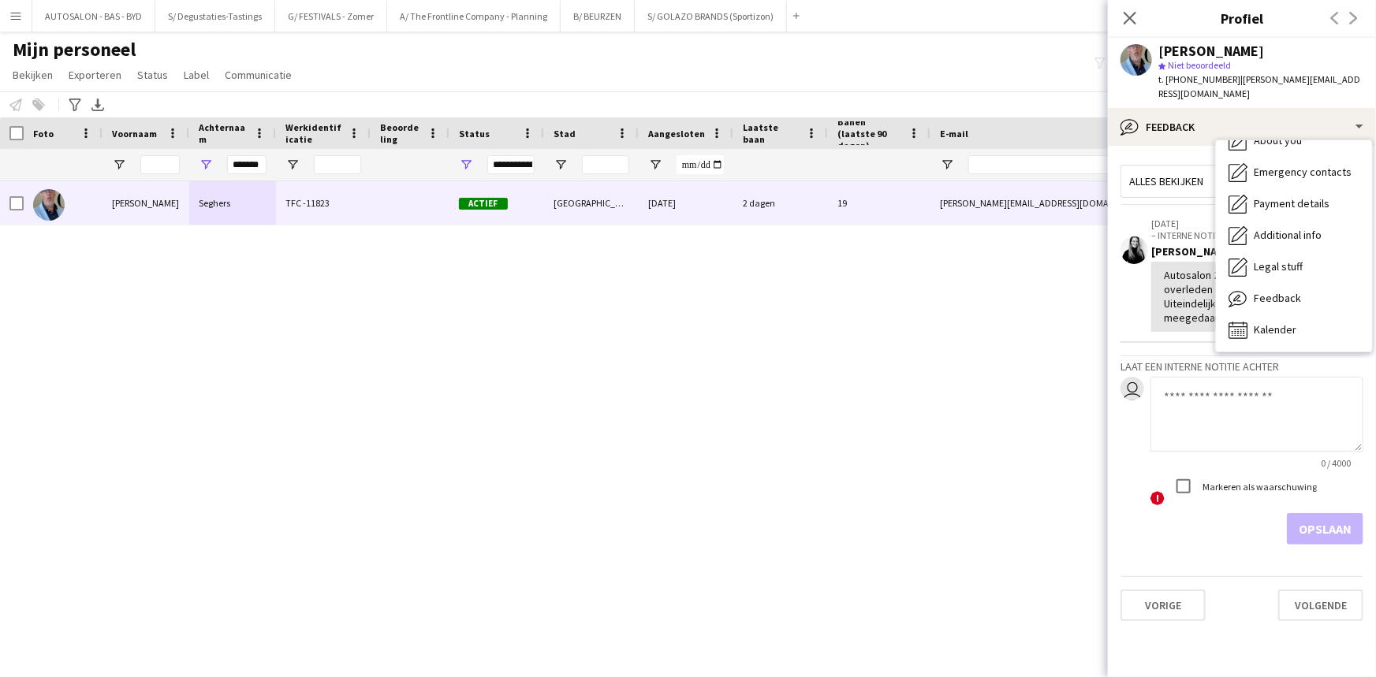
click at [1269, 291] on span "Feedback" at bounding box center [1277, 298] width 47 height 14
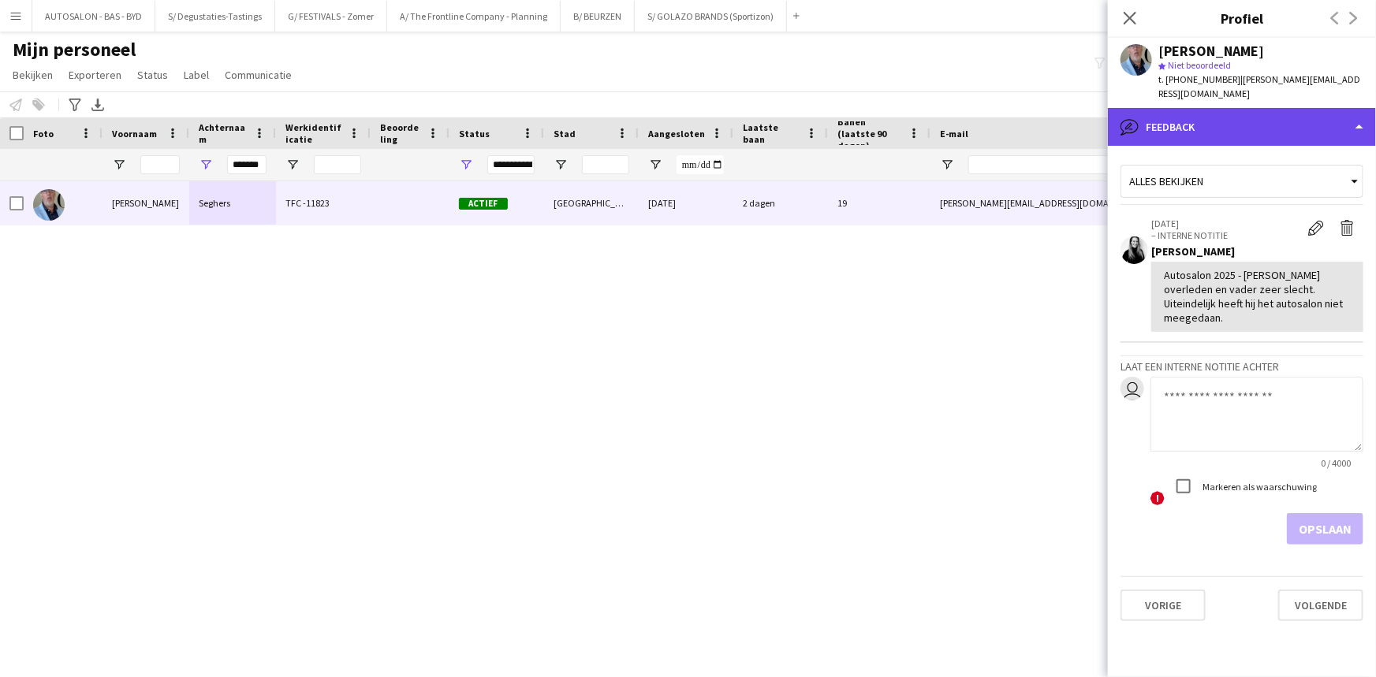
click at [1198, 110] on div "bubble-pencil Feedback" at bounding box center [1242, 127] width 268 height 38
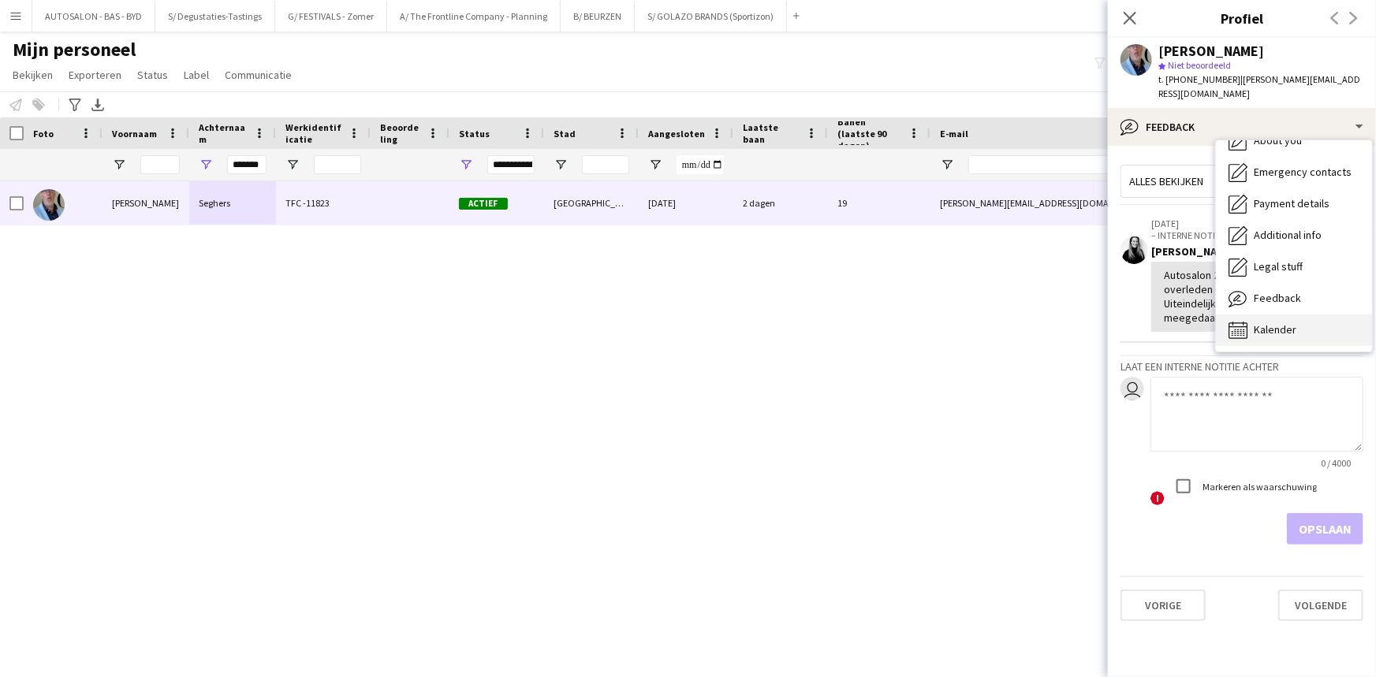
click at [1268, 322] on span "Kalender" at bounding box center [1275, 329] width 43 height 14
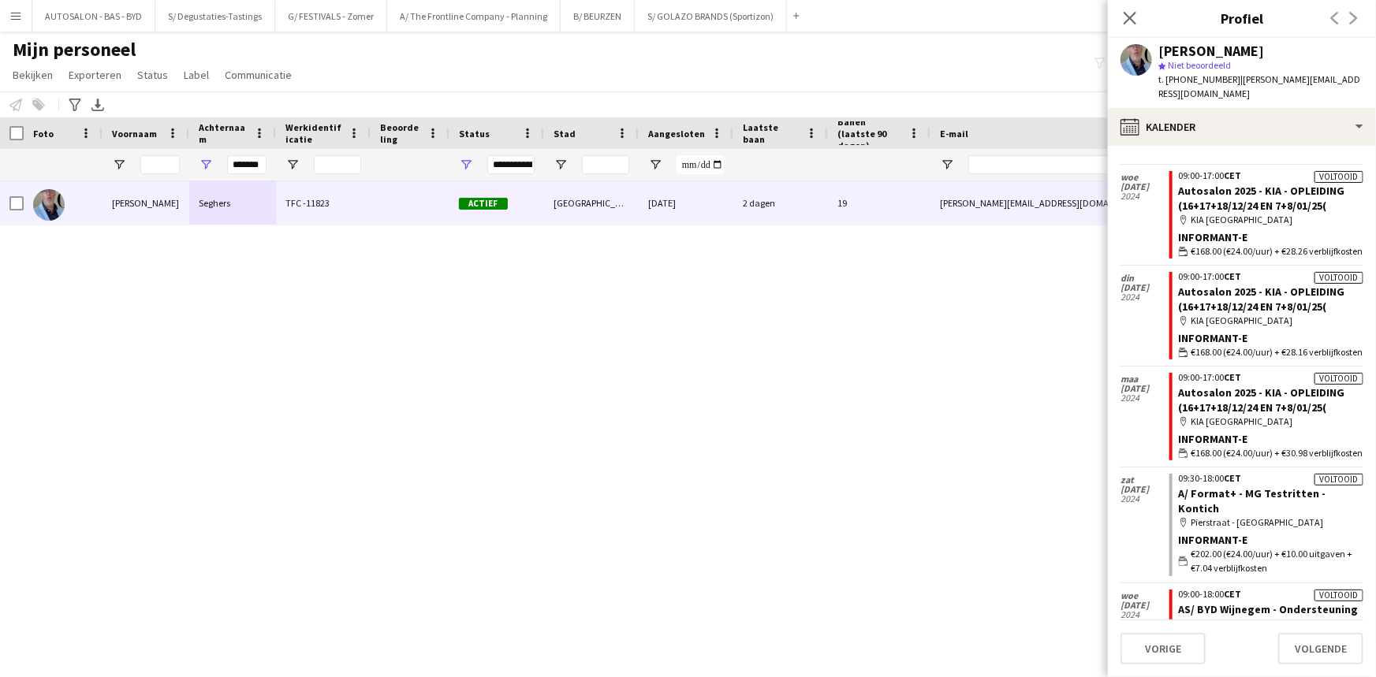
scroll to position [3640, 0]
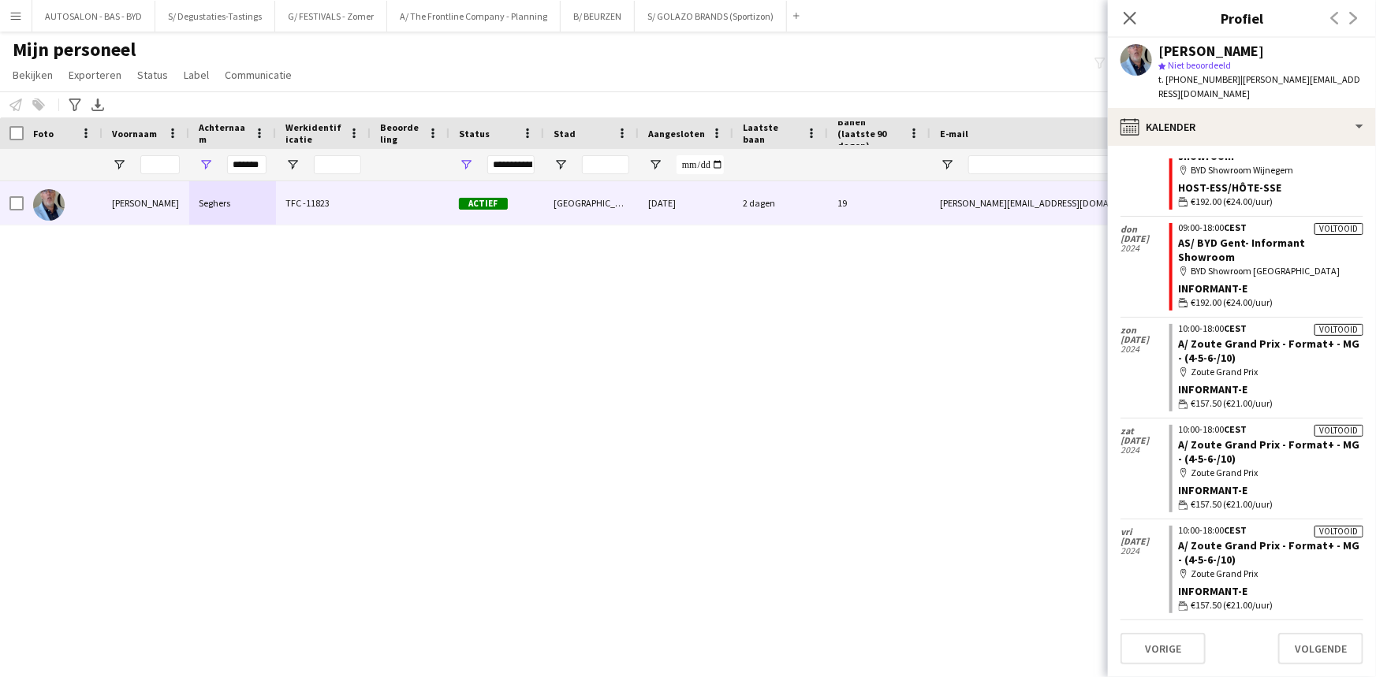
click at [1349, 564] on app-crew-calendar-job-card "Voltooid 10:00-18:00 CEST A/ Zoute Grand Prix - Format+ - MG - (4-5-6-/10) map-…" at bounding box center [1266, 570] width 194 height 88
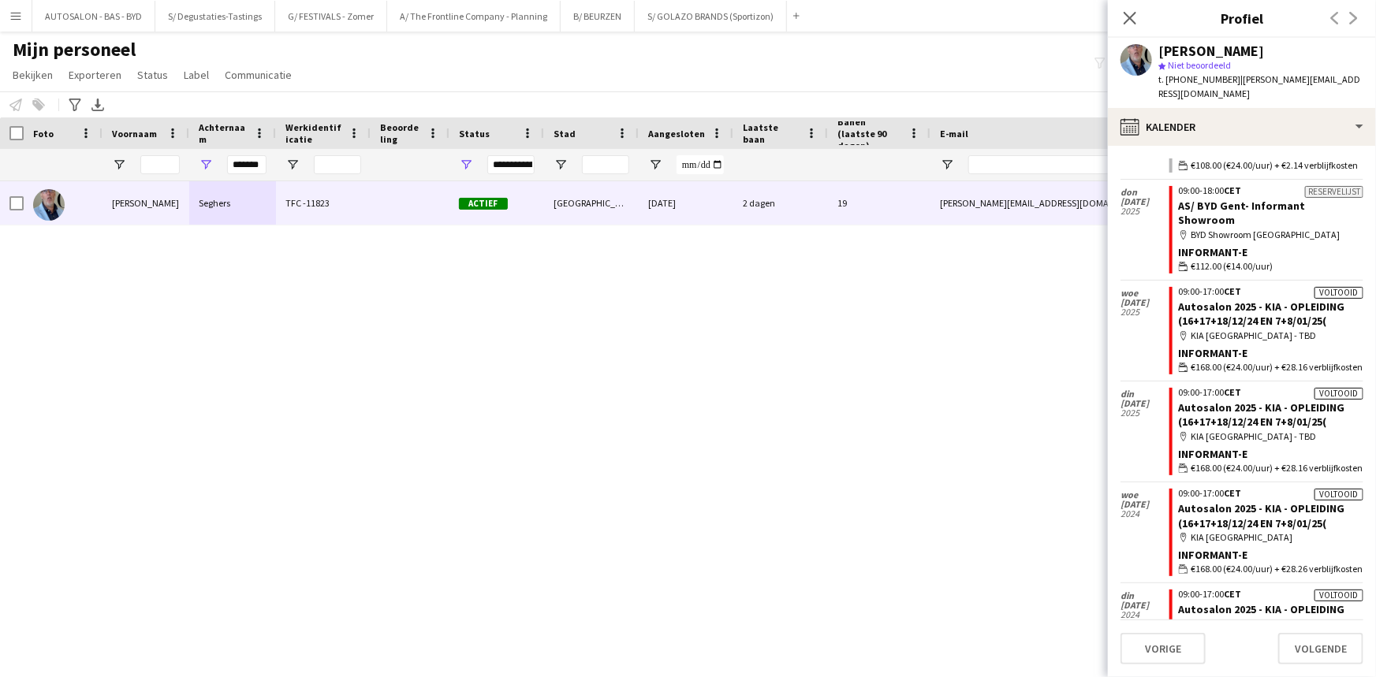
scroll to position [2767, 0]
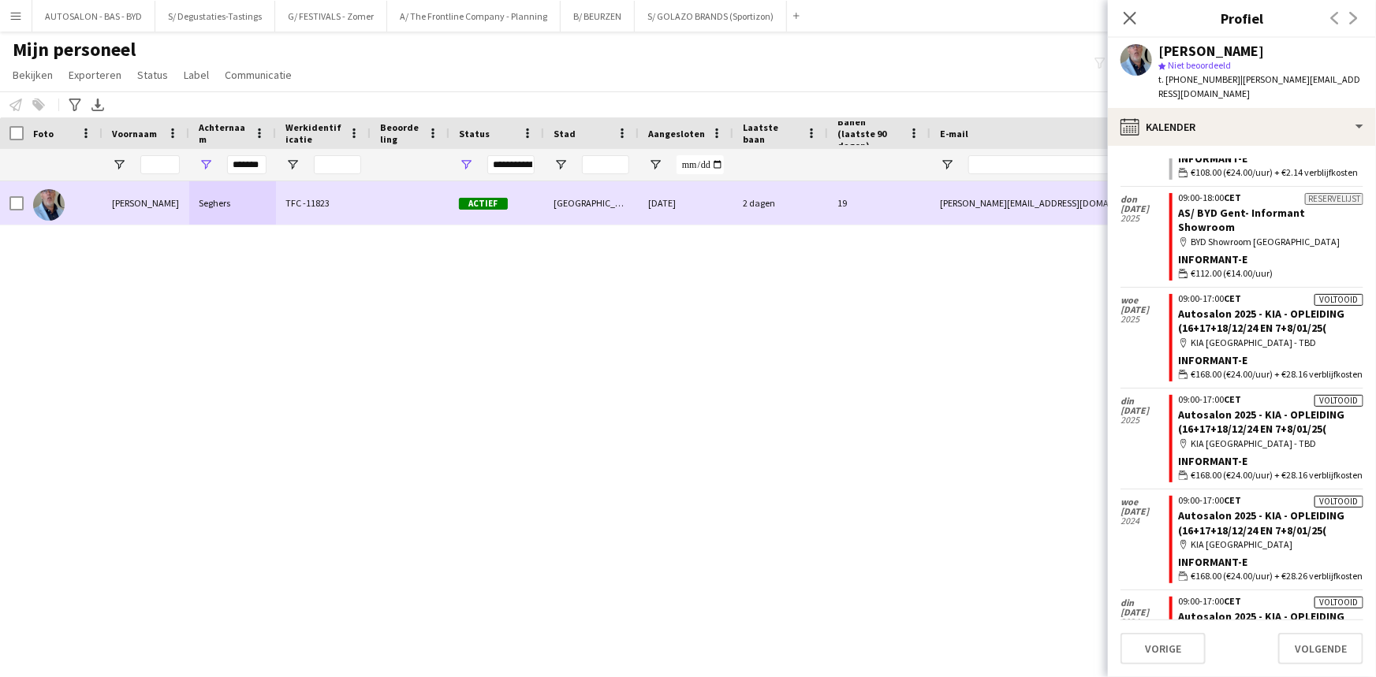
click at [773, 214] on div "2 dagen" at bounding box center [780, 202] width 95 height 43
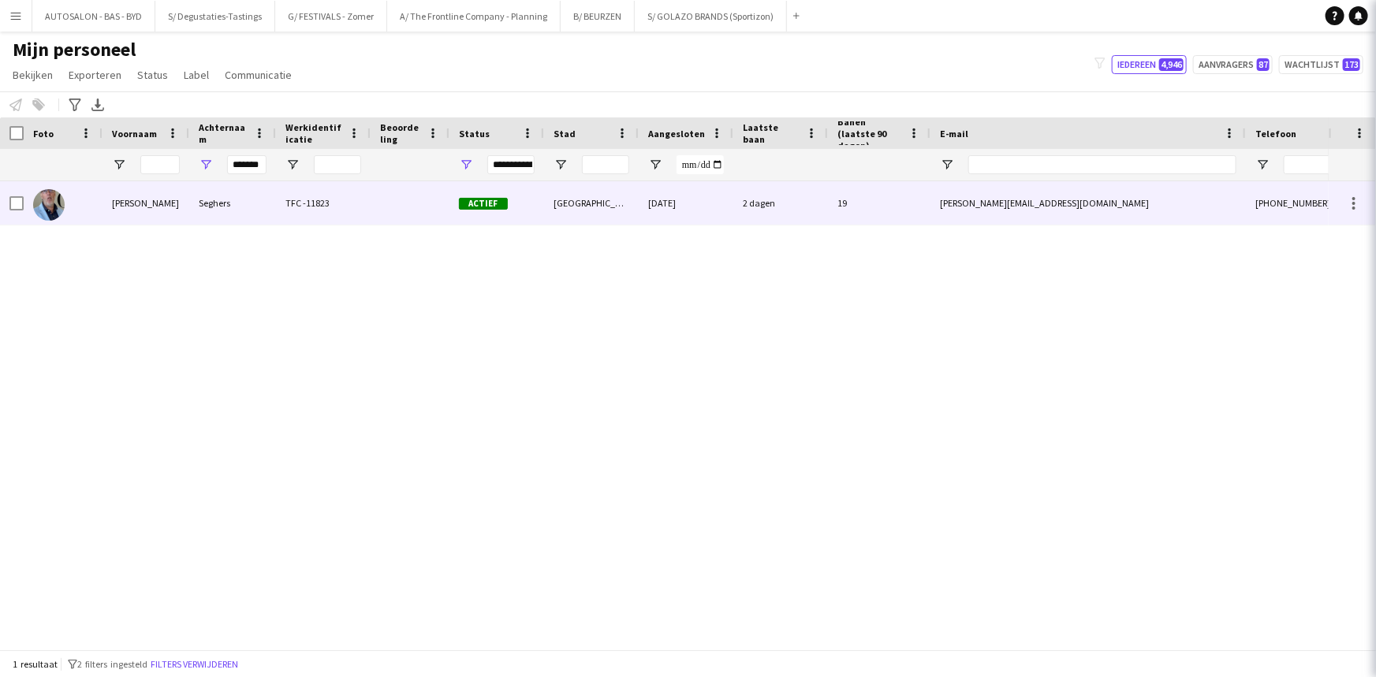
click at [834, 212] on div "19" at bounding box center [879, 202] width 102 height 43
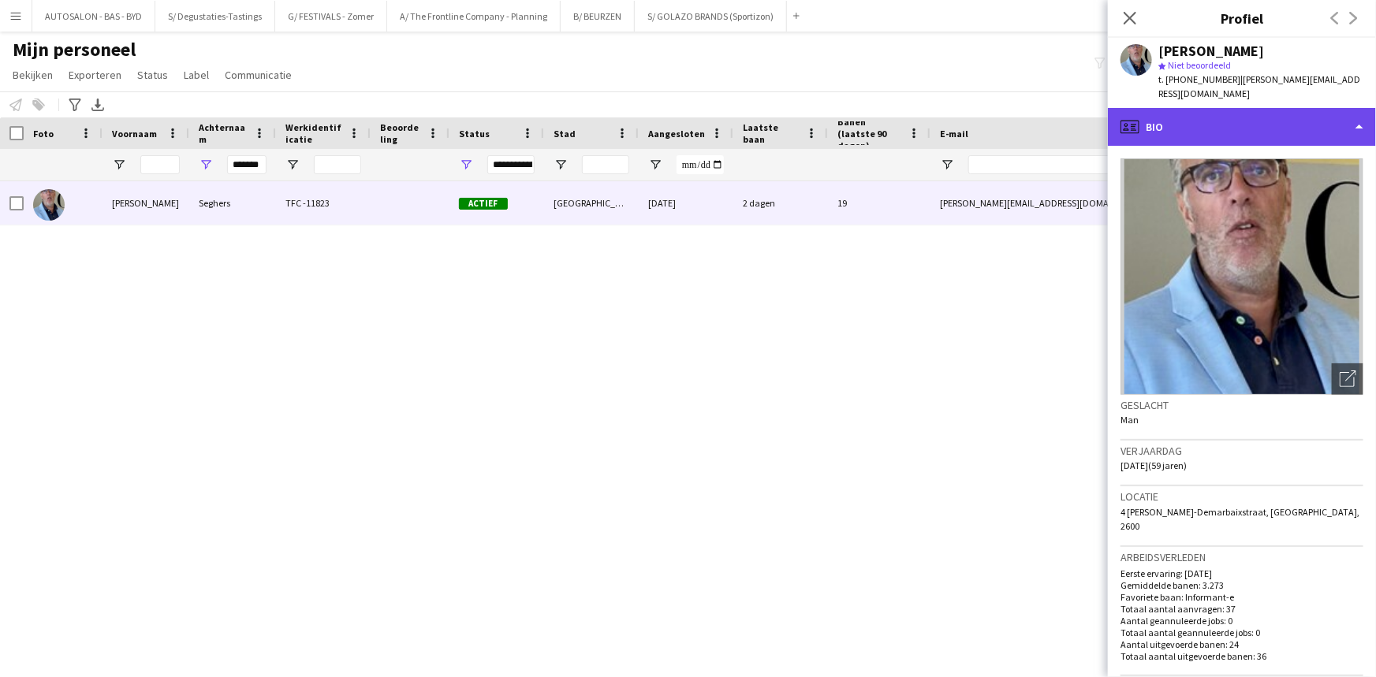
click at [1248, 108] on div "profile Bio" at bounding box center [1242, 127] width 268 height 38
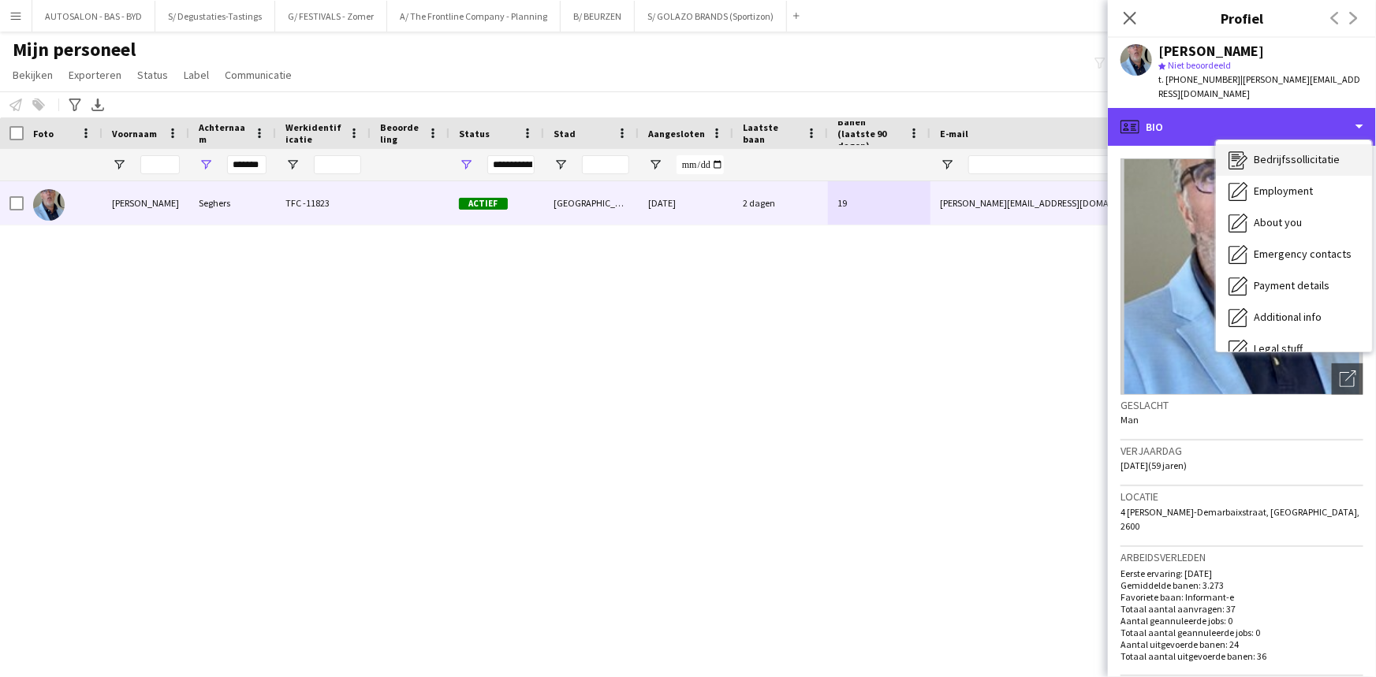
scroll to position [0, 0]
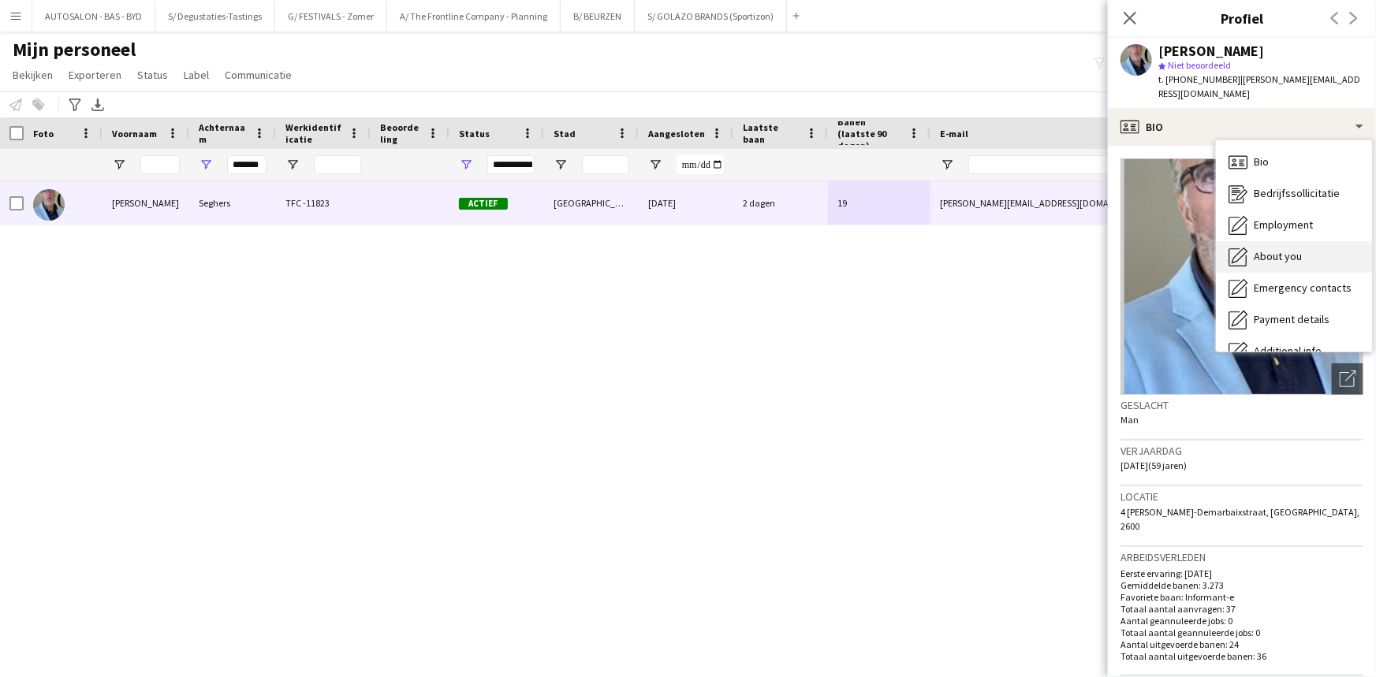
click at [1291, 249] on span "About you" at bounding box center [1278, 256] width 48 height 14
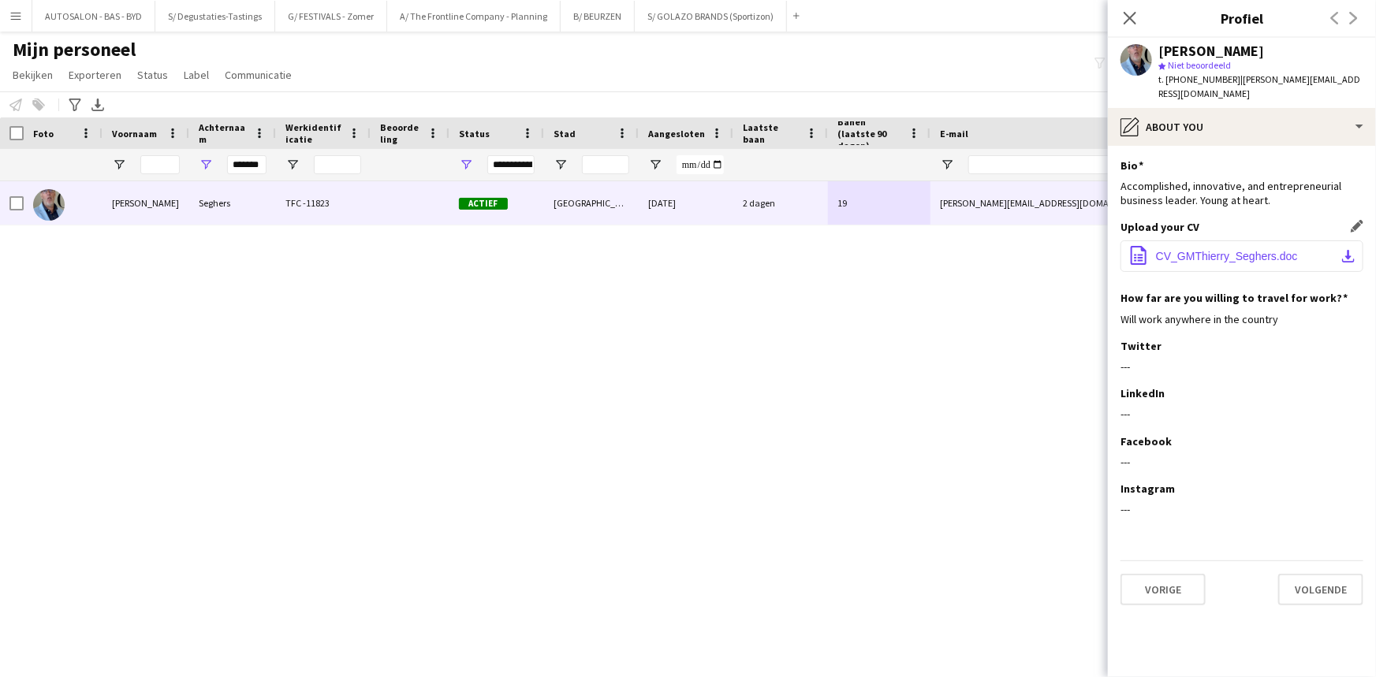
click at [1225, 250] on span "CV_GMThierry_Seghers.doc" at bounding box center [1227, 256] width 142 height 13
click at [238, 162] on input "*******" at bounding box center [246, 164] width 39 height 19
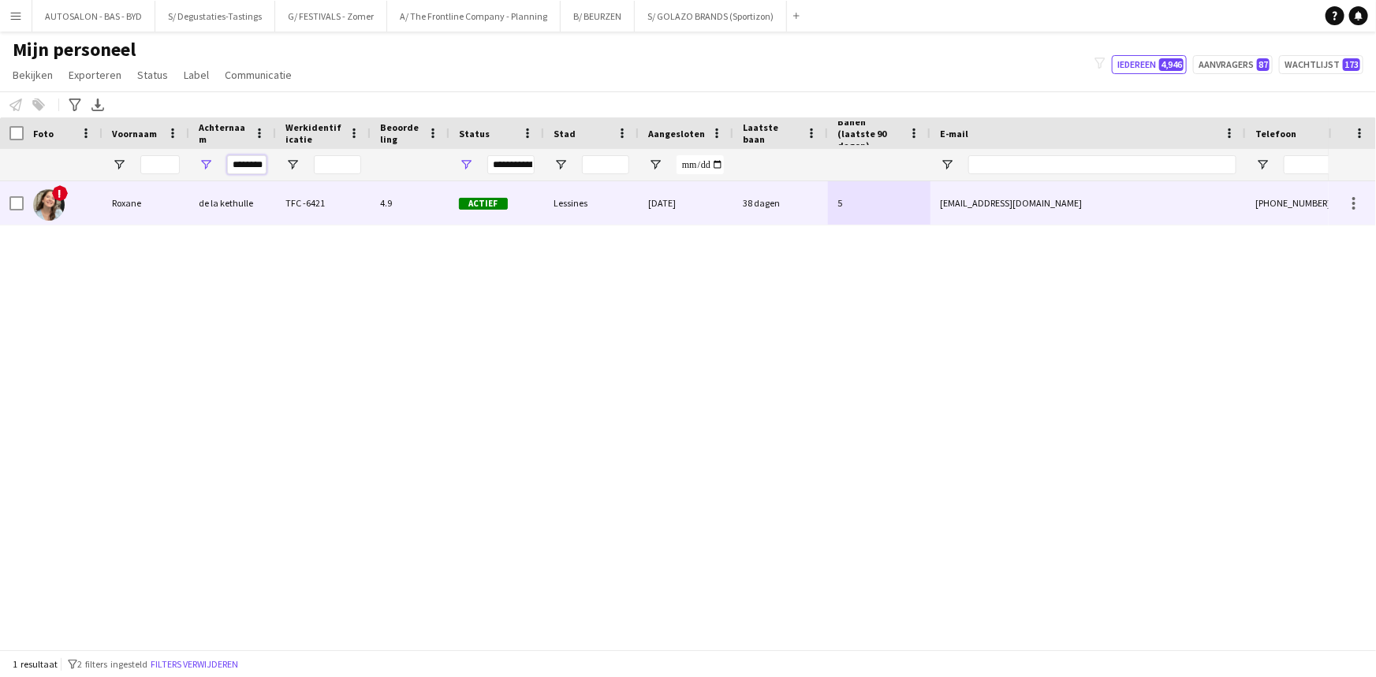
type input "********"
click at [239, 192] on div "de la kethulle" at bounding box center [232, 202] width 87 height 43
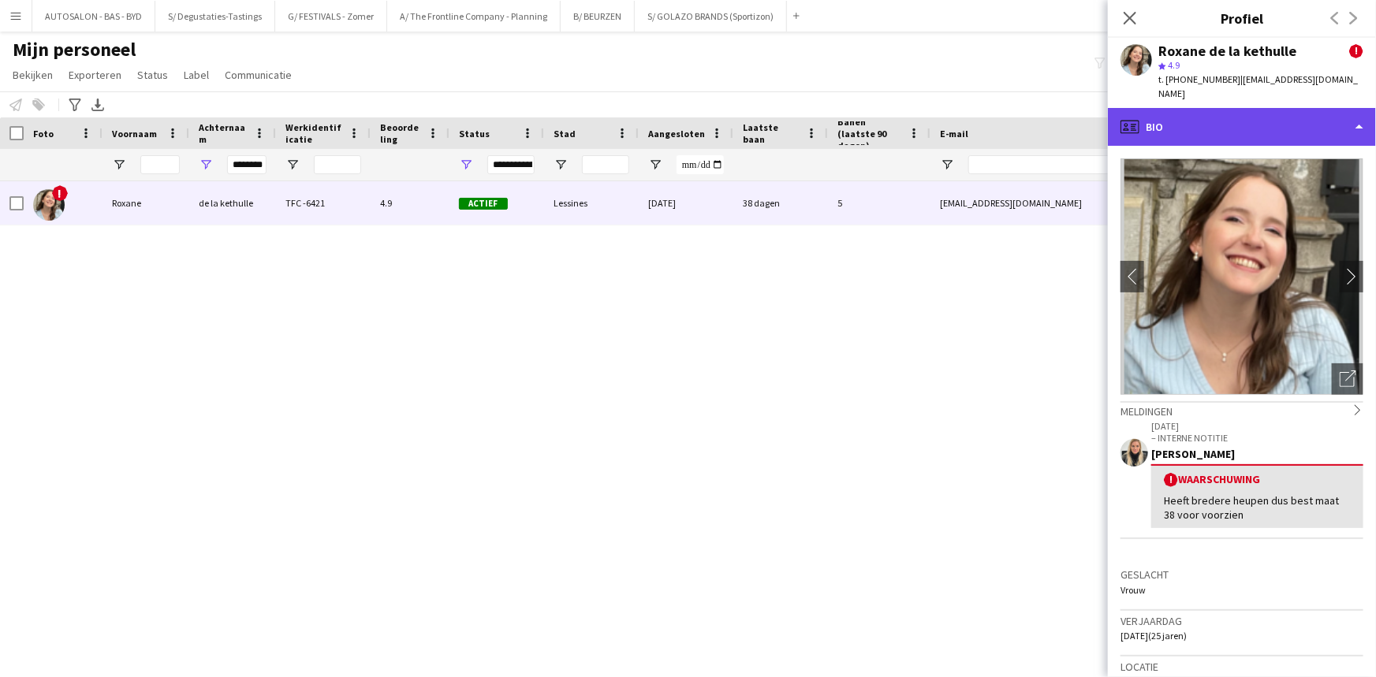
click at [1230, 129] on div "profile Bio" at bounding box center [1242, 127] width 268 height 38
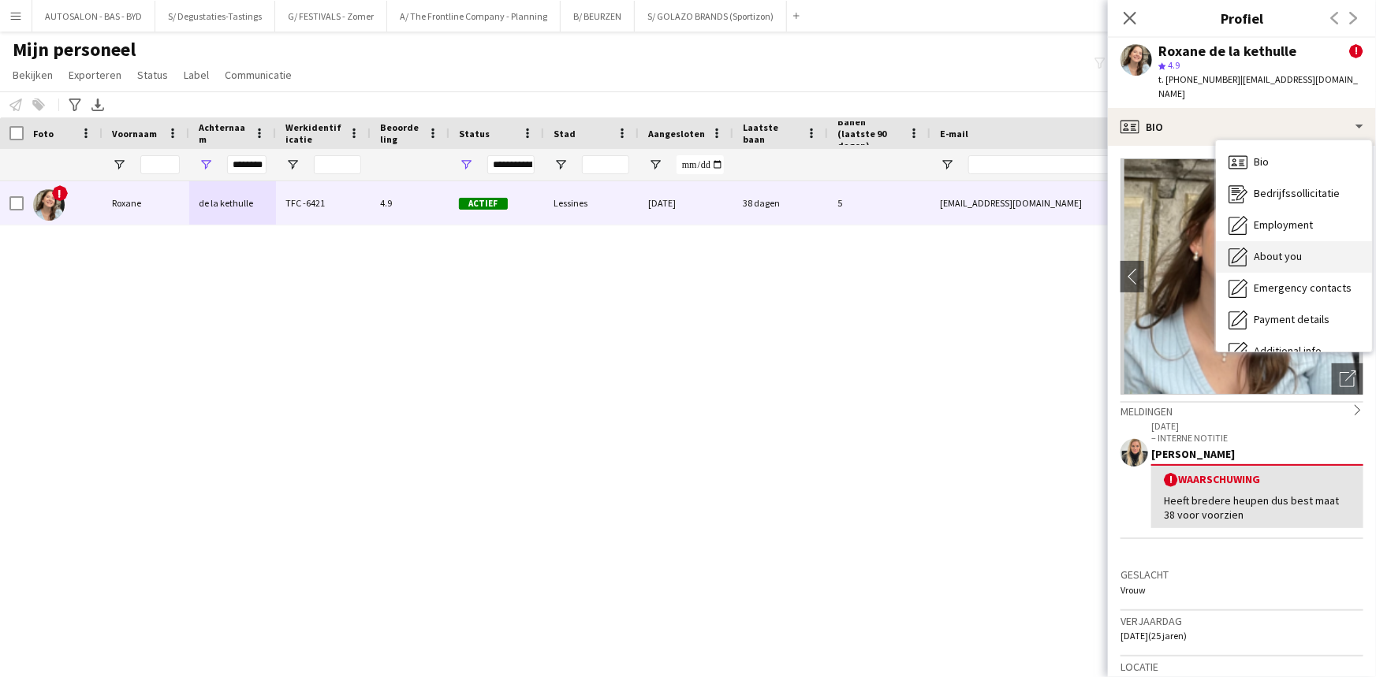
click at [1285, 254] on div "About you About you" at bounding box center [1294, 257] width 156 height 32
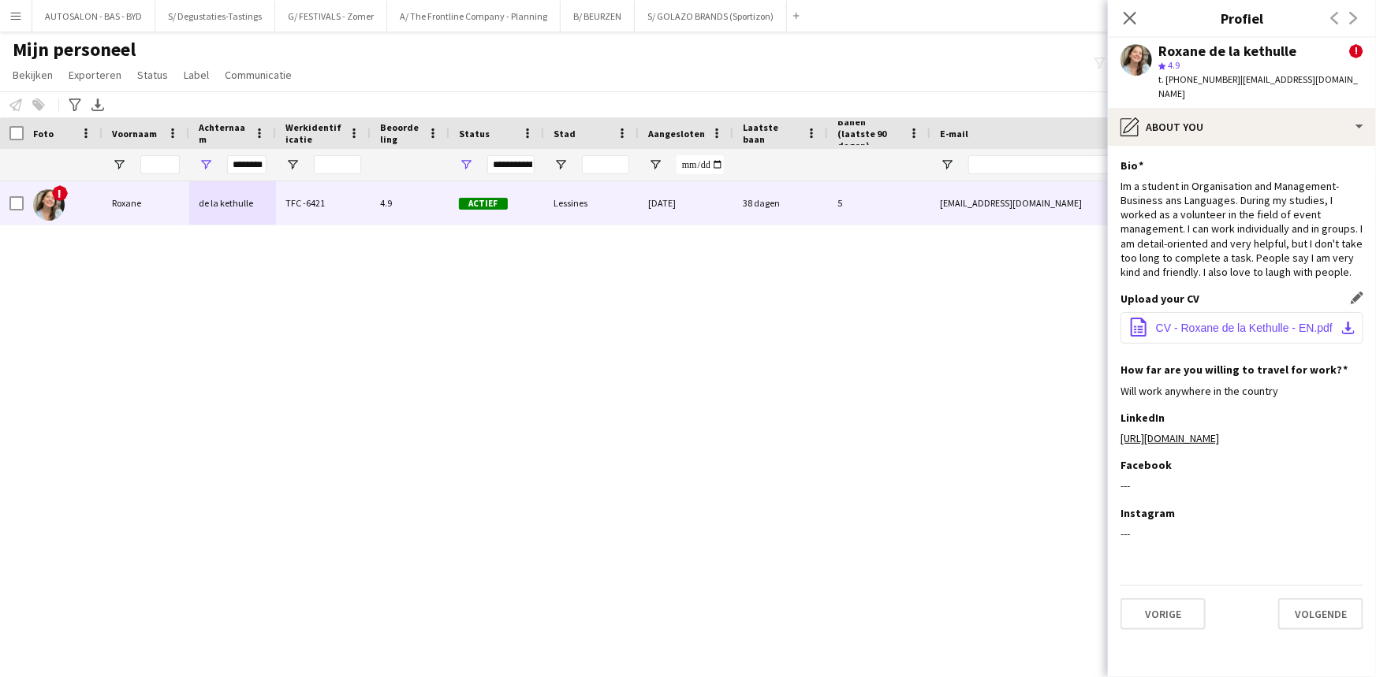
click at [1215, 312] on button "office-file-sheet CV - Roxane de la Kethulle - EN.pdf download-bottom" at bounding box center [1241, 328] width 243 height 32
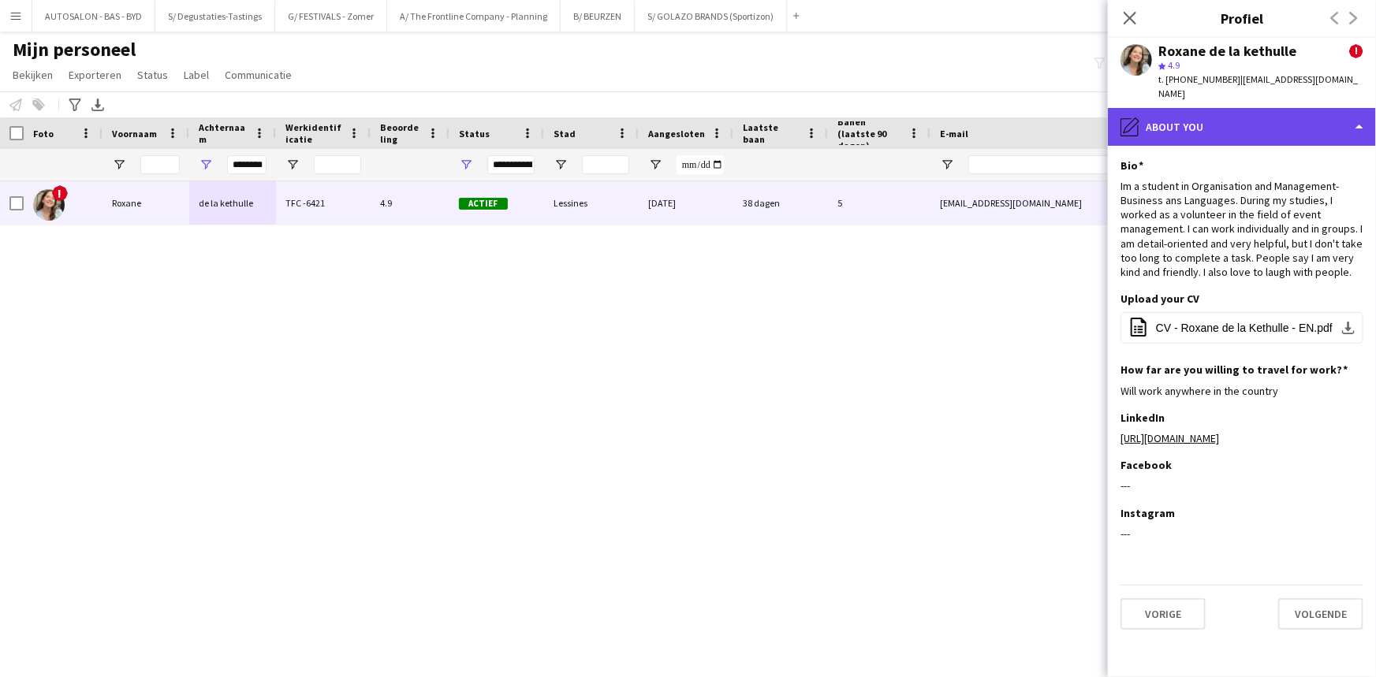
click at [1298, 114] on div "pencil4 About you" at bounding box center [1242, 127] width 268 height 38
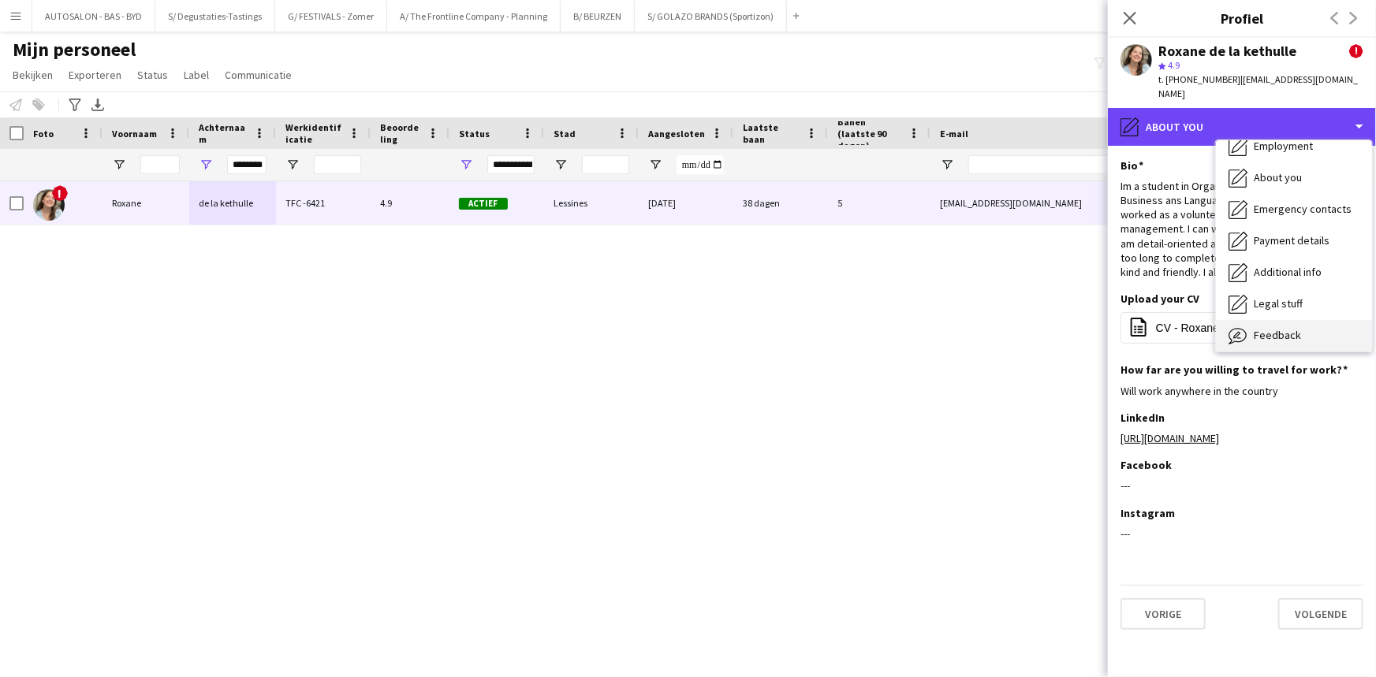
scroll to position [116, 0]
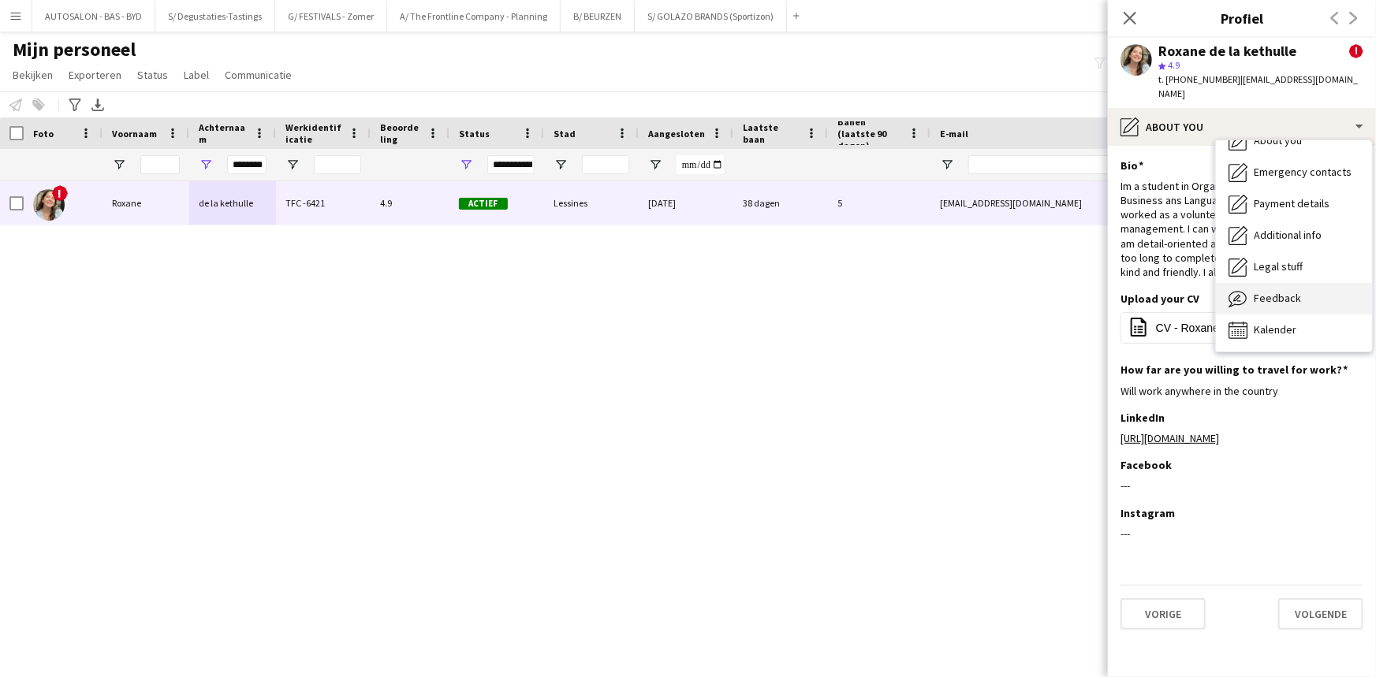
click at [1287, 291] on span "Feedback" at bounding box center [1277, 298] width 47 height 14
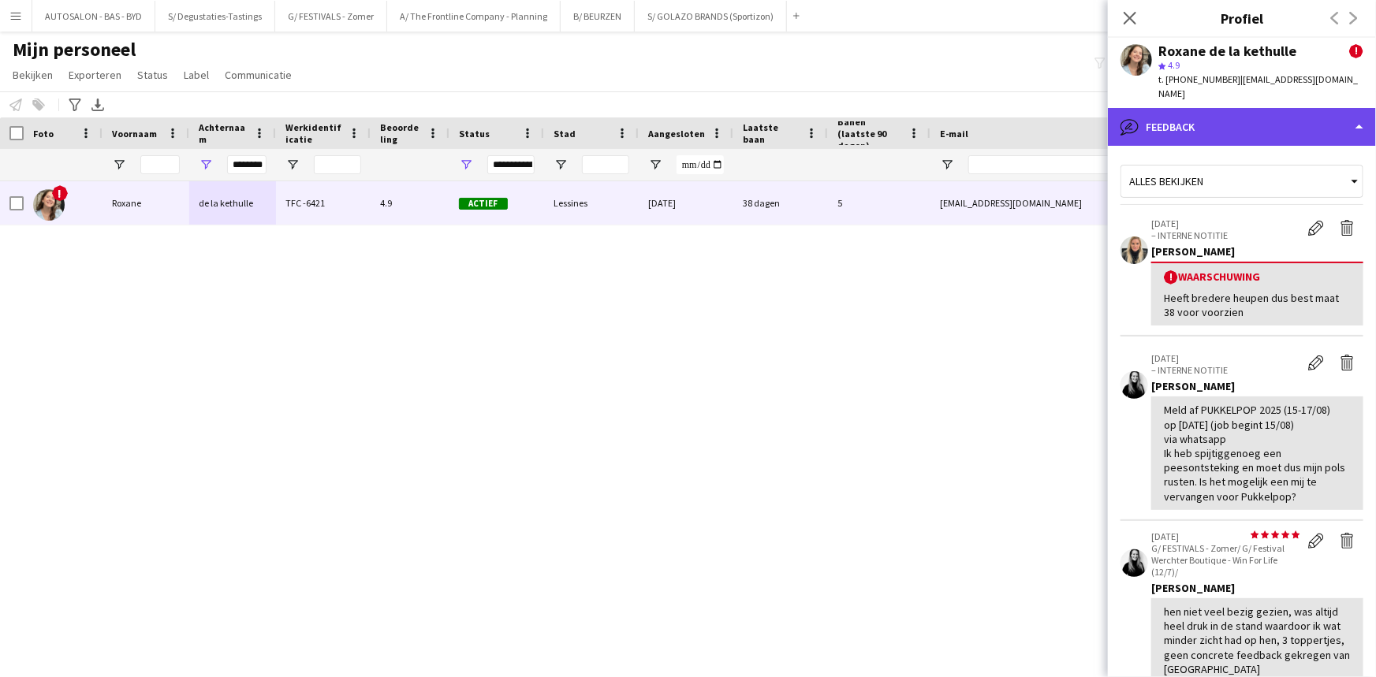
click at [1234, 115] on div "bubble-pencil Feedback" at bounding box center [1242, 127] width 268 height 38
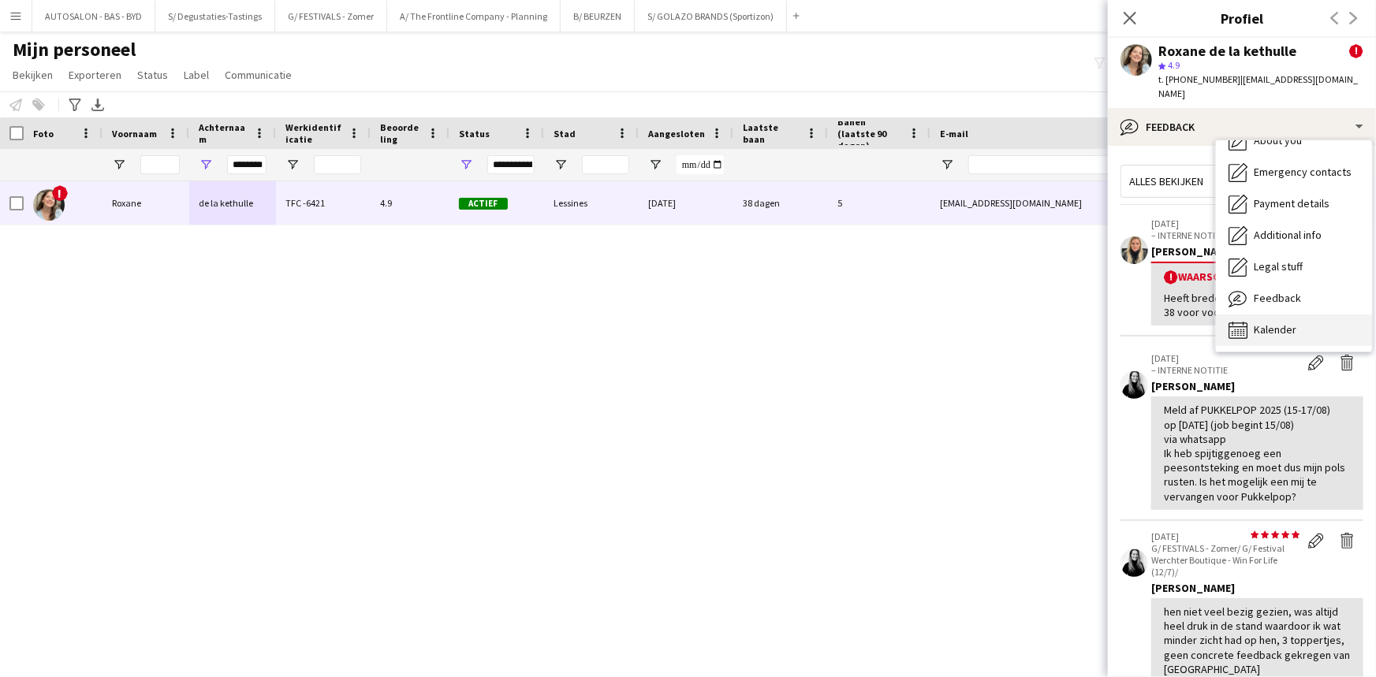
click at [1276, 322] on span "Kalender" at bounding box center [1275, 329] width 43 height 14
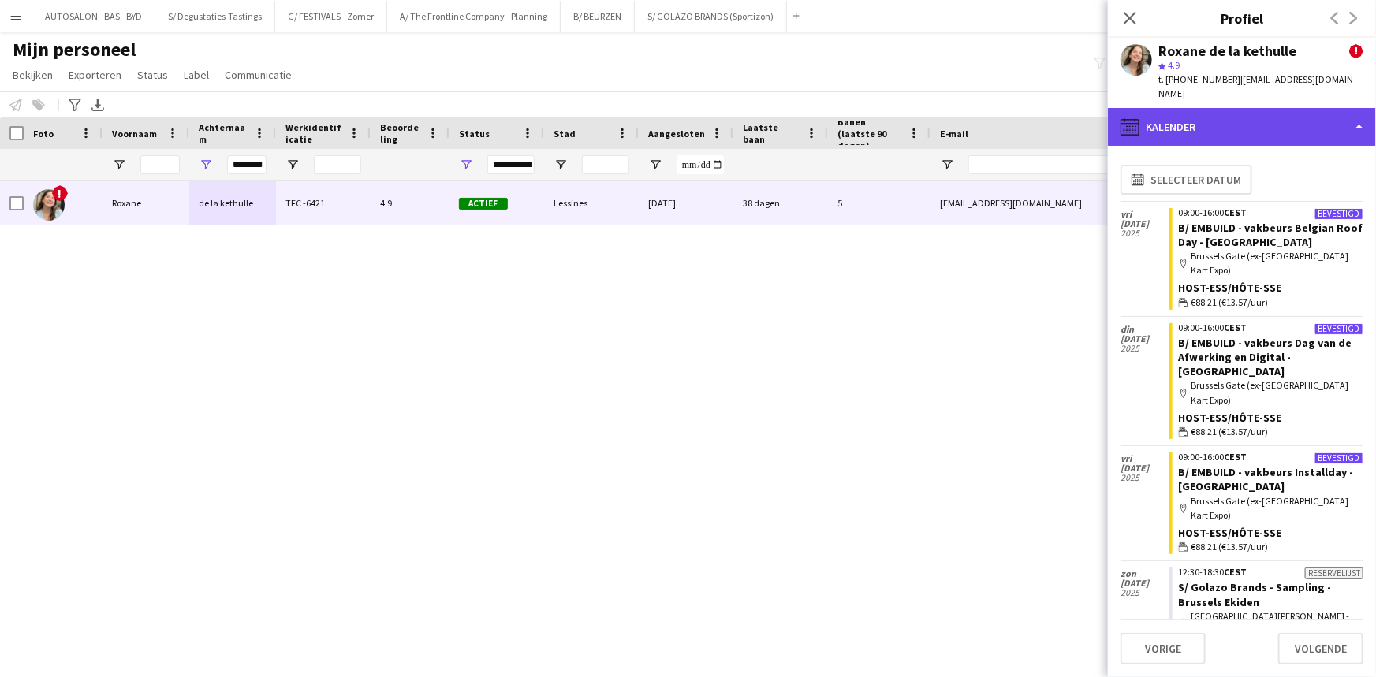
click at [1248, 113] on div "calendar-full Kalender" at bounding box center [1242, 127] width 268 height 38
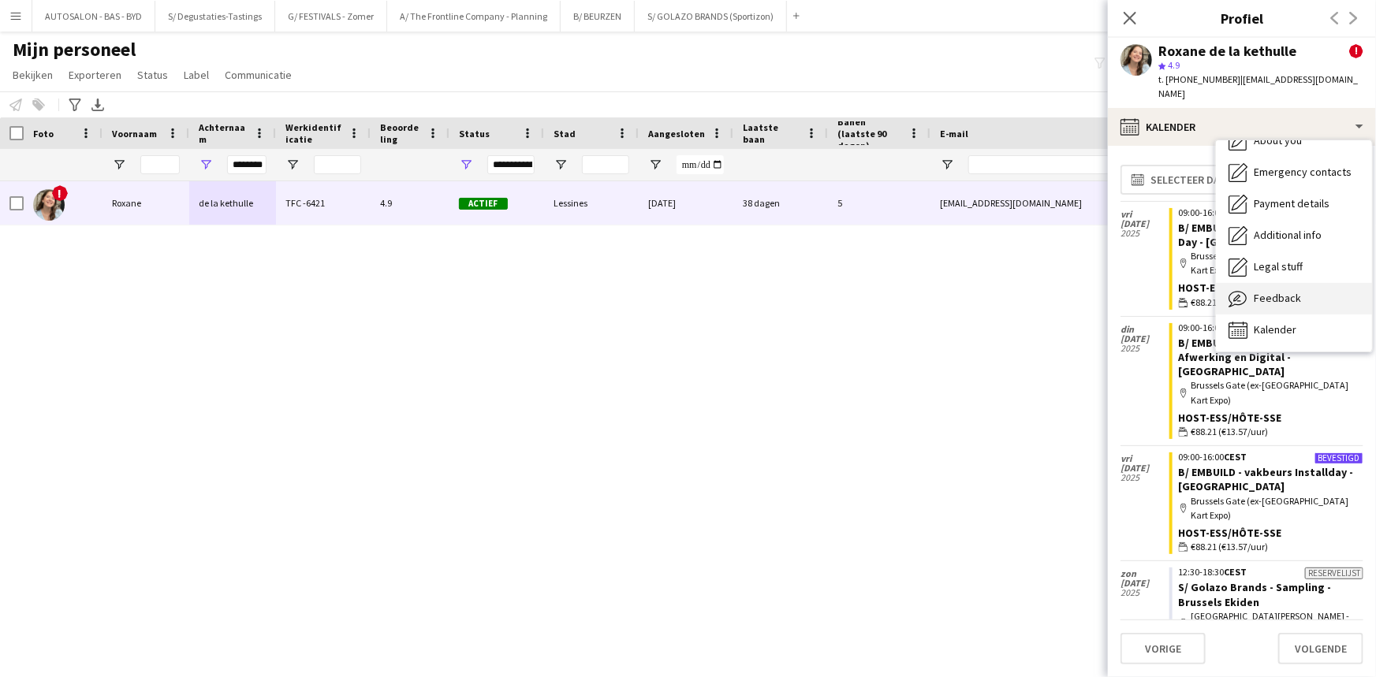
click at [1267, 291] on span "Feedback" at bounding box center [1277, 298] width 47 height 14
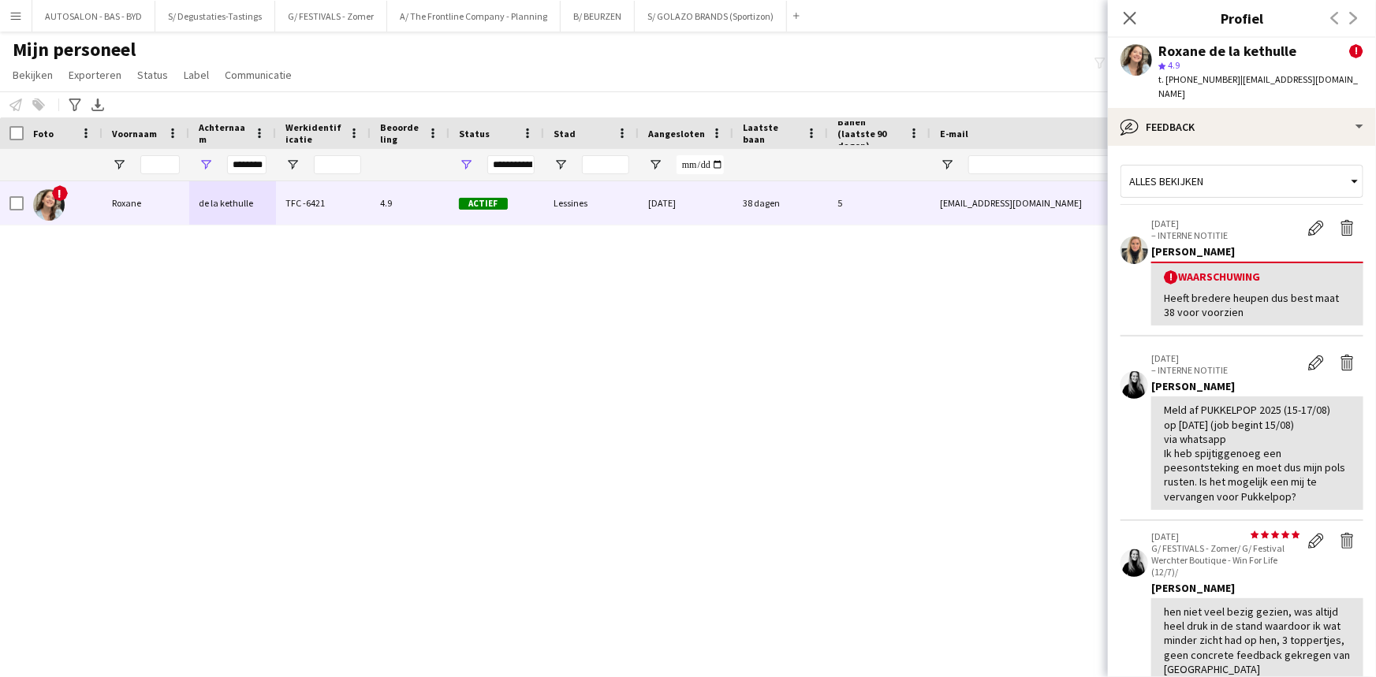
drag, startPoint x: 1173, startPoint y: 479, endPoint x: 1198, endPoint y: 557, distance: 82.8
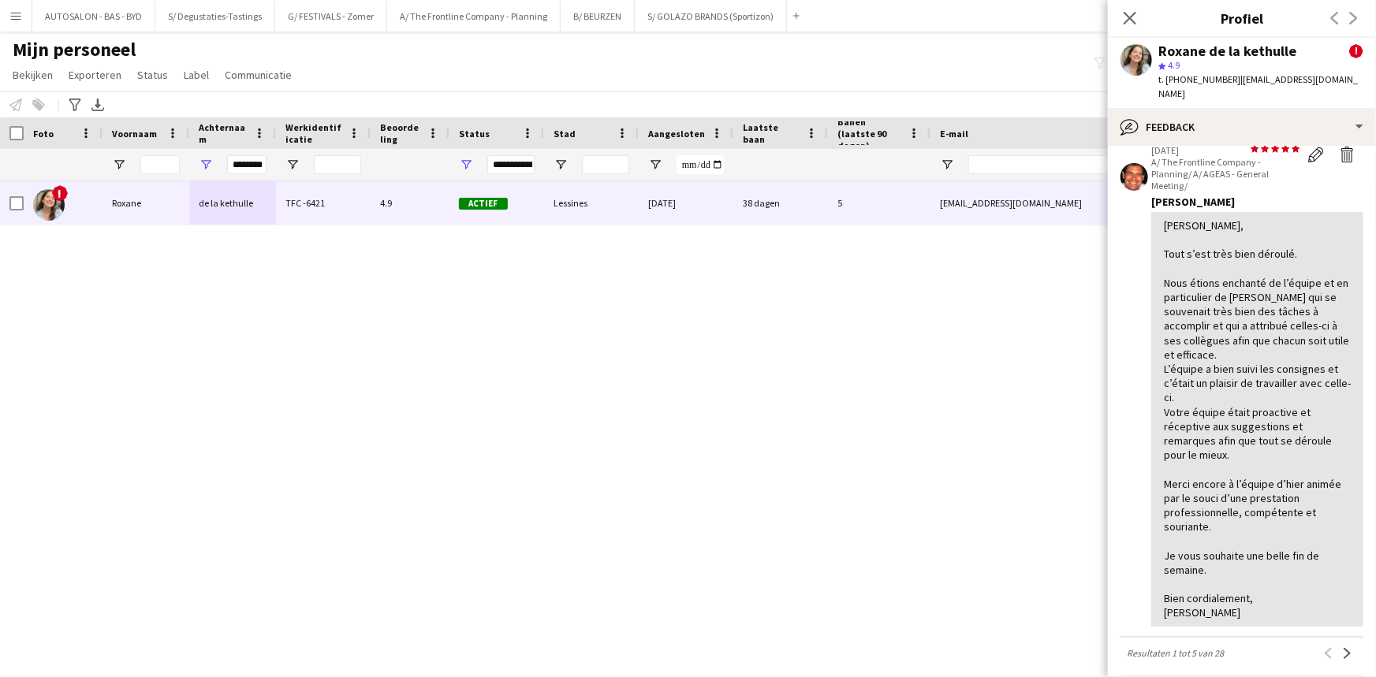
scroll to position [0, 0]
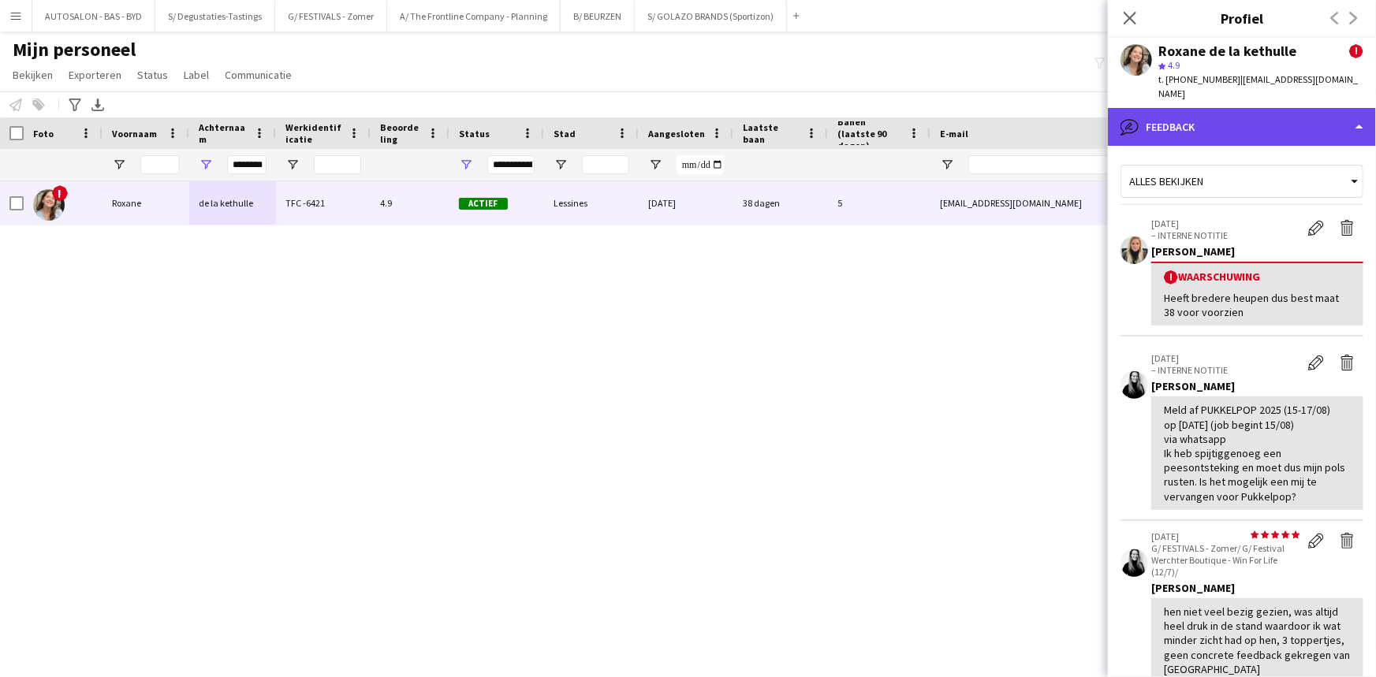
click at [1238, 112] on div "bubble-pencil Feedback" at bounding box center [1242, 127] width 268 height 38
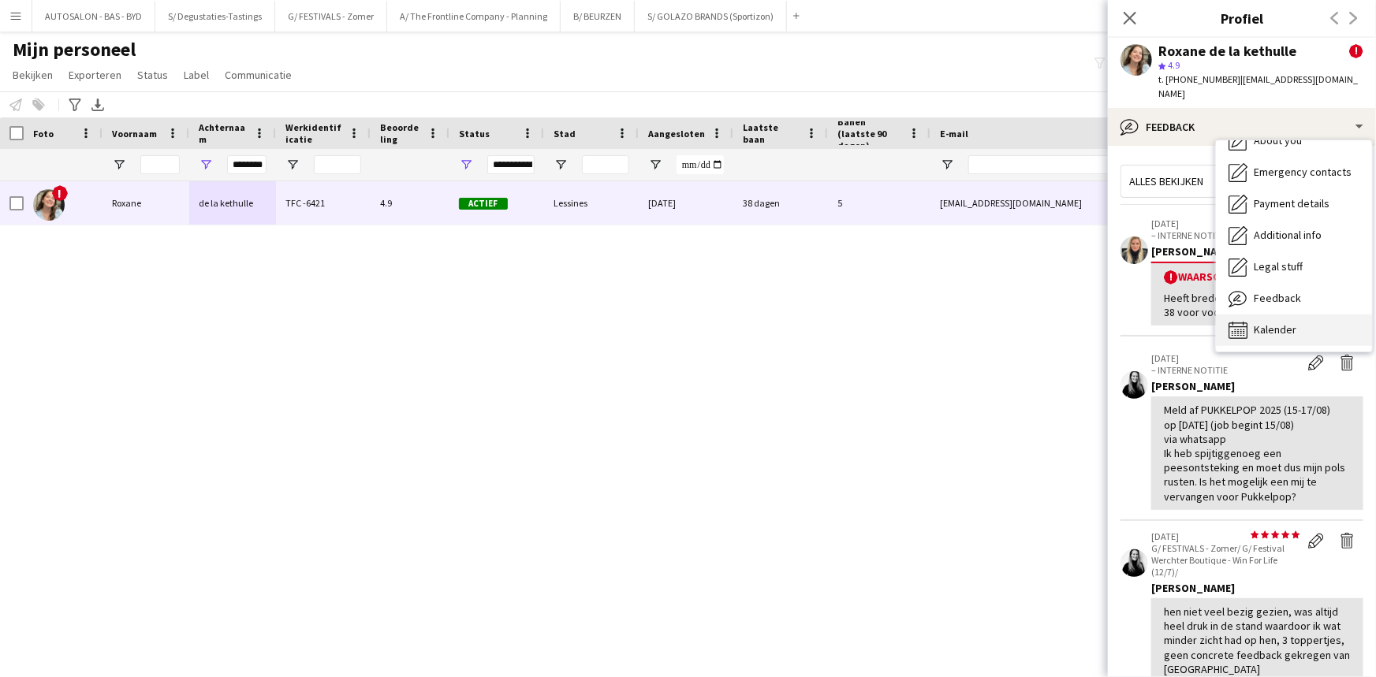
click at [1261, 322] on span "Kalender" at bounding box center [1275, 329] width 43 height 14
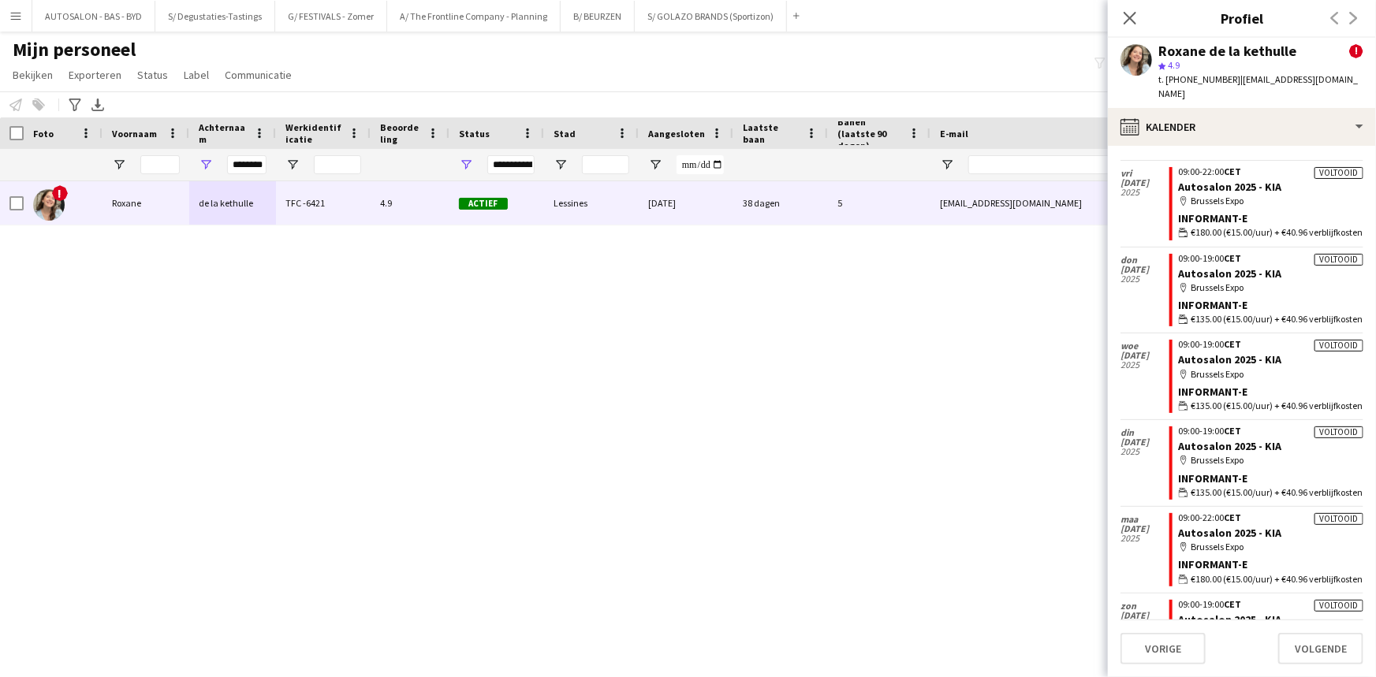
scroll to position [1980, 0]
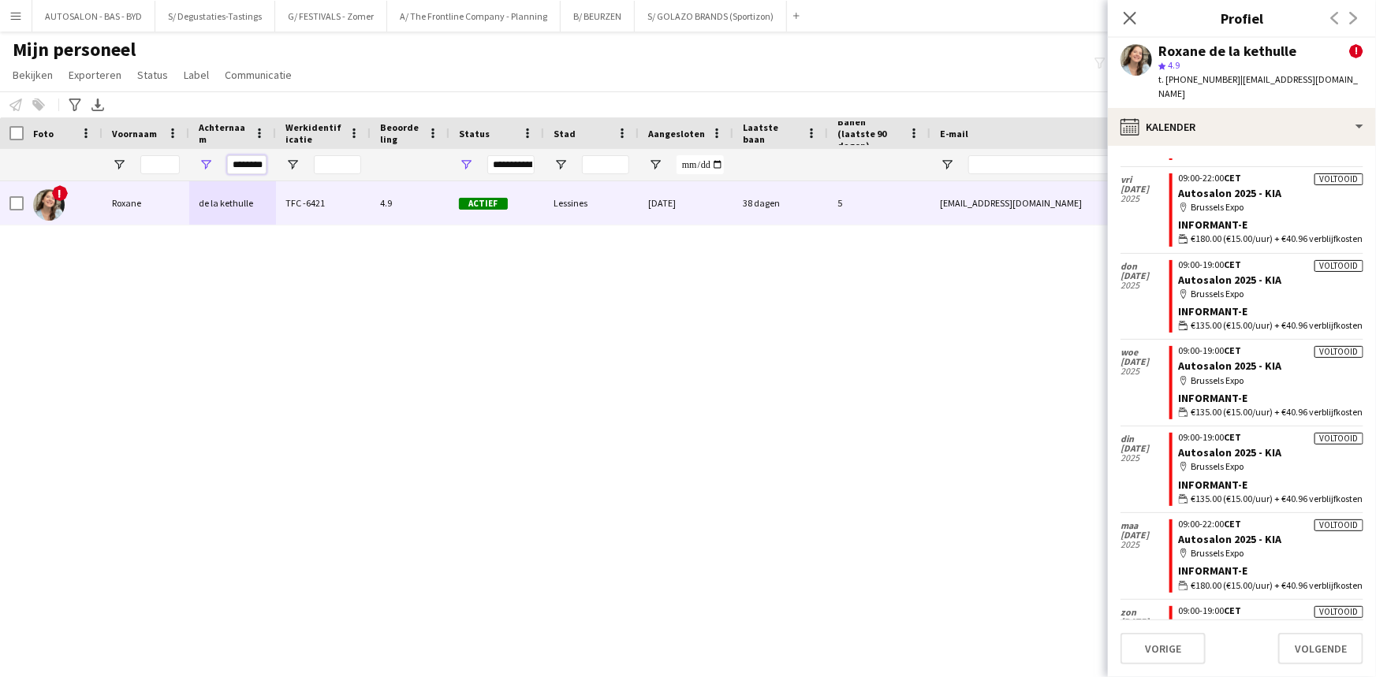
click at [237, 169] on input "********" at bounding box center [246, 164] width 39 height 19
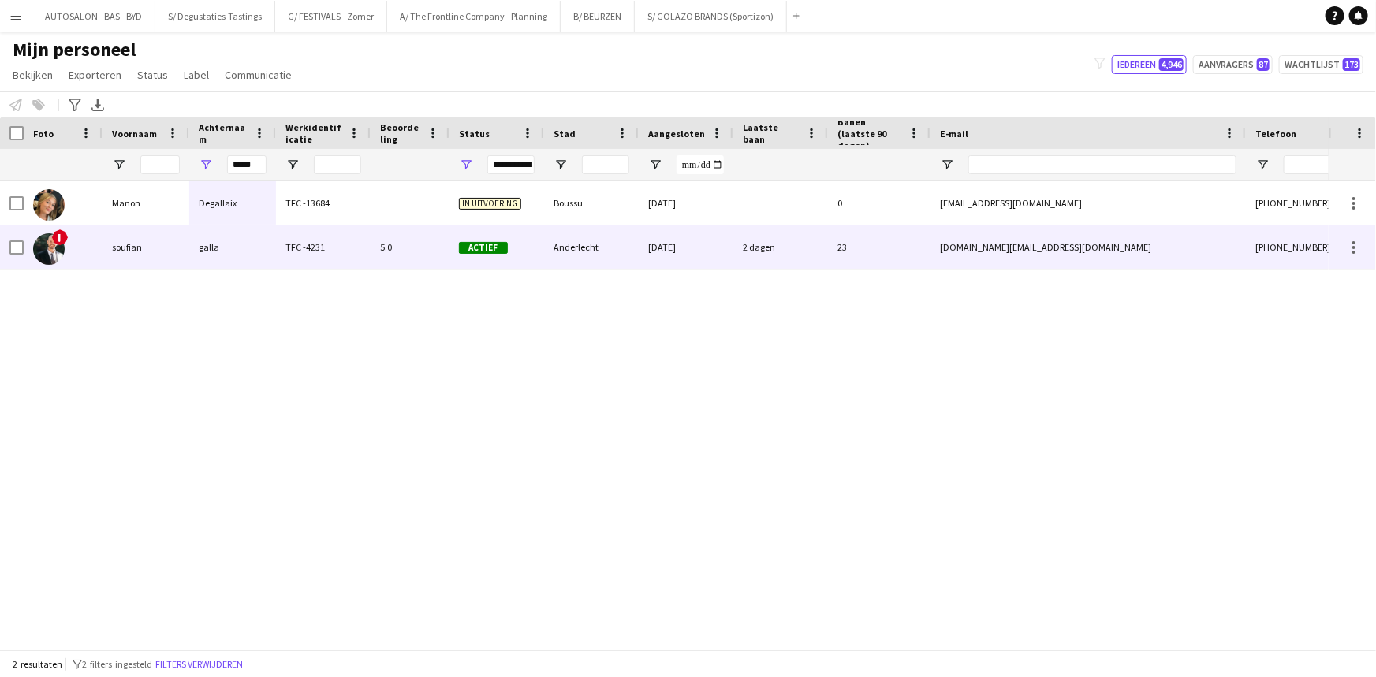
click at [214, 264] on div "galla" at bounding box center [232, 246] width 87 height 43
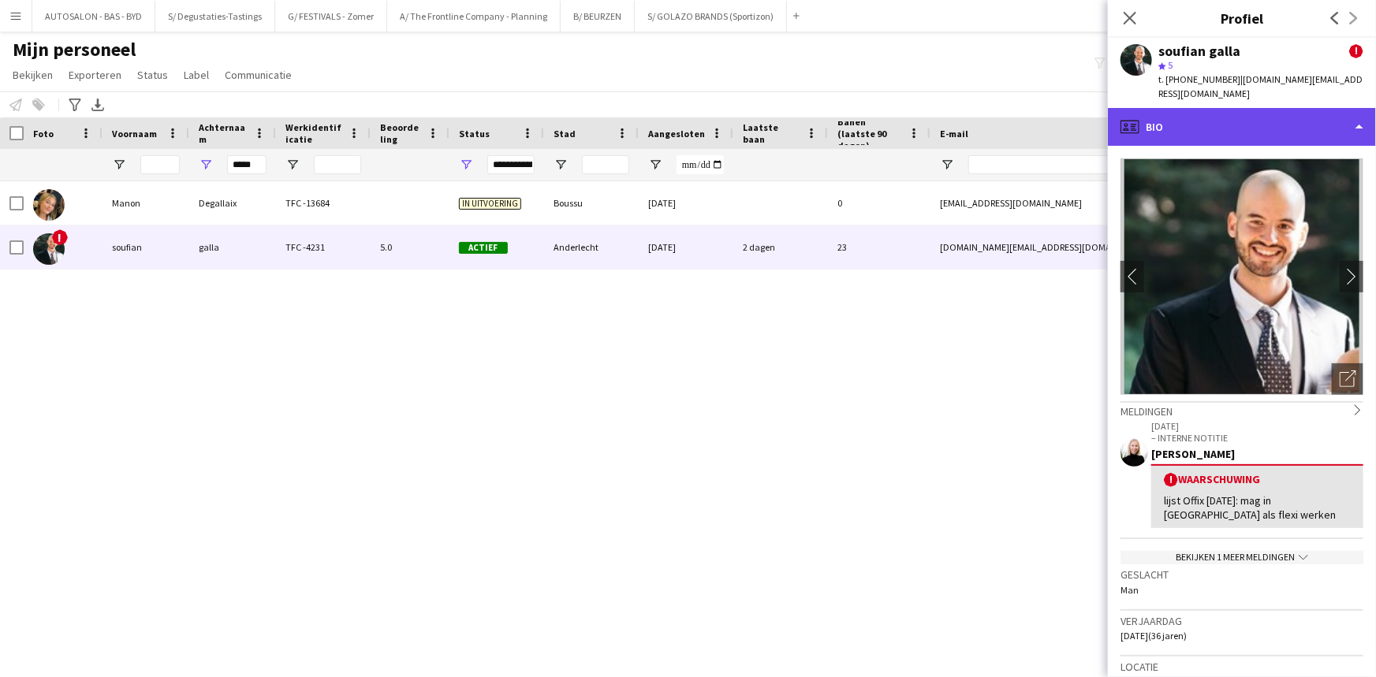
click at [1193, 116] on div "profile Bio" at bounding box center [1242, 127] width 268 height 38
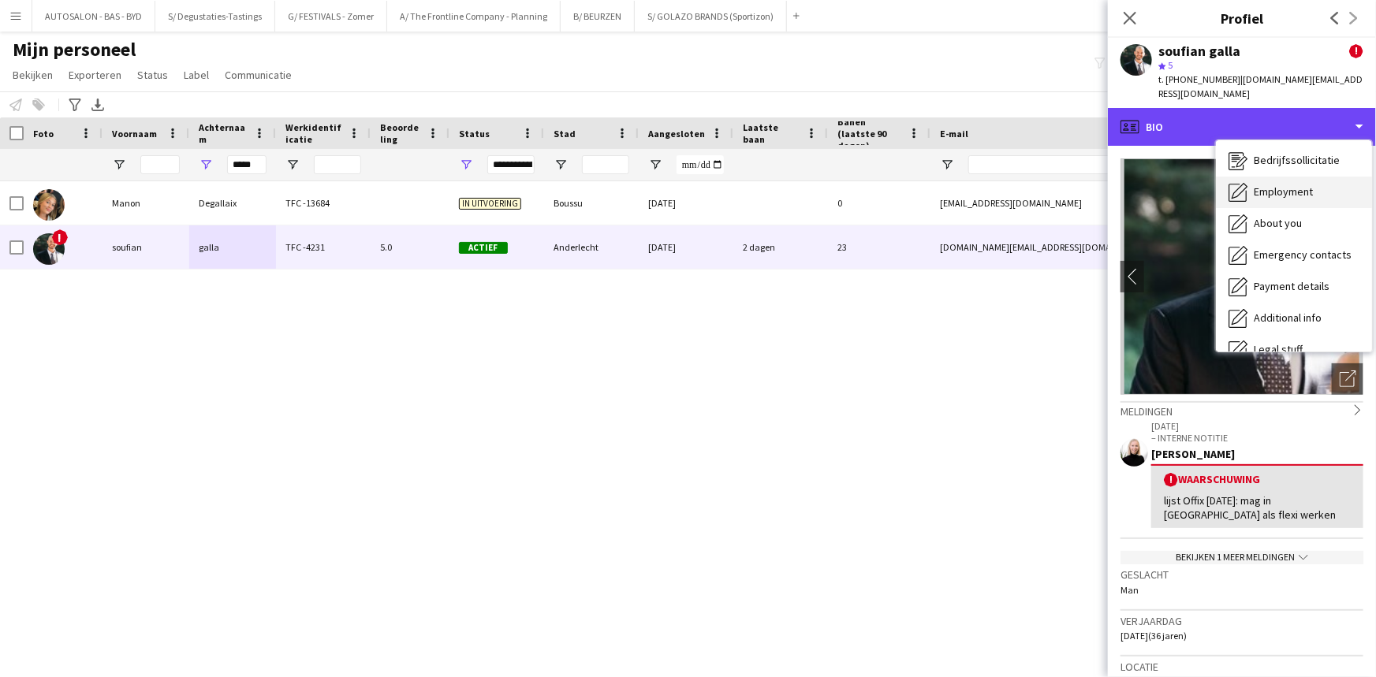
scroll to position [0, 0]
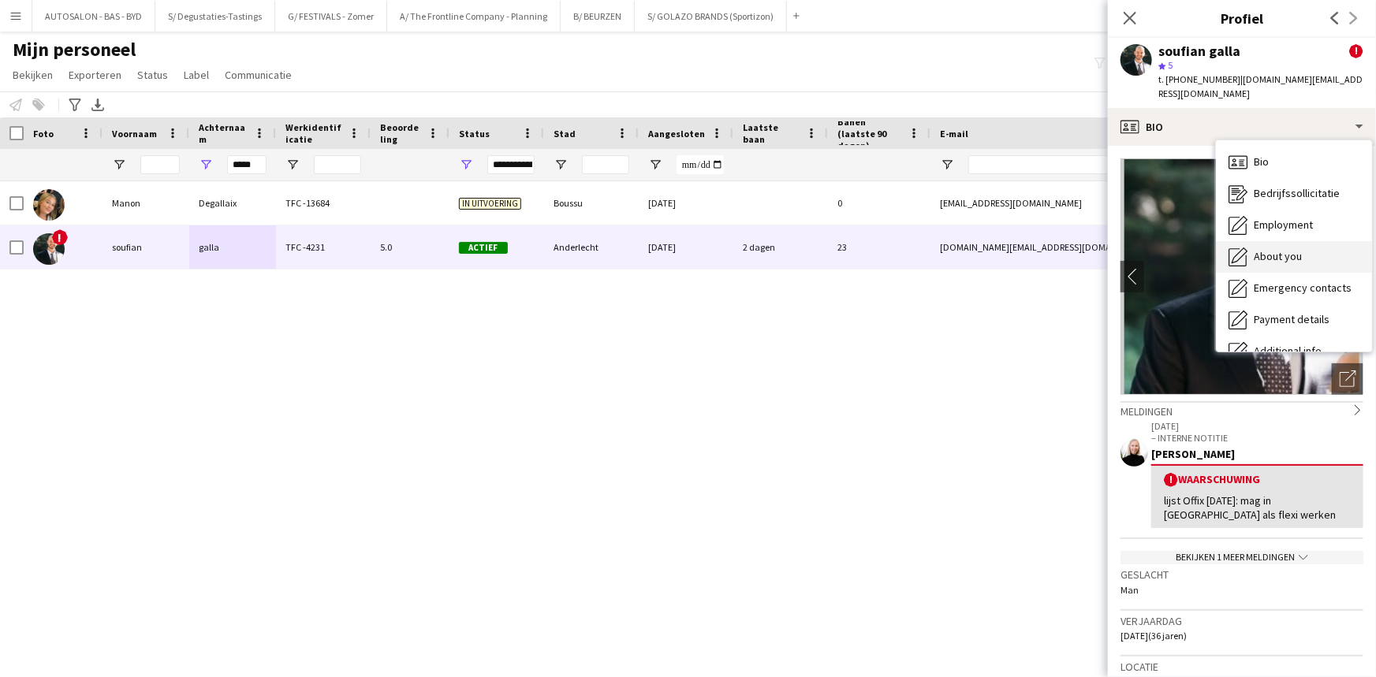
click at [1289, 249] on span "About you" at bounding box center [1278, 256] width 48 height 14
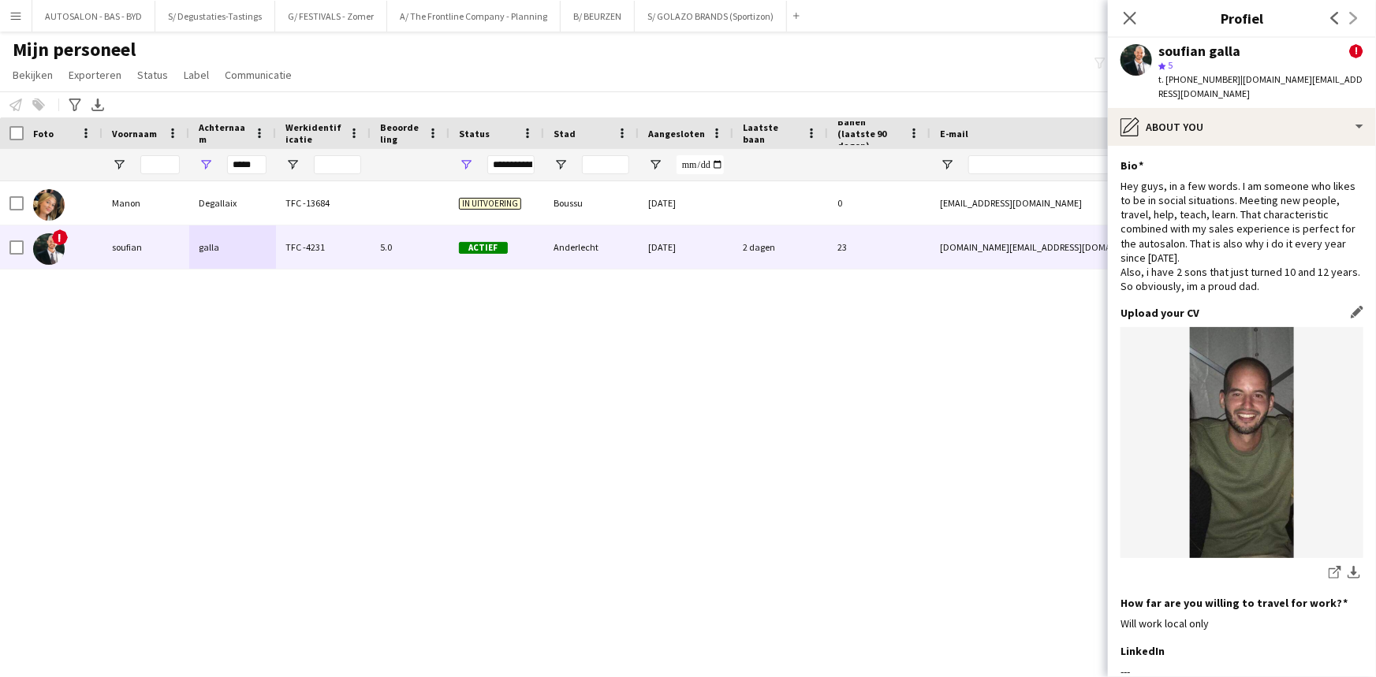
click at [1270, 421] on img at bounding box center [1241, 442] width 243 height 231
drag, startPoint x: 1193, startPoint y: 191, endPoint x: 1242, endPoint y: 151, distance: 63.9
click at [1193, 191] on div "Hey guys, in a few words. I am someone who likes to be in social situations. Me…" at bounding box center [1241, 236] width 243 height 115
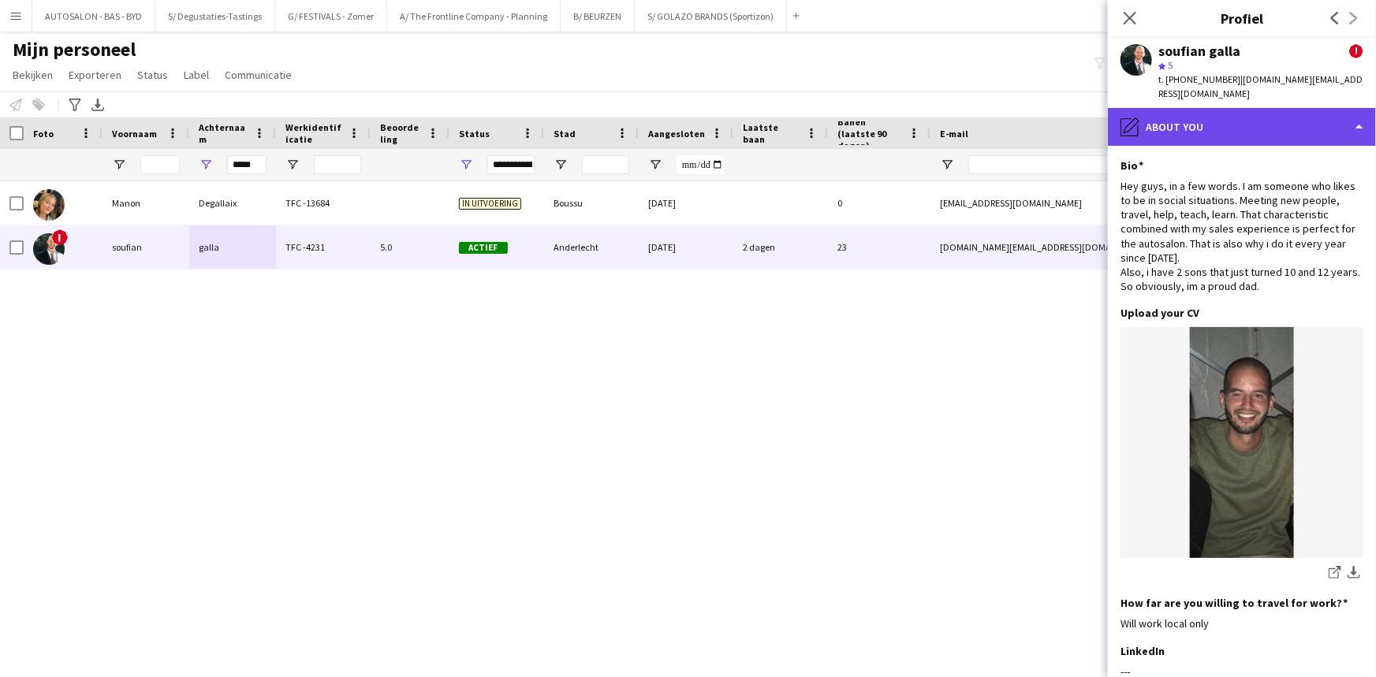
click at [1265, 117] on div "pencil4 About you" at bounding box center [1242, 127] width 268 height 38
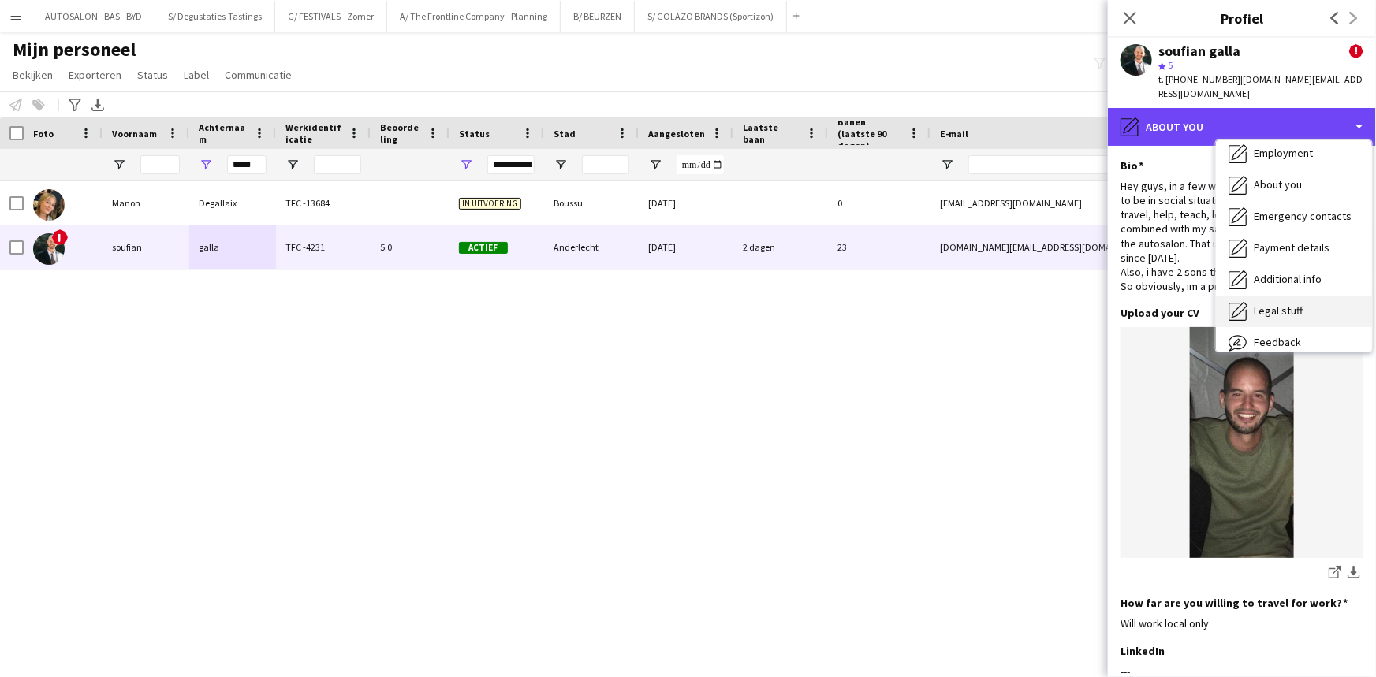
scroll to position [116, 0]
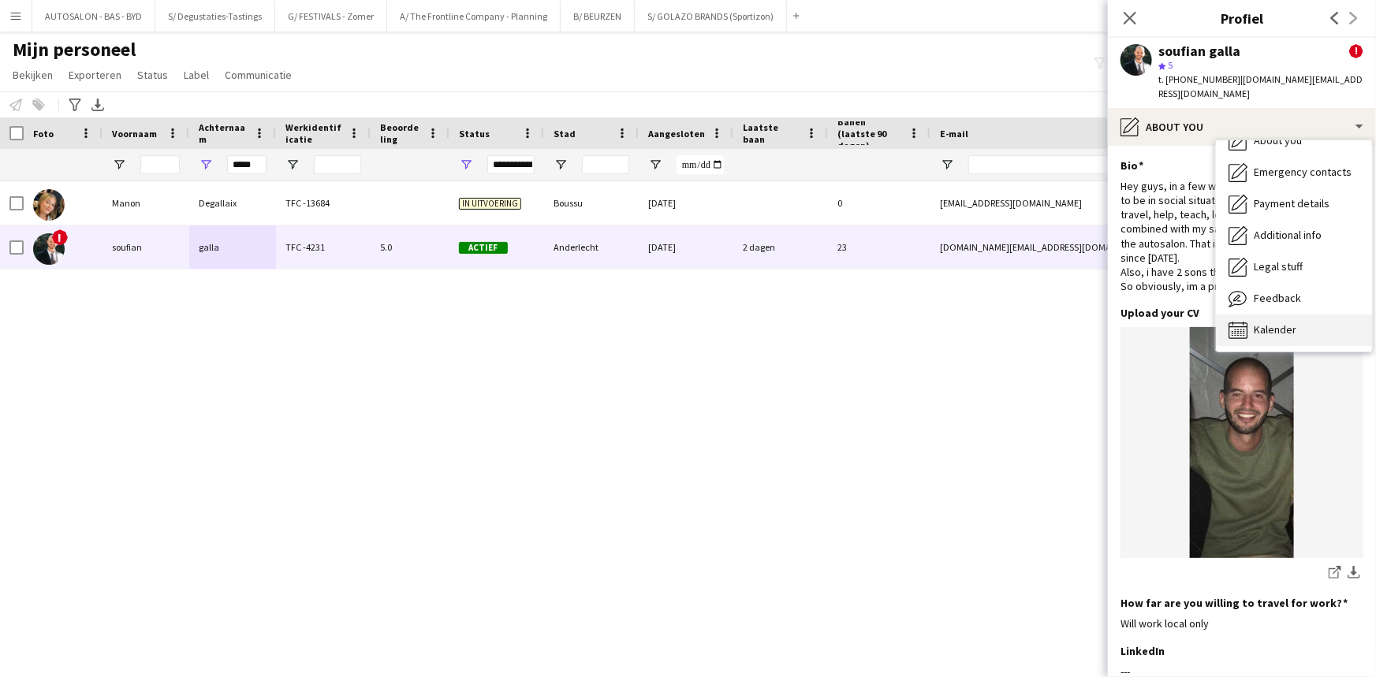
click at [1276, 315] on div "Kalender Kalender" at bounding box center [1294, 331] width 156 height 32
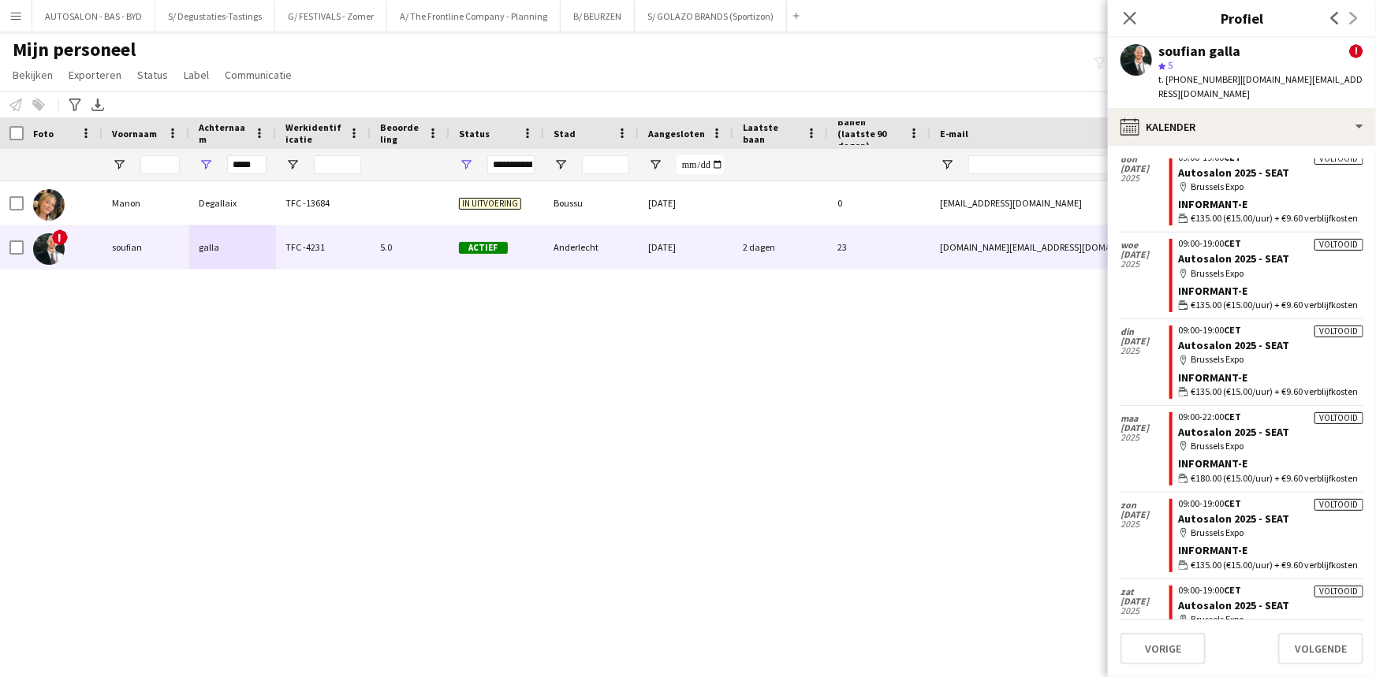
scroll to position [4011, 0]
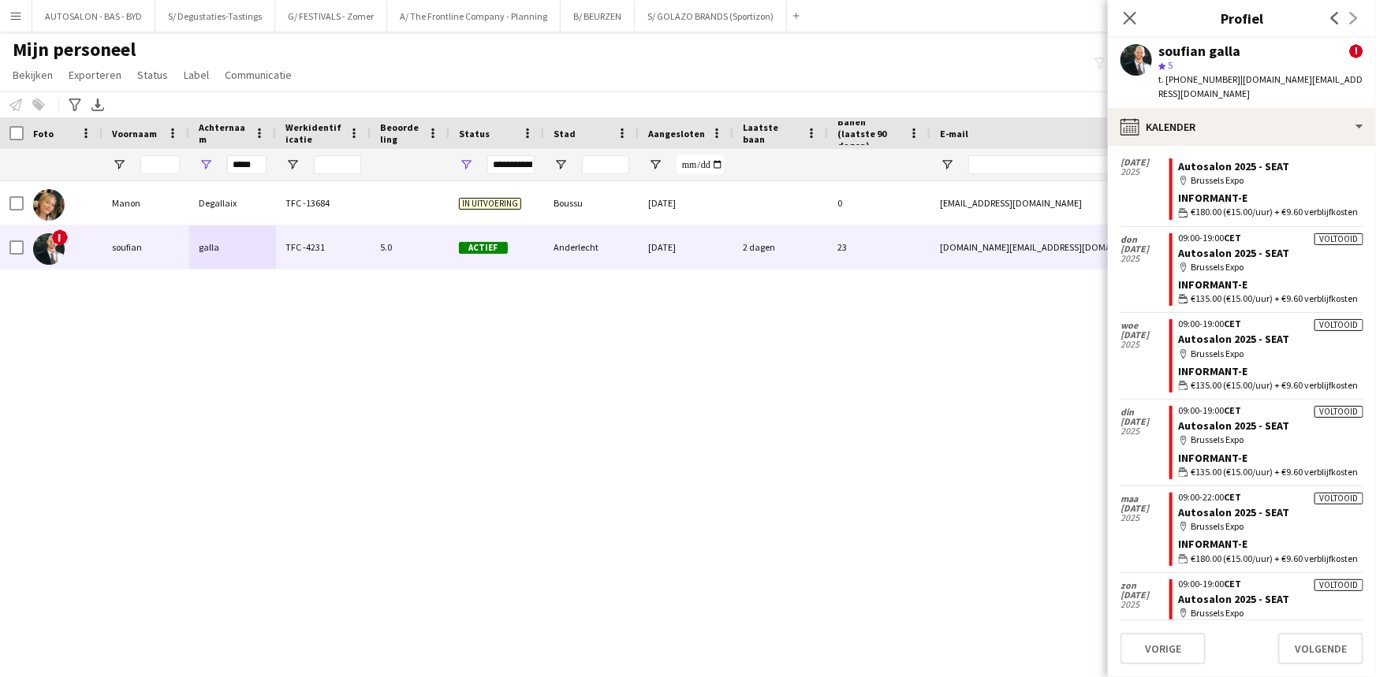
click at [73, 447] on div "Manon Degallaix TFC -13684 In uitvoering Boussu 15-03-2025 0 manondegallaixpro@…" at bounding box center [664, 409] width 1328 height 457
click at [251, 171] on input "*****" at bounding box center [246, 164] width 39 height 19
type input "*"
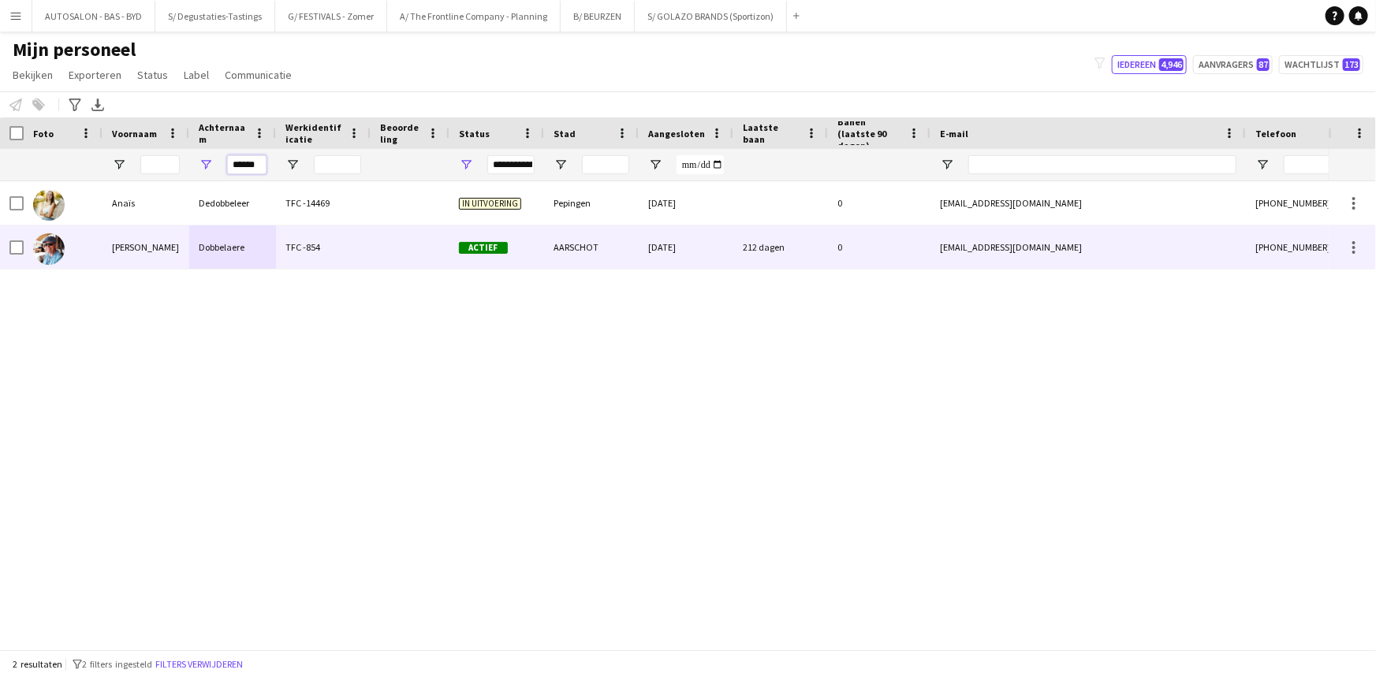
type input "******"
click at [233, 250] on div "Dobbelaere" at bounding box center [232, 246] width 87 height 43
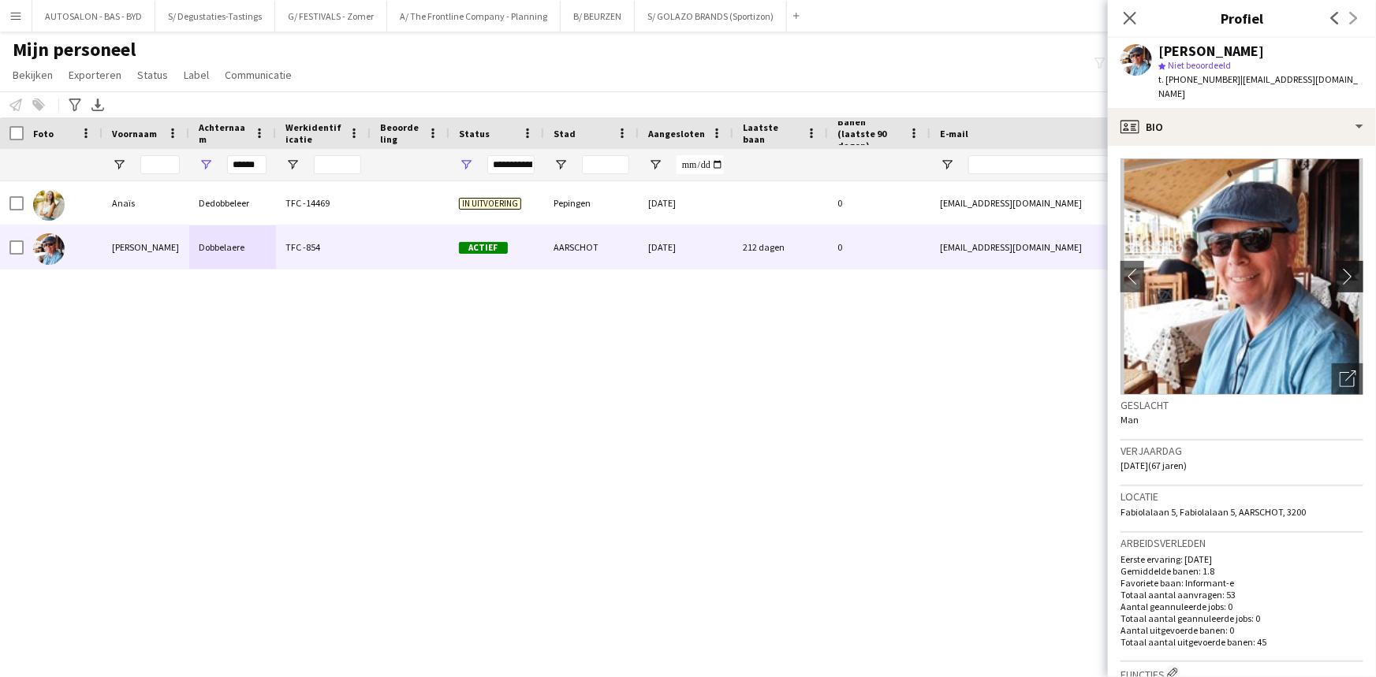
drag, startPoint x: 1329, startPoint y: 245, endPoint x: 1332, endPoint y: 258, distance: 12.8
click at [1336, 261] on button "chevron-right" at bounding box center [1352, 277] width 32 height 32
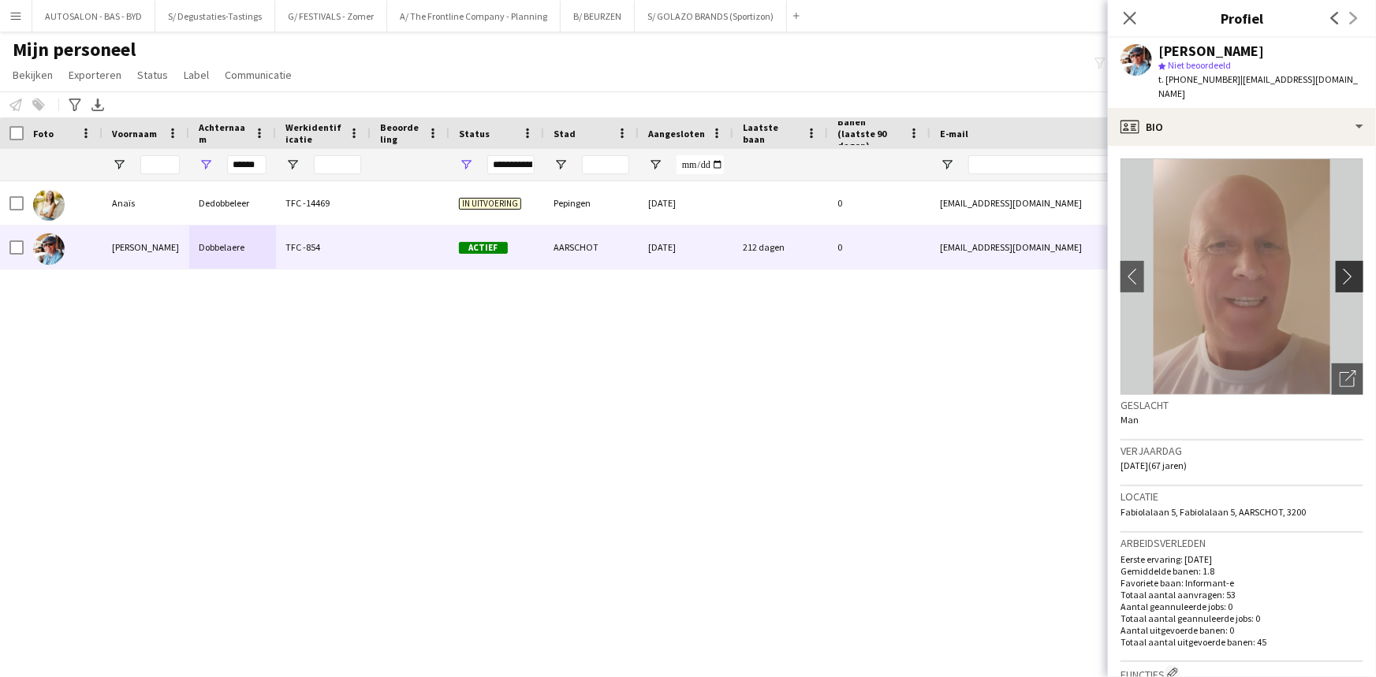
click at [1339, 268] on app-icon "chevron-right" at bounding box center [1351, 276] width 24 height 17
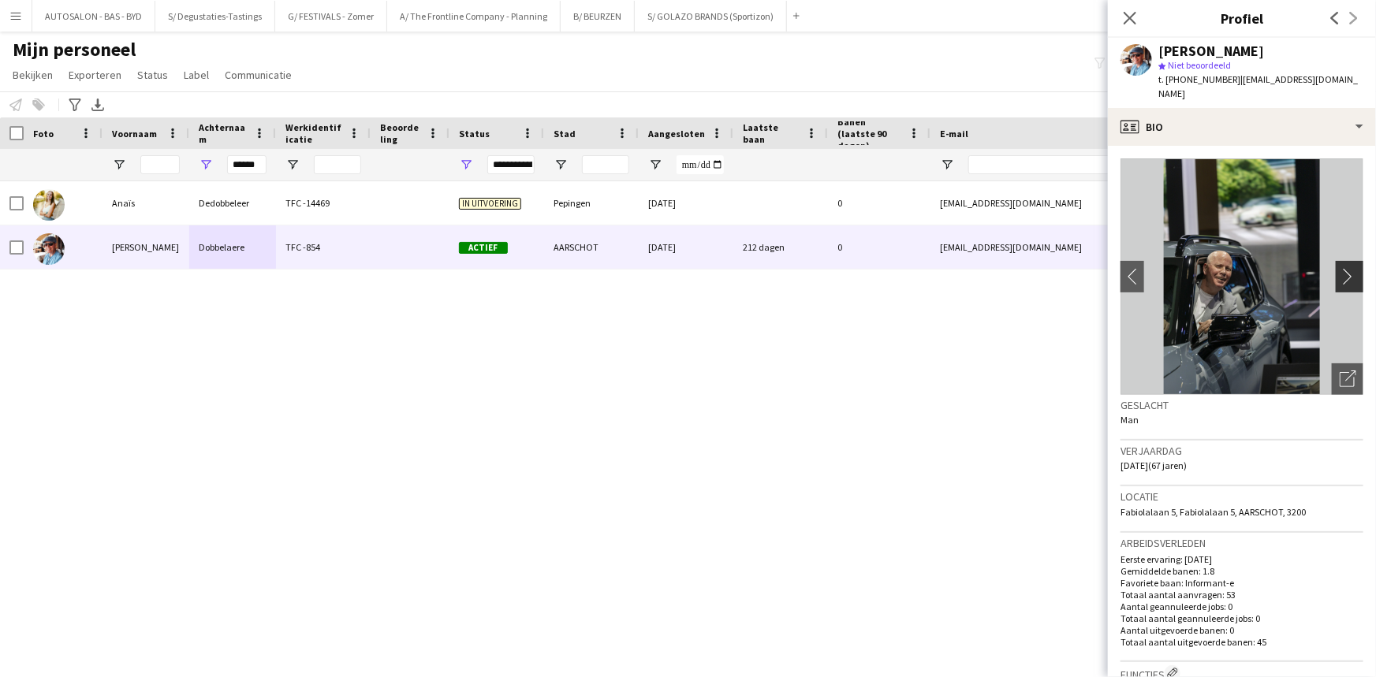
click at [1339, 268] on app-icon "chevron-right" at bounding box center [1351, 276] width 24 height 17
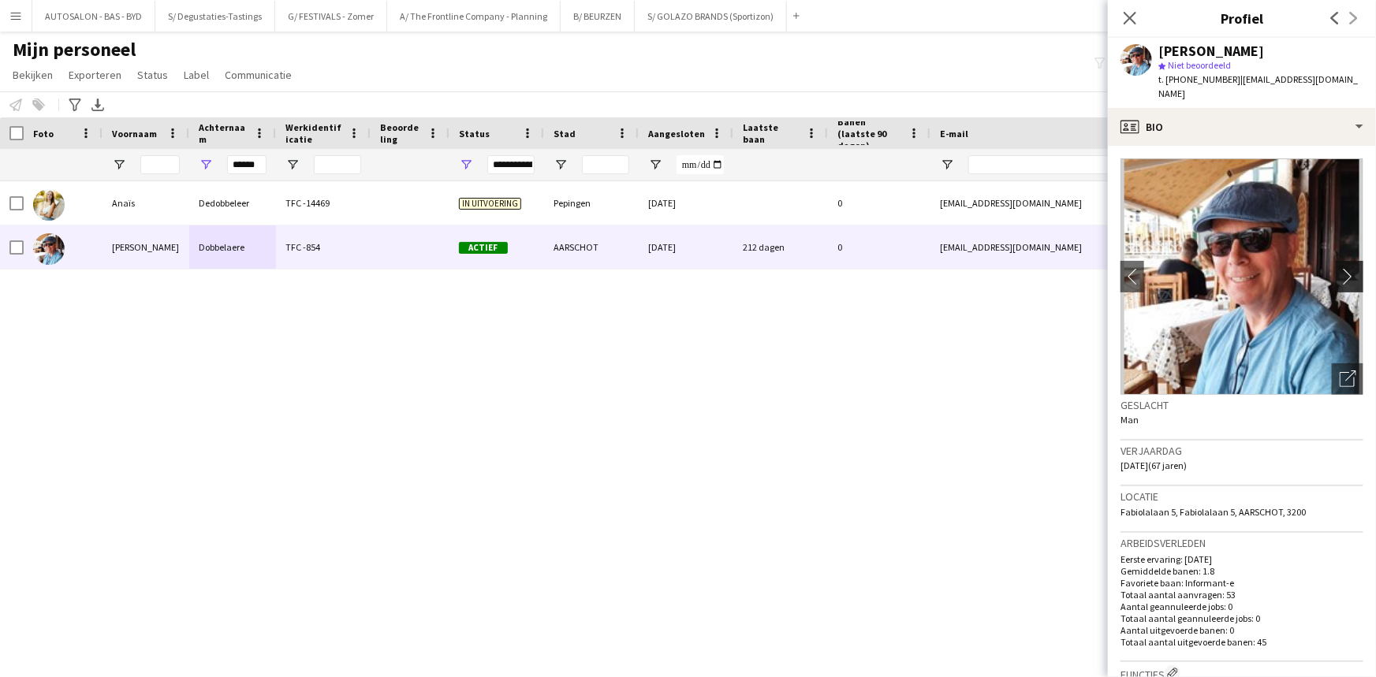
click at [1339, 268] on app-icon "chevron-right" at bounding box center [1351, 276] width 24 height 17
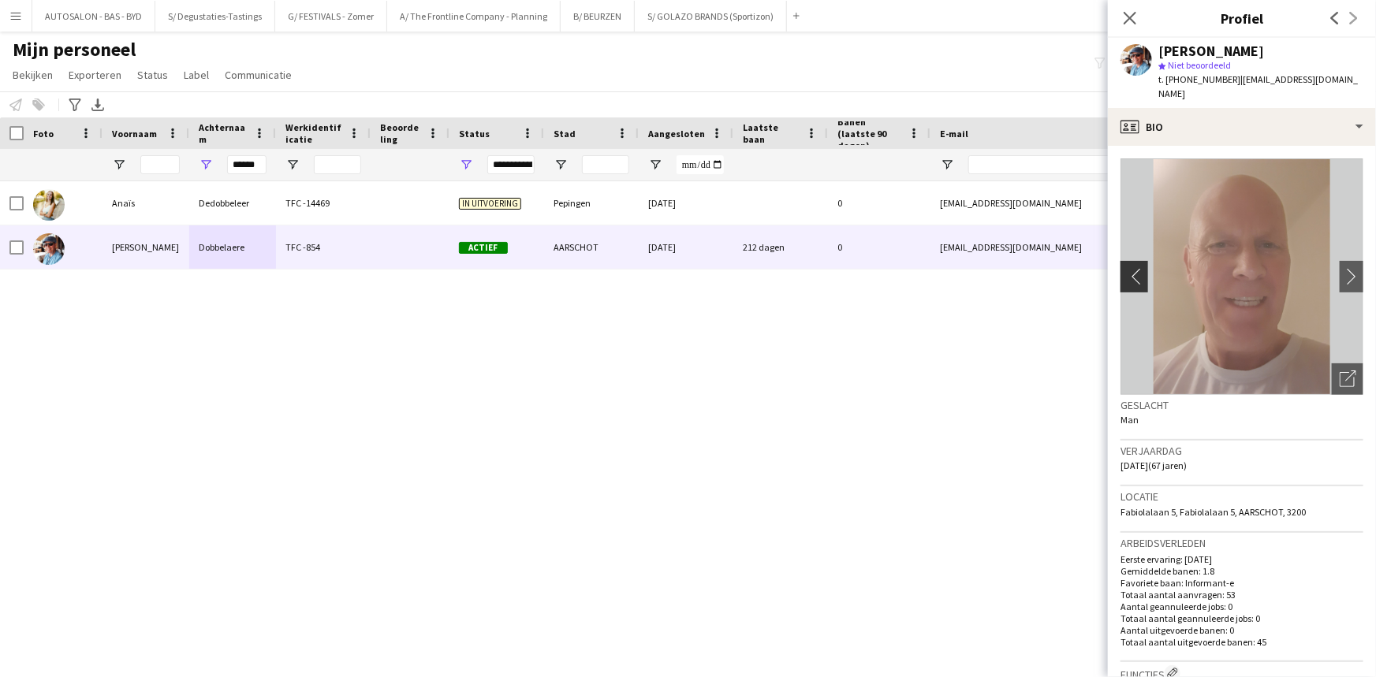
click at [1143, 269] on button "chevron-left" at bounding box center [1132, 277] width 32 height 32
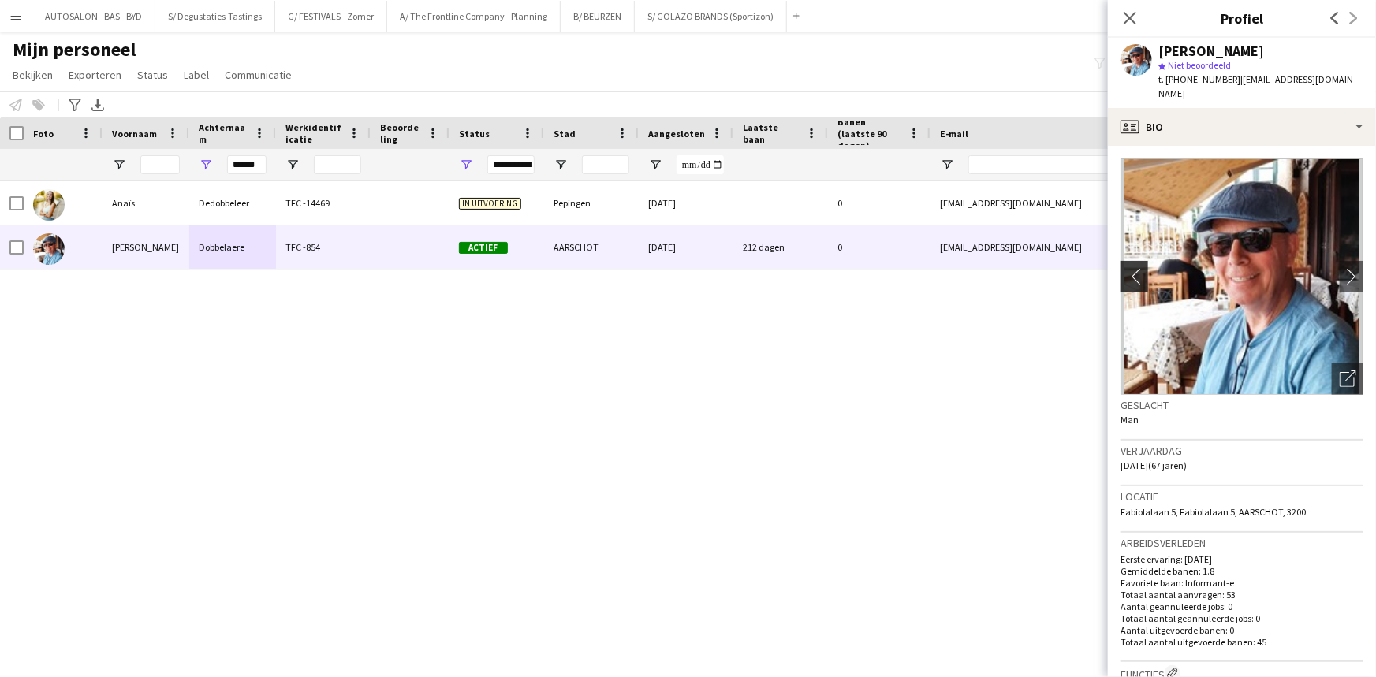
click at [1139, 269] on app-icon "chevron-left" at bounding box center [1132, 276] width 24 height 17
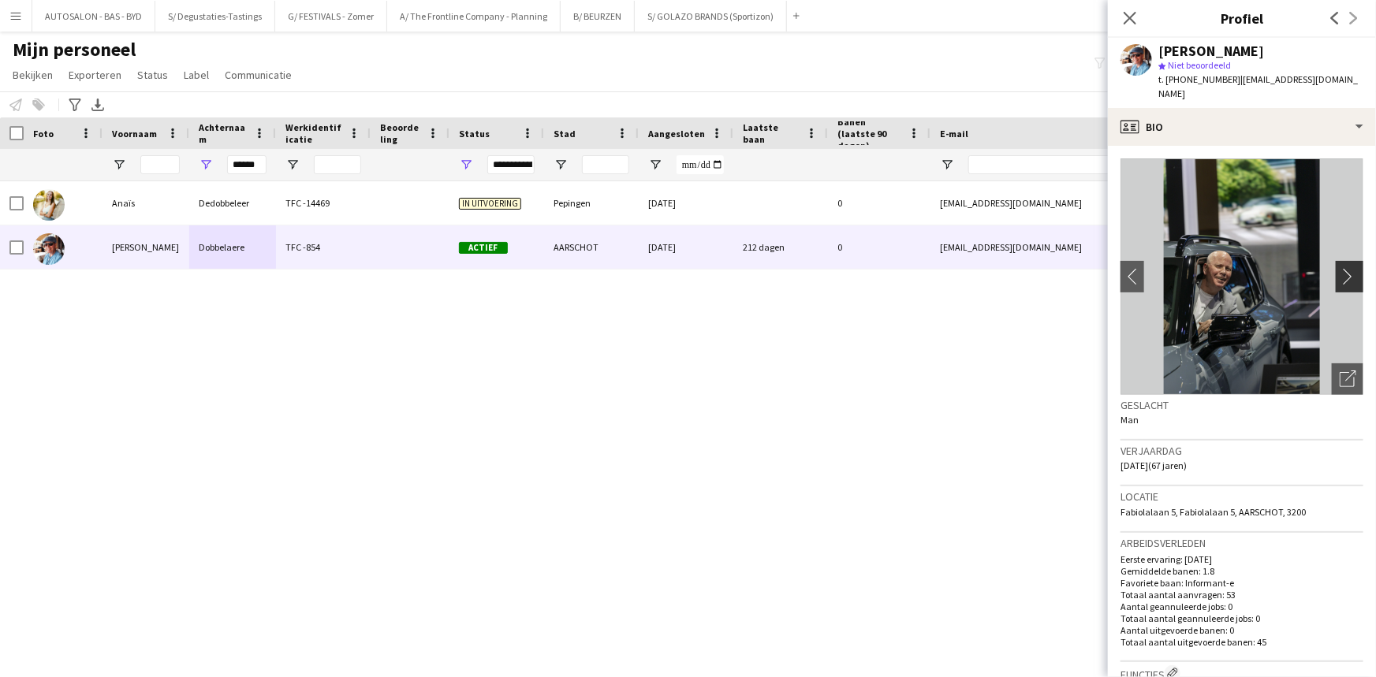
click at [1339, 268] on app-icon "chevron-right" at bounding box center [1351, 276] width 24 height 17
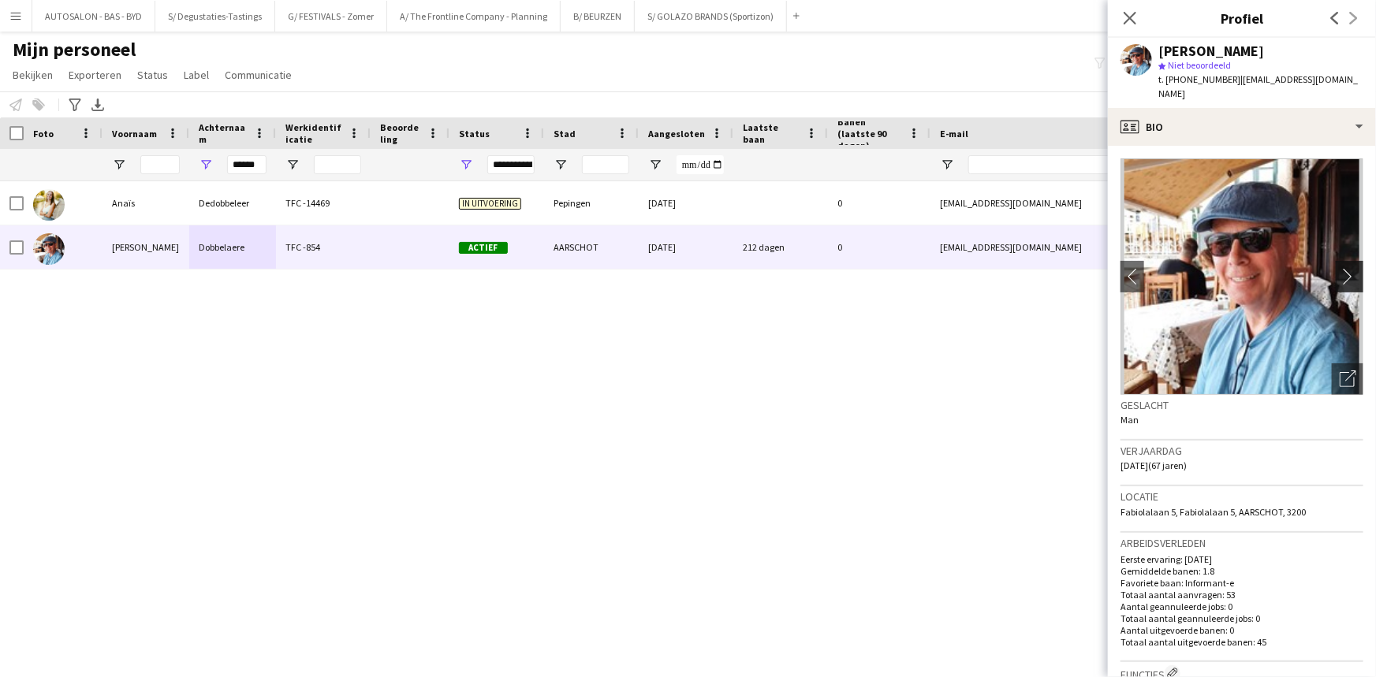
click at [1339, 268] on app-icon "chevron-right" at bounding box center [1351, 276] width 24 height 17
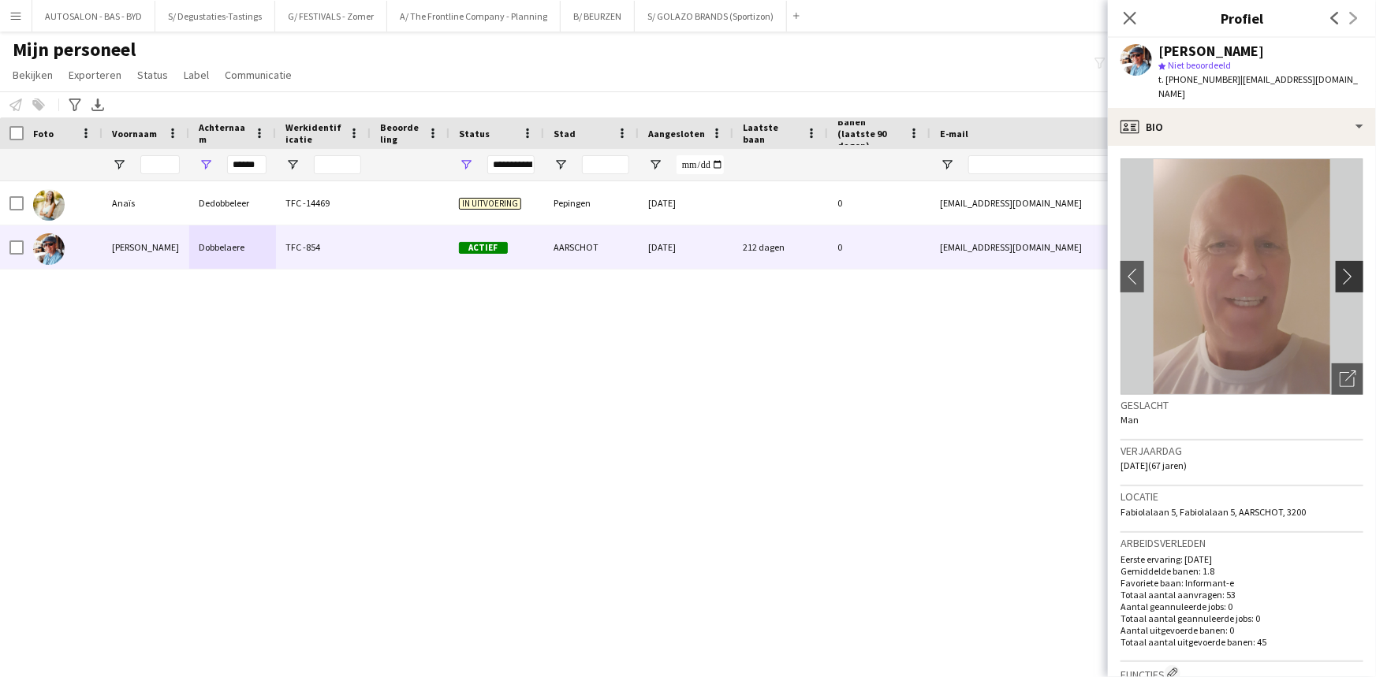
click at [1339, 268] on app-icon "chevron-right" at bounding box center [1351, 276] width 24 height 17
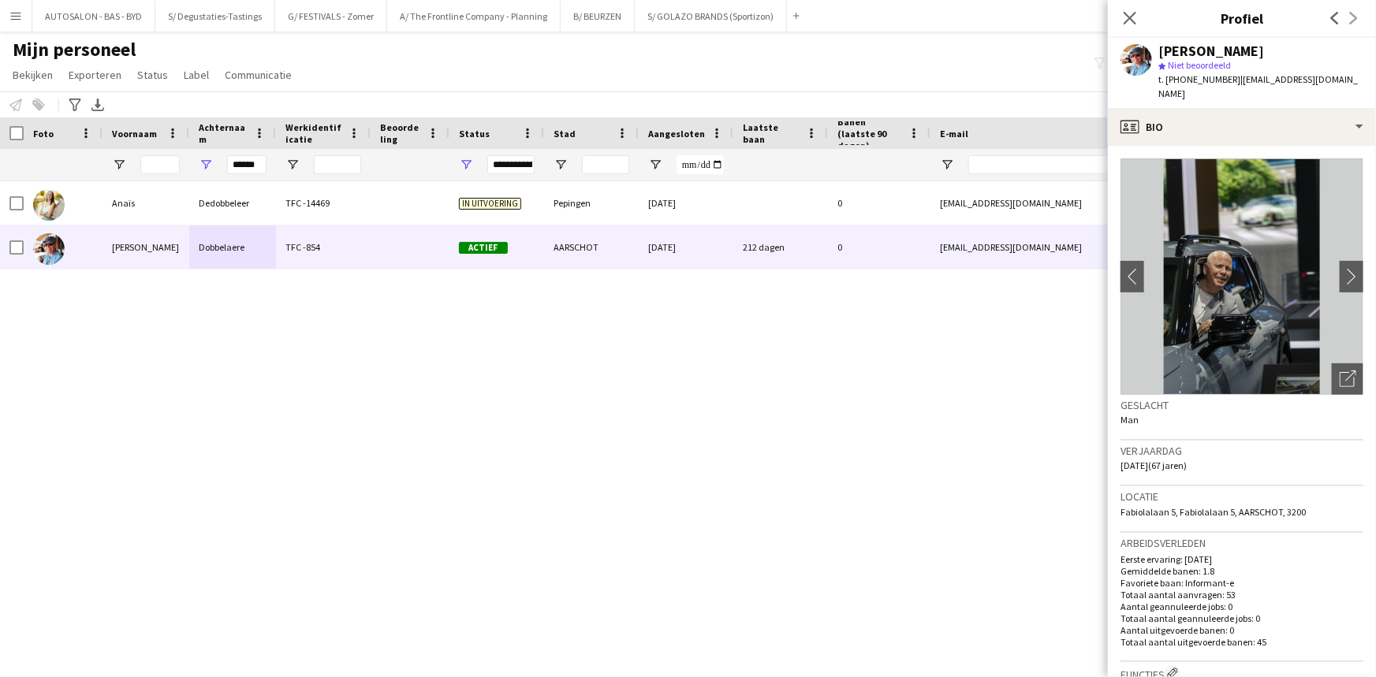
click at [397, 332] on div "Anaïs Dedobbeleer TFC -14469 In uitvoering Pepingen 24-05-2025 0 anais.dedobbel…" at bounding box center [664, 409] width 1328 height 457
click at [441, 387] on div "Anaïs Dedobbeleer TFC -14469 In uitvoering Pepingen 24-05-2025 0 anais.dedobbel…" at bounding box center [664, 409] width 1328 height 457
click at [244, 162] on input "******" at bounding box center [246, 164] width 39 height 19
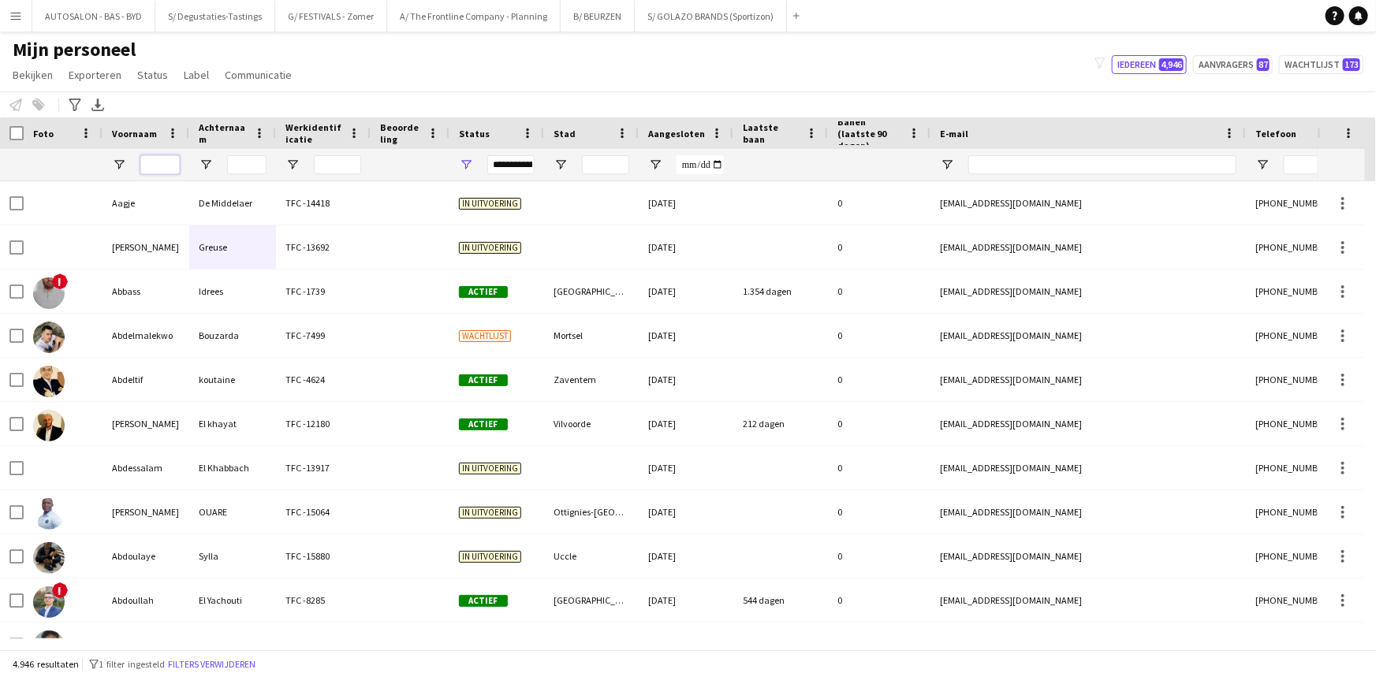
click at [175, 167] on input "Voornaam Filter Invoer" at bounding box center [159, 164] width 39 height 19
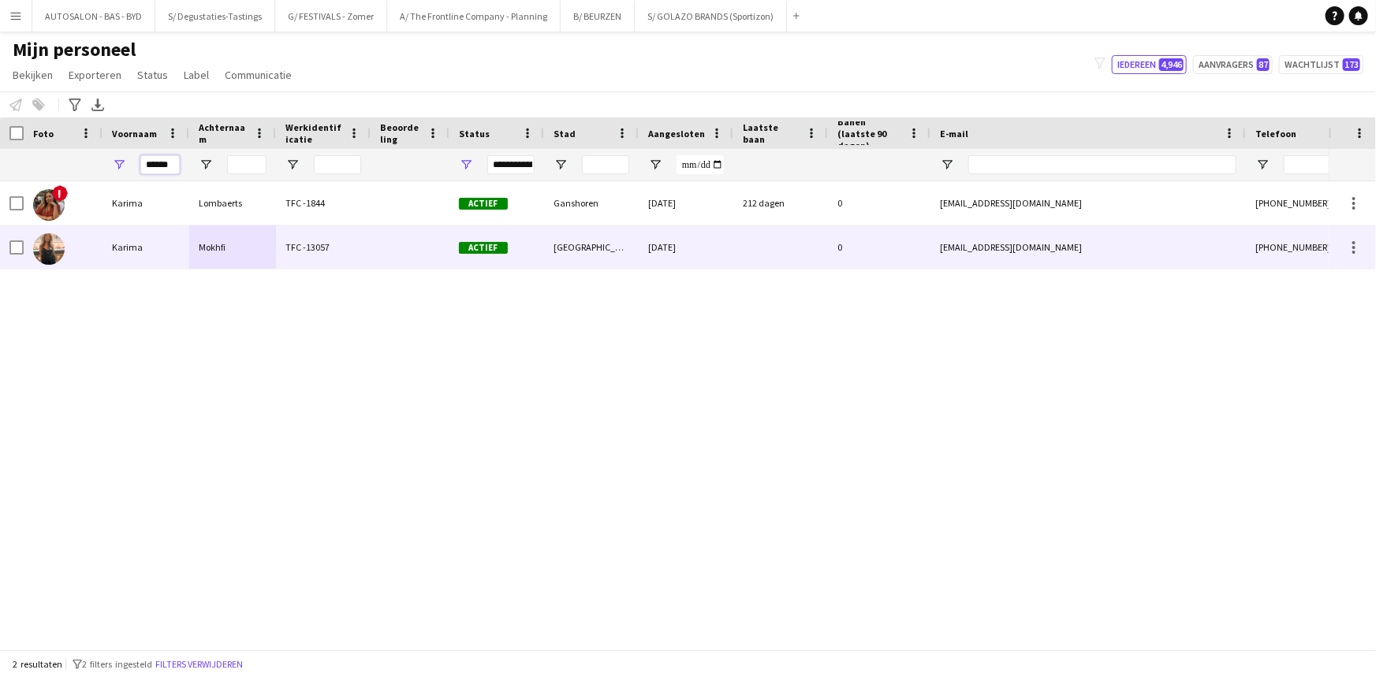
type input "******"
click at [198, 212] on div "Lombaerts" at bounding box center [232, 202] width 87 height 43
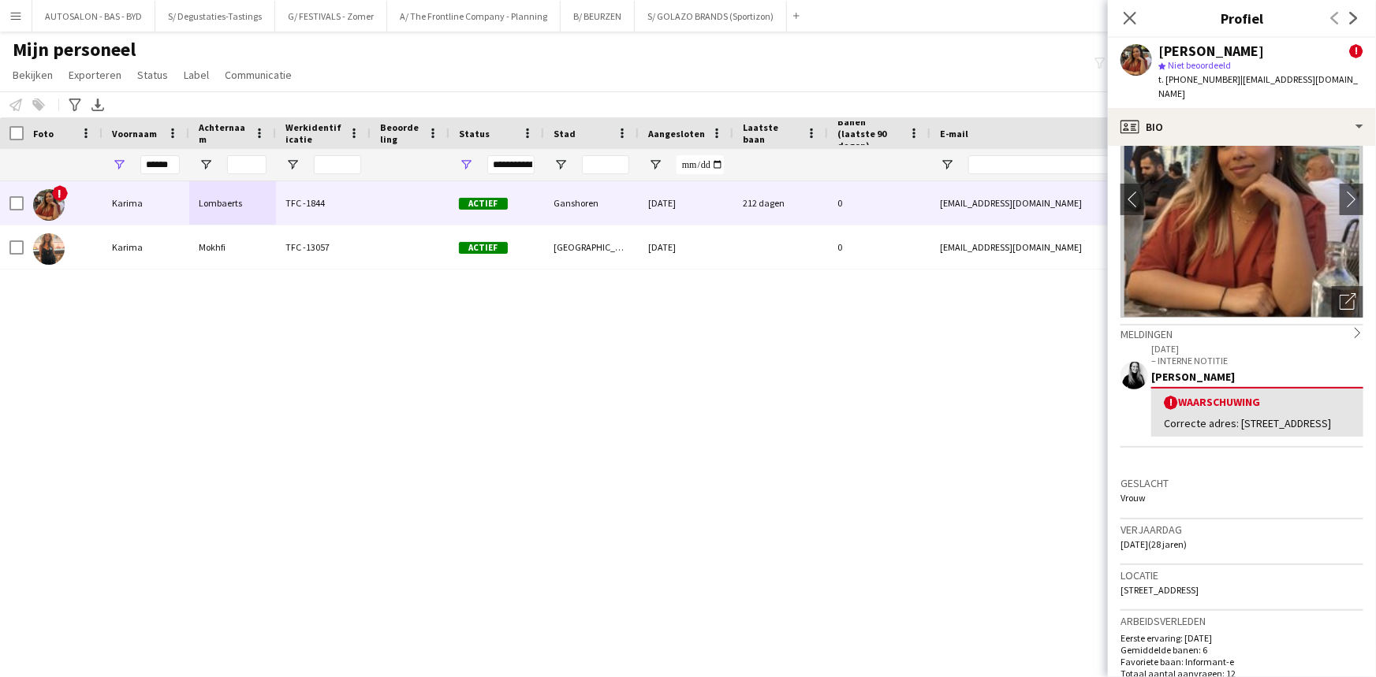
drag, startPoint x: 1257, startPoint y: 446, endPoint x: 1235, endPoint y: 549, distance: 105.0
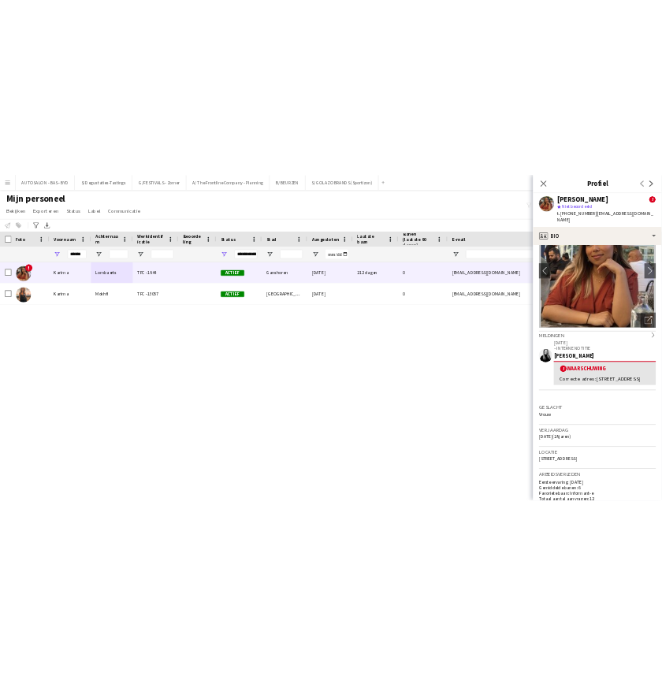
scroll to position [160, 0]
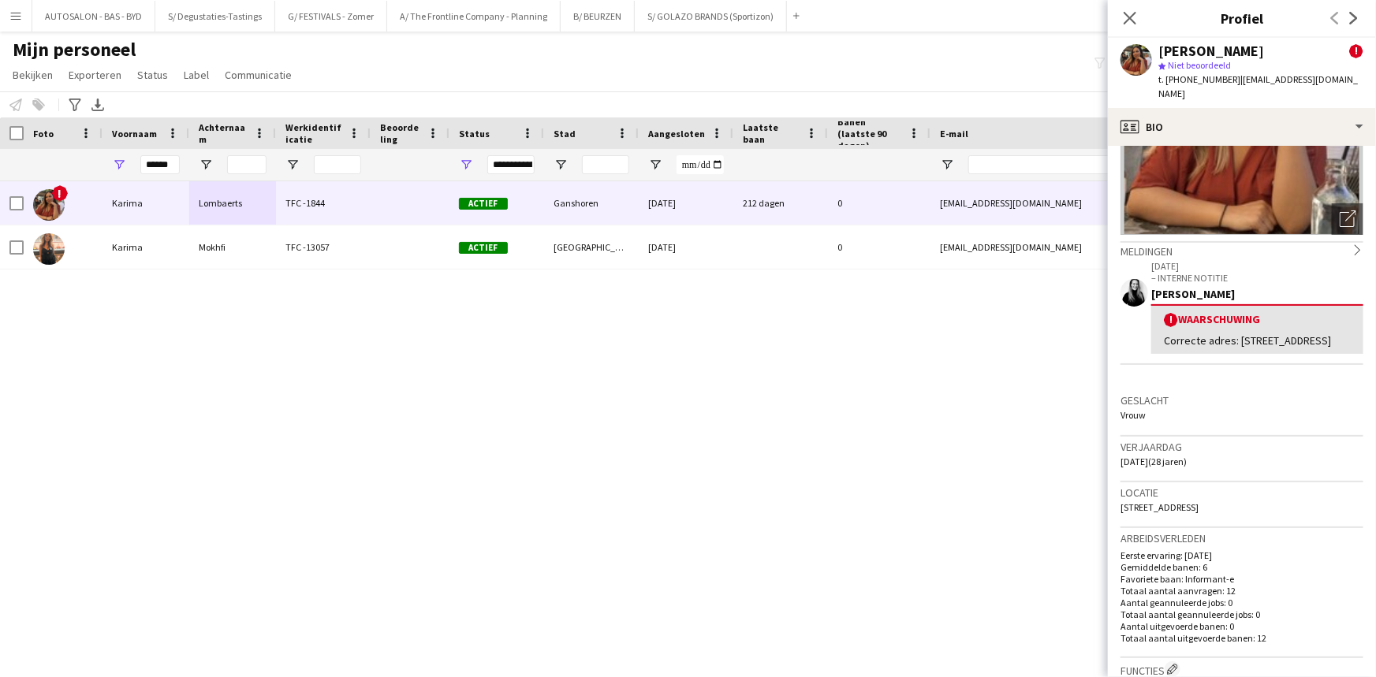
click at [1232, 533] on h3 "Arbeidsverleden" at bounding box center [1241, 538] width 243 height 14
drag, startPoint x: 994, startPoint y: 326, endPoint x: 1023, endPoint y: 314, distance: 31.5
click at [996, 326] on div "! Karima Lombaerts TFC -1844 Actief Ganshoren 24-01-2022 212 dagen 0 karima.lom…" at bounding box center [664, 409] width 1328 height 457
click at [160, 162] on input "******" at bounding box center [159, 164] width 39 height 19
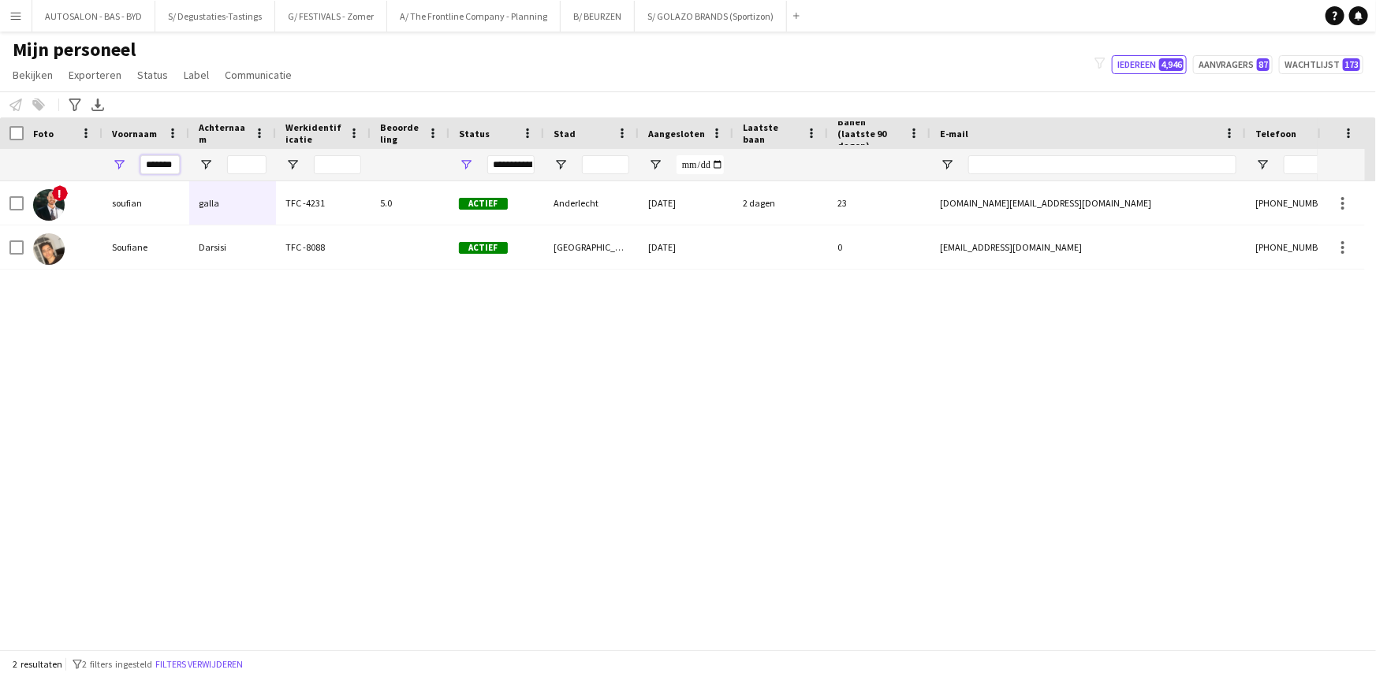
type input "*******"
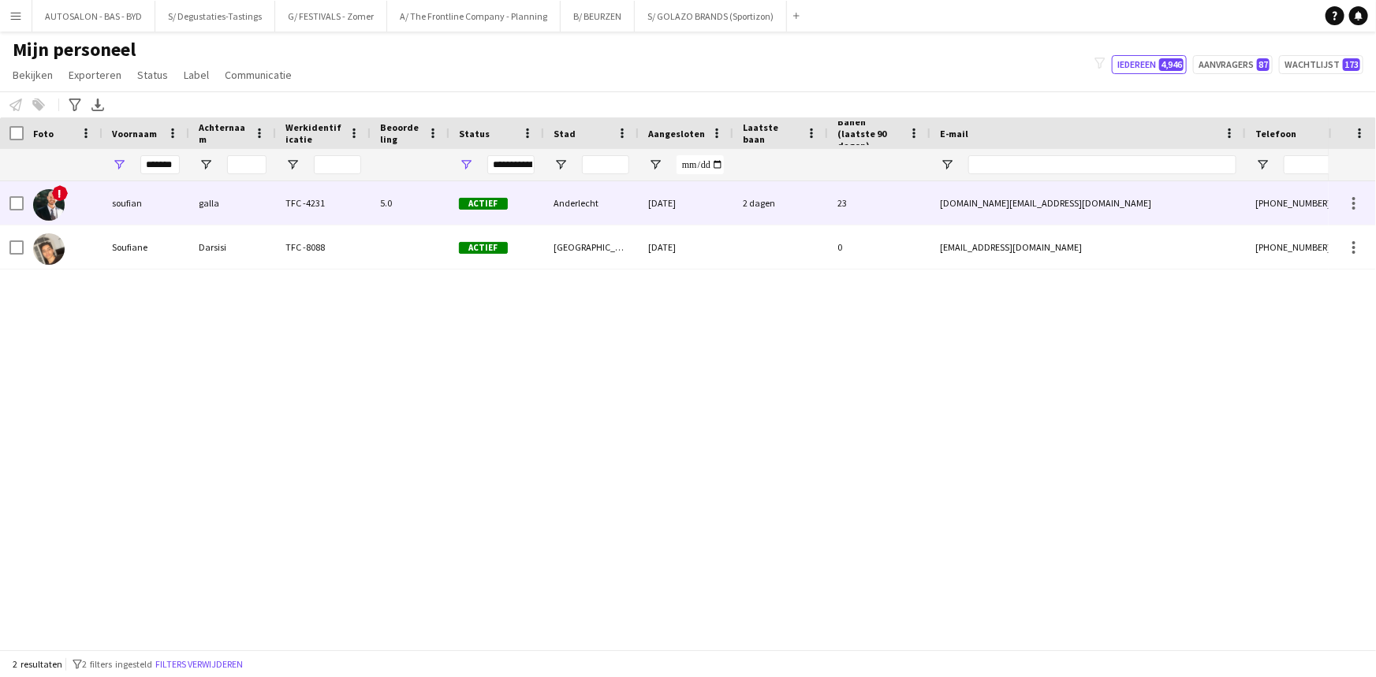
click at [166, 220] on div "soufian" at bounding box center [145, 202] width 87 height 43
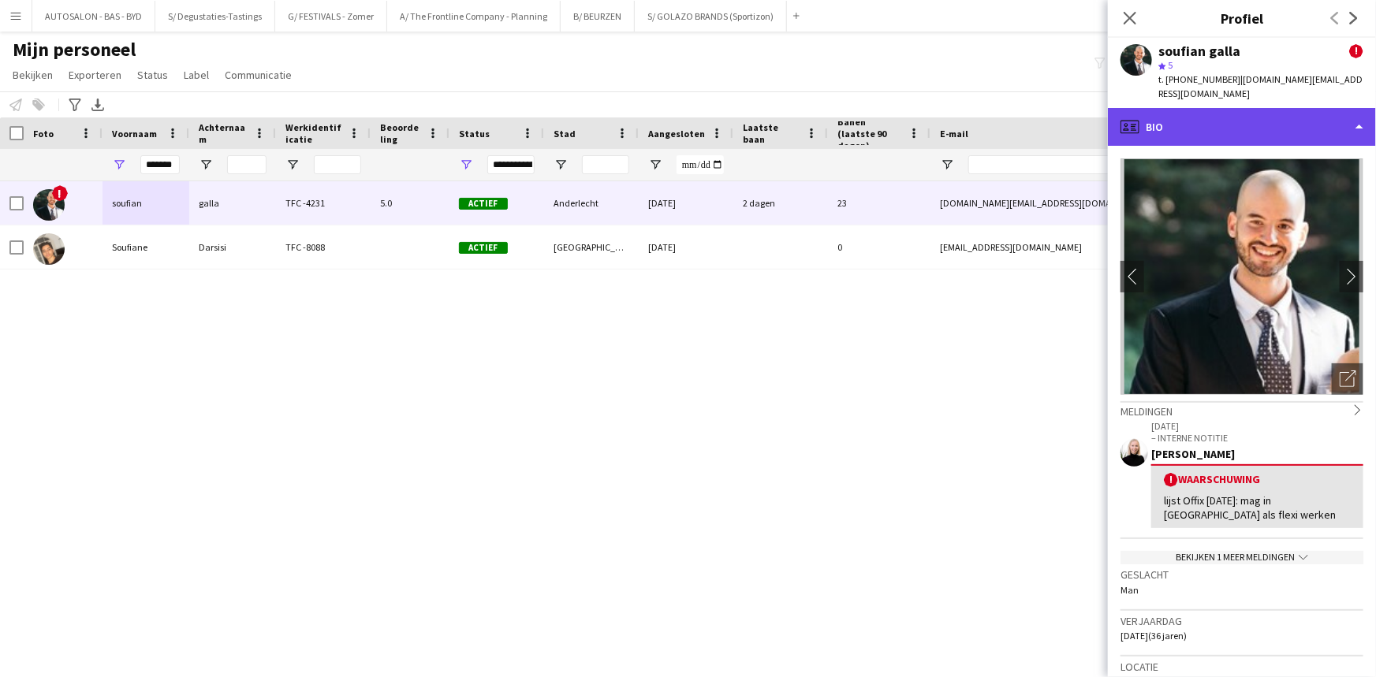
click at [1237, 109] on div "profile Bio" at bounding box center [1242, 127] width 268 height 38
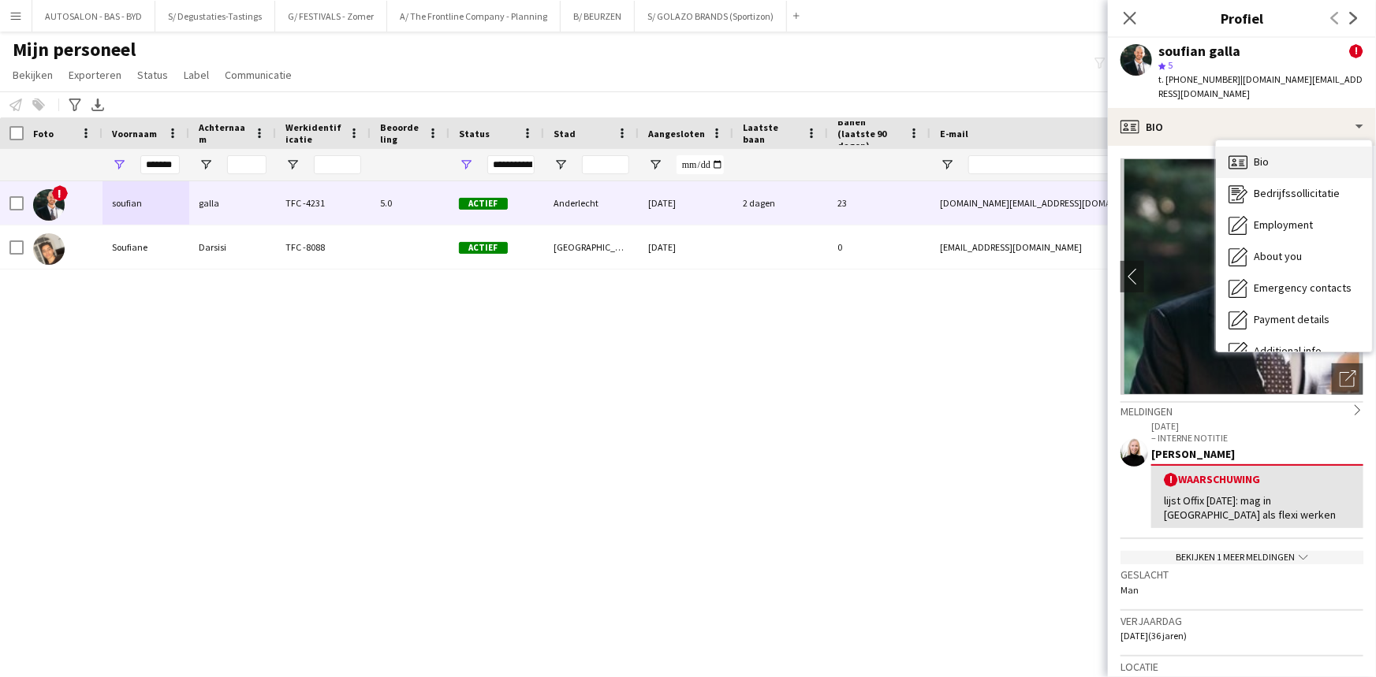
click at [1259, 155] on span "Bio" at bounding box center [1261, 162] width 15 height 14
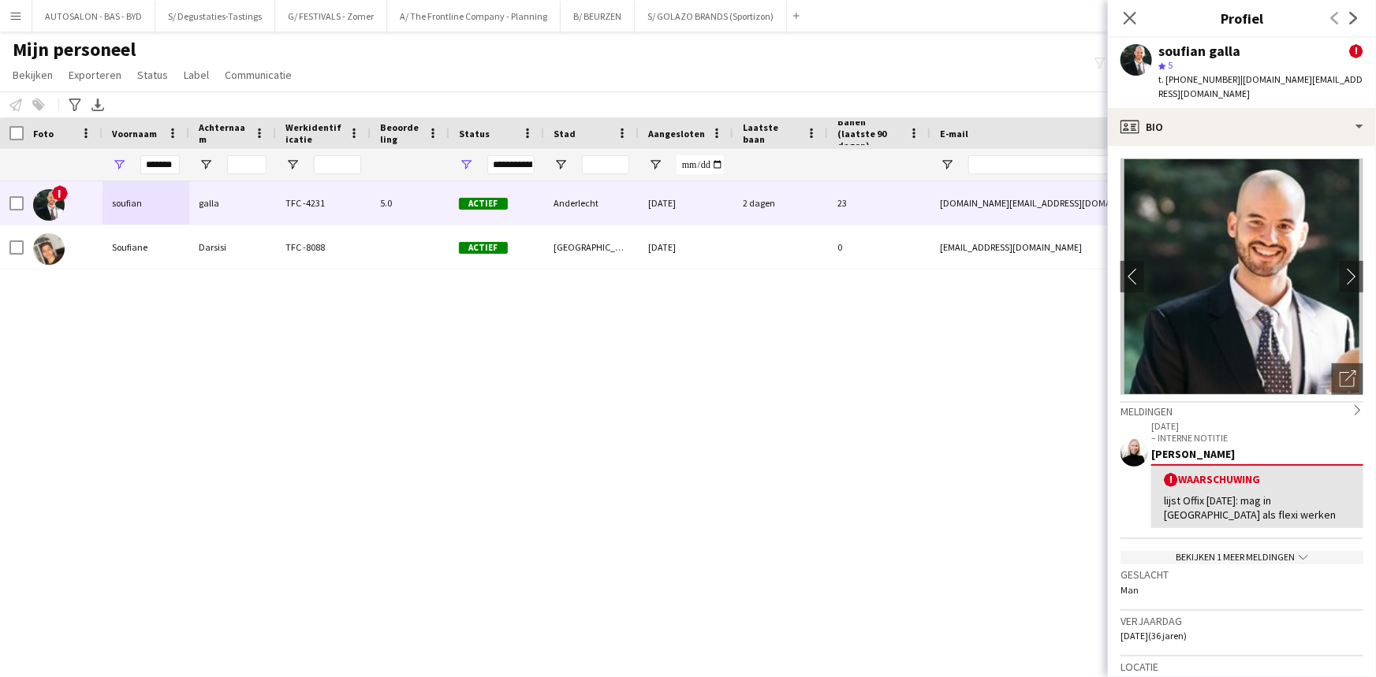
drag, startPoint x: 1225, startPoint y: 620, endPoint x: 859, endPoint y: 528, distance: 377.3
click at [1220, 617] on div "Verjaardag 28-07-1989 (36 jaren)" at bounding box center [1241, 634] width 243 height 46
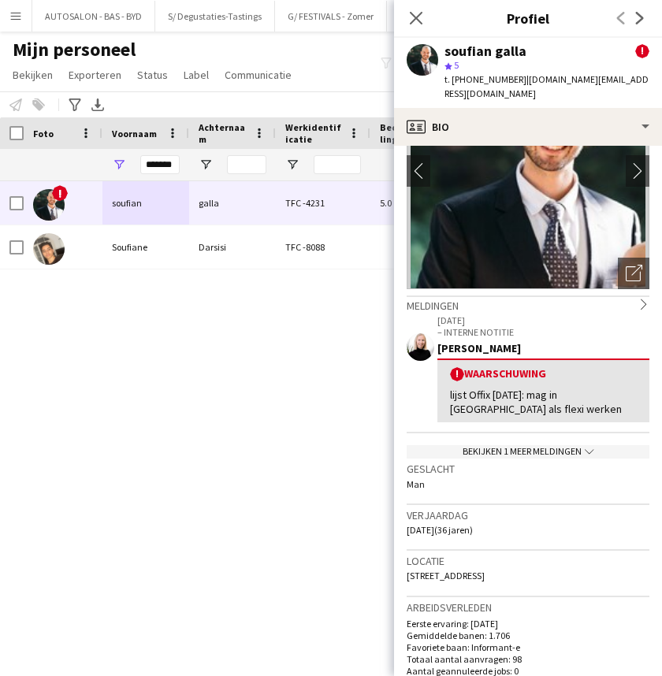
drag, startPoint x: 468, startPoint y: 598, endPoint x: 450, endPoint y: 619, distance: 26.9
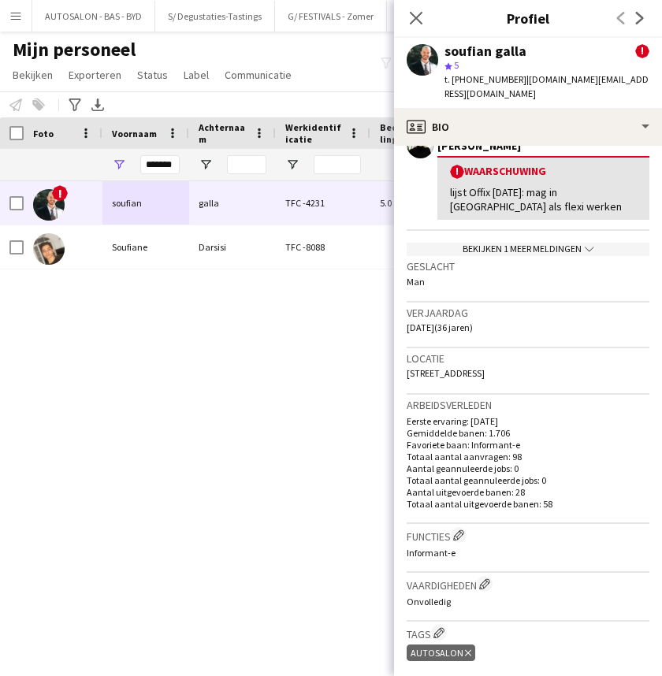
drag, startPoint x: 528, startPoint y: 338, endPoint x: 529, endPoint y: 306, distance: 32.3
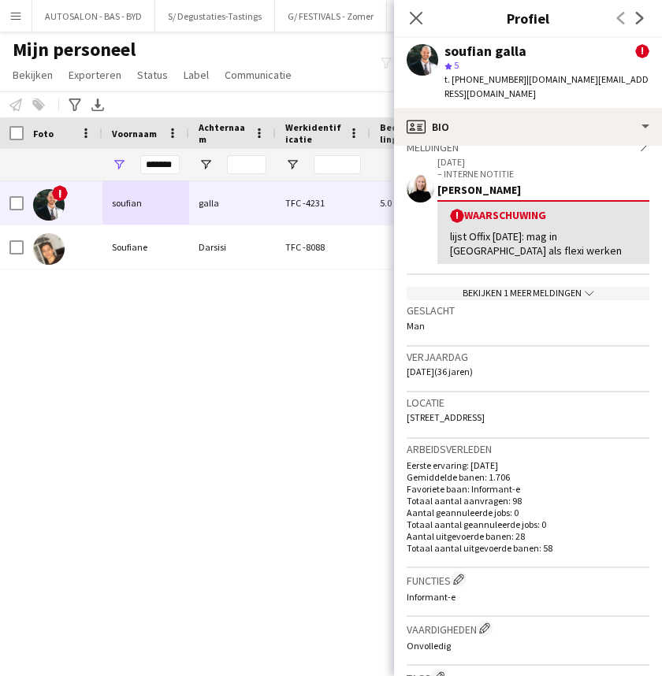
click at [531, 270] on div "28-03-2025 – INTERNE NOTITIE Margot Cuypers ! Waarschuwing lijst Offix 27/03/20…" at bounding box center [528, 228] width 243 height 147
click at [535, 269] on div "28-03-2025 – INTERNE NOTITIE Margot Cuypers ! Waarschuwing lijst Offix 27/03/20…" at bounding box center [528, 228] width 243 height 147
click at [570, 287] on div "Bekijken 1 meer meldingen chevron-down" at bounding box center [528, 293] width 243 height 13
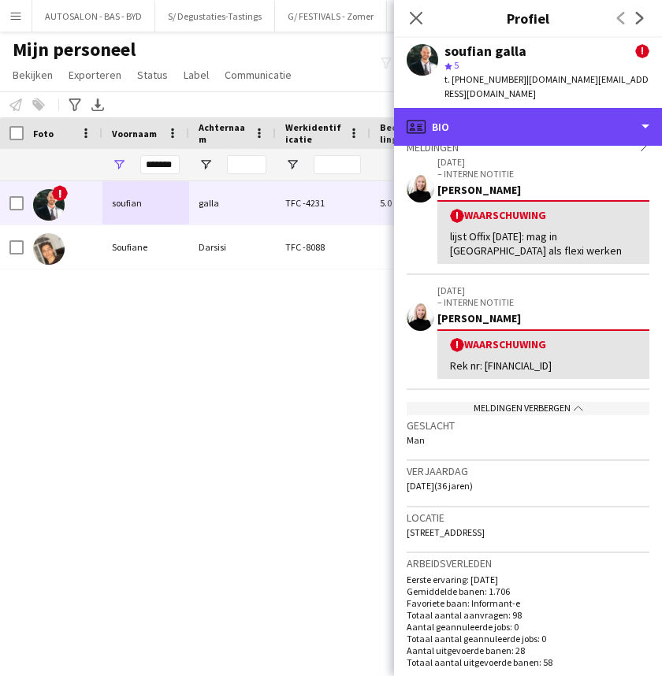
drag, startPoint x: 564, startPoint y: 112, endPoint x: 562, endPoint y: 206, distance: 93.8
click at [564, 113] on div "profile Bio" at bounding box center [528, 127] width 268 height 38
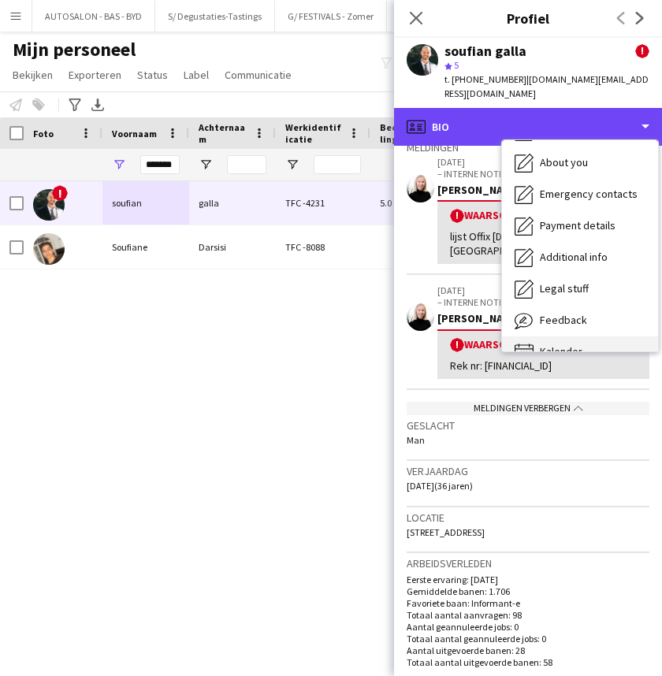
scroll to position [116, 0]
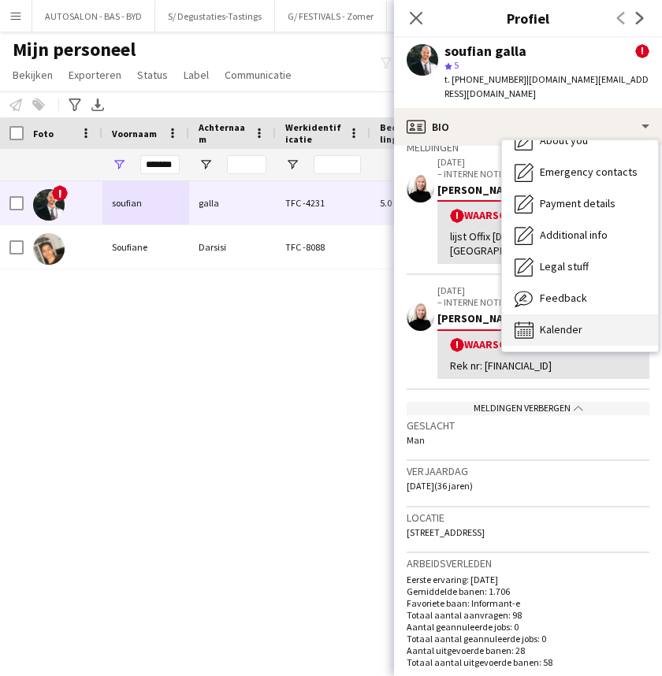
click at [560, 322] on span "Kalender" at bounding box center [561, 329] width 43 height 14
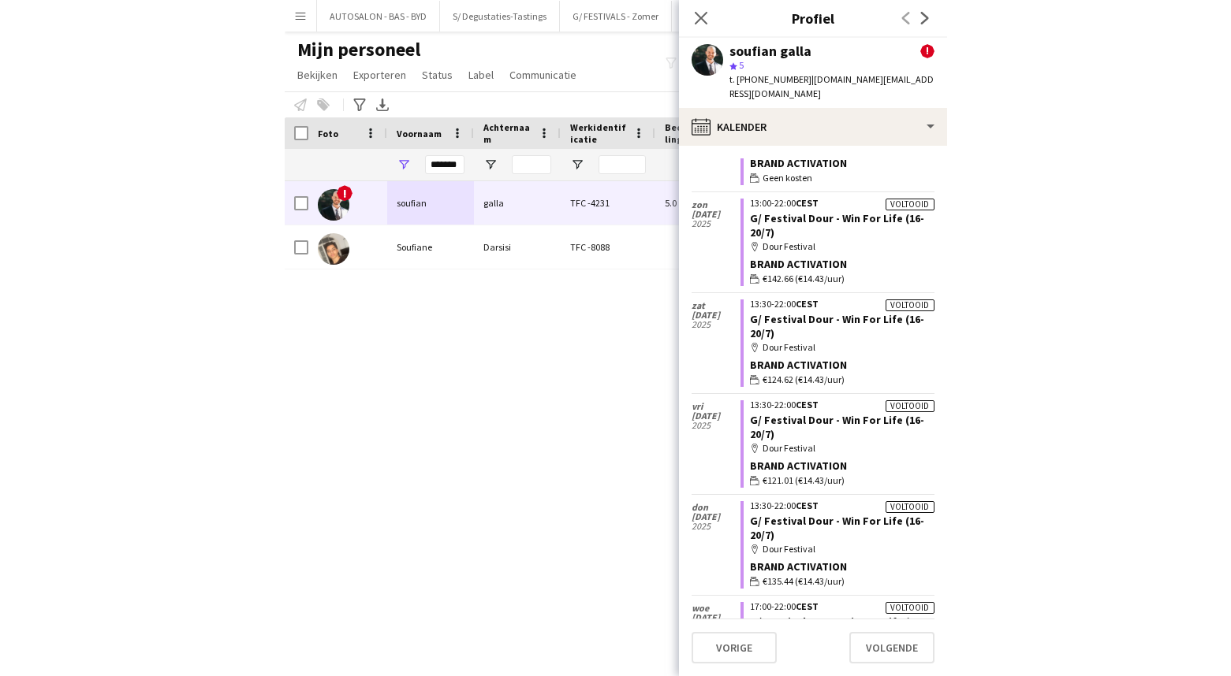
scroll to position [1112, 0]
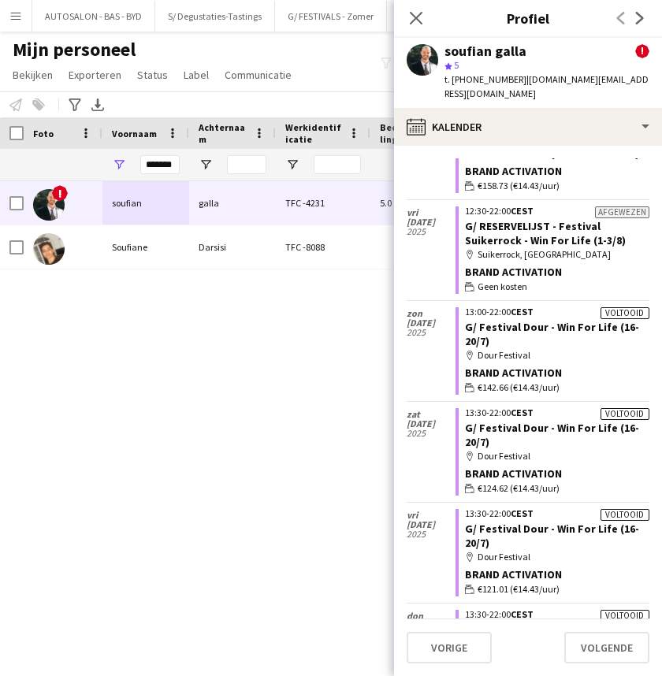
drag, startPoint x: 221, startPoint y: 427, endPoint x: 7, endPoint y: 468, distance: 217.7
click at [195, 433] on div "! soufian galla TFC -4231 5.0 Actief Anderlecht 22-08-2022 2 dagen Soufiane Dar…" at bounding box center [307, 409] width 615 height 456
click at [166, 164] on input "*******" at bounding box center [159, 164] width 39 height 19
paste input "*****"
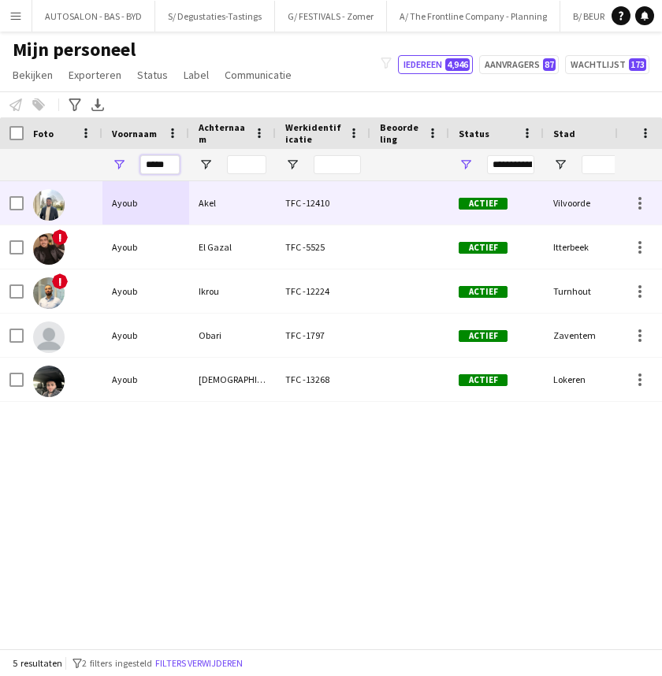
type input "*****"
click at [168, 214] on div "Ayoub" at bounding box center [145, 202] width 87 height 43
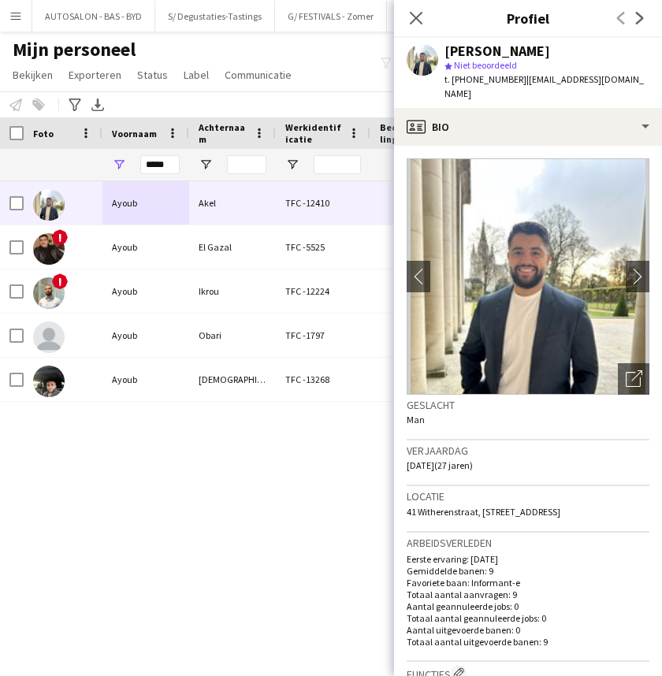
click at [561, 506] on span "41 Witherenstraat, witherenstraat, 41, 003, Vilvoorde, 1800" at bounding box center [484, 512] width 154 height 12
copy span "Vilvoorde"
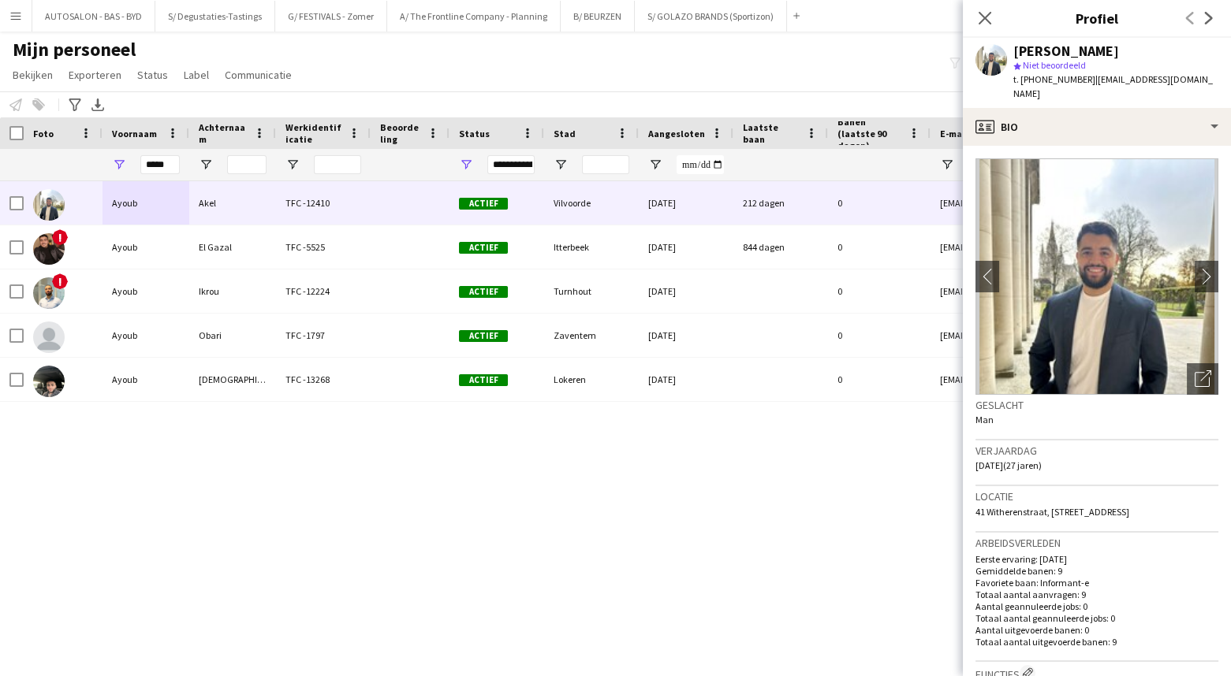
click at [285, 482] on div "Ayoub Akel TFC -12410 Actief Vilvoorde 01-12-2024 212 dagen 0 ayoub.akel98@gmai…" at bounding box center [591, 409] width 1183 height 456
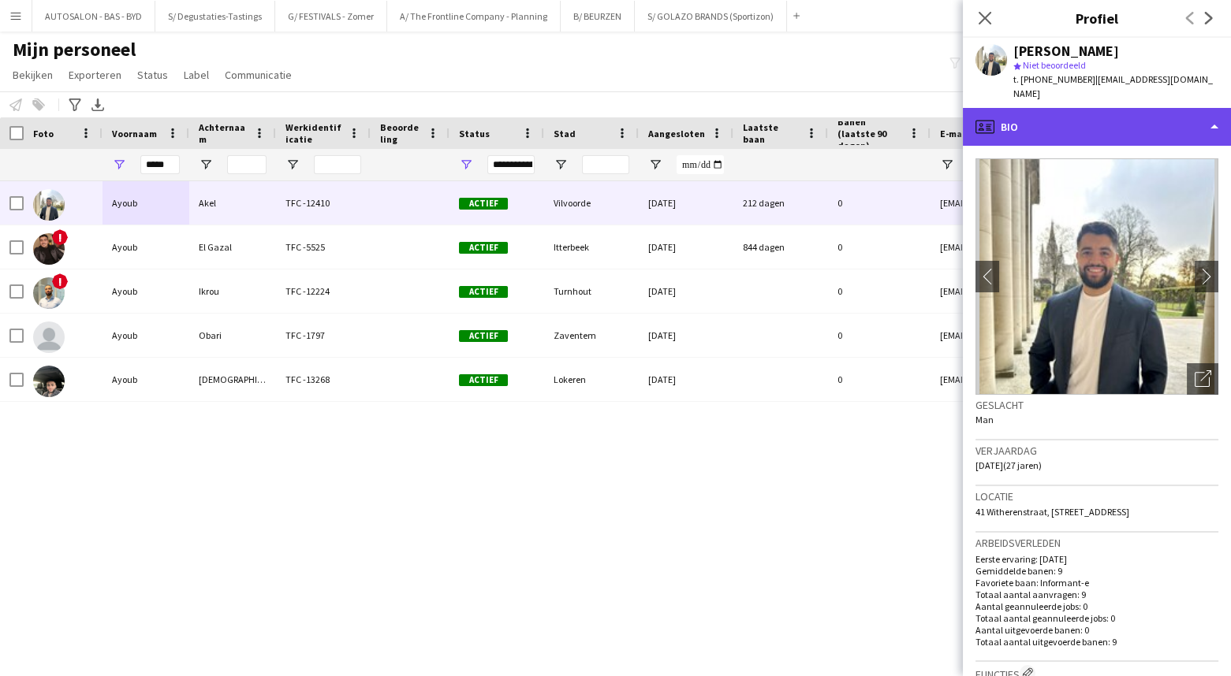
click at [1157, 108] on div "profile Bio" at bounding box center [1097, 127] width 268 height 38
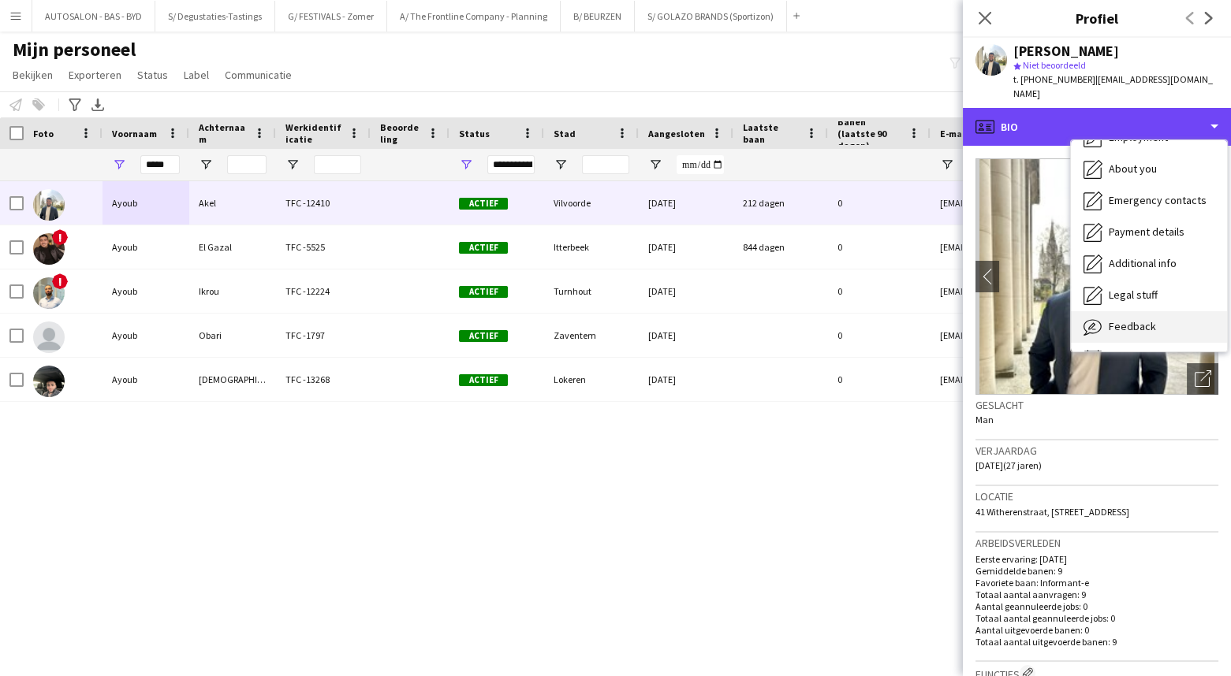
scroll to position [116, 0]
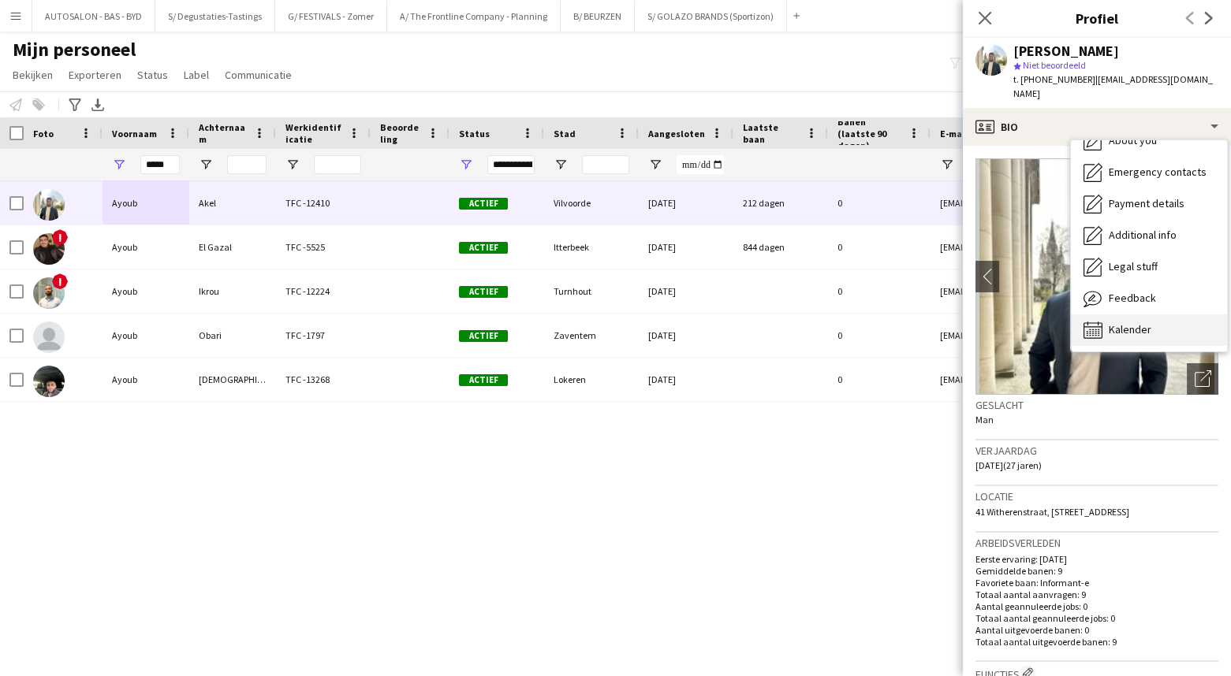
click at [1133, 322] on span "Kalender" at bounding box center [1129, 329] width 43 height 14
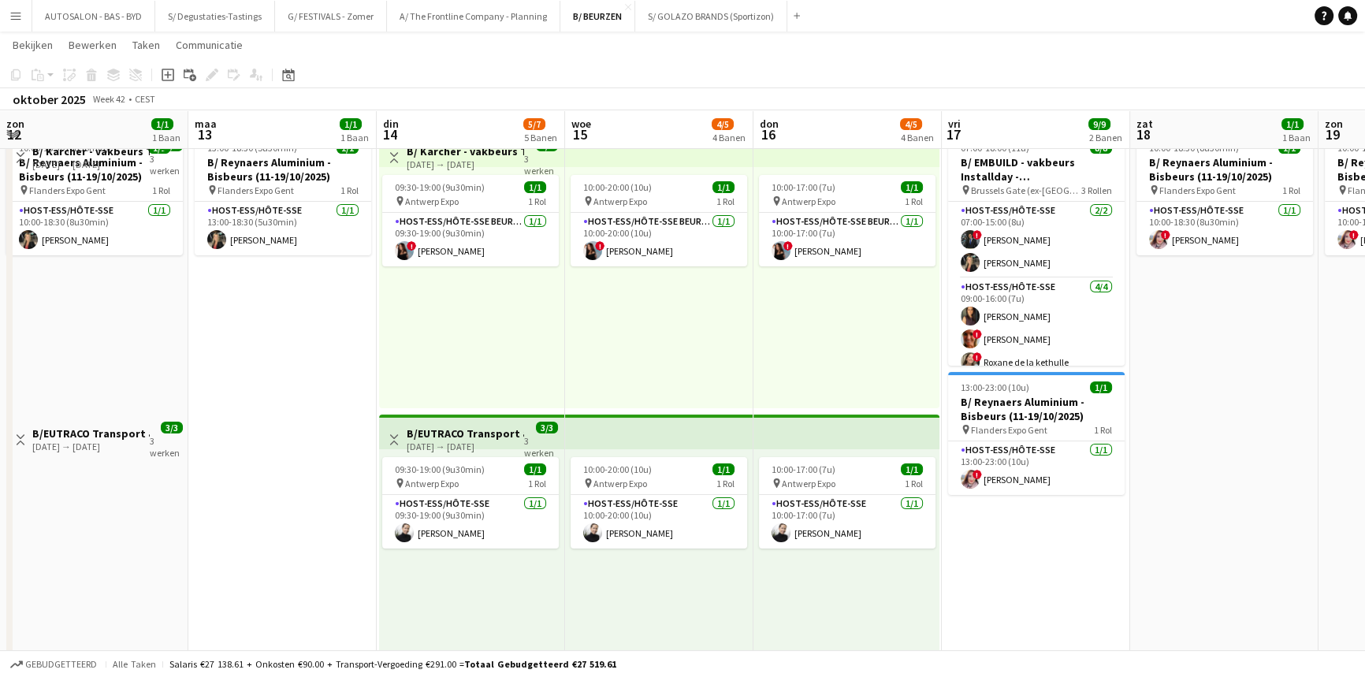
scroll to position [110, 0]
